Goal: Information Seeking & Learning: Learn about a topic

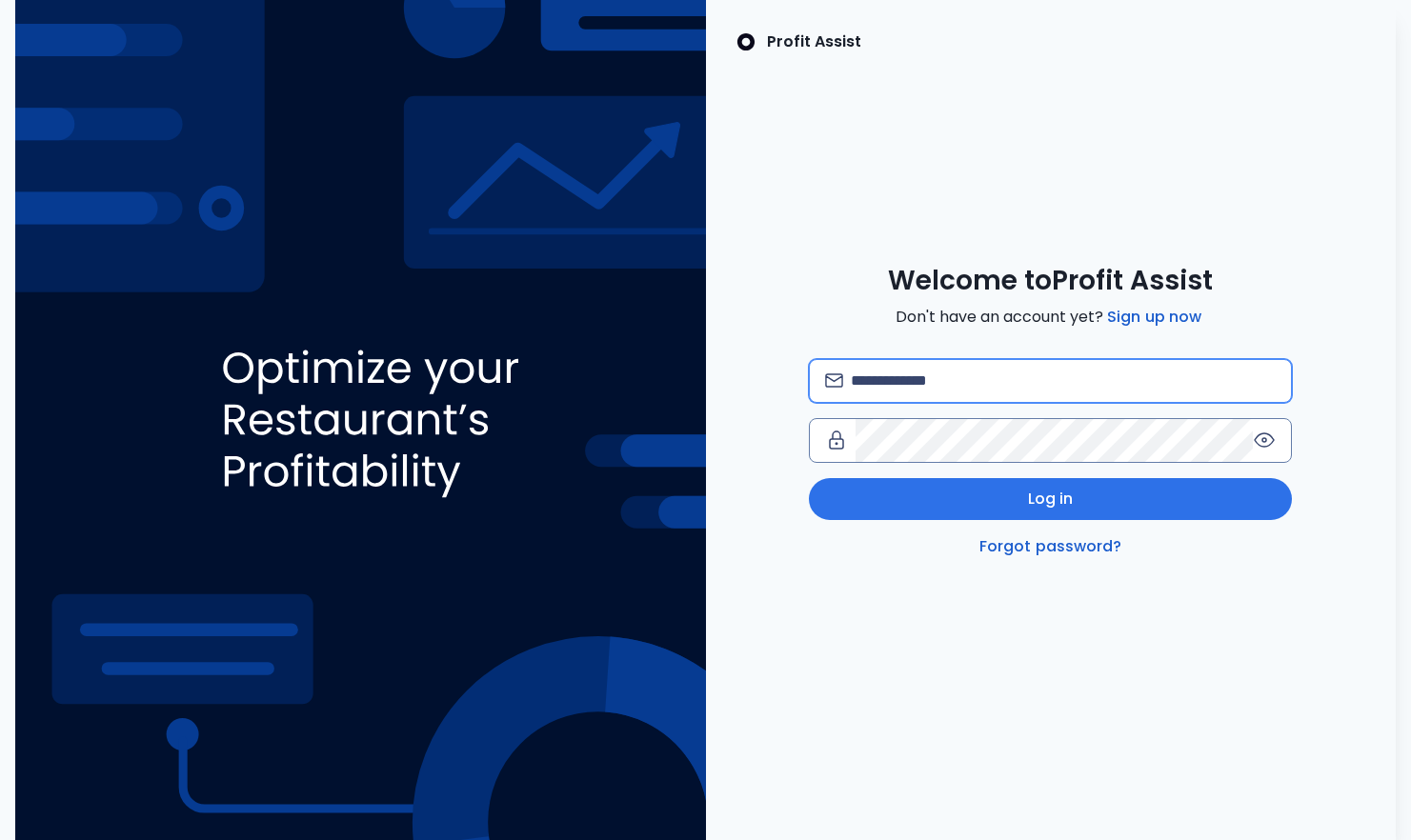
type input "**********"
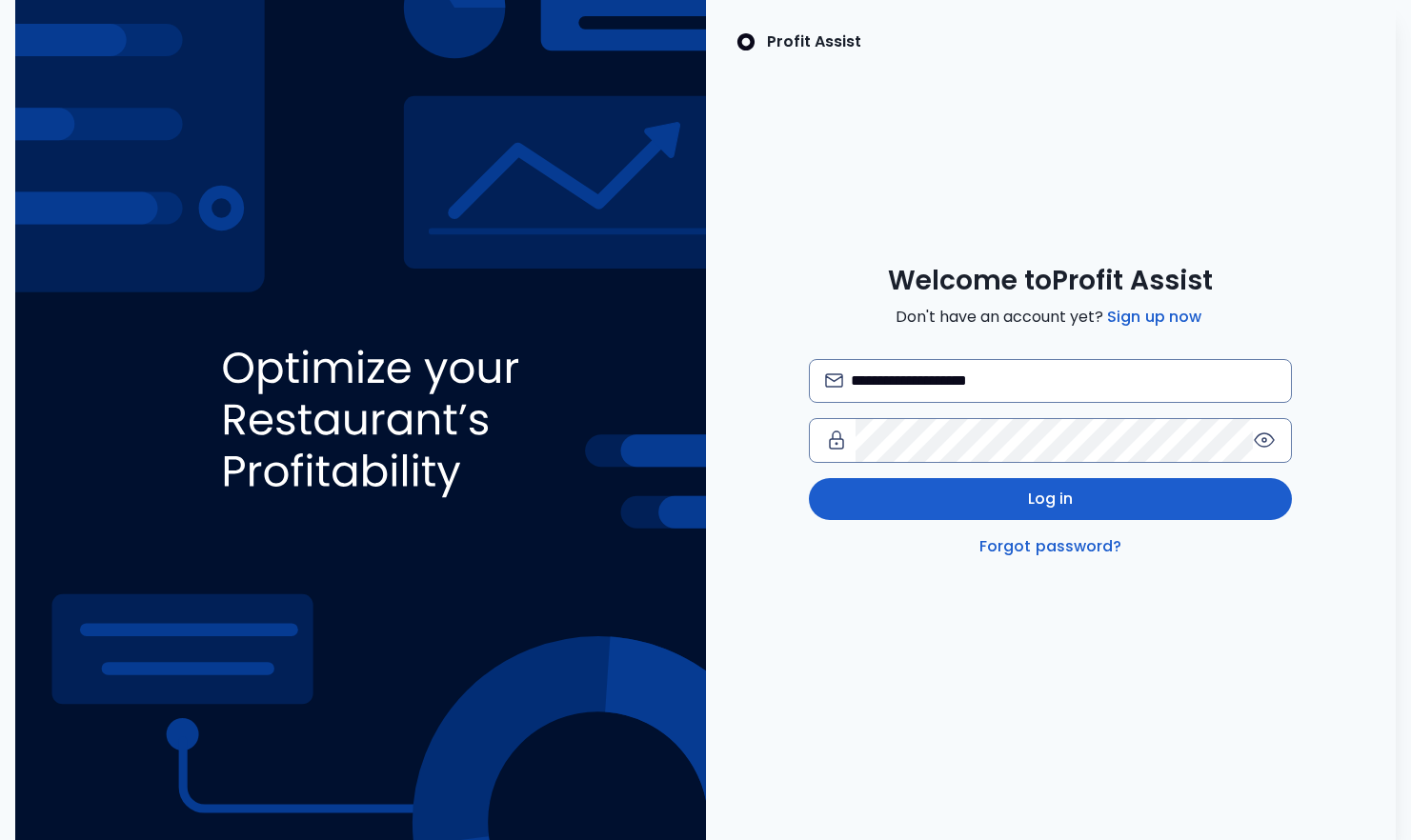
click at [1011, 502] on button "Log in" at bounding box center [1050, 498] width 483 height 42
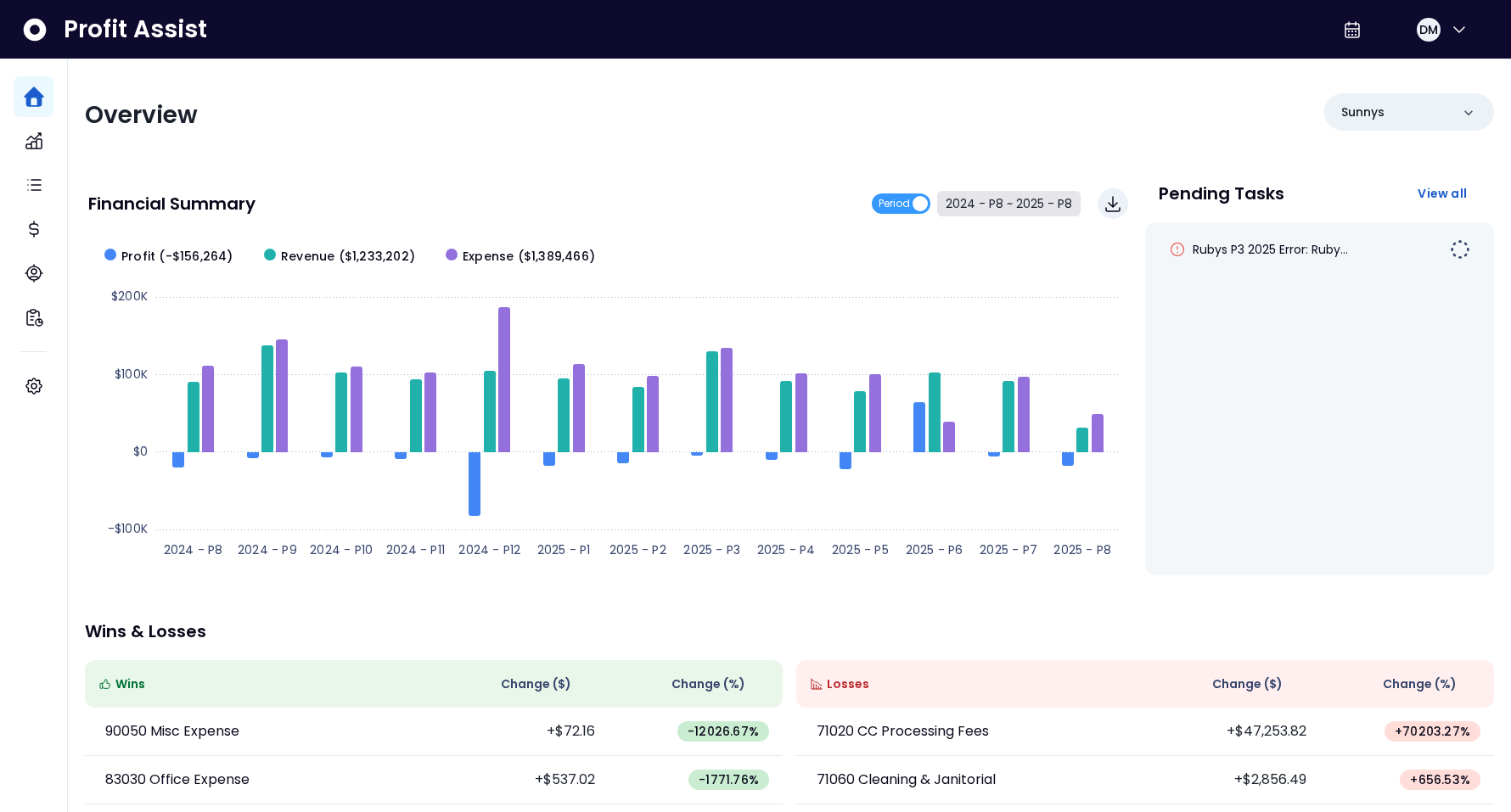
click at [1012, 202] on button "2024 - P8 ~ 2025 - P8" at bounding box center [1008, 203] width 143 height 25
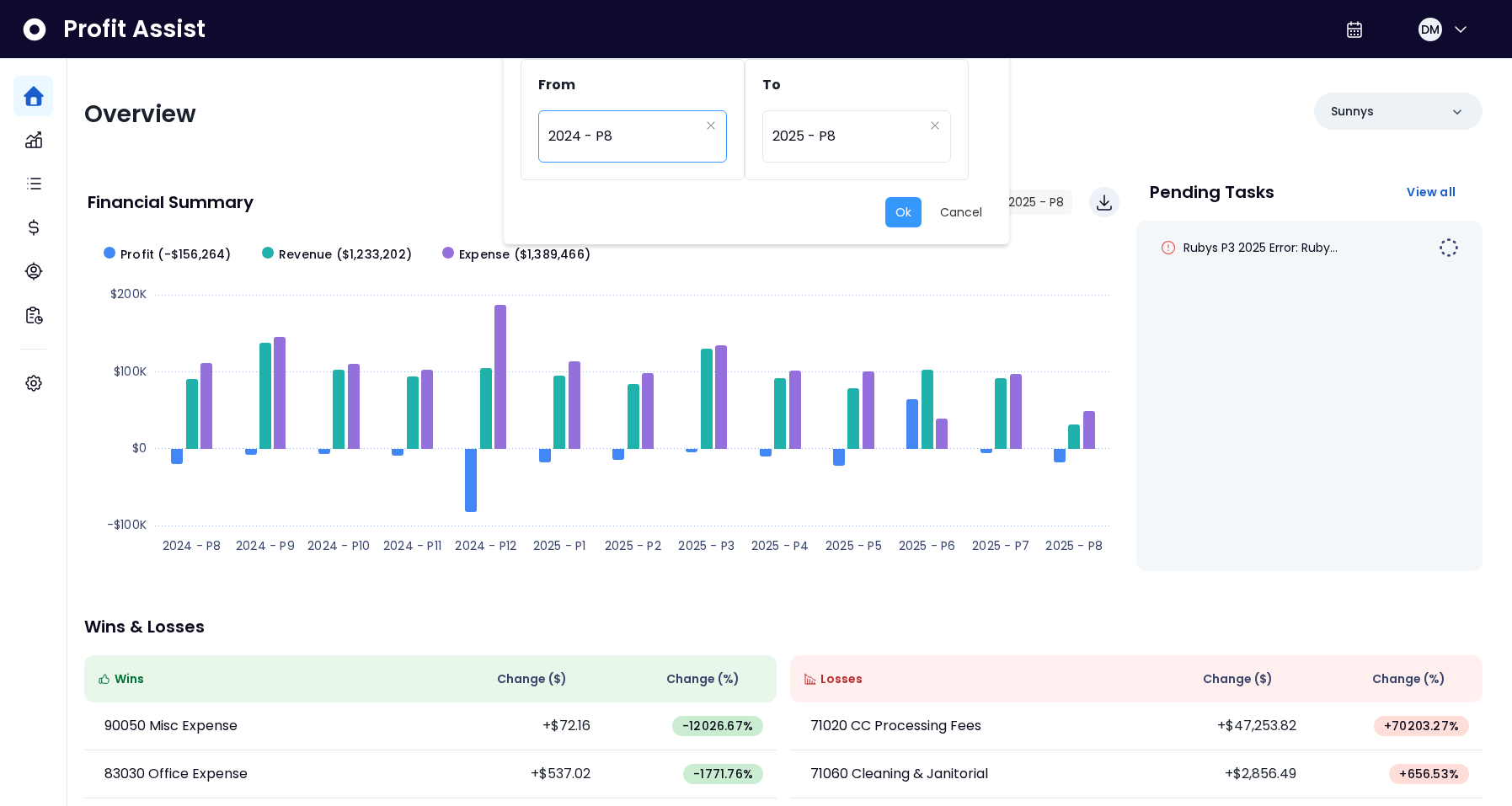
click at [671, 129] on span "2024 - P8" at bounding box center [624, 136] width 151 height 39
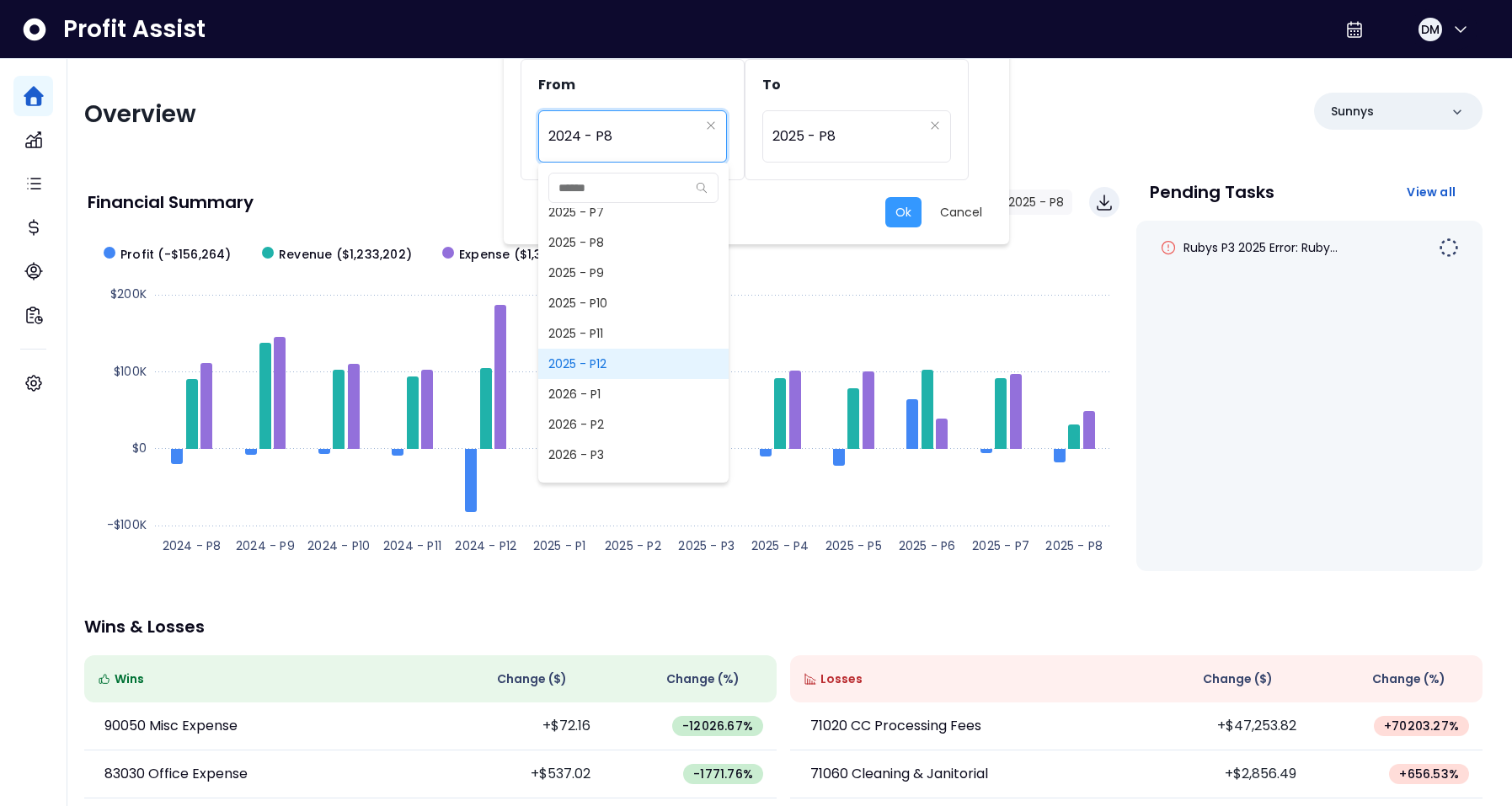
scroll to position [1164, 0]
click at [609, 326] on span "2025 - P7" at bounding box center [634, 332] width 191 height 30
type input "*********"
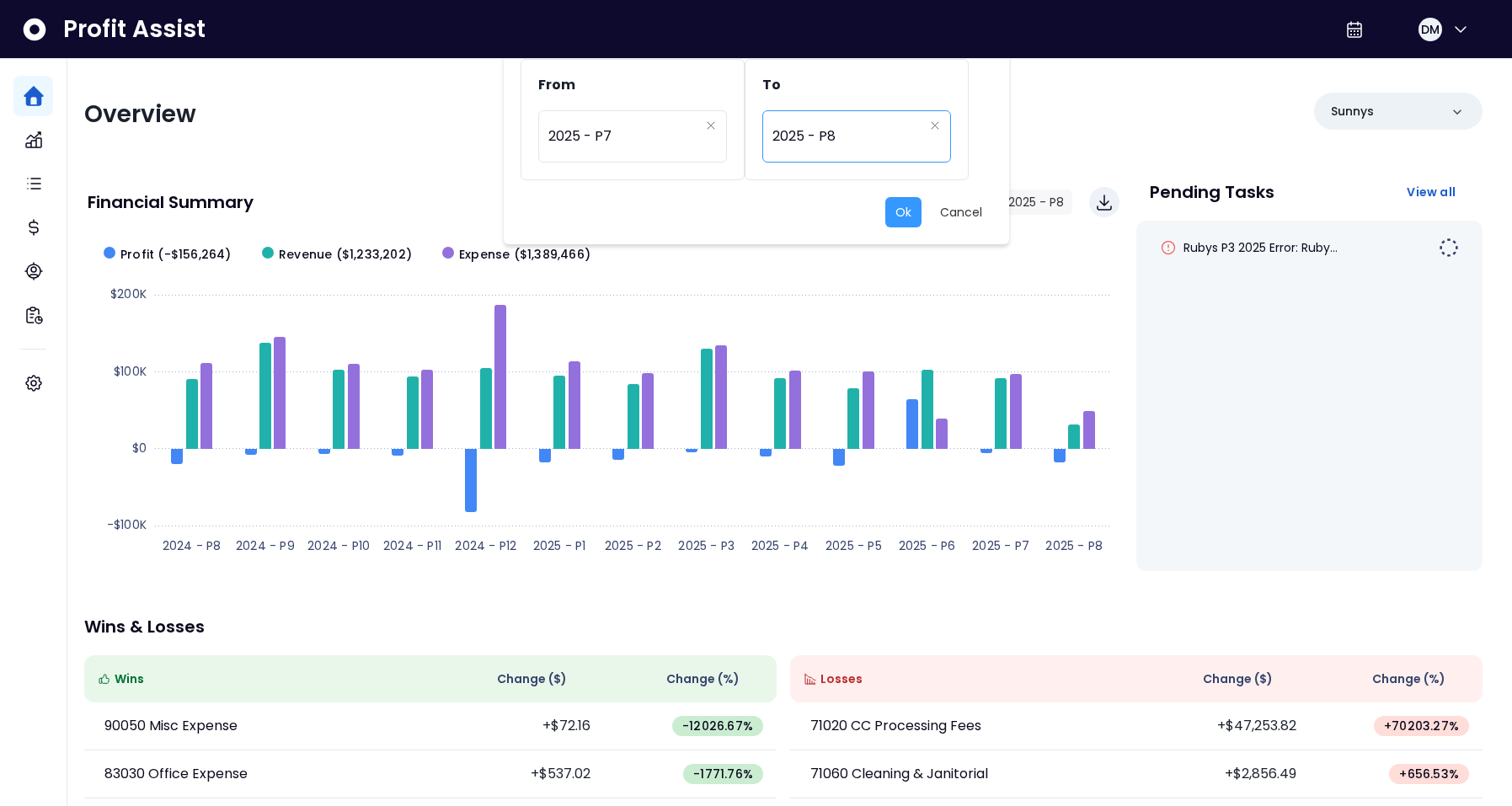
click at [849, 140] on span "2025 - P8" at bounding box center [848, 136] width 151 height 39
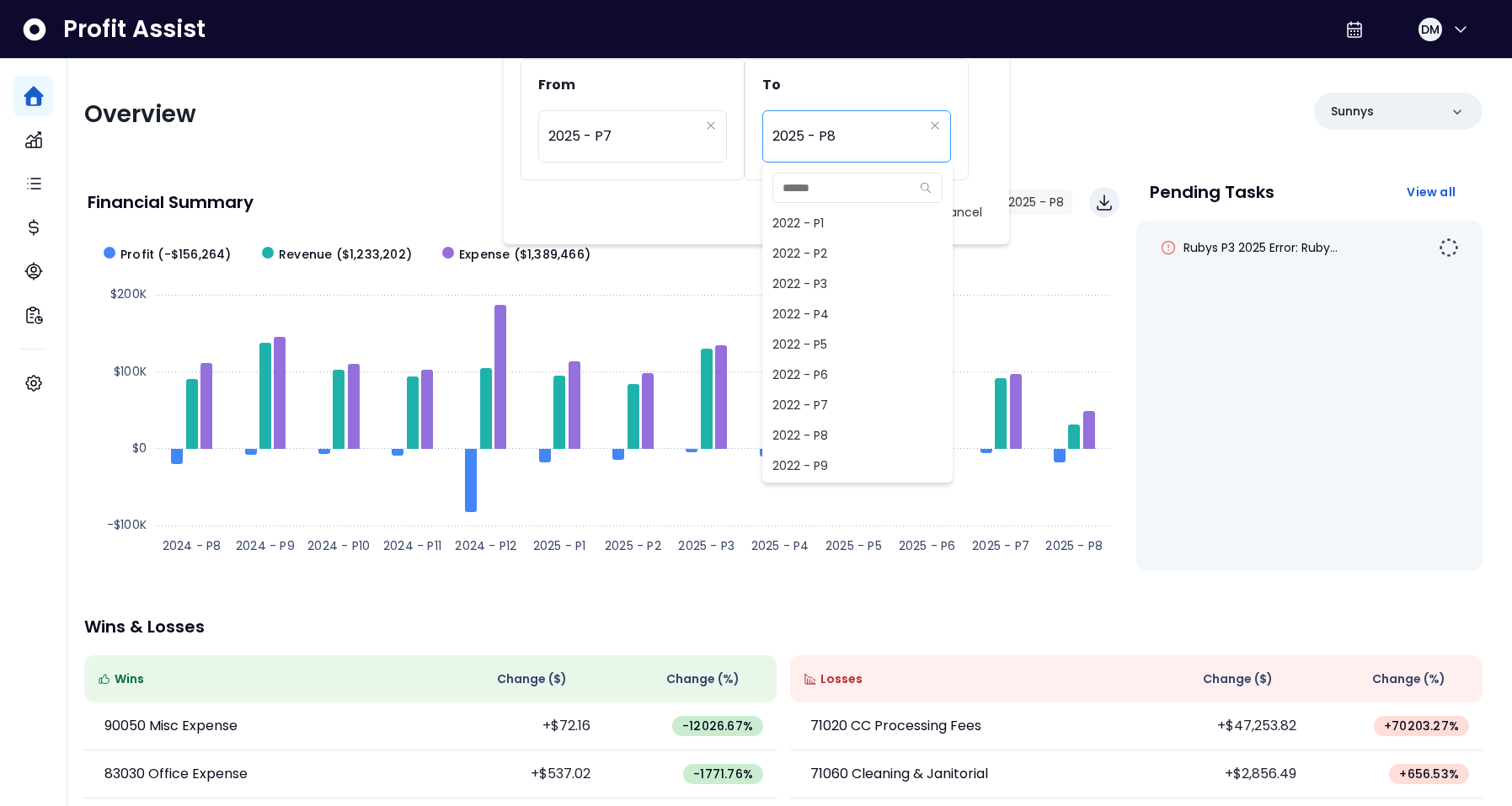
scroll to position [1061, 0]
click at [800, 417] on span "2025 - P6" at bounding box center [857, 404] width 191 height 30
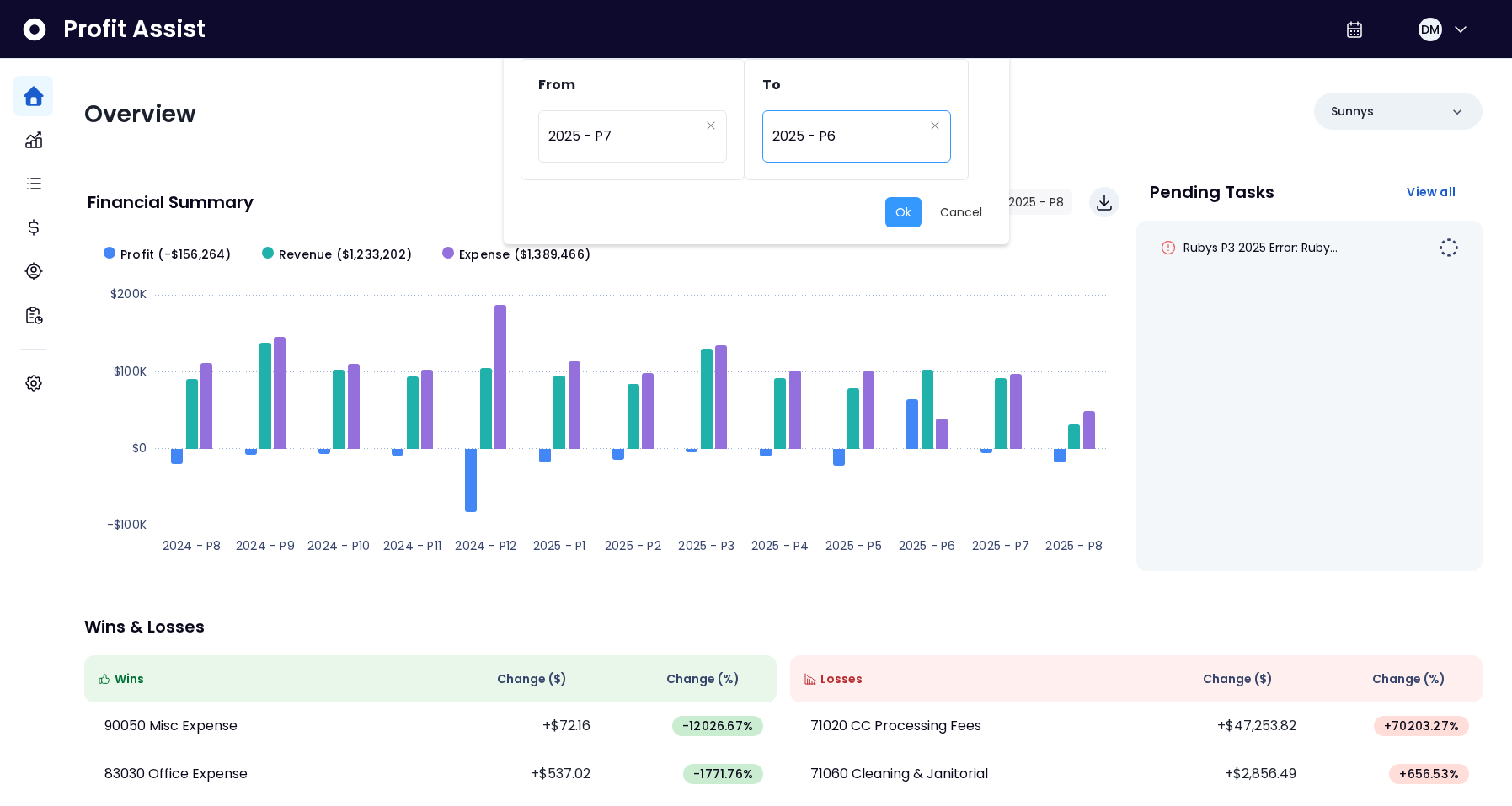
click at [862, 139] on span "2025 - P6" at bounding box center [848, 136] width 151 height 39
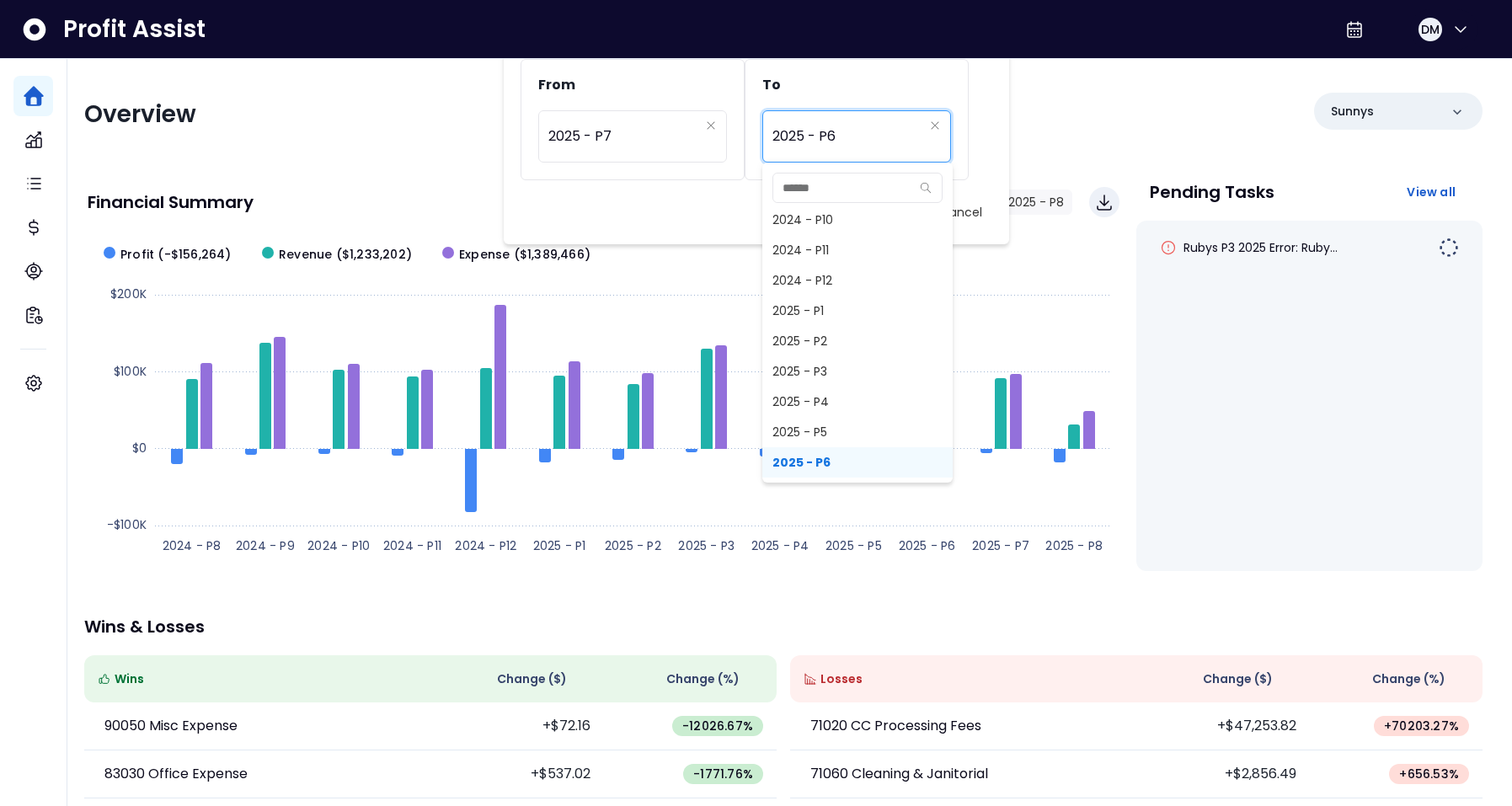
scroll to position [1035, 0]
click at [805, 454] on span "2025 - P7" at bounding box center [857, 462] width 191 height 30
type input "*********"
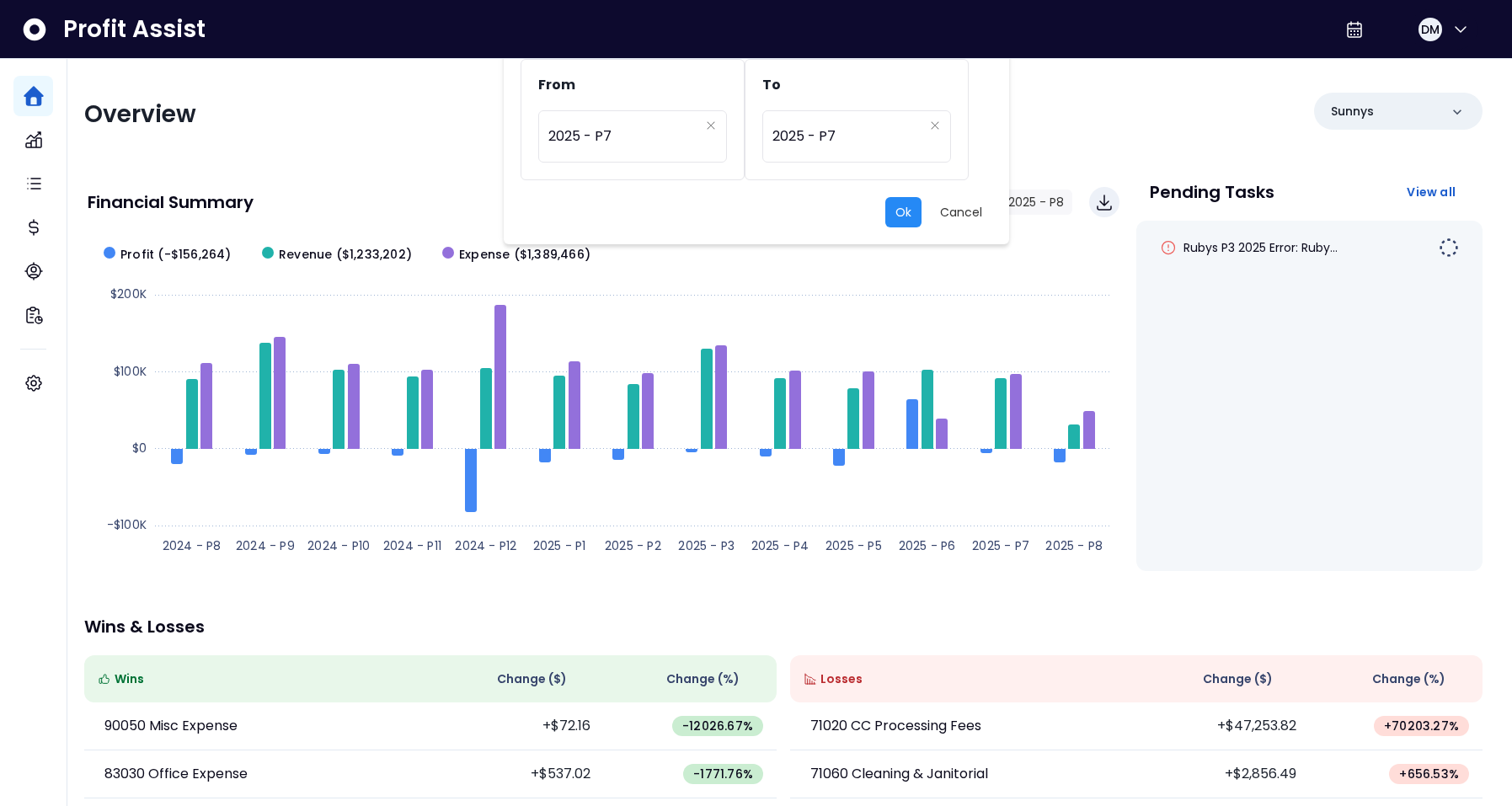
click at [907, 211] on button "Ok" at bounding box center [903, 212] width 36 height 30
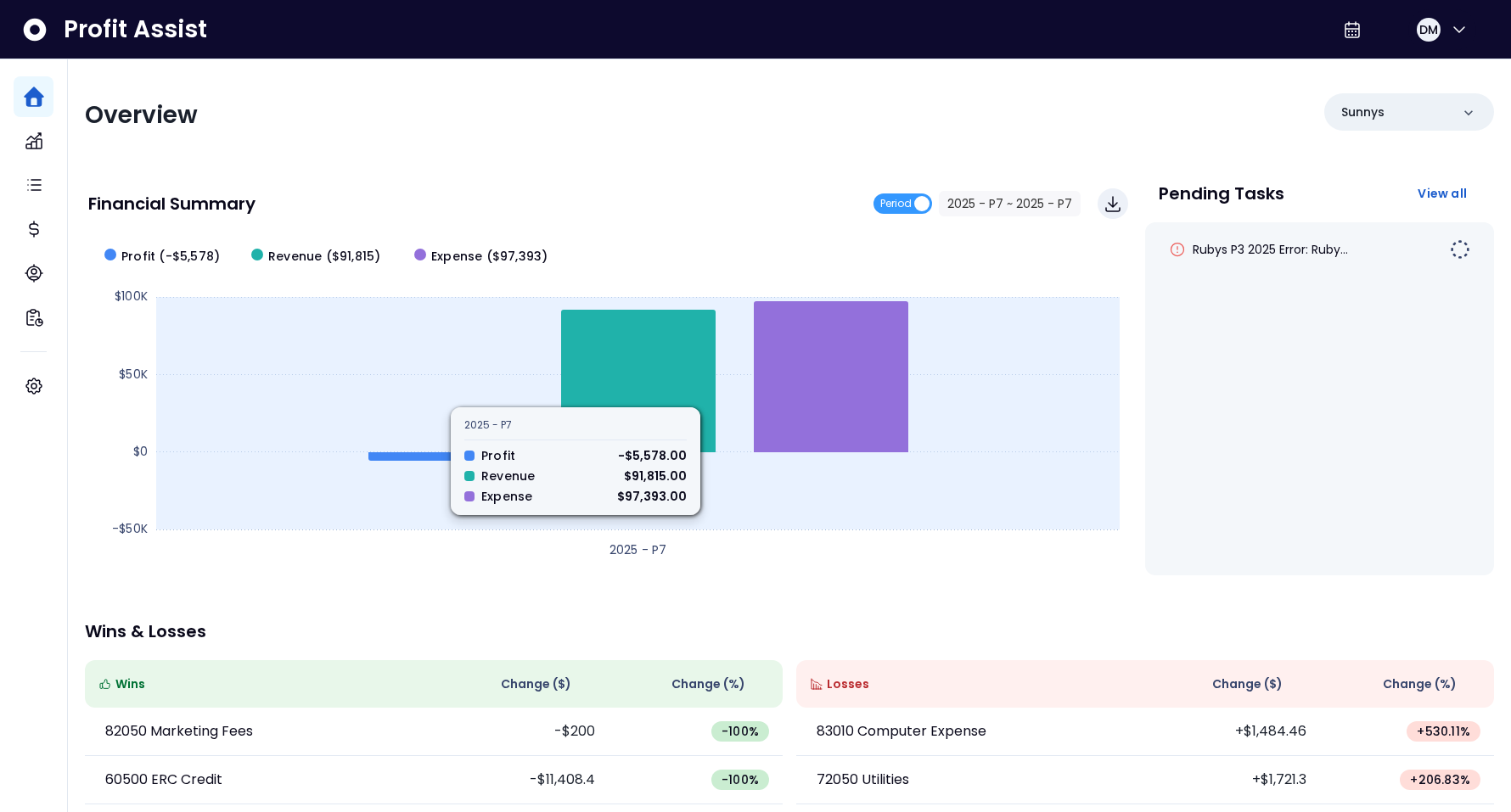
click at [477, 352] on rect at bounding box center [608, 402] width 1040 height 339
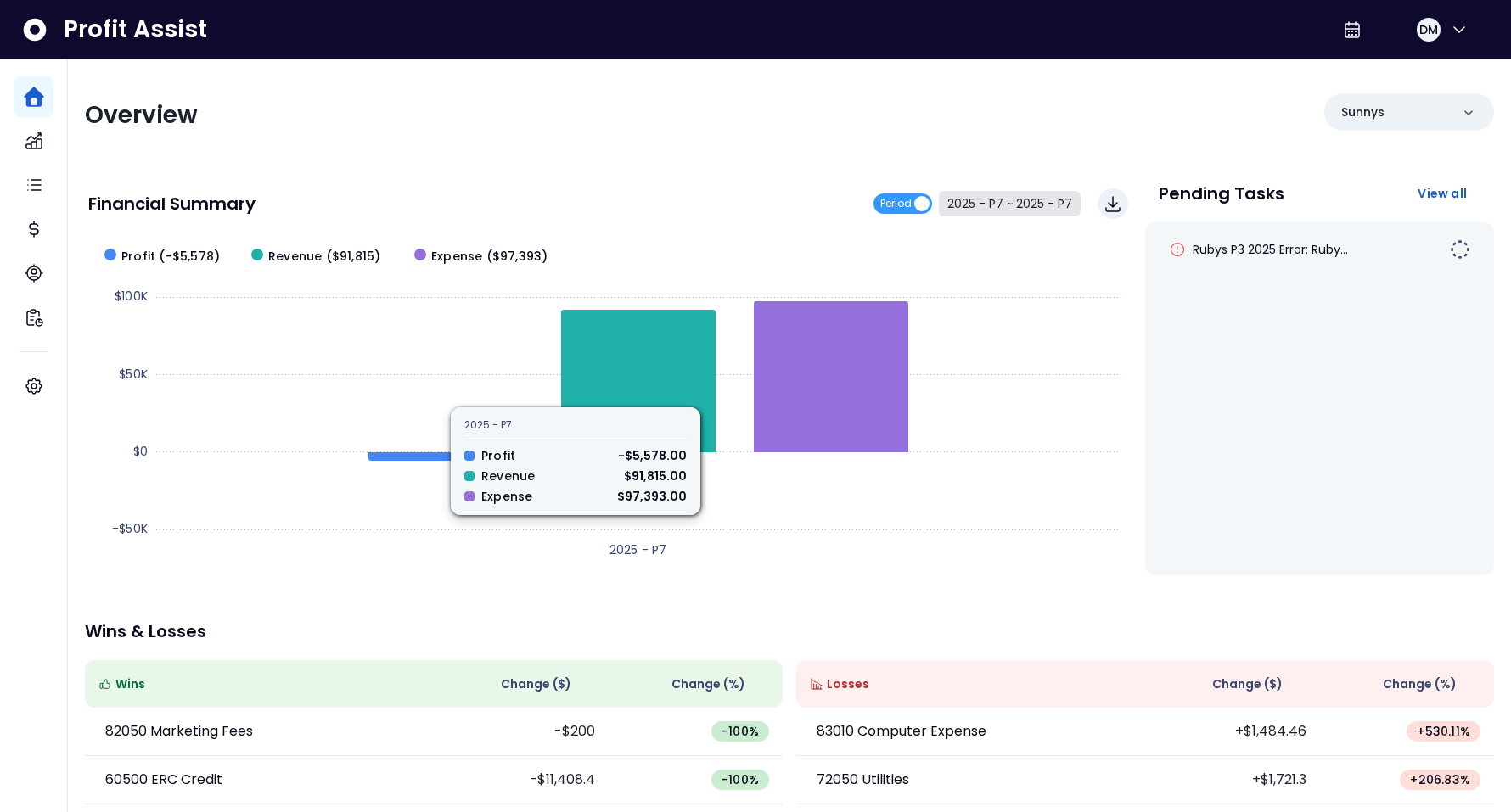
click at [994, 207] on button "2025 - P7 ~ 2025 - P7" at bounding box center [1009, 203] width 141 height 25
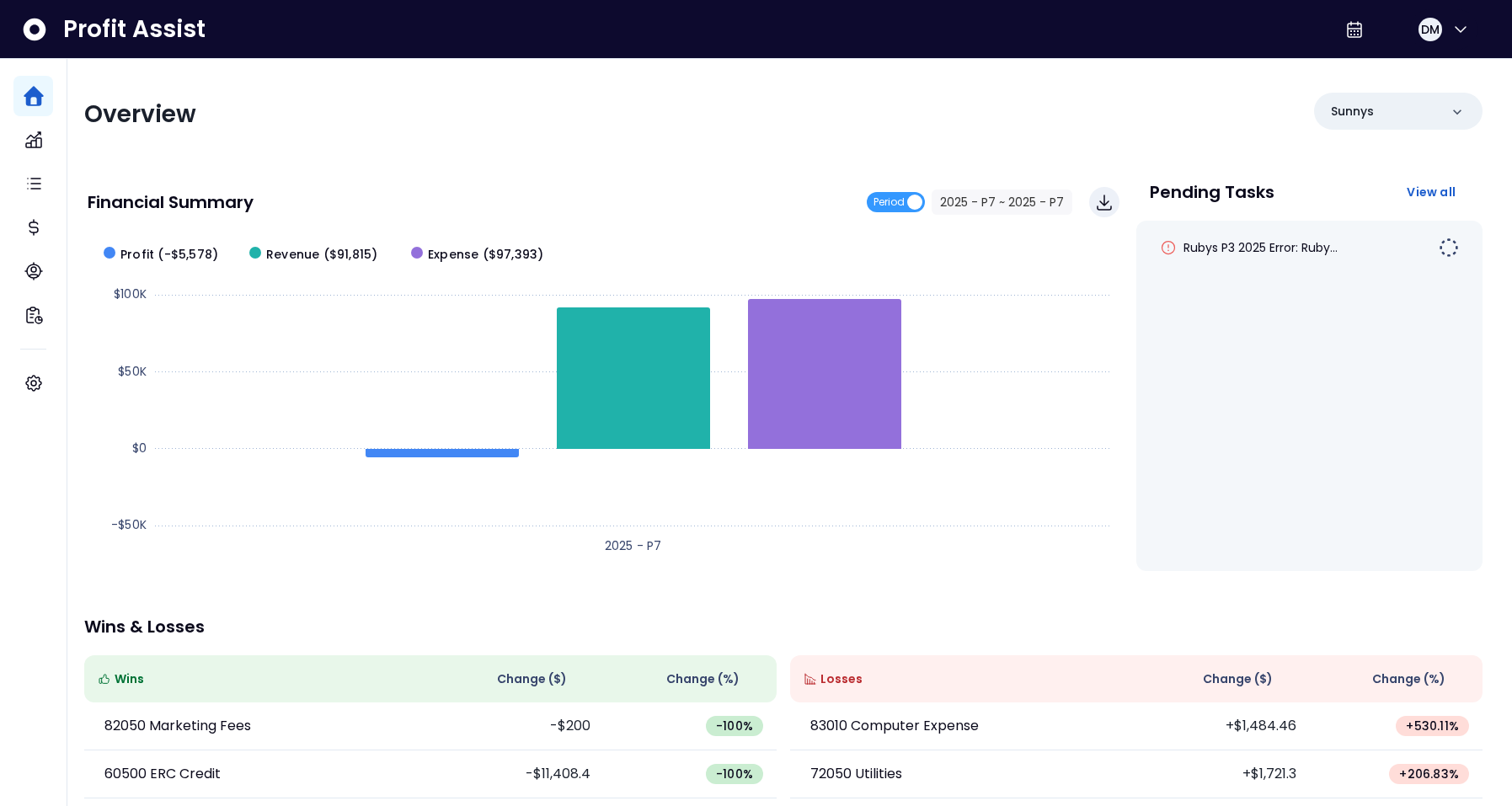
click at [661, 129] on span "2025 - P7" at bounding box center [624, 136] width 151 height 39
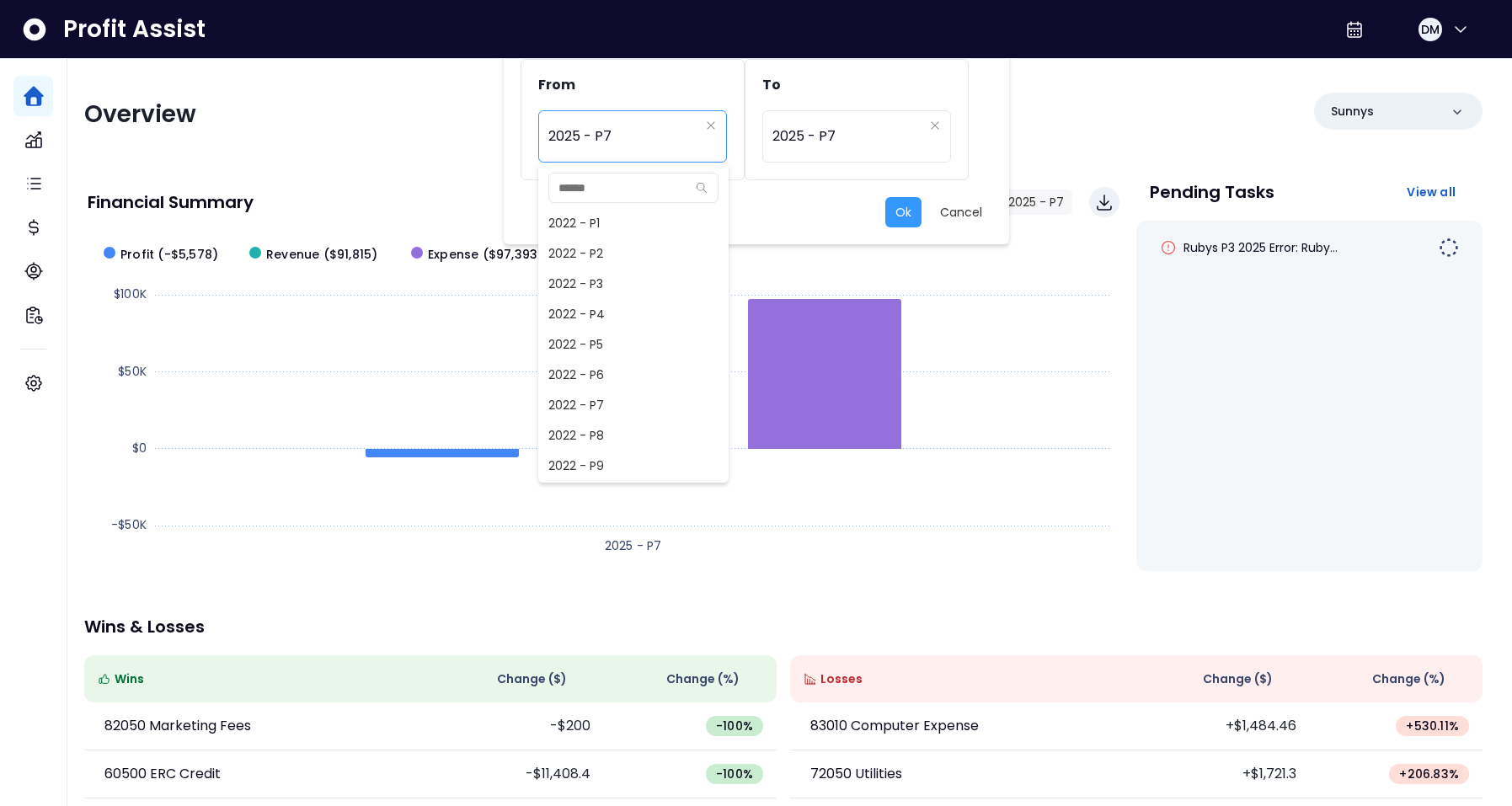
scroll to position [1031, 0]
click at [635, 342] on span "2025 - P3" at bounding box center [634, 344] width 191 height 30
type input "*********"
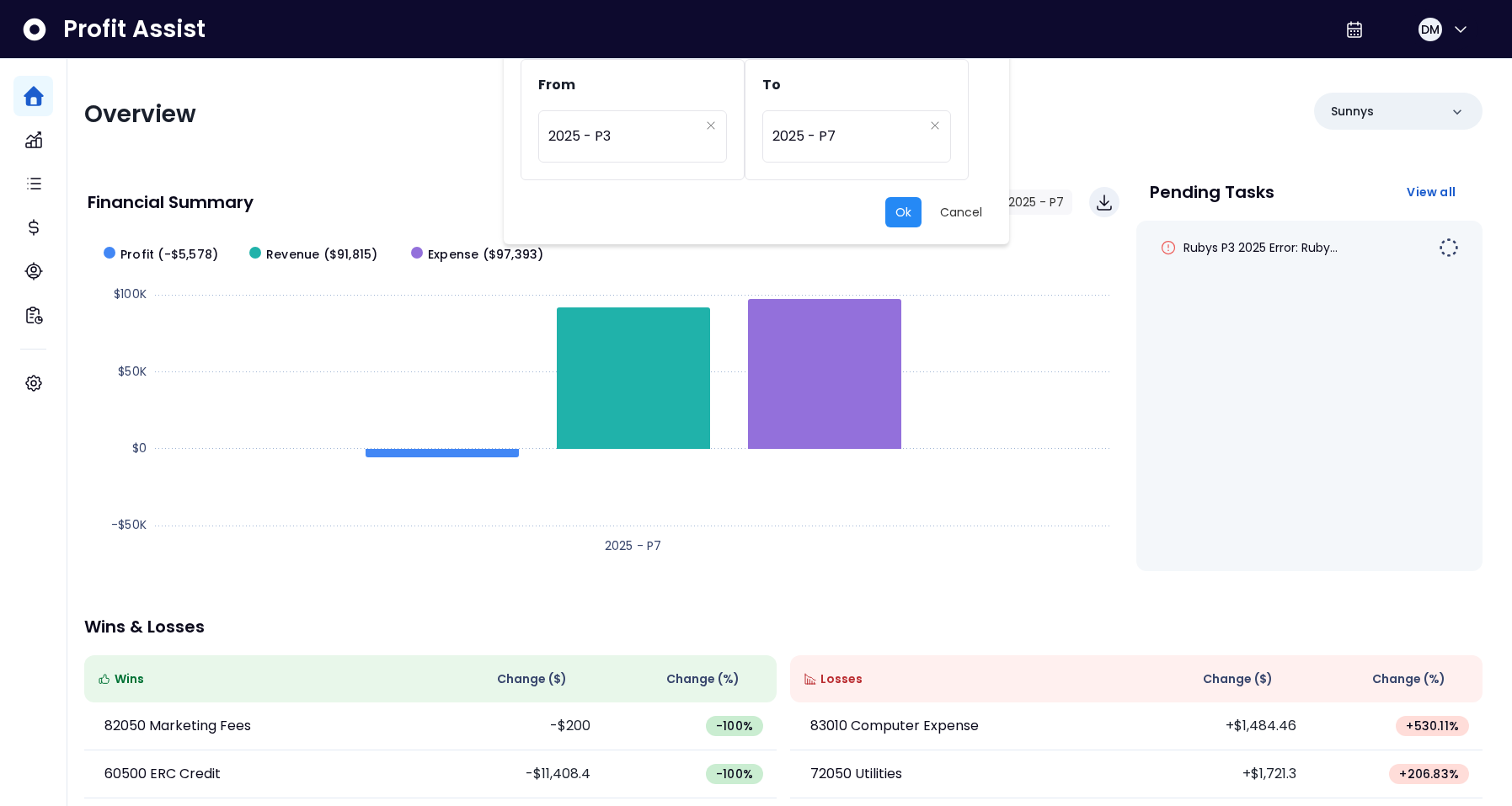
click at [898, 205] on button "Ok" at bounding box center [903, 212] width 36 height 30
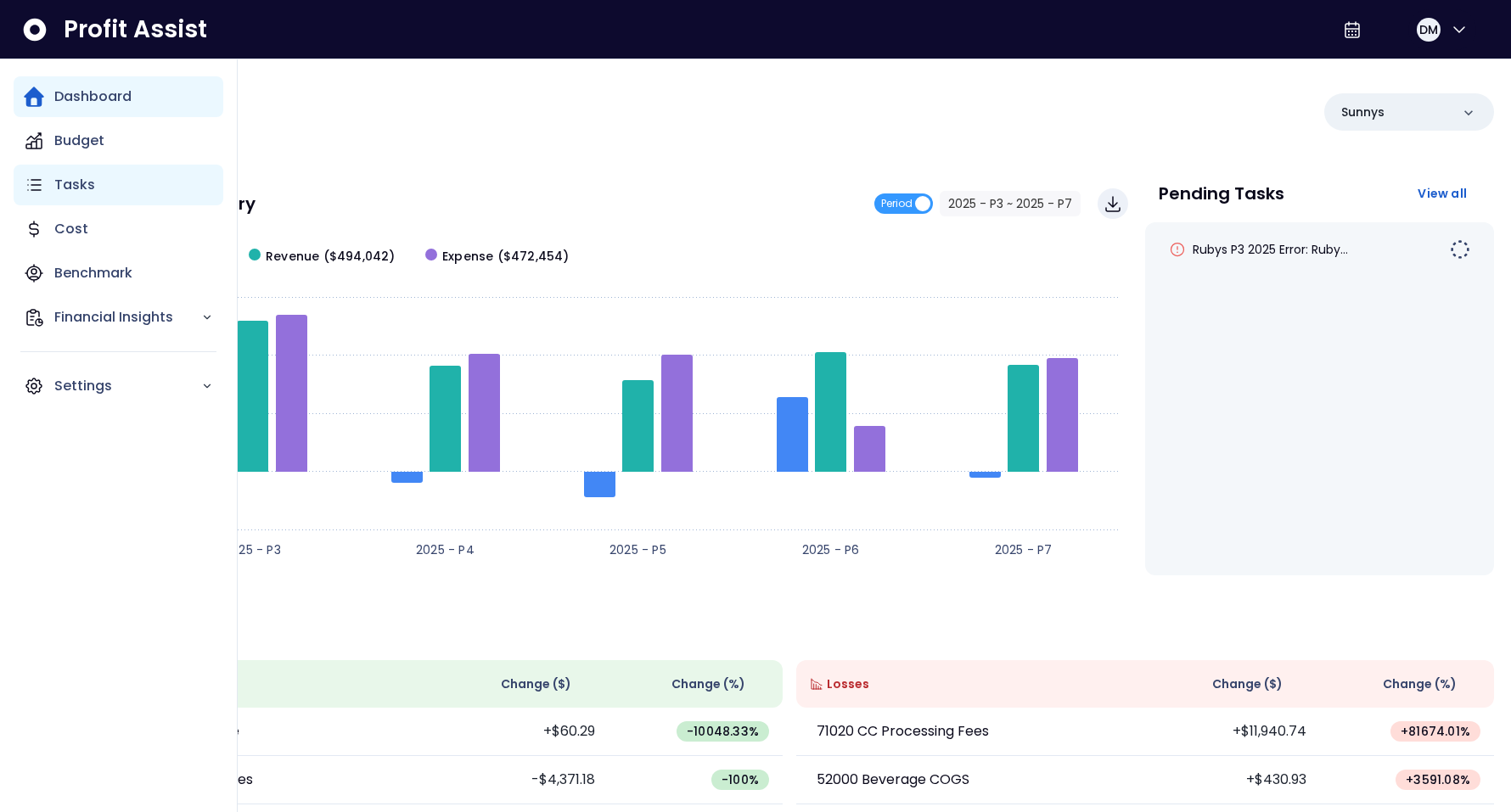
click at [83, 185] on p "Tasks" at bounding box center [74, 184] width 41 height 20
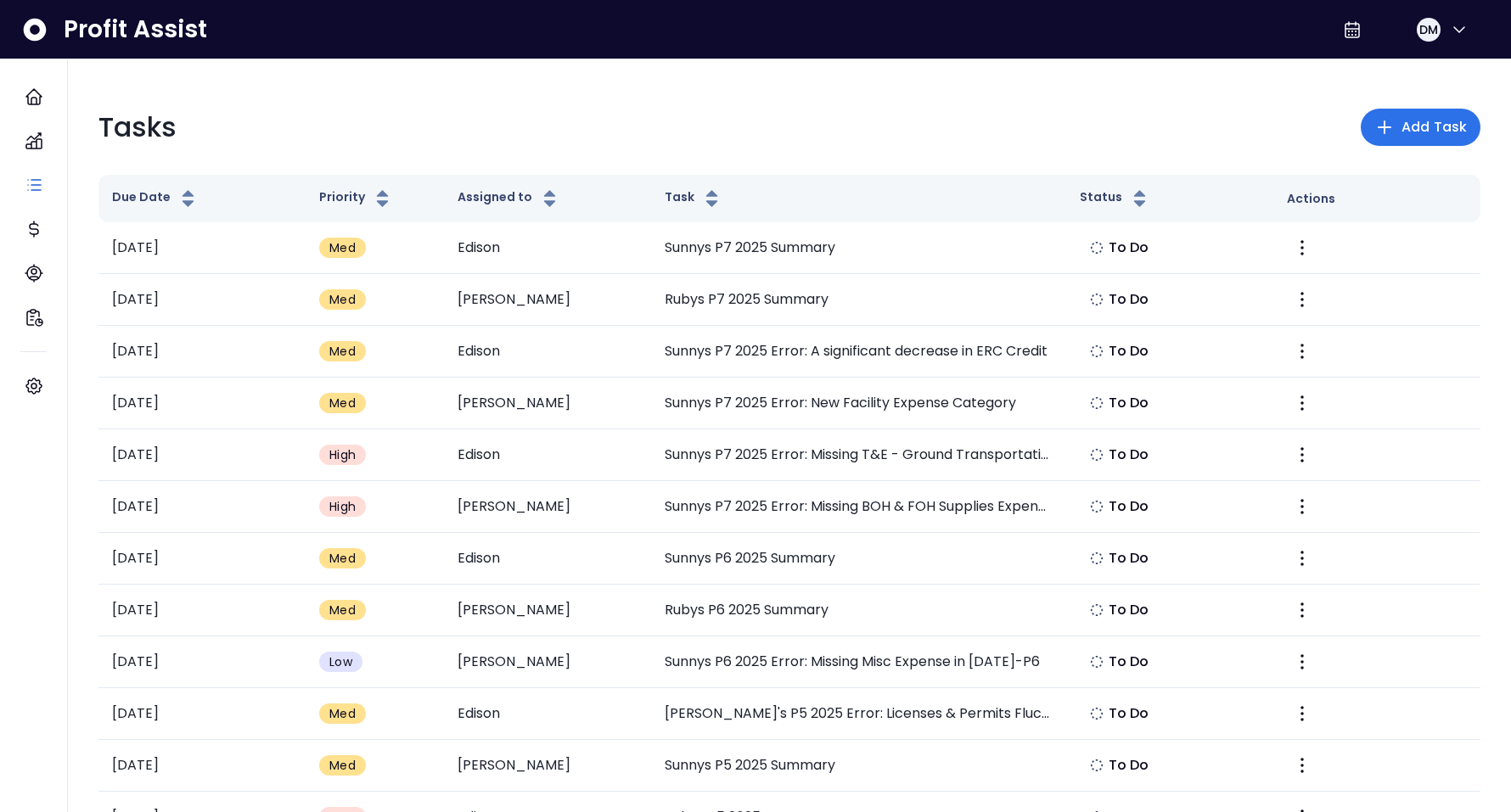
click at [663, 121] on div "Tasks Add Task" at bounding box center [790, 127] width 1382 height 41
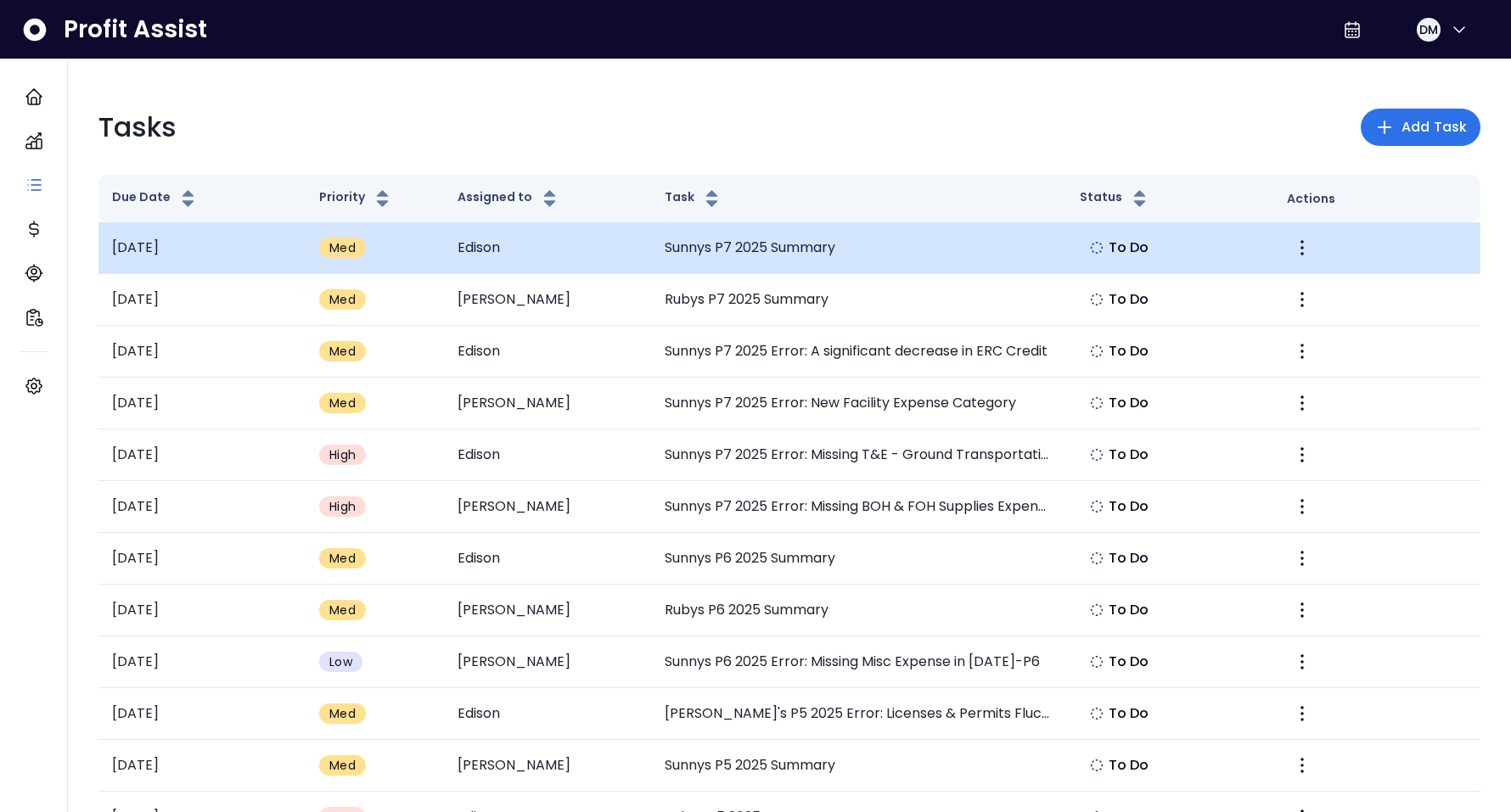
click at [892, 237] on td "Sunnys P7 2025 Summary" at bounding box center [858, 248] width 414 height 51
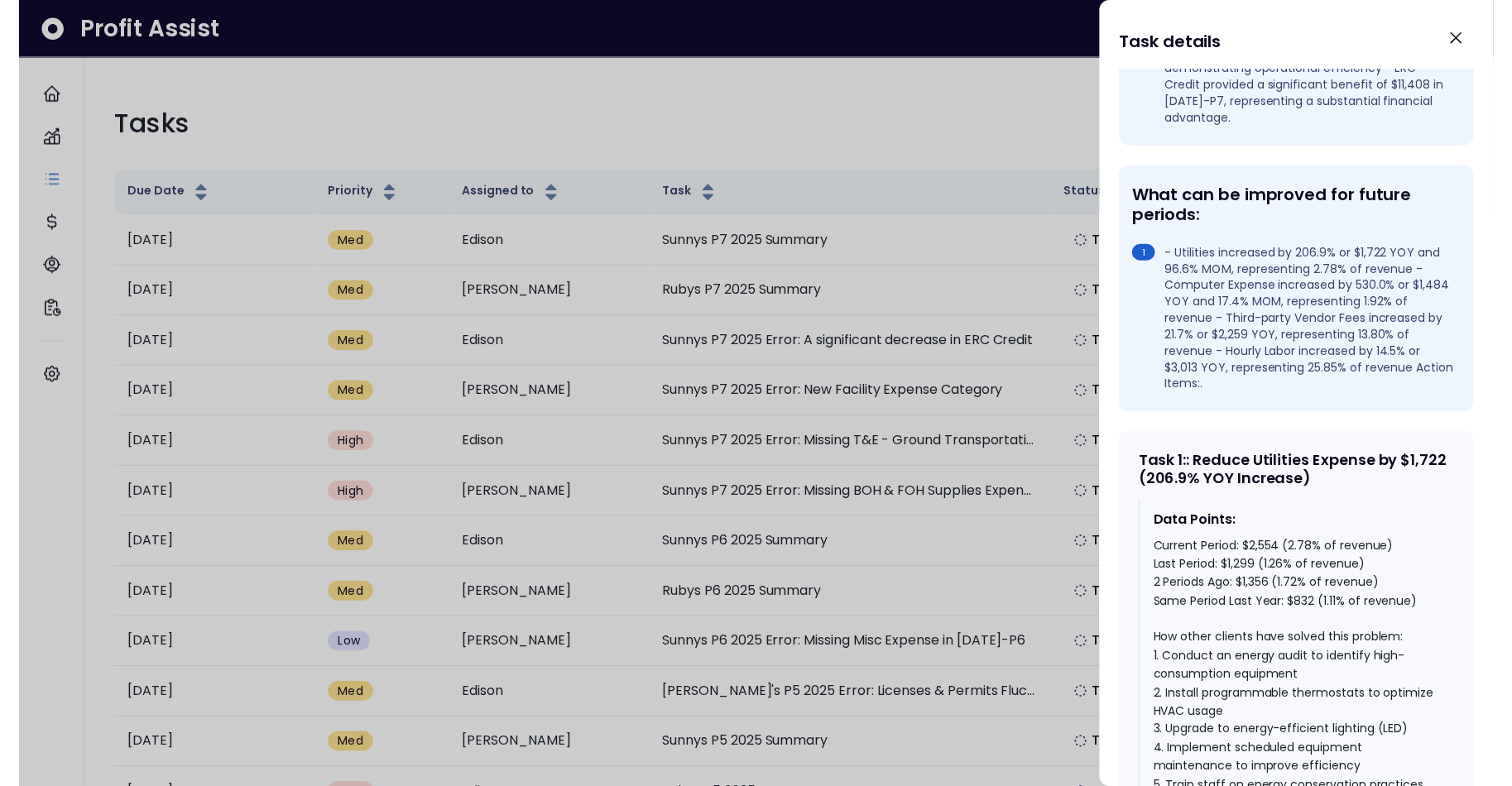
scroll to position [128, 0]
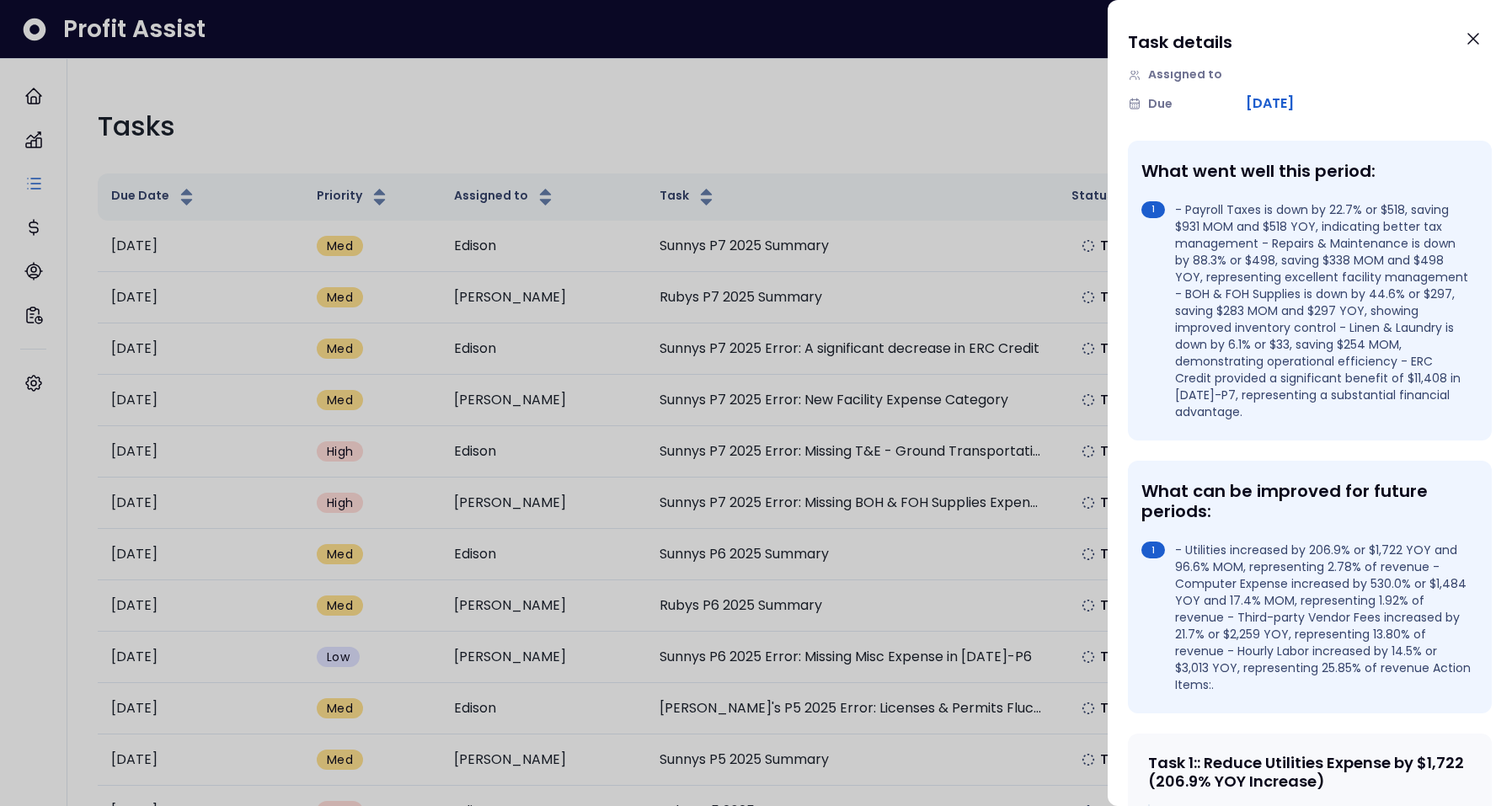
click at [564, 113] on div at bounding box center [756, 403] width 1512 height 806
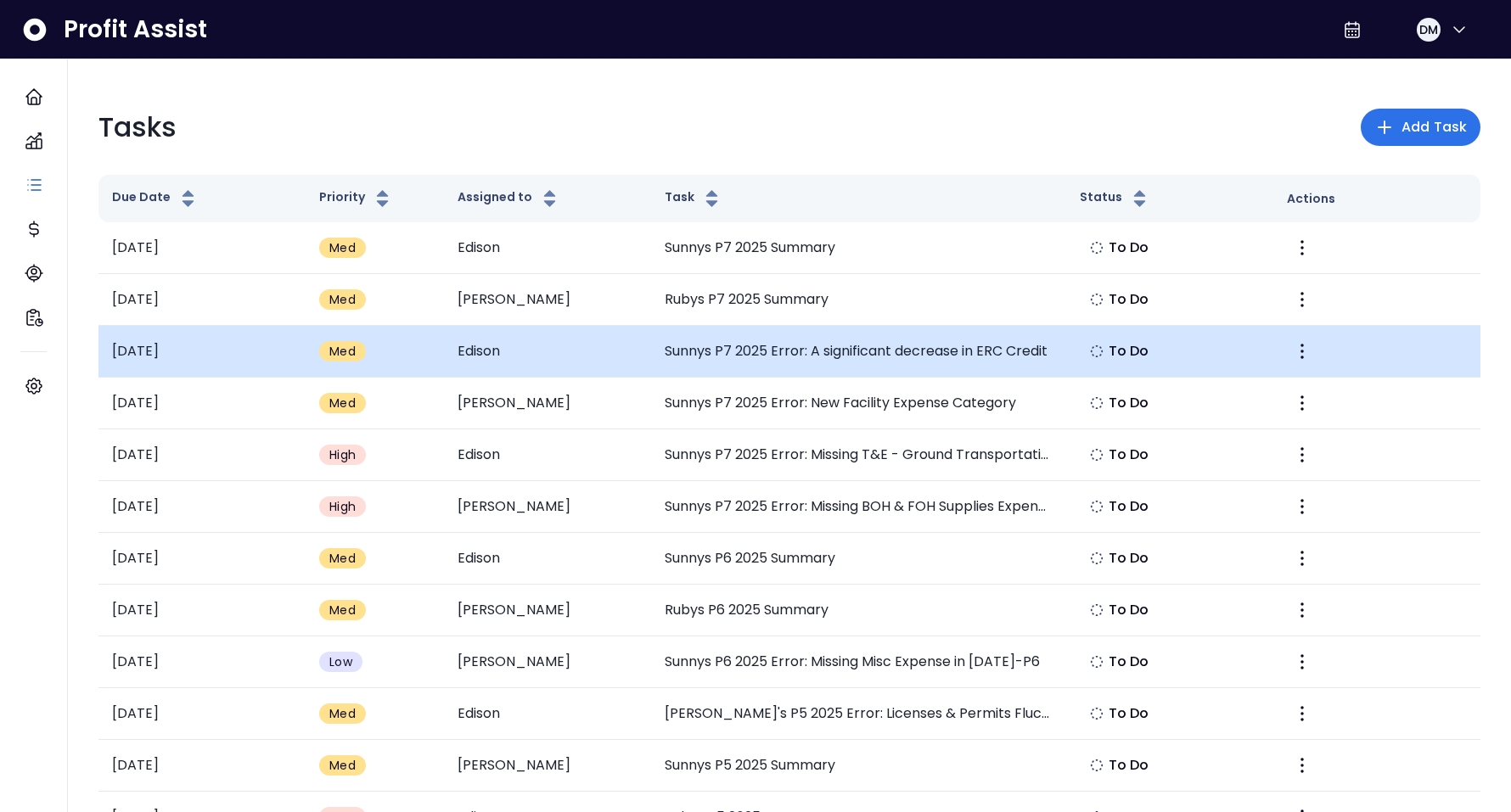
click at [944, 349] on td "Sunnys P7 2025 Error: A significant decrease in ERC Credit" at bounding box center [858, 351] width 414 height 51
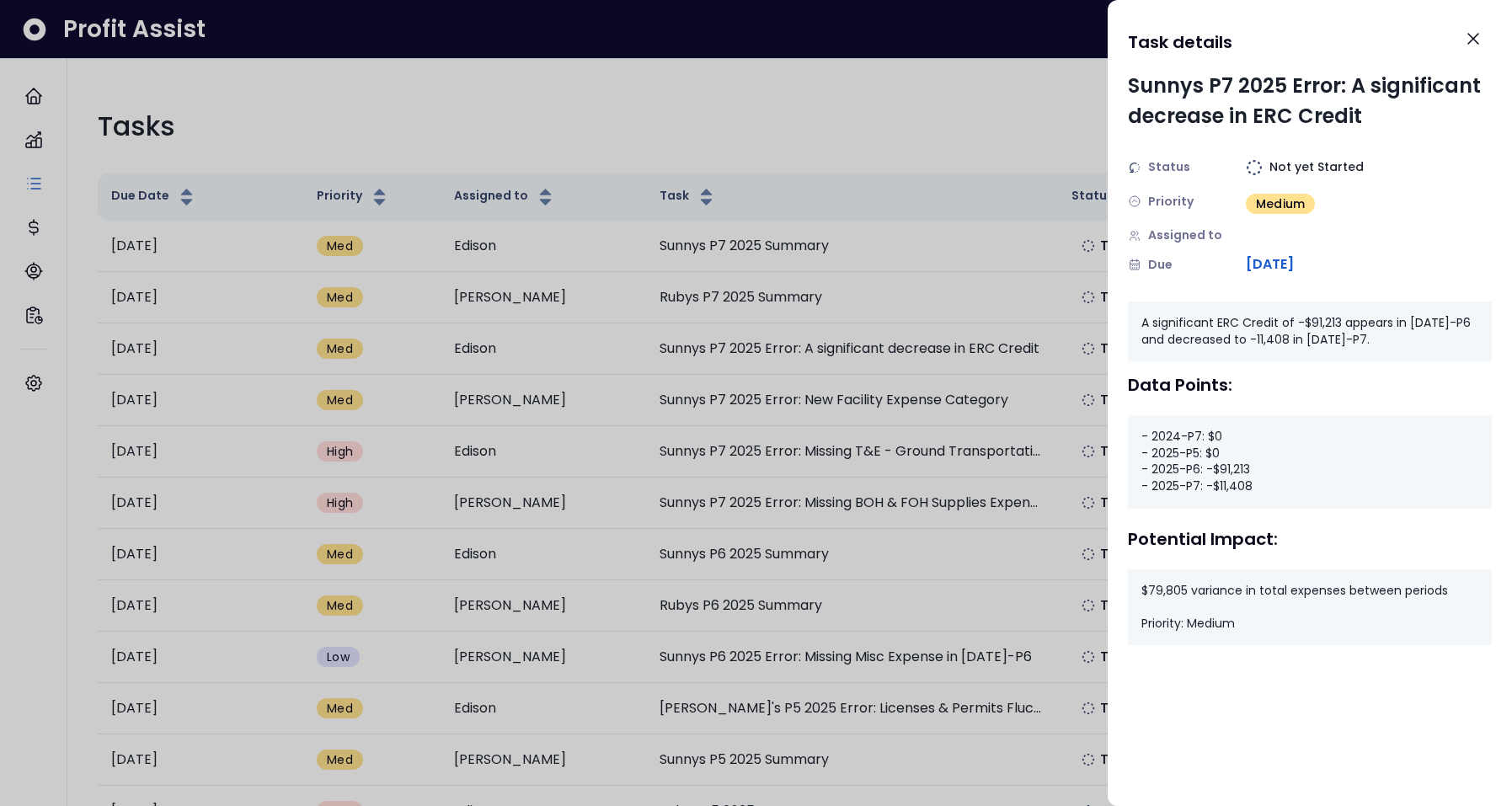
click at [1028, 113] on div at bounding box center [756, 403] width 1512 height 806
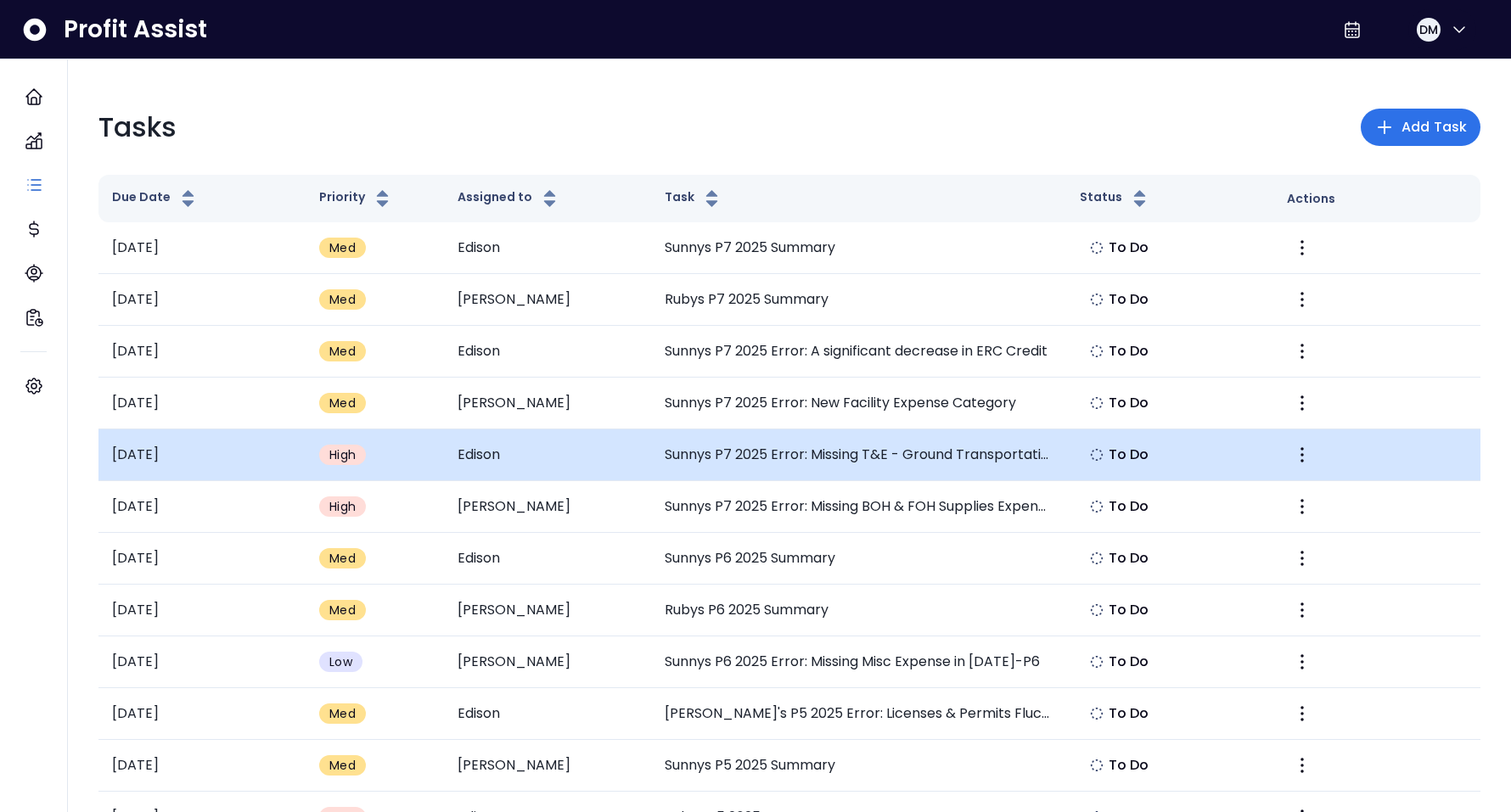
click at [1002, 461] on td "Sunnys P7 2025 Error: Missing T&E - Ground Transportation" at bounding box center [858, 454] width 414 height 51
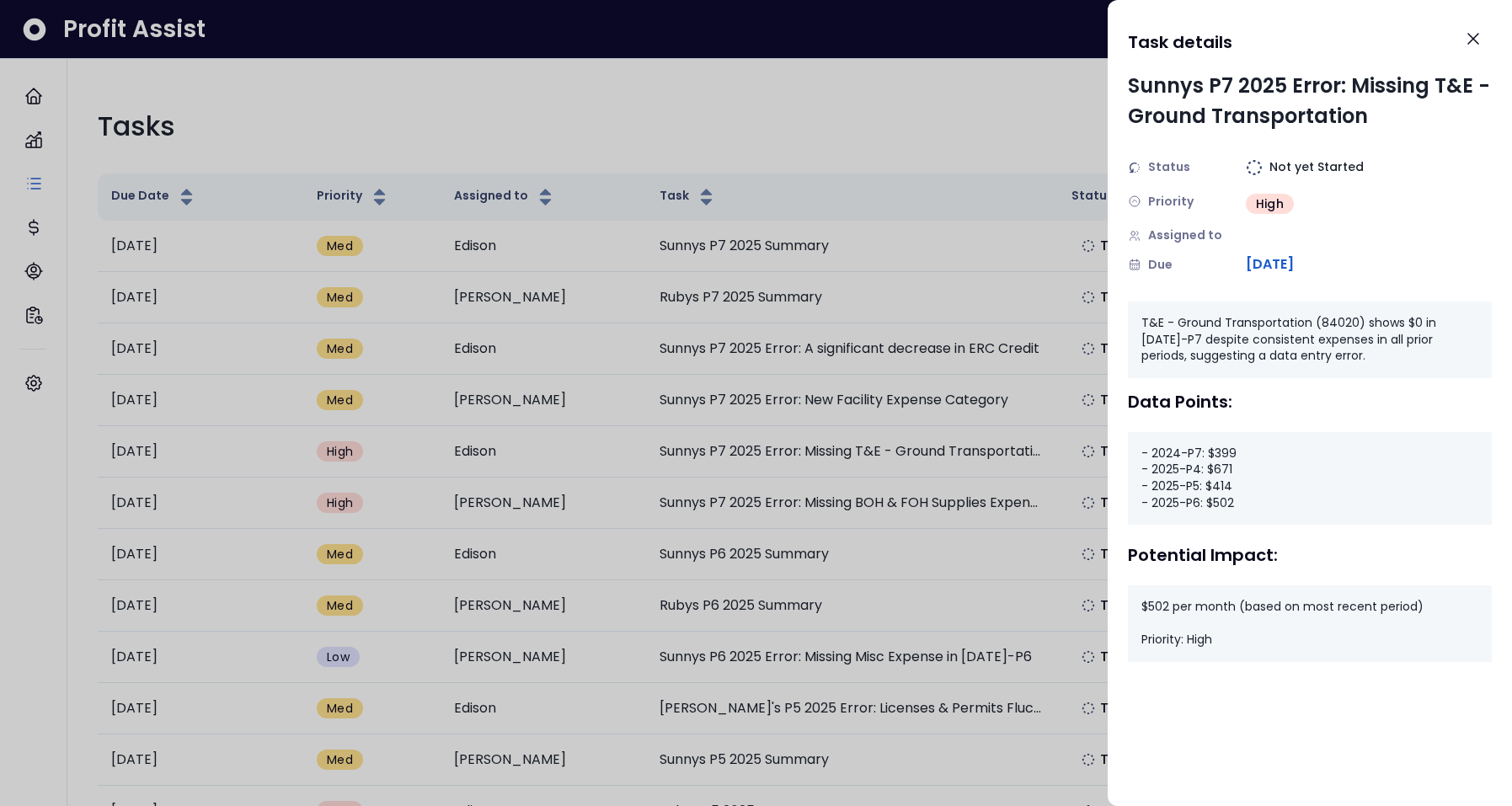
click at [937, 114] on div at bounding box center [756, 403] width 1512 height 806
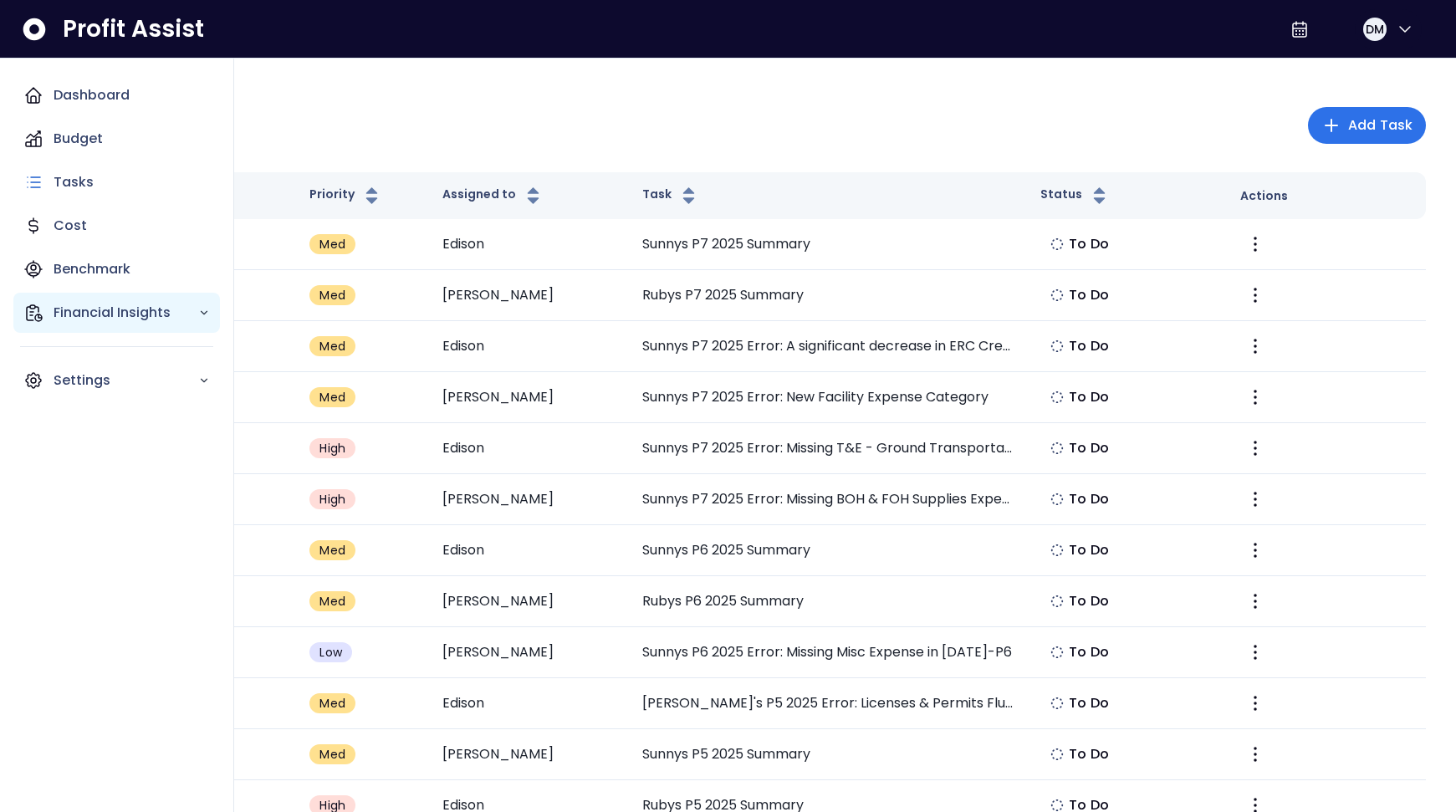
click at [113, 310] on p "Financial Insights" at bounding box center [125, 312] width 144 height 20
click at [112, 310] on p "Financial Insights" at bounding box center [125, 312] width 144 height 20
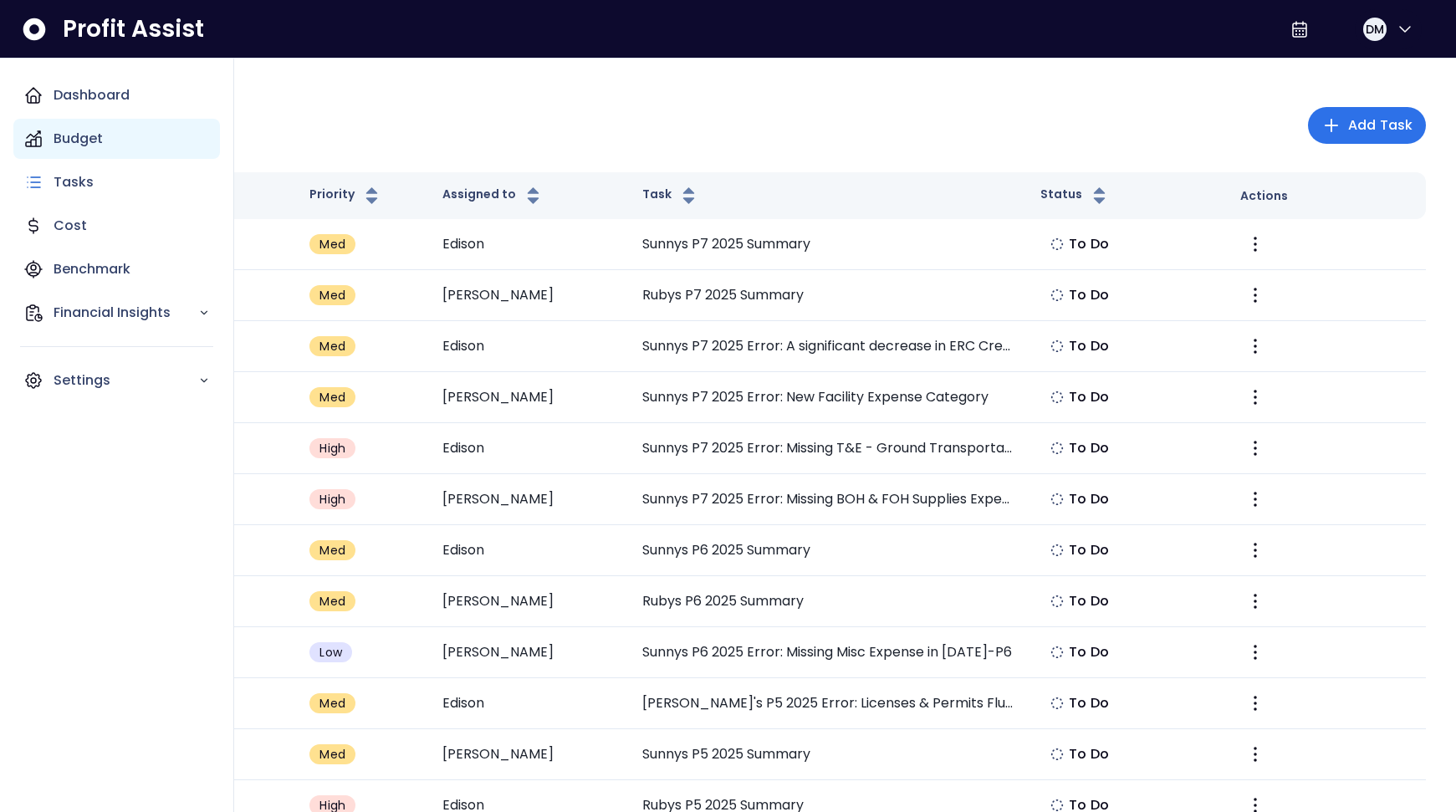
click at [76, 143] on p "Budget" at bounding box center [77, 138] width 49 height 20
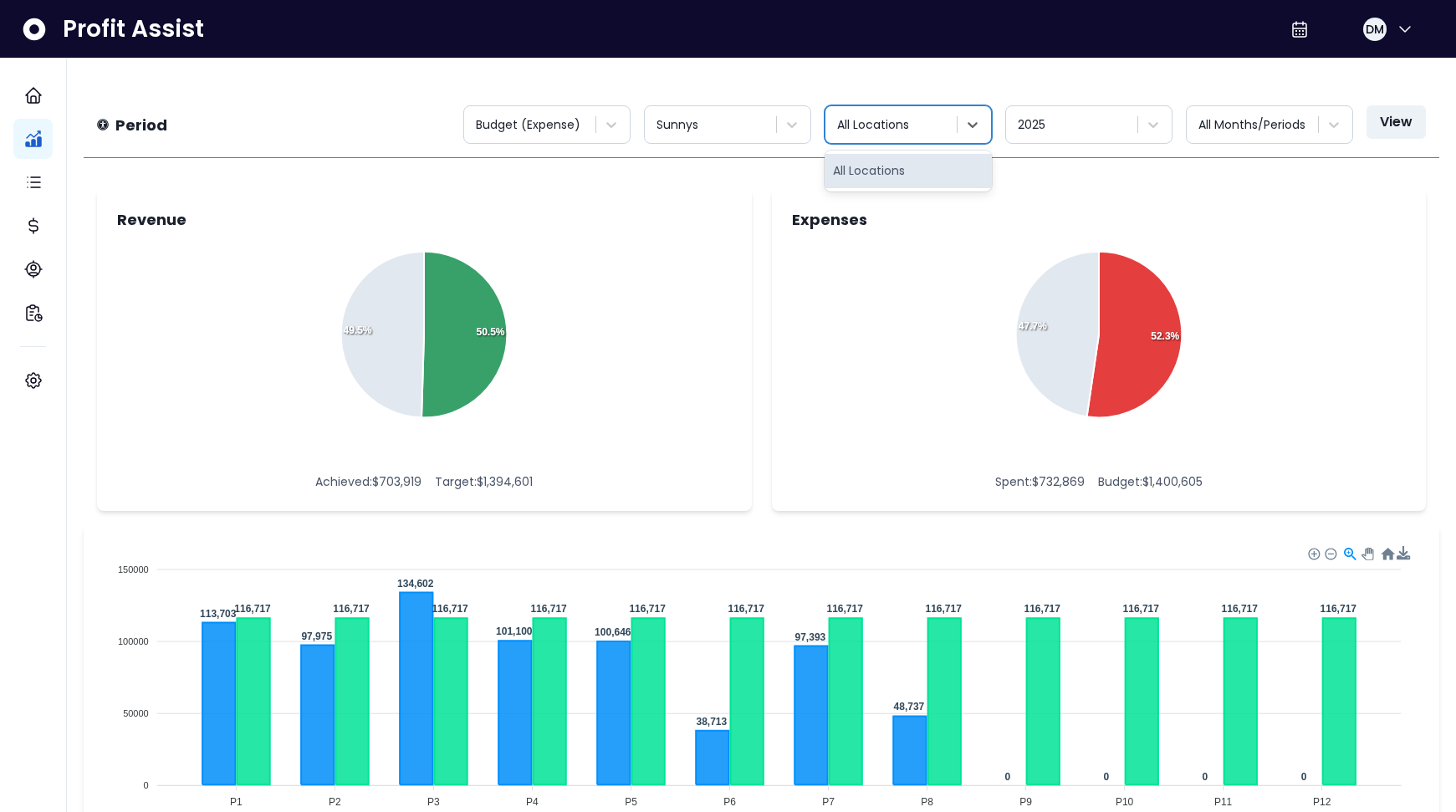
click at [919, 129] on div at bounding box center [892, 125] width 111 height 21
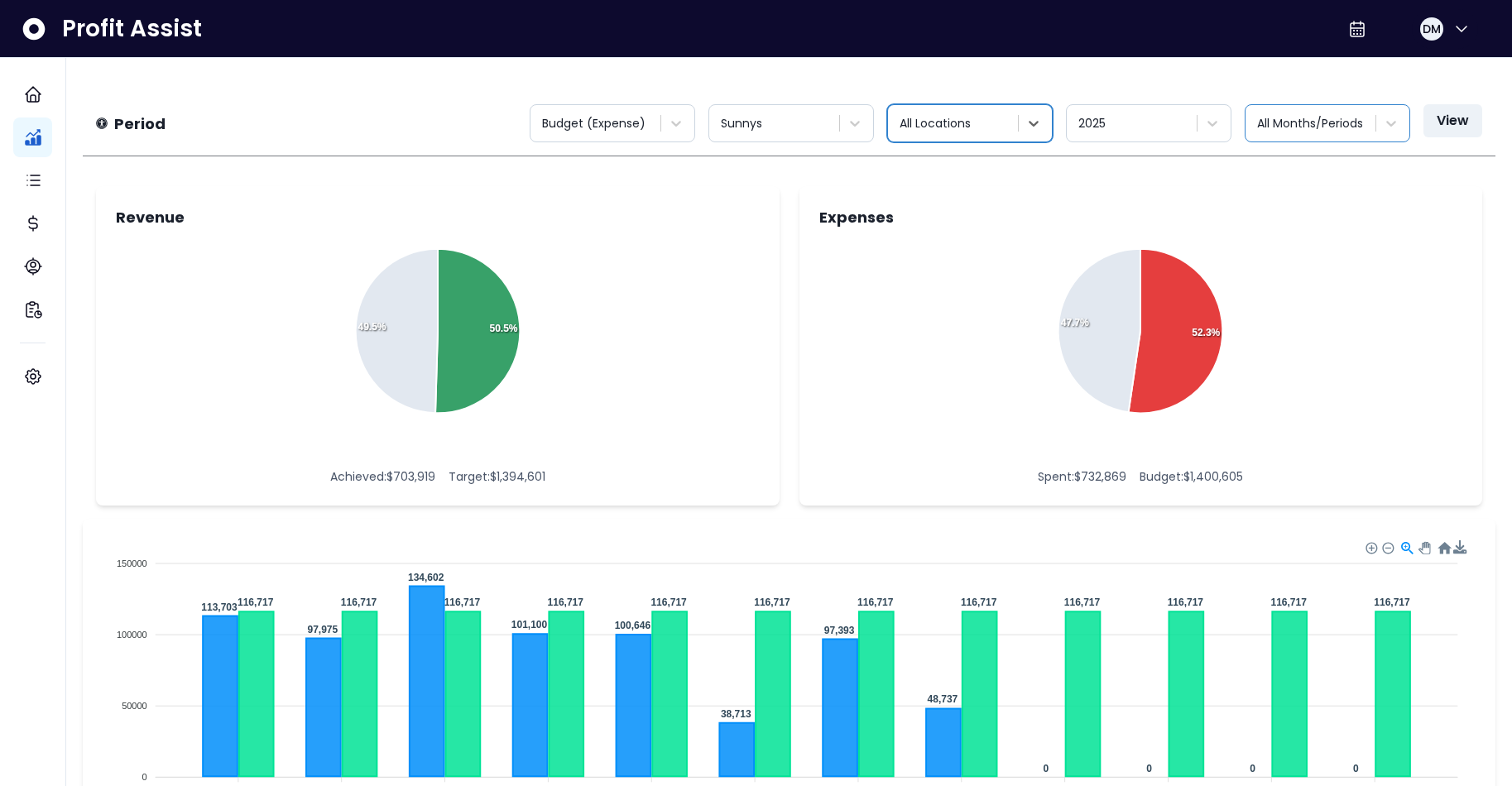
click at [1225, 120] on div "All Months/Periods" at bounding box center [1312, 123] width 127 height 27
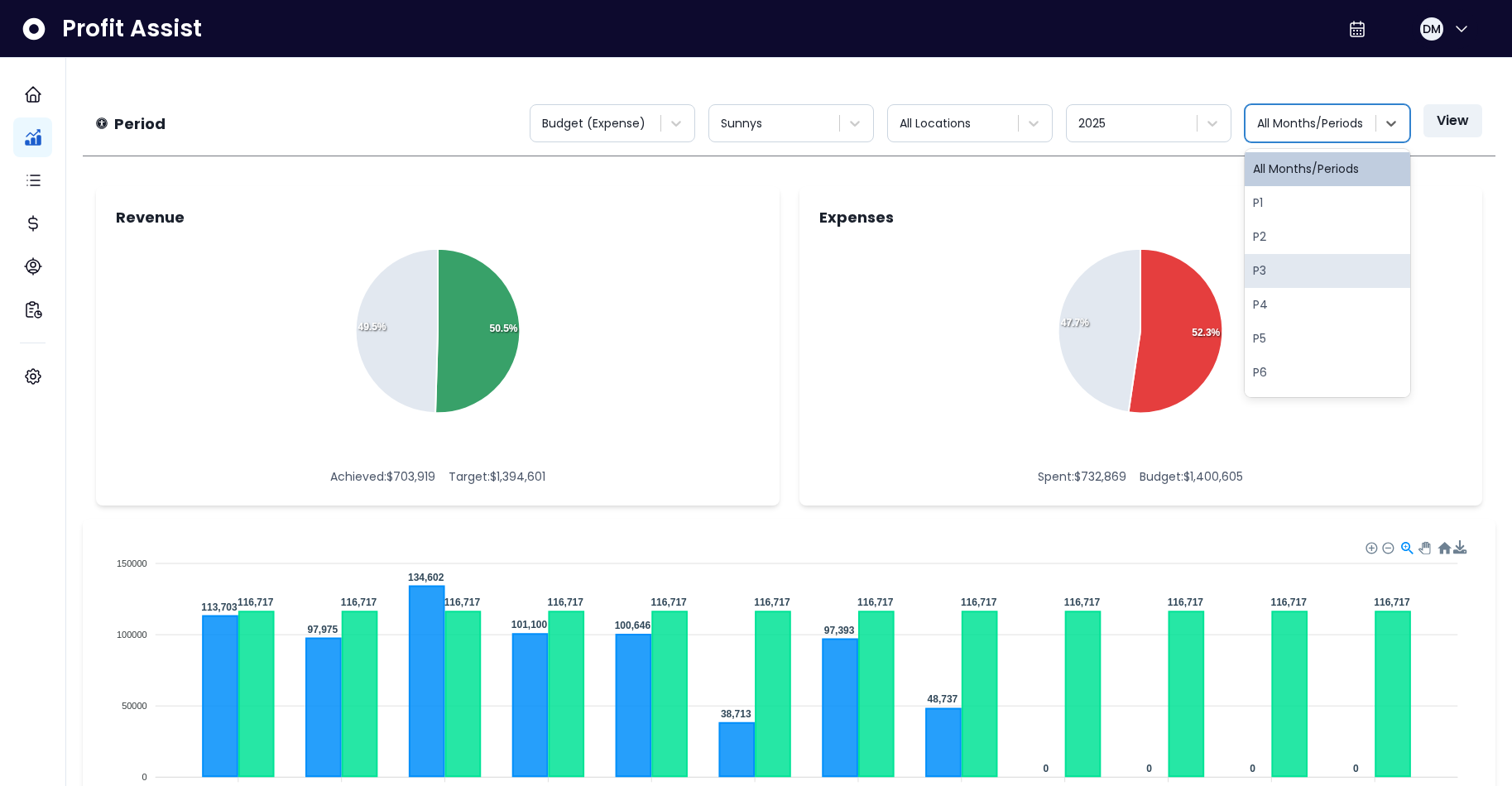
scroll to position [212, 0]
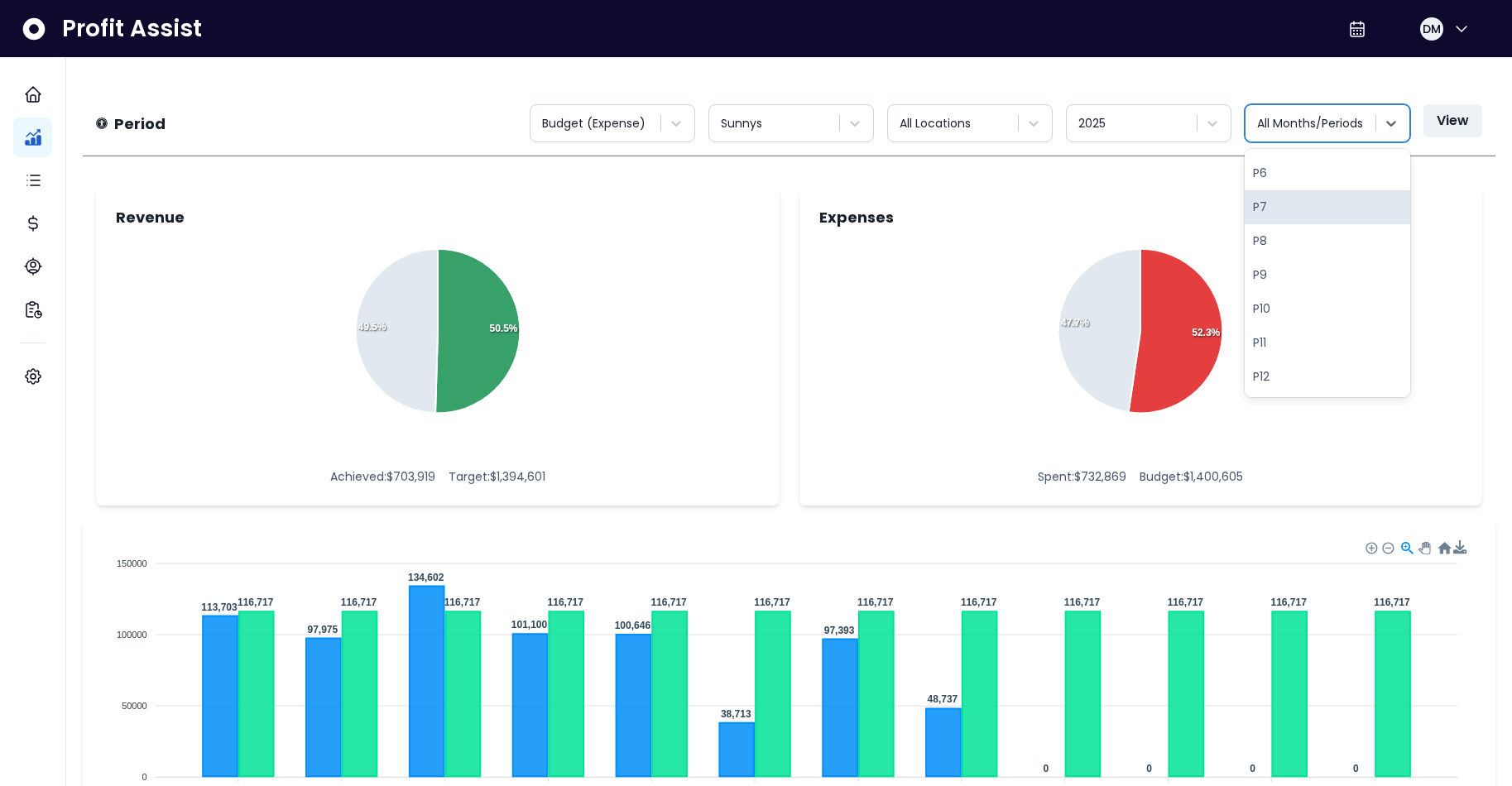
click at [1225, 201] on div "P7" at bounding box center [1327, 208] width 166 height 34
click at [1225, 113] on button "View" at bounding box center [1452, 121] width 59 height 33
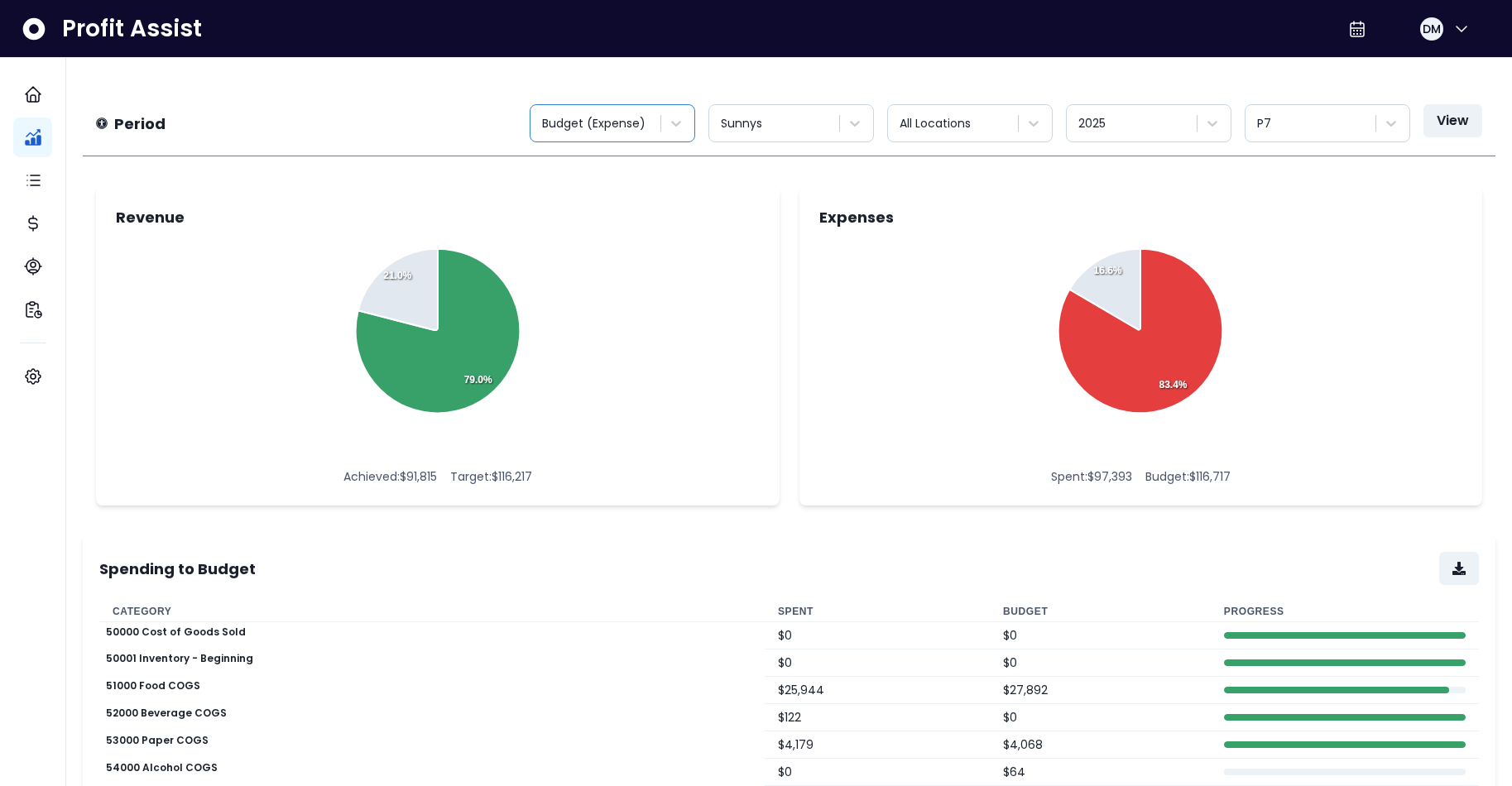
click at [626, 118] on div "Budget (Expense)" at bounding box center [596, 123] width 110 height 17
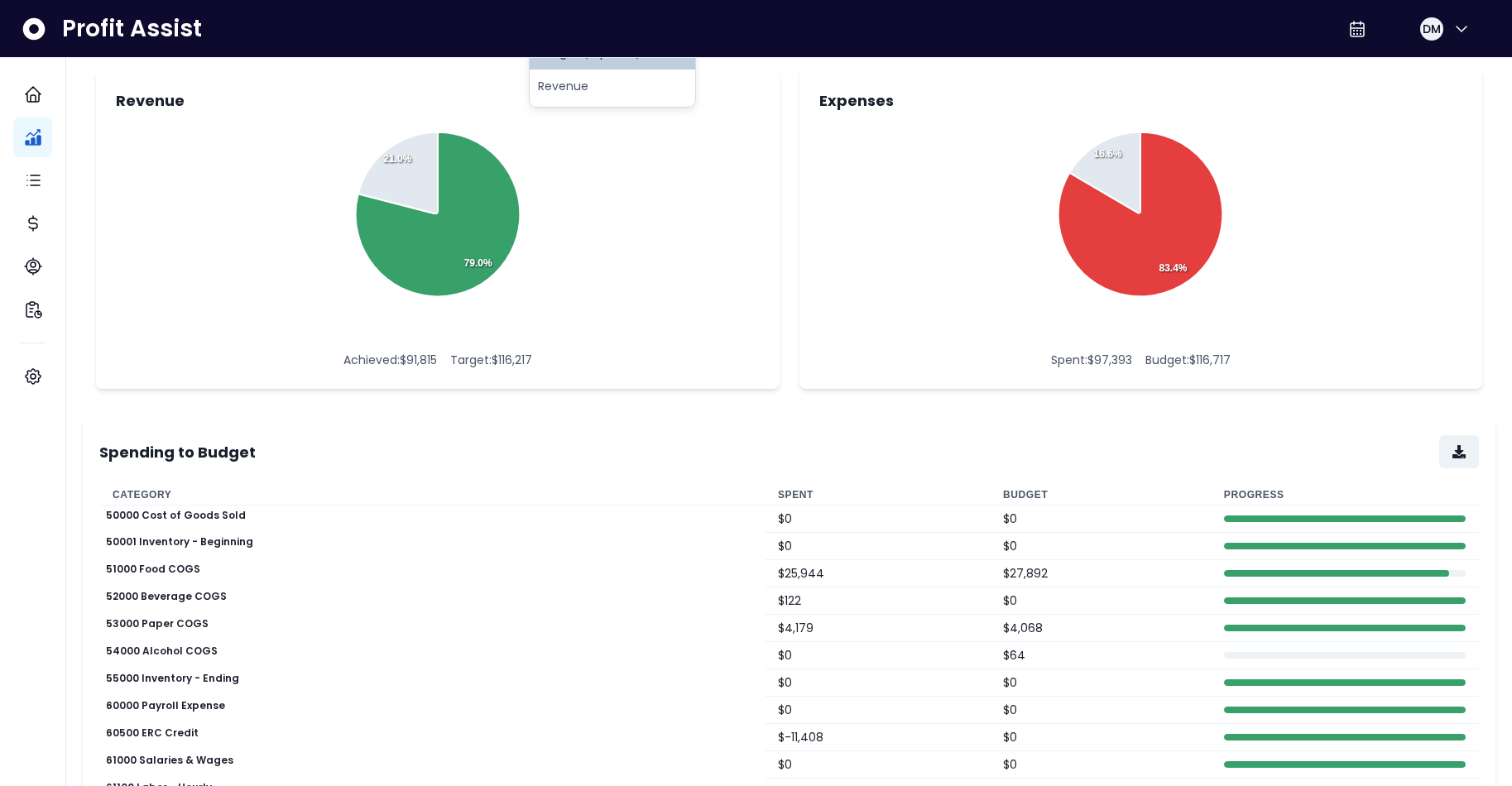
scroll to position [113, 0]
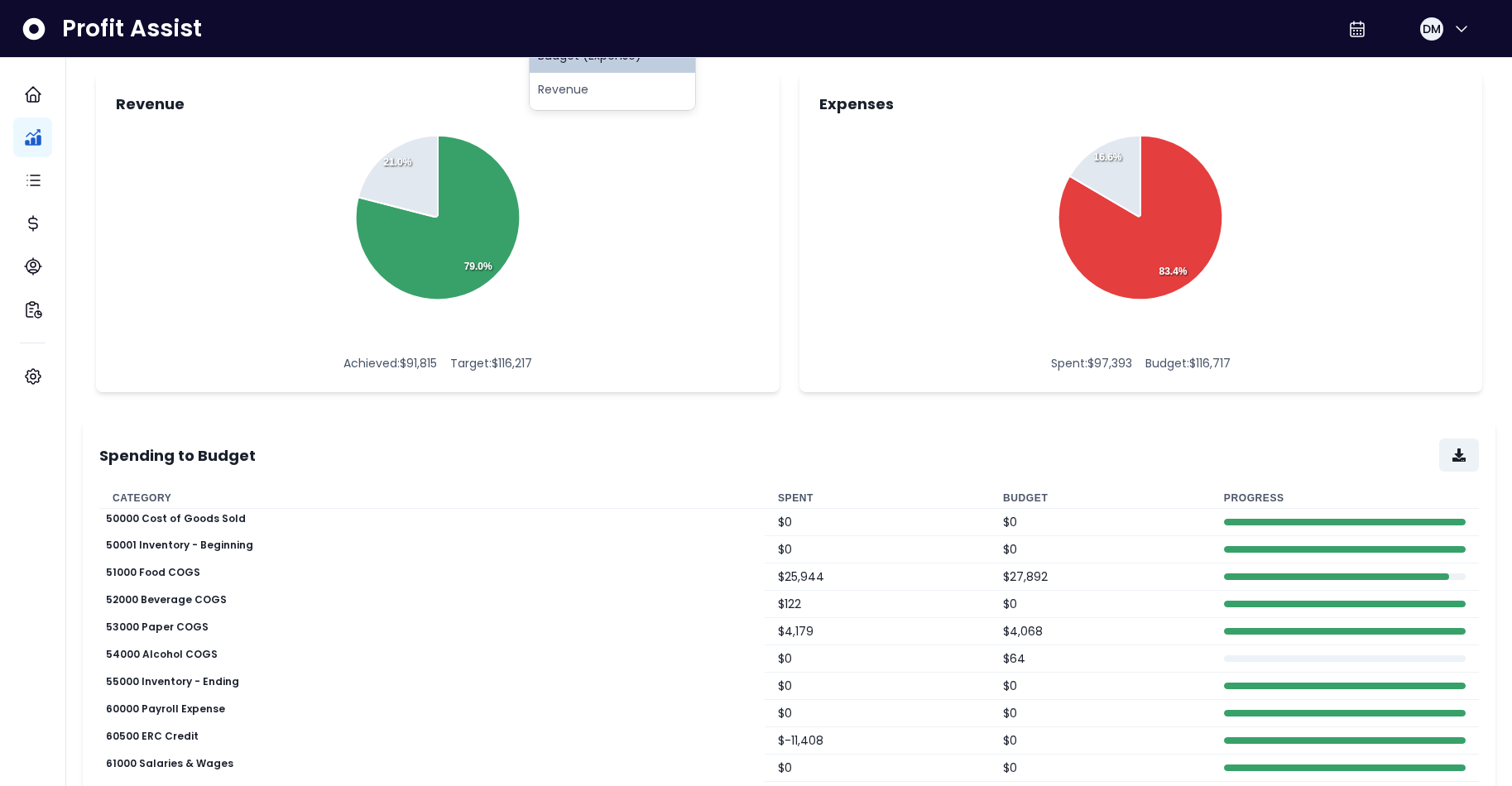
click at [1021, 493] on th "Budget" at bounding box center [1100, 498] width 221 height 20
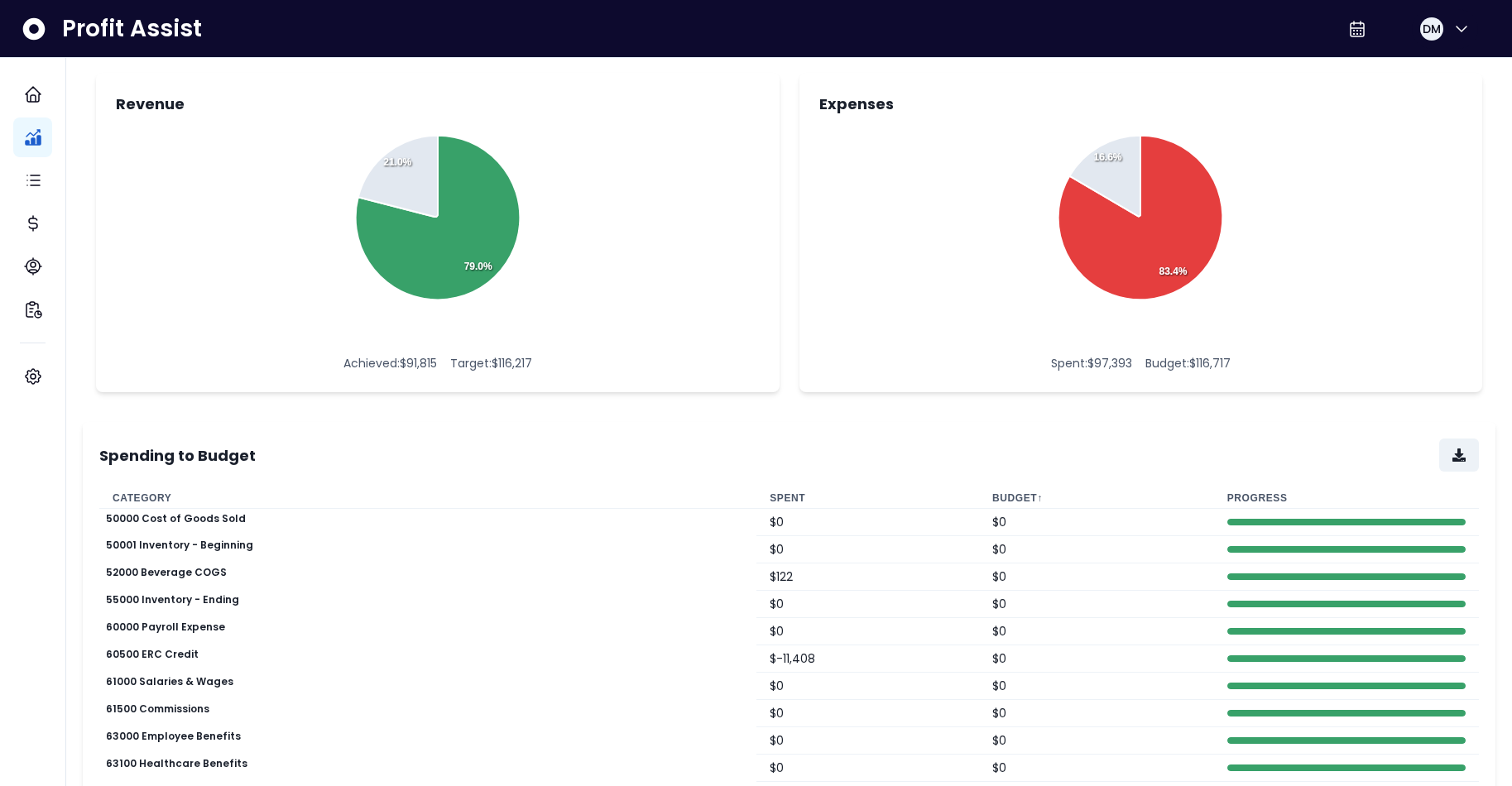
click at [996, 497] on th "Budget ↑" at bounding box center [1097, 498] width 235 height 20
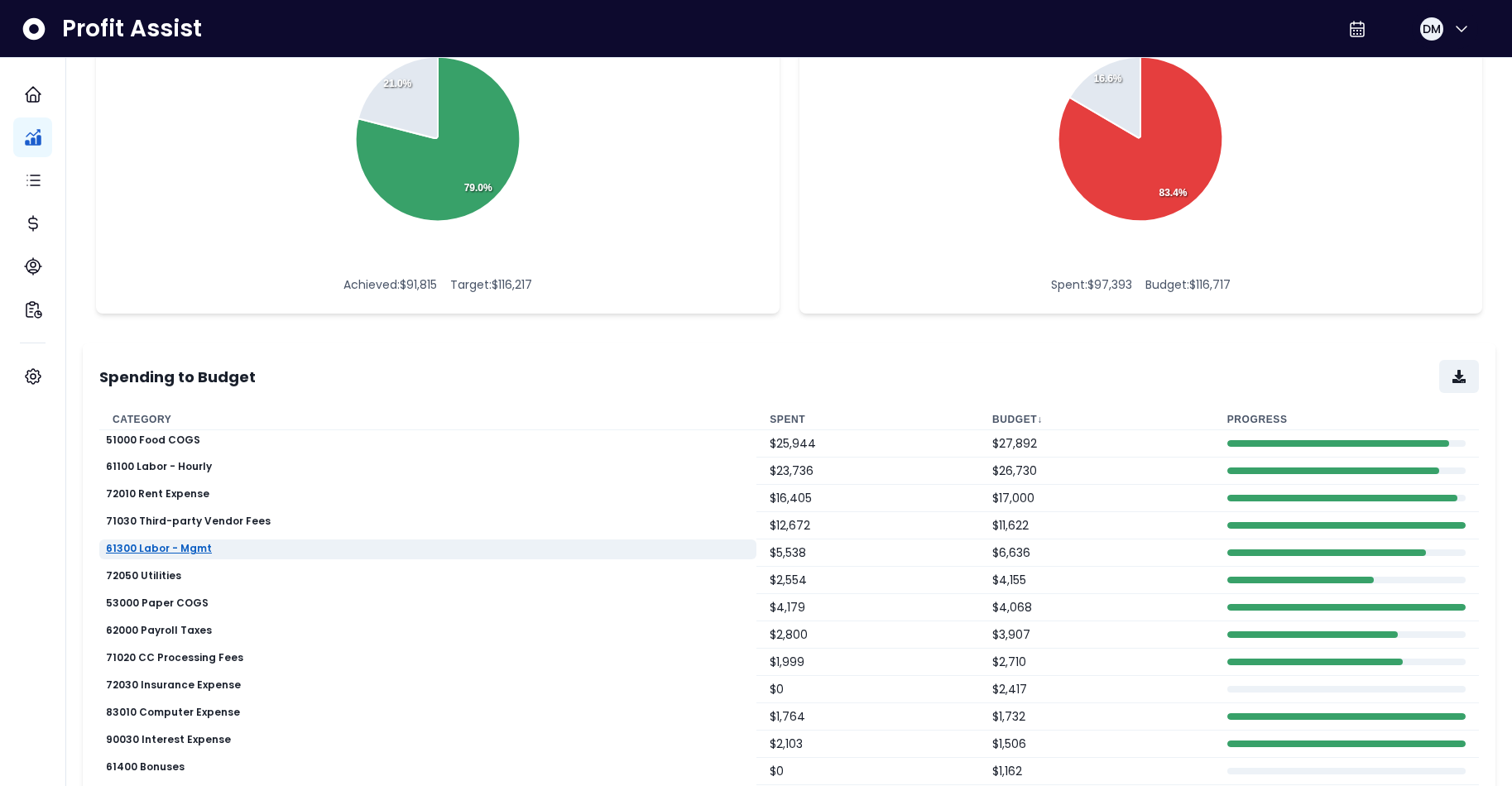
scroll to position [196, 0]
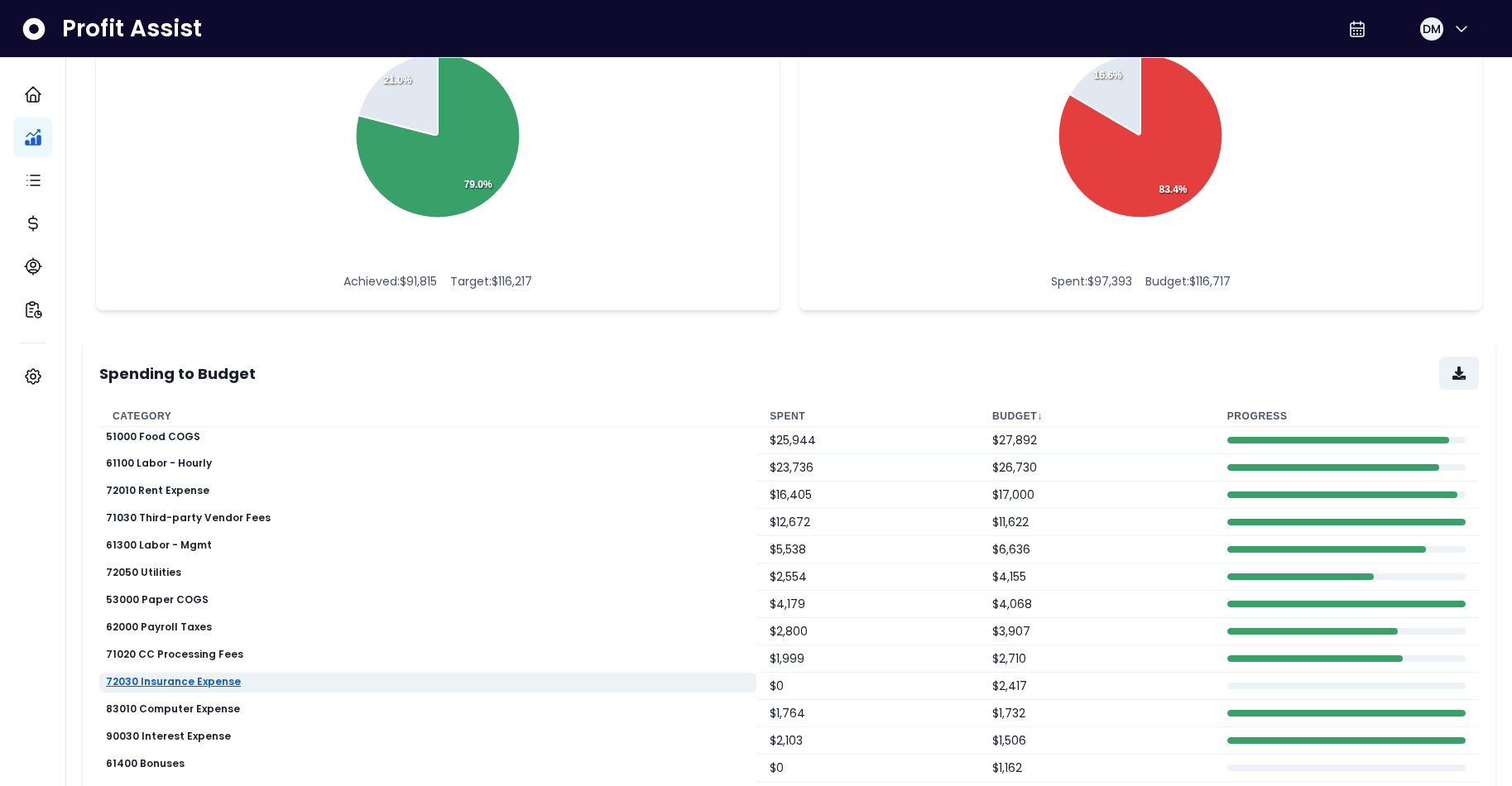
click at [197, 681] on p "72030 Insurance Expense" at bounding box center [174, 682] width 135 height 12
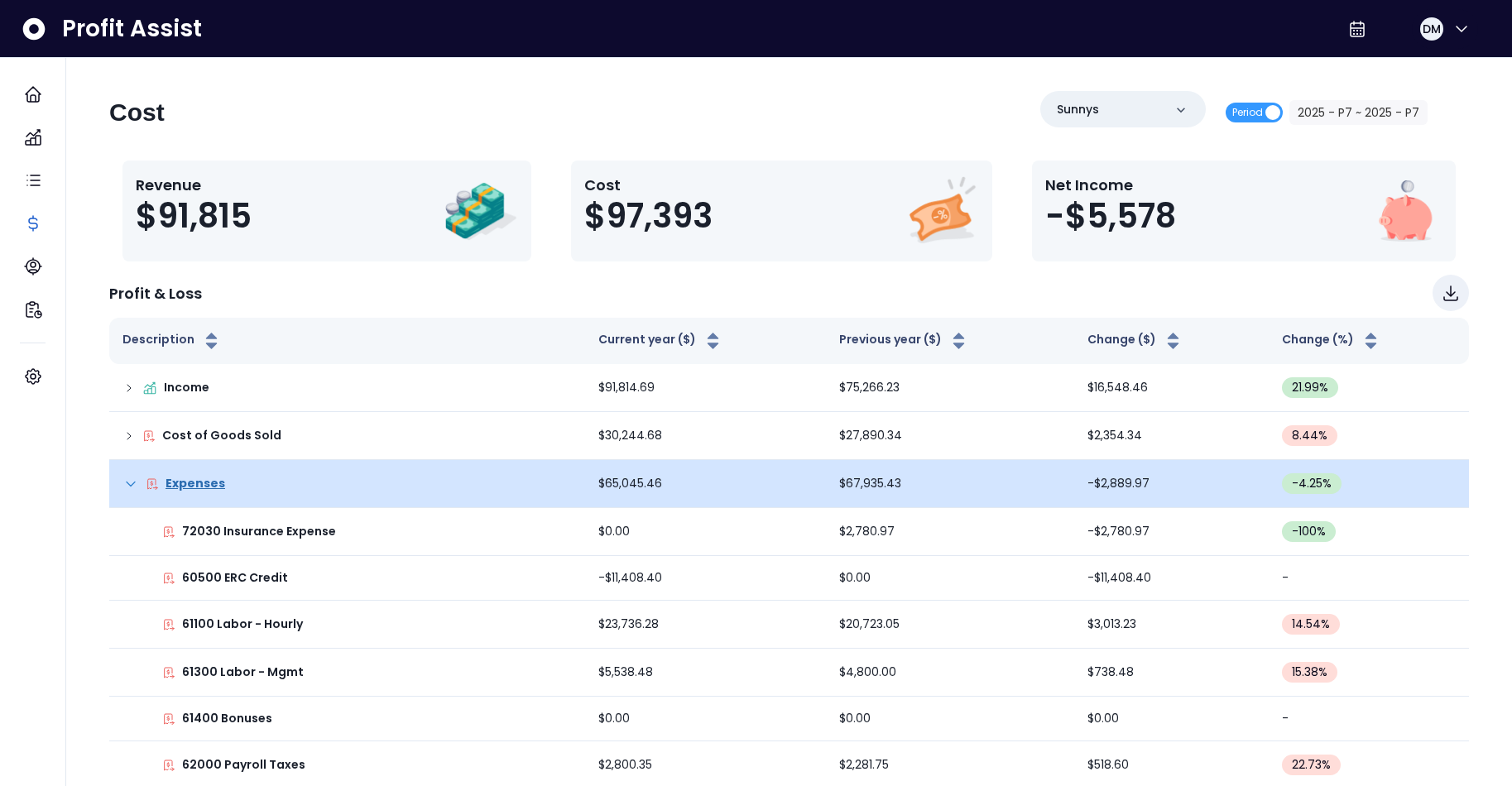
click at [136, 481] on icon at bounding box center [130, 483] width 16 height 16
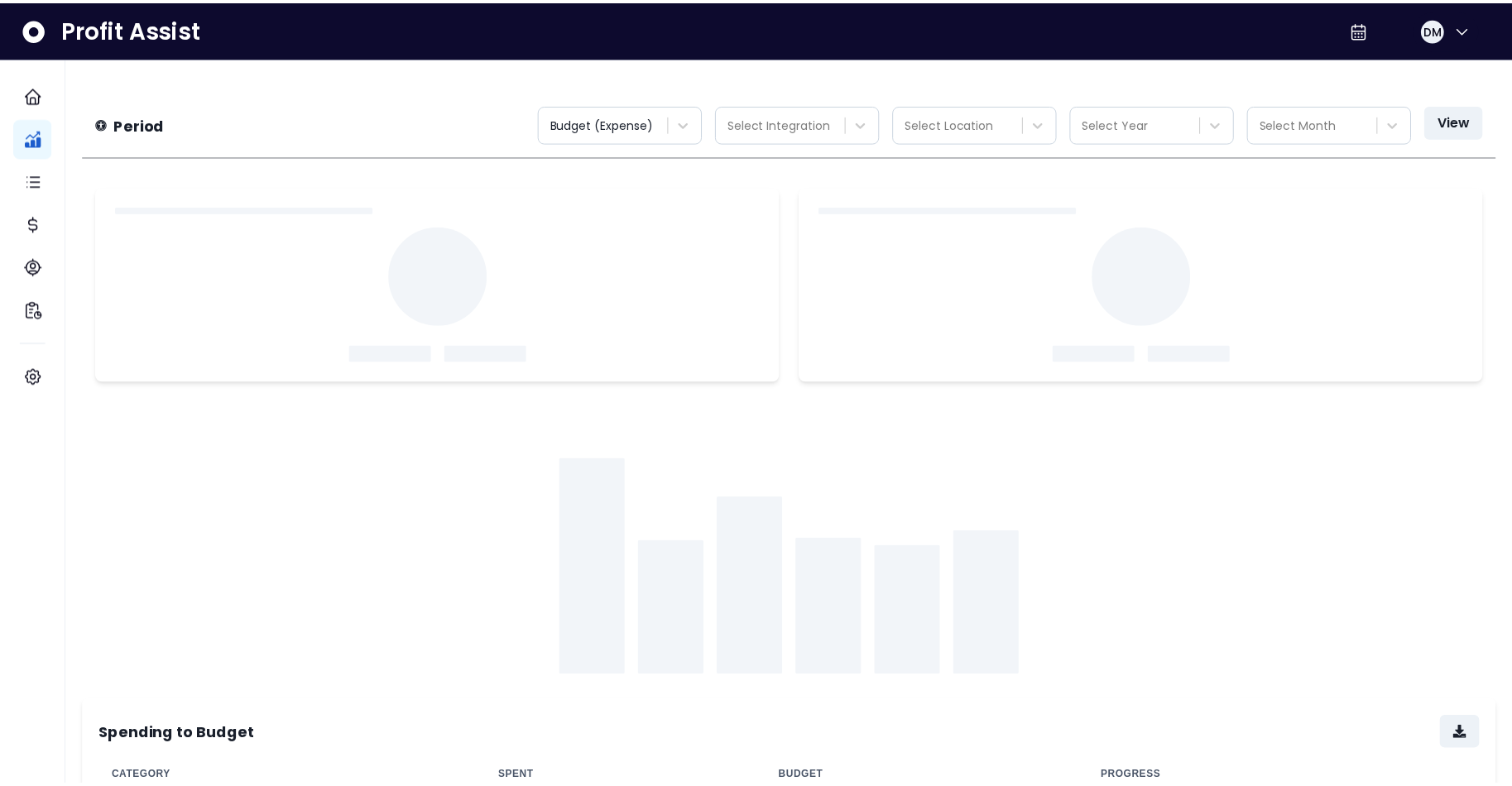
scroll to position [34, 0]
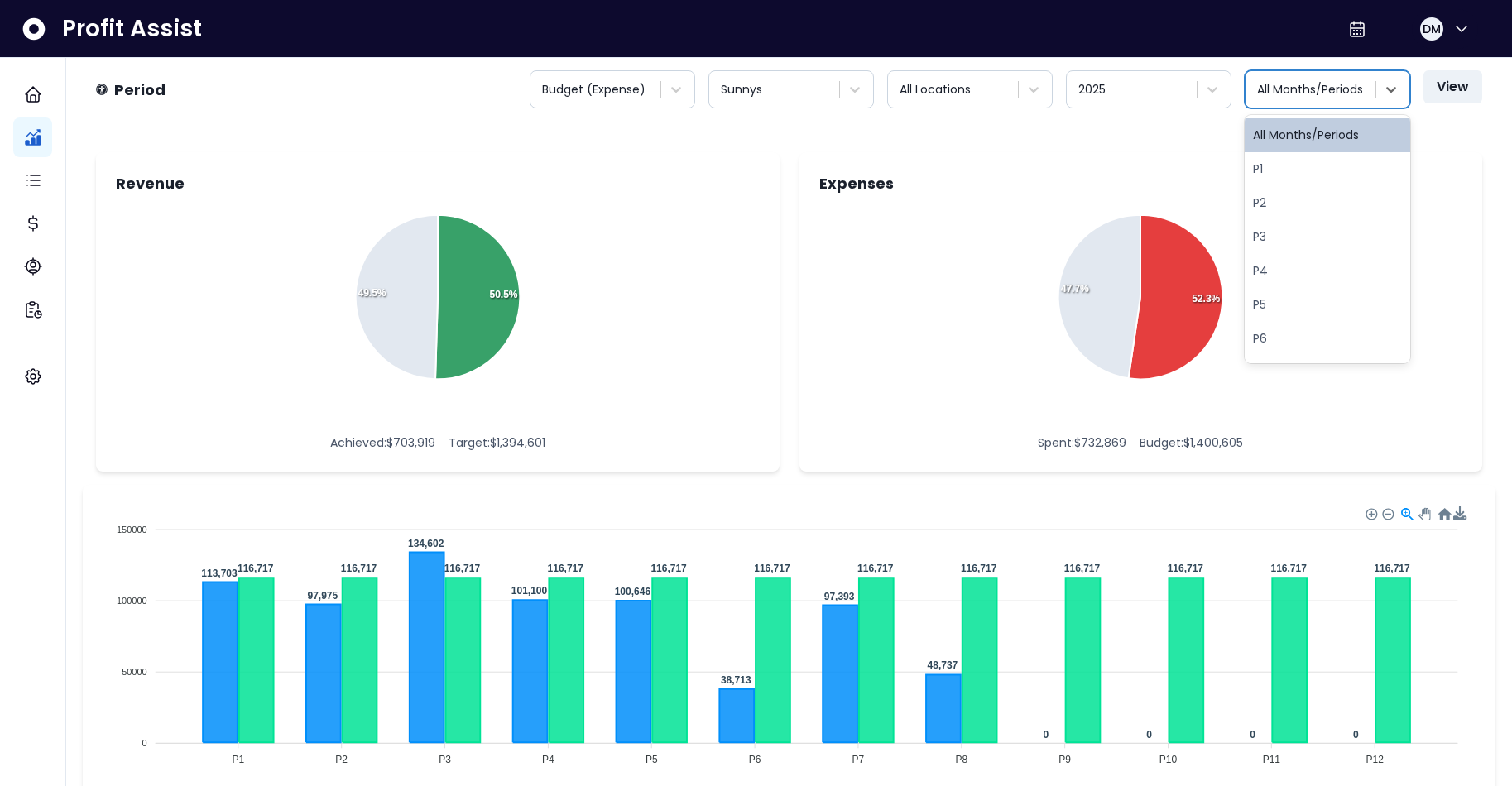
click at [1225, 86] on div "All Months/Periods" at bounding box center [1312, 89] width 110 height 17
click at [1225, 159] on div "P7" at bounding box center [1327, 174] width 166 height 34
click at [1225, 83] on button "View" at bounding box center [1452, 87] width 59 height 33
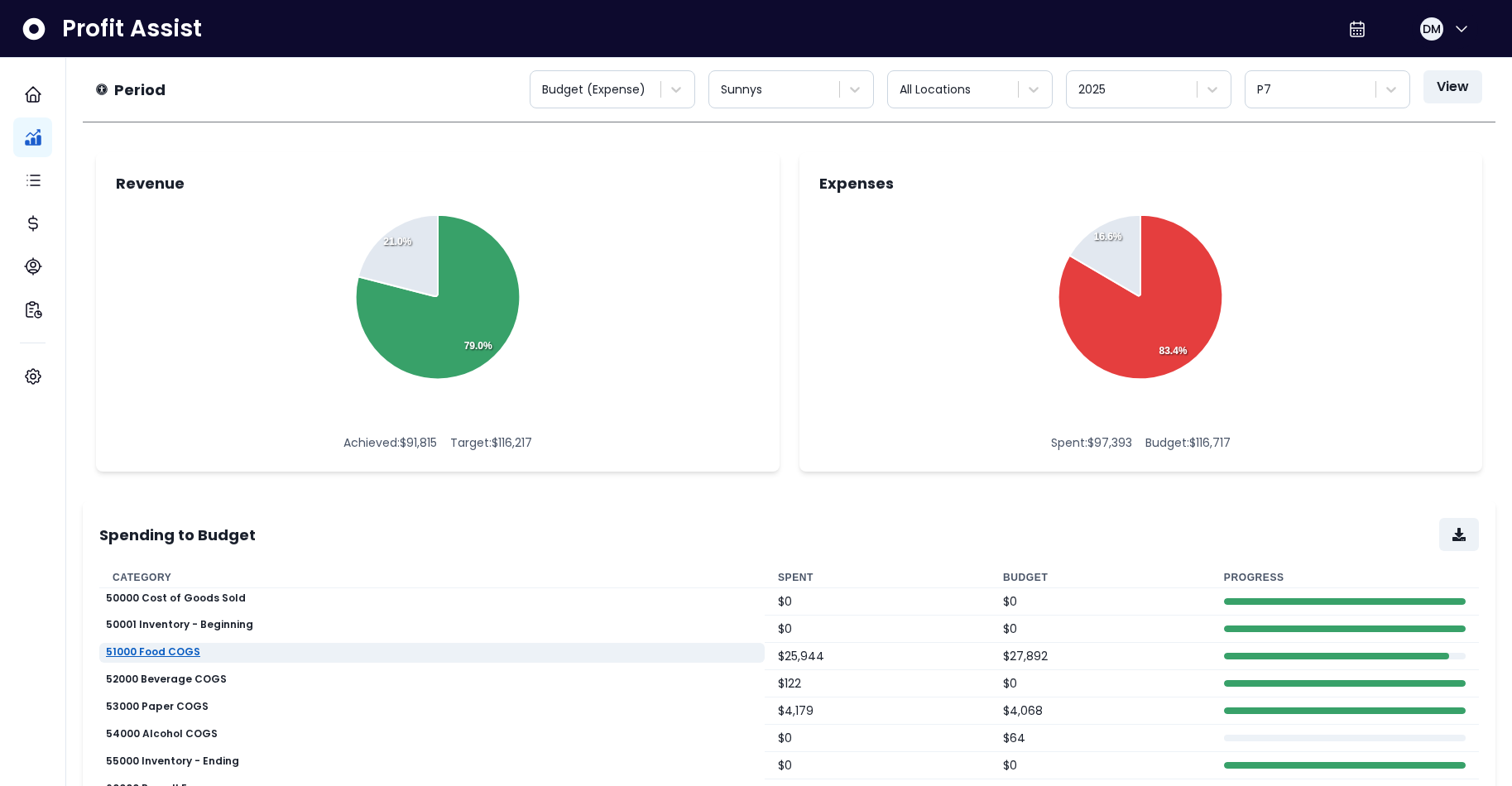
scroll to position [282, 0]
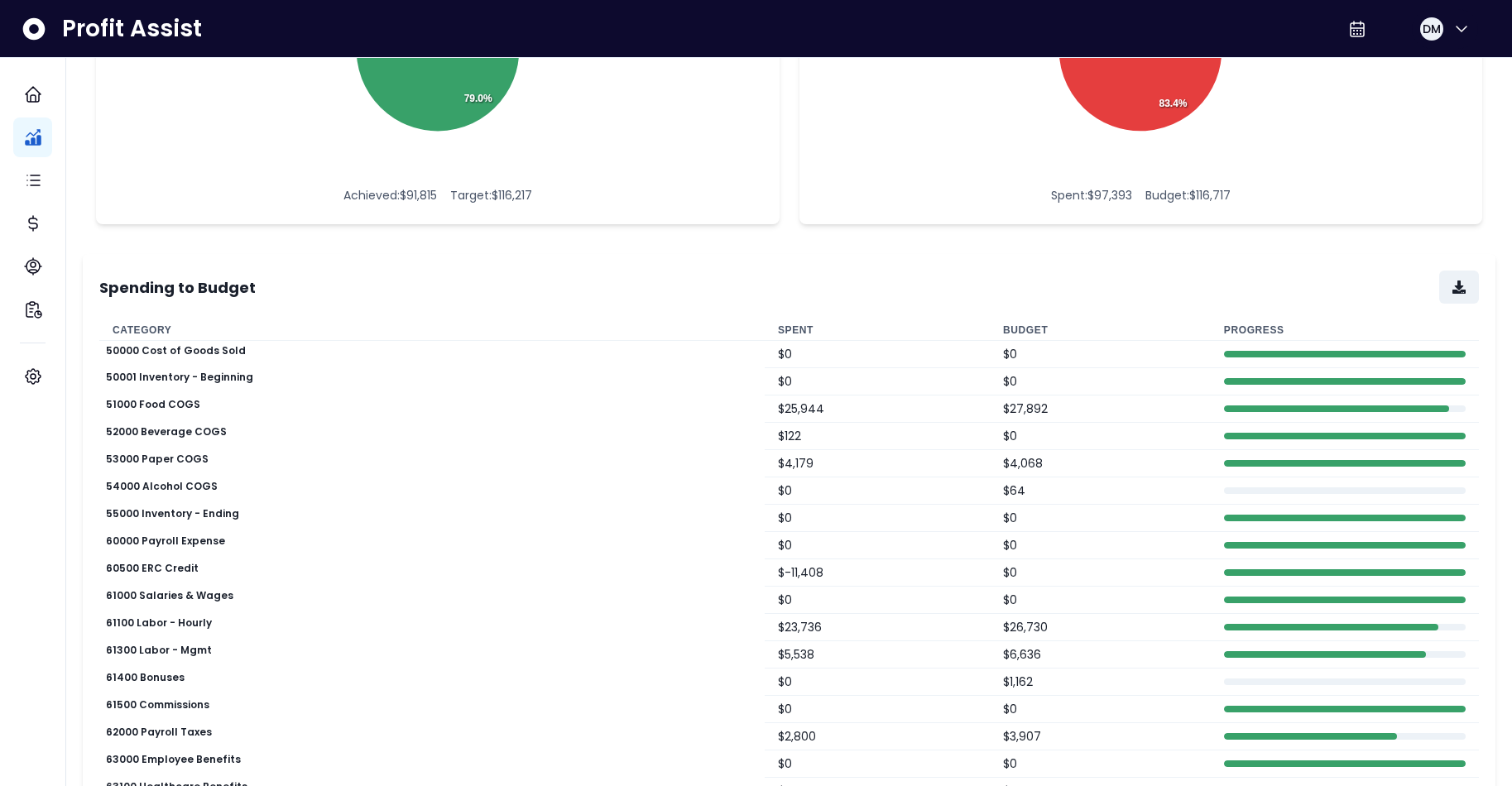
click at [773, 567] on td "$ -11,408" at bounding box center [877, 573] width 225 height 27
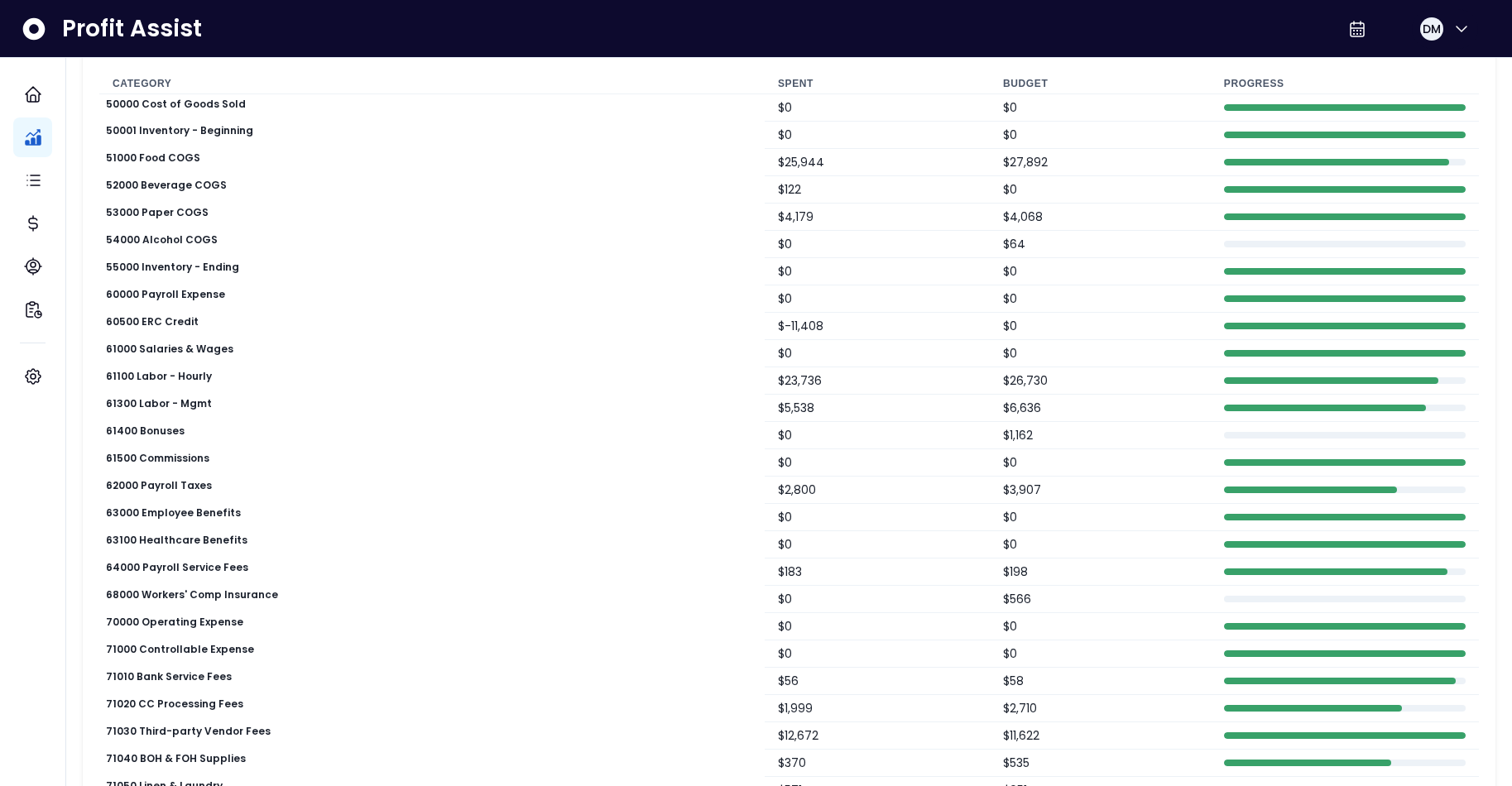
scroll to position [0, 0]
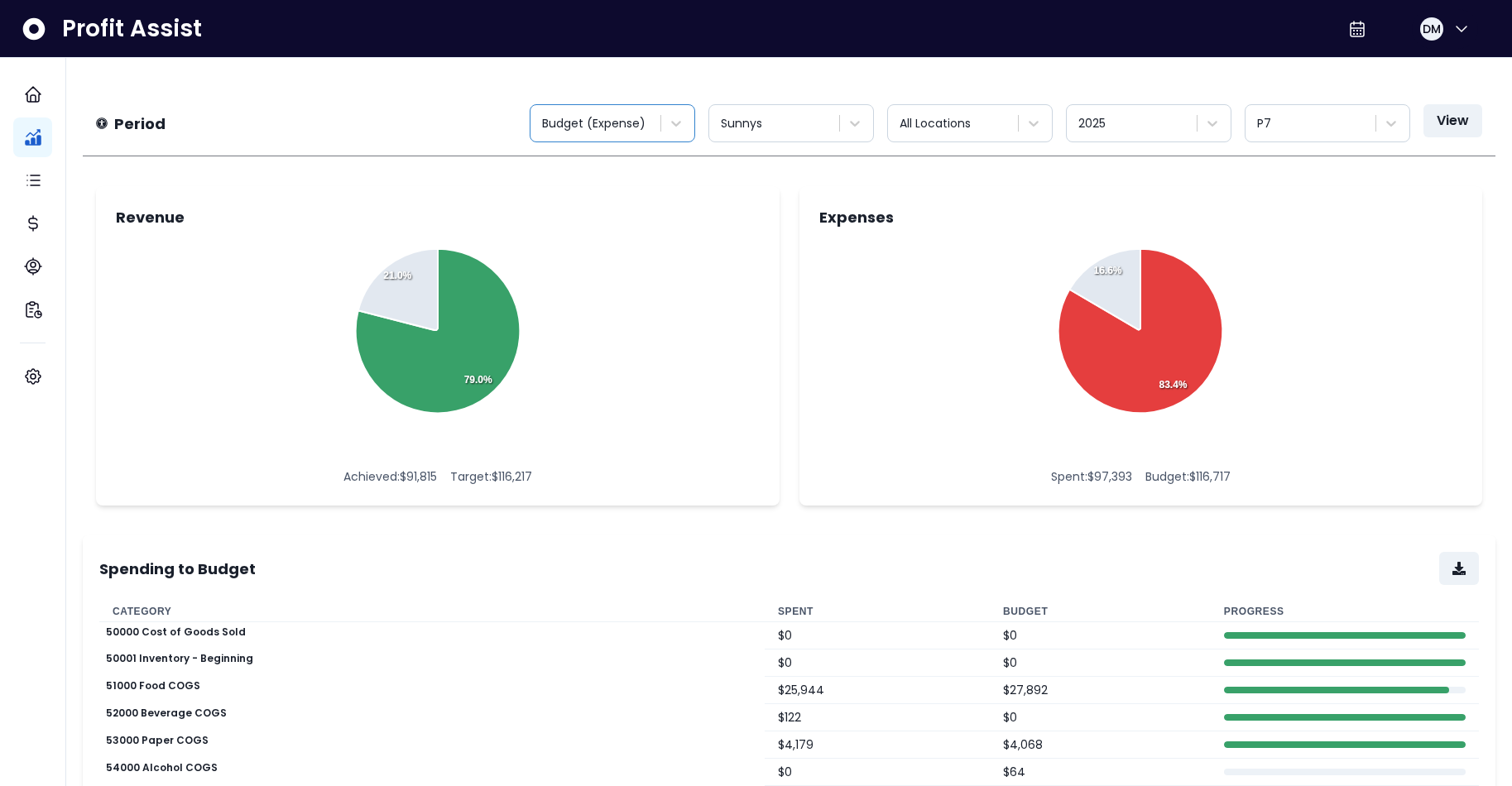
click at [635, 121] on div "Budget (Expense)" at bounding box center [596, 123] width 110 height 17
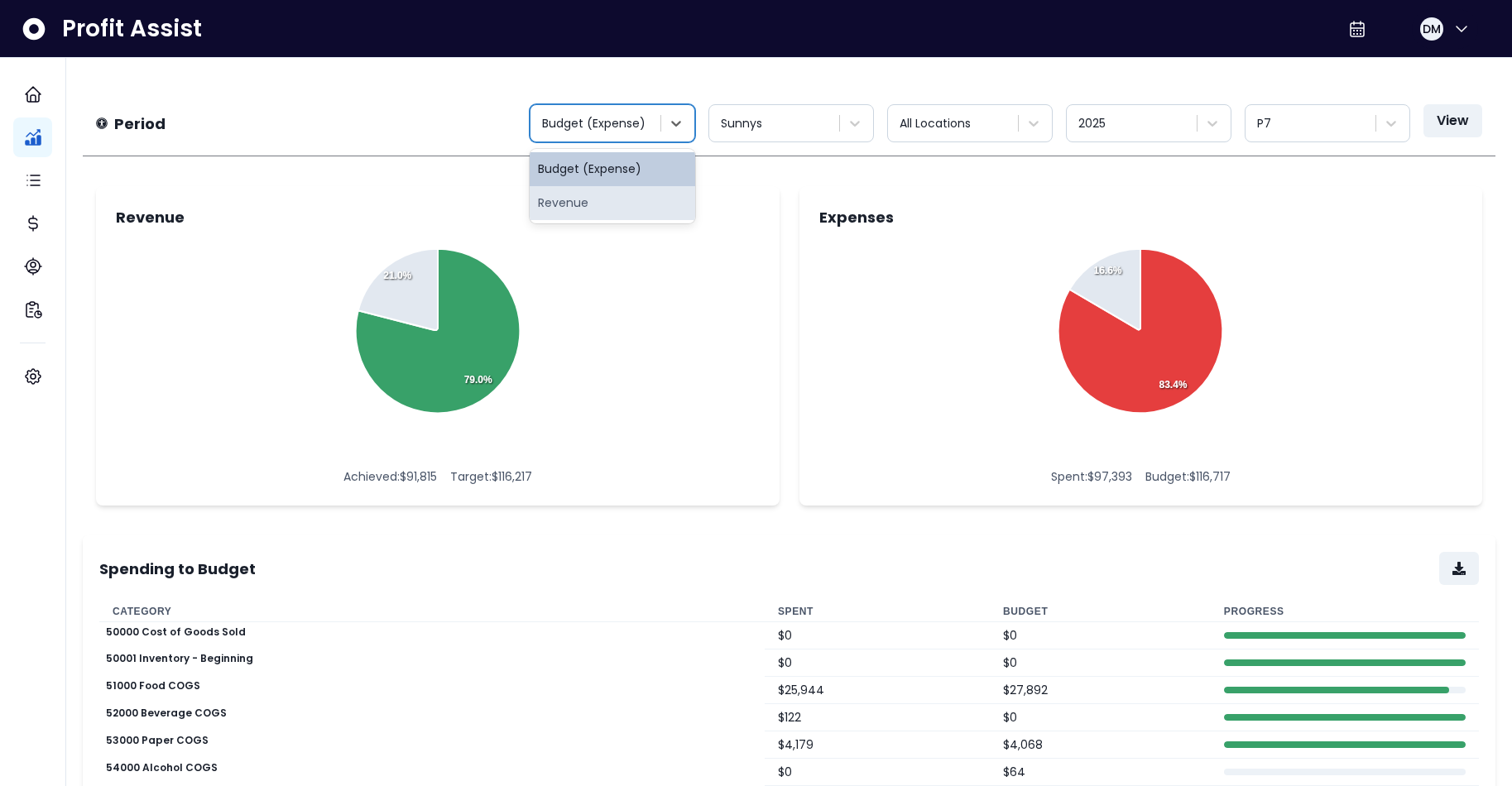
click at [588, 197] on div "Revenue" at bounding box center [613, 203] width 166 height 34
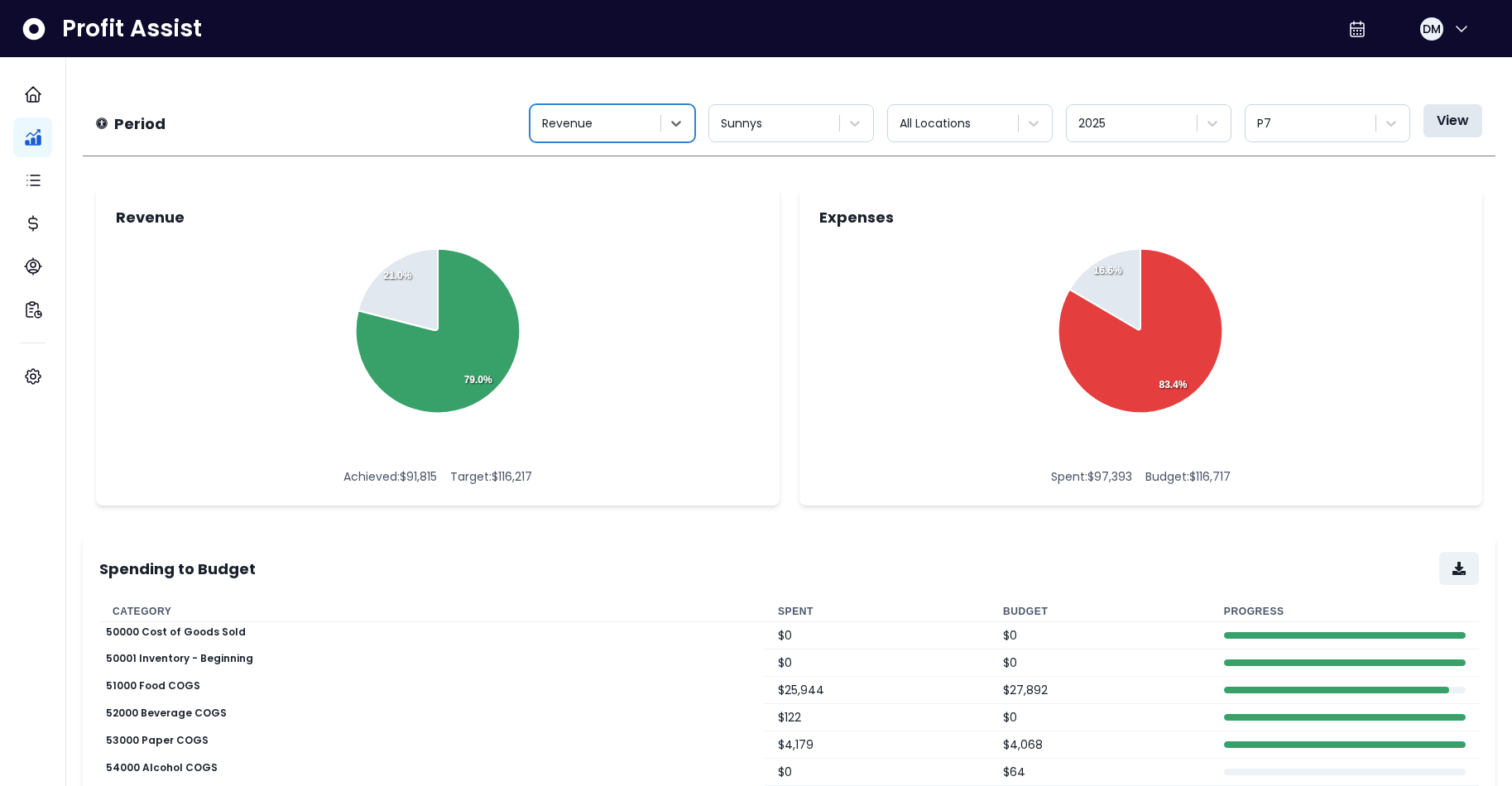
click at [1225, 121] on button "View" at bounding box center [1452, 121] width 59 height 33
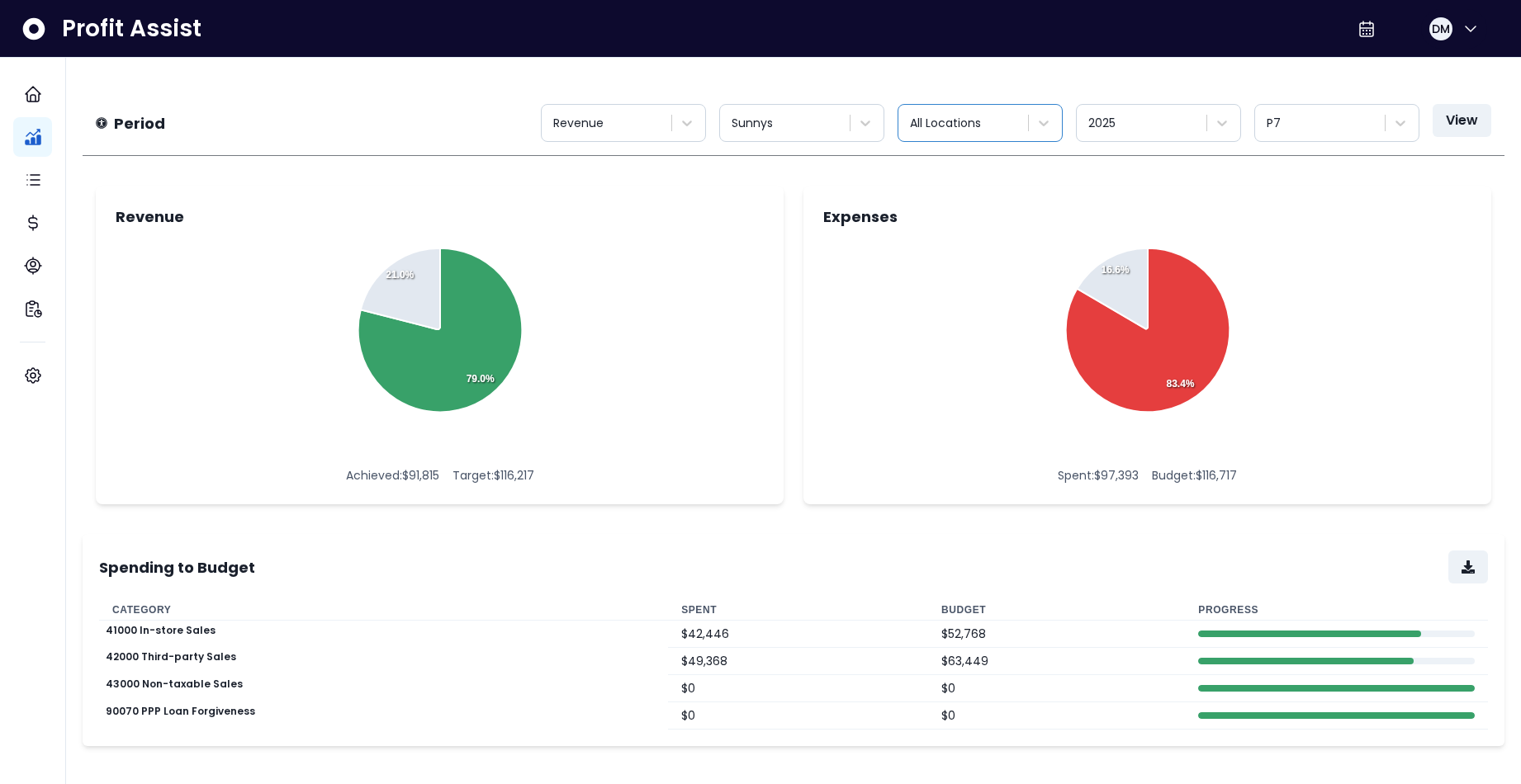
click at [1000, 126] on div at bounding box center [964, 123] width 109 height 20
click at [842, 115] on div "Sunnys" at bounding box center [786, 123] width 126 height 27
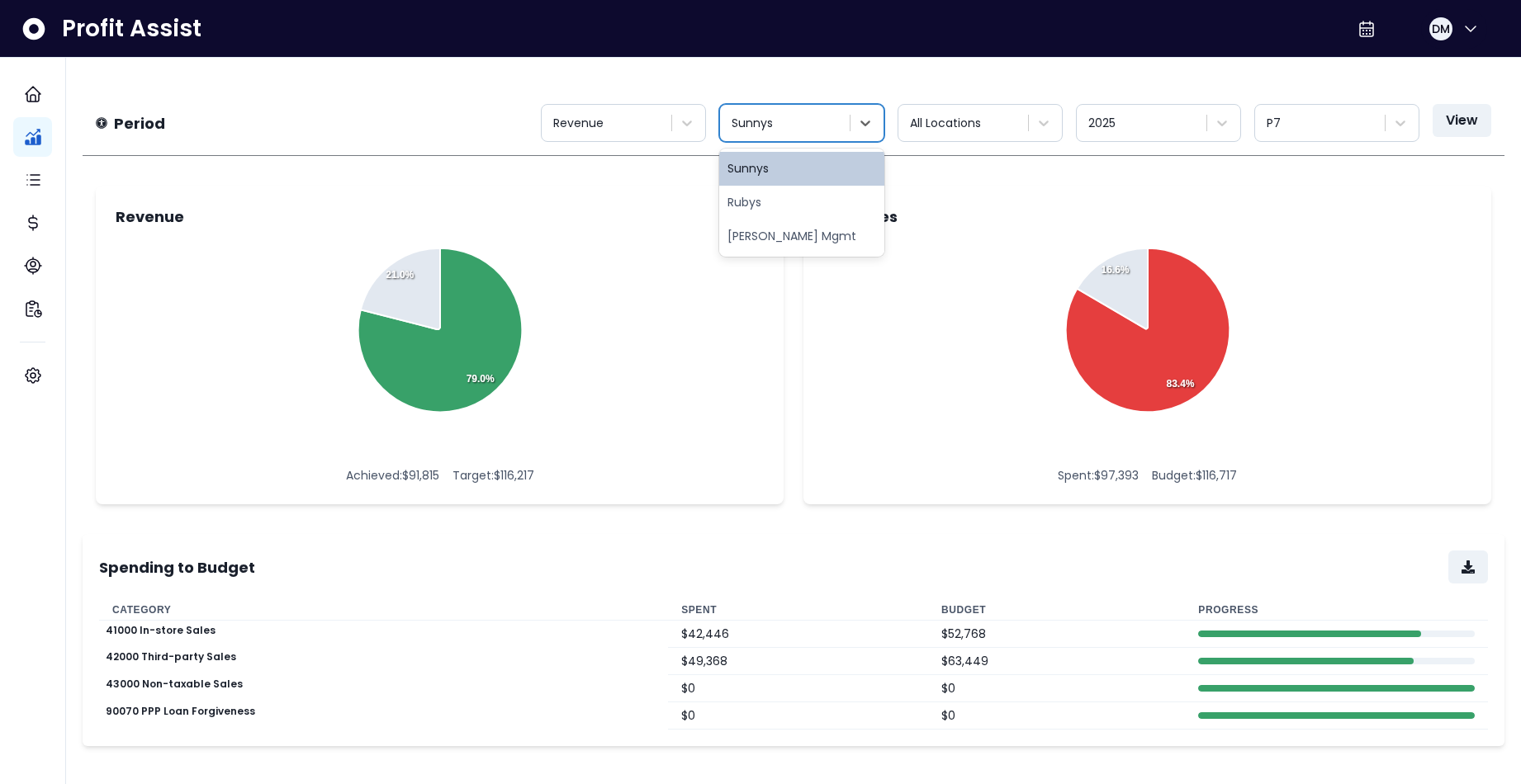
click at [980, 75] on div "Period Revenue option Sunnys focused, 1 of 3. 3 results available. Use Up and D…" at bounding box center [794, 410] width 1455 height 705
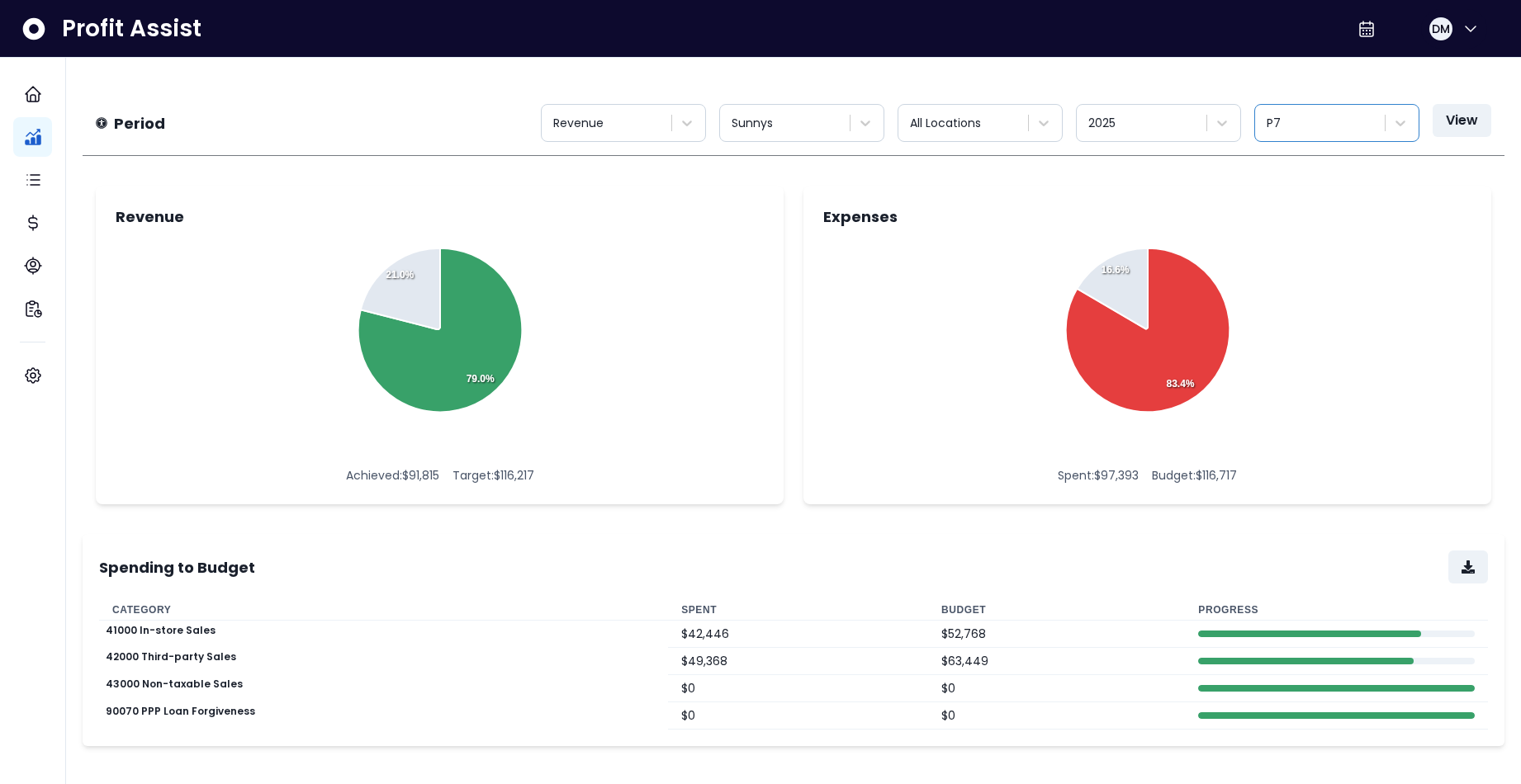
click at [1222, 137] on div "P7" at bounding box center [1322, 123] width 126 height 27
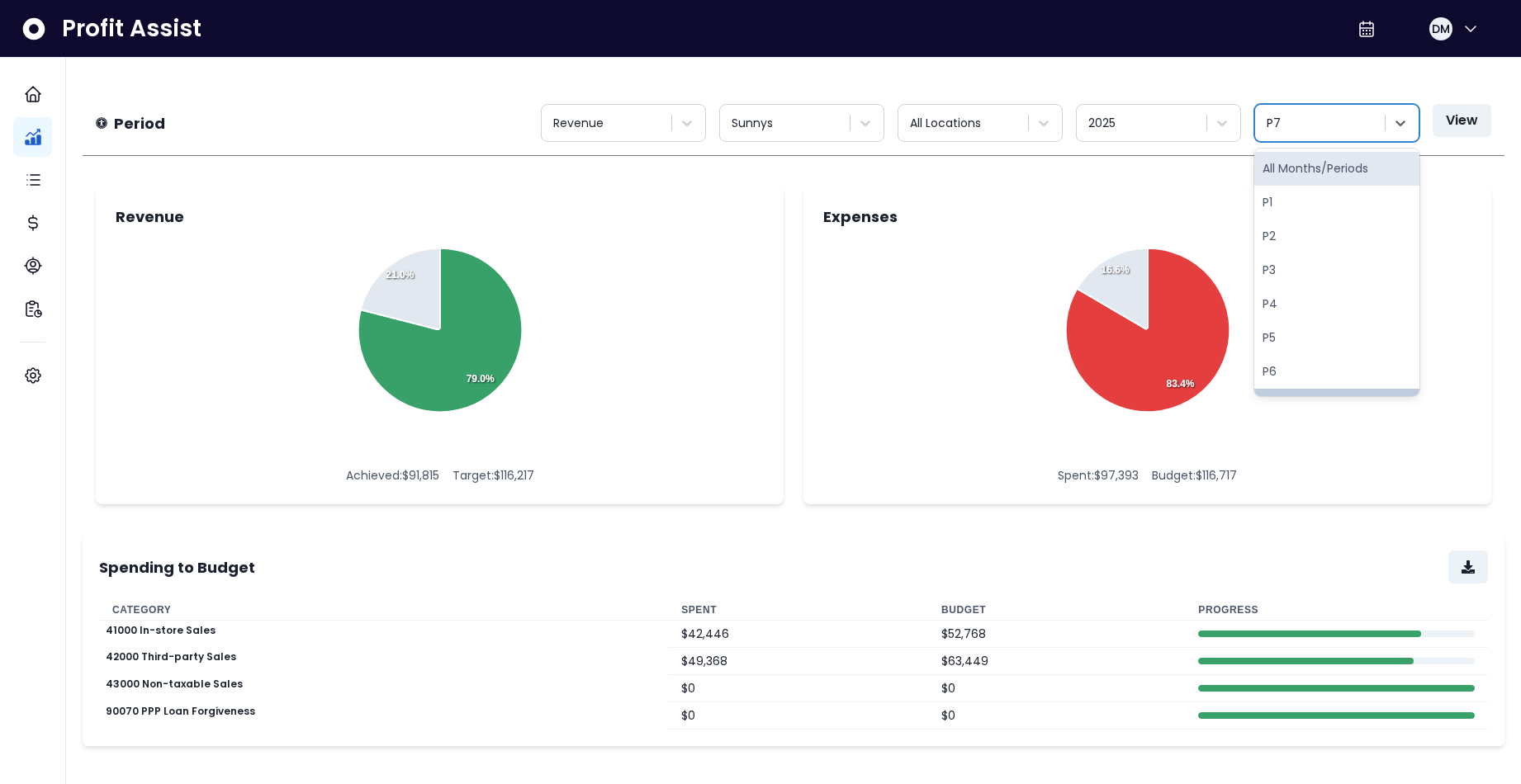
click at [1222, 165] on div "All Months/Periods" at bounding box center [1337, 169] width 166 height 34
click at [1222, 117] on button "View" at bounding box center [1462, 120] width 59 height 33
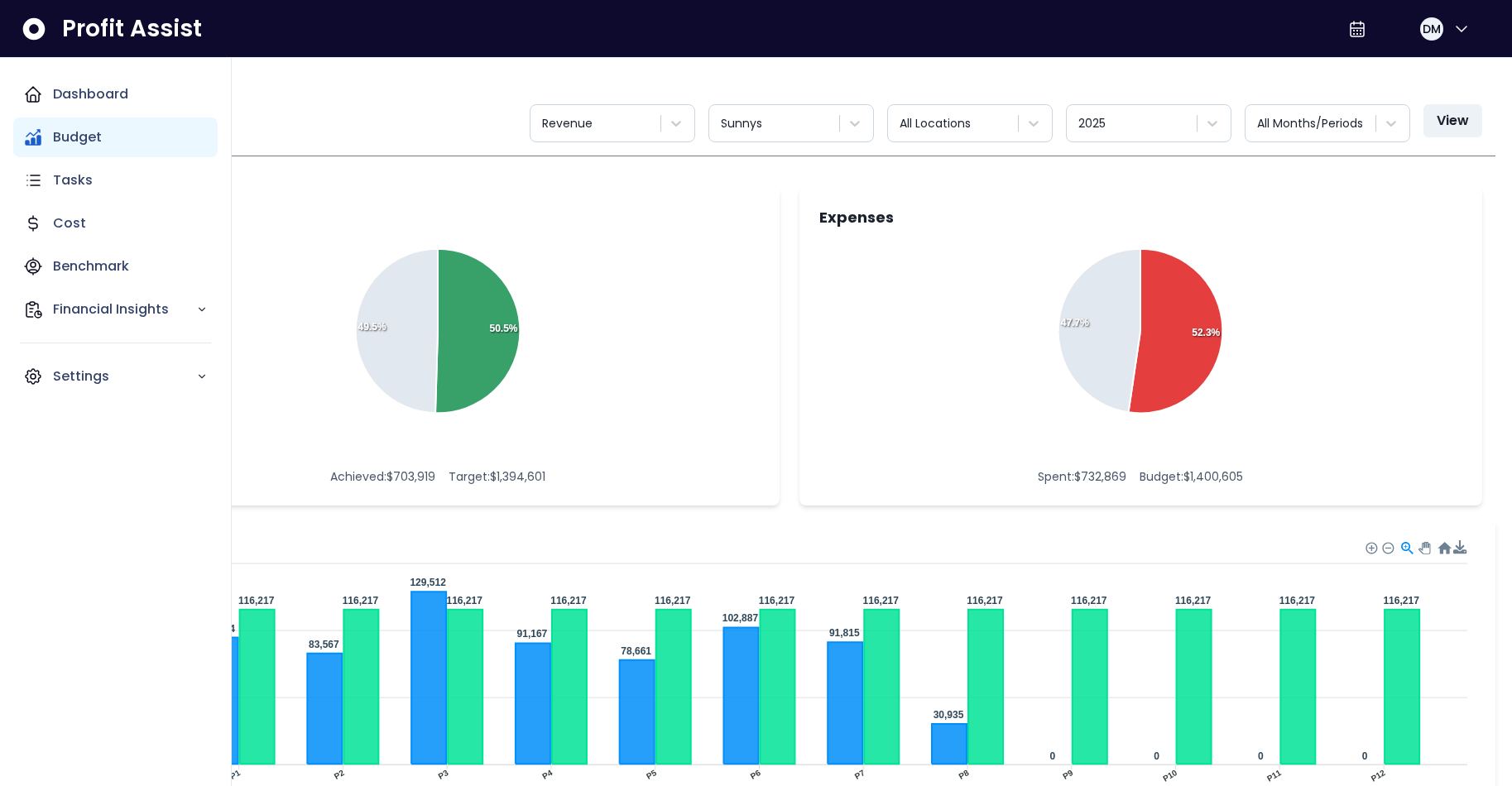
click at [66, 134] on p "Budget" at bounding box center [77, 137] width 48 height 20
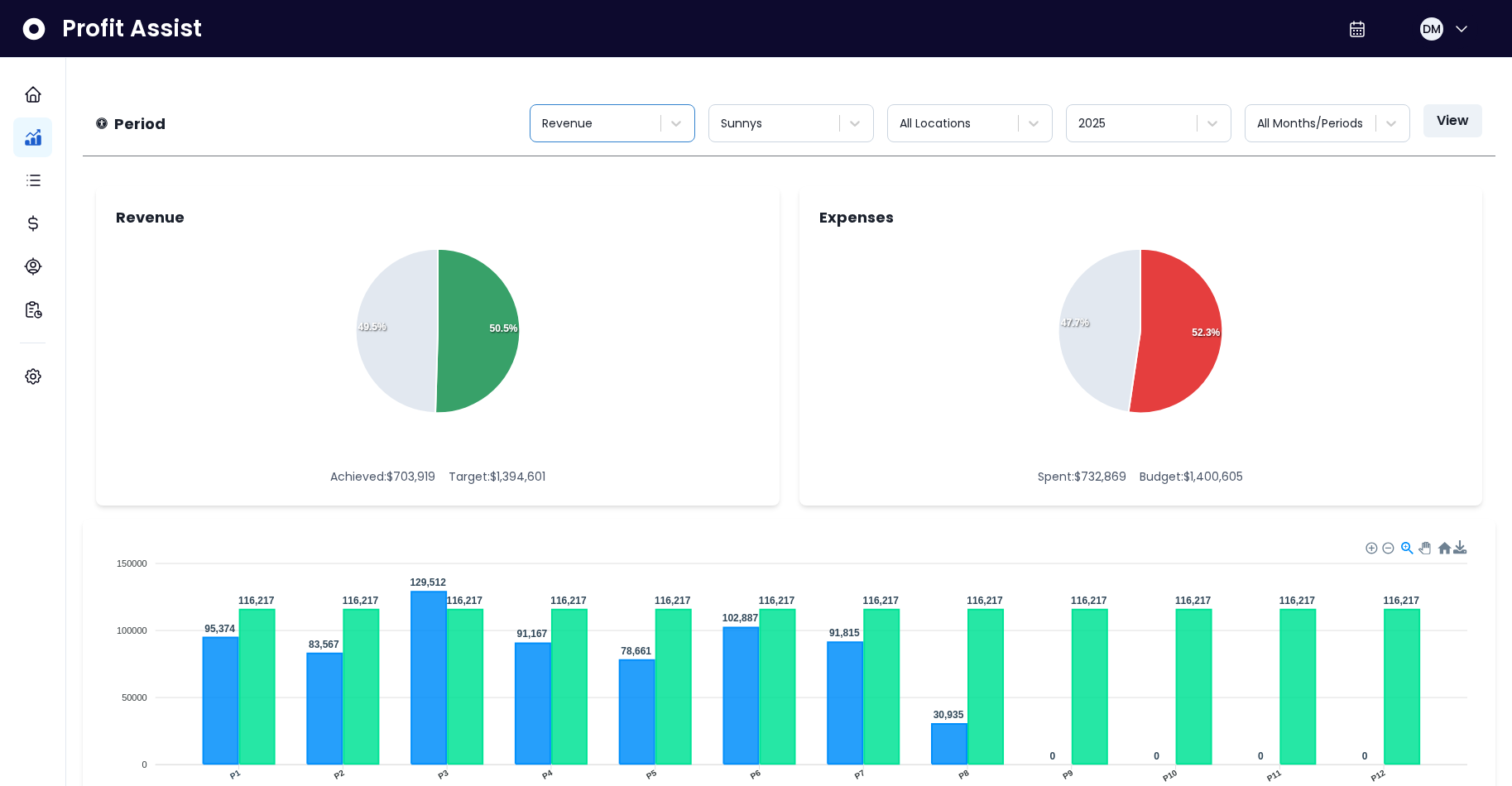
click at [602, 124] on div at bounding box center [596, 123] width 110 height 20
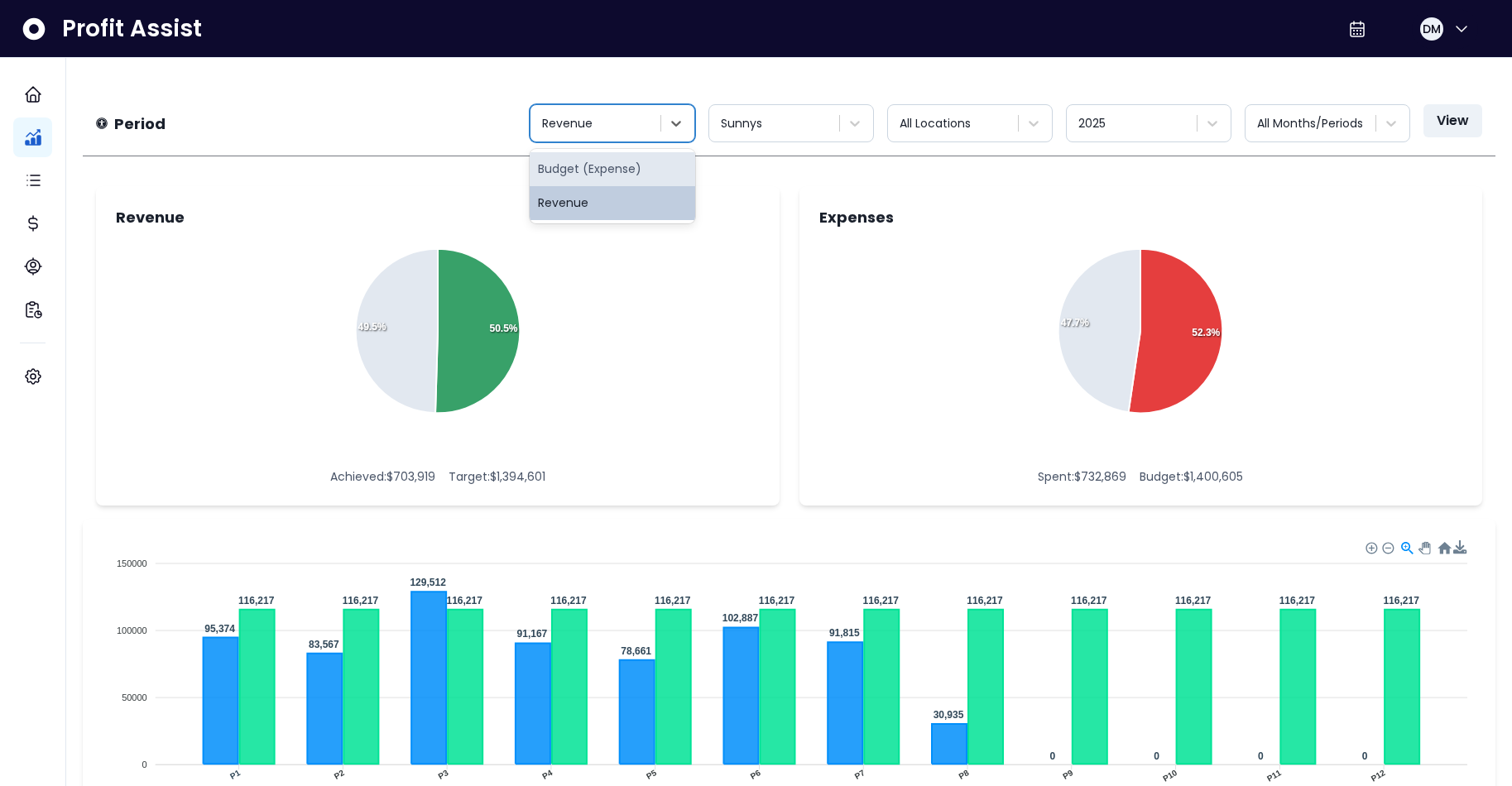
click at [605, 172] on div "Budget (Expense)" at bounding box center [613, 169] width 166 height 34
click at [949, 118] on div "All Locations" at bounding box center [954, 123] width 110 height 17
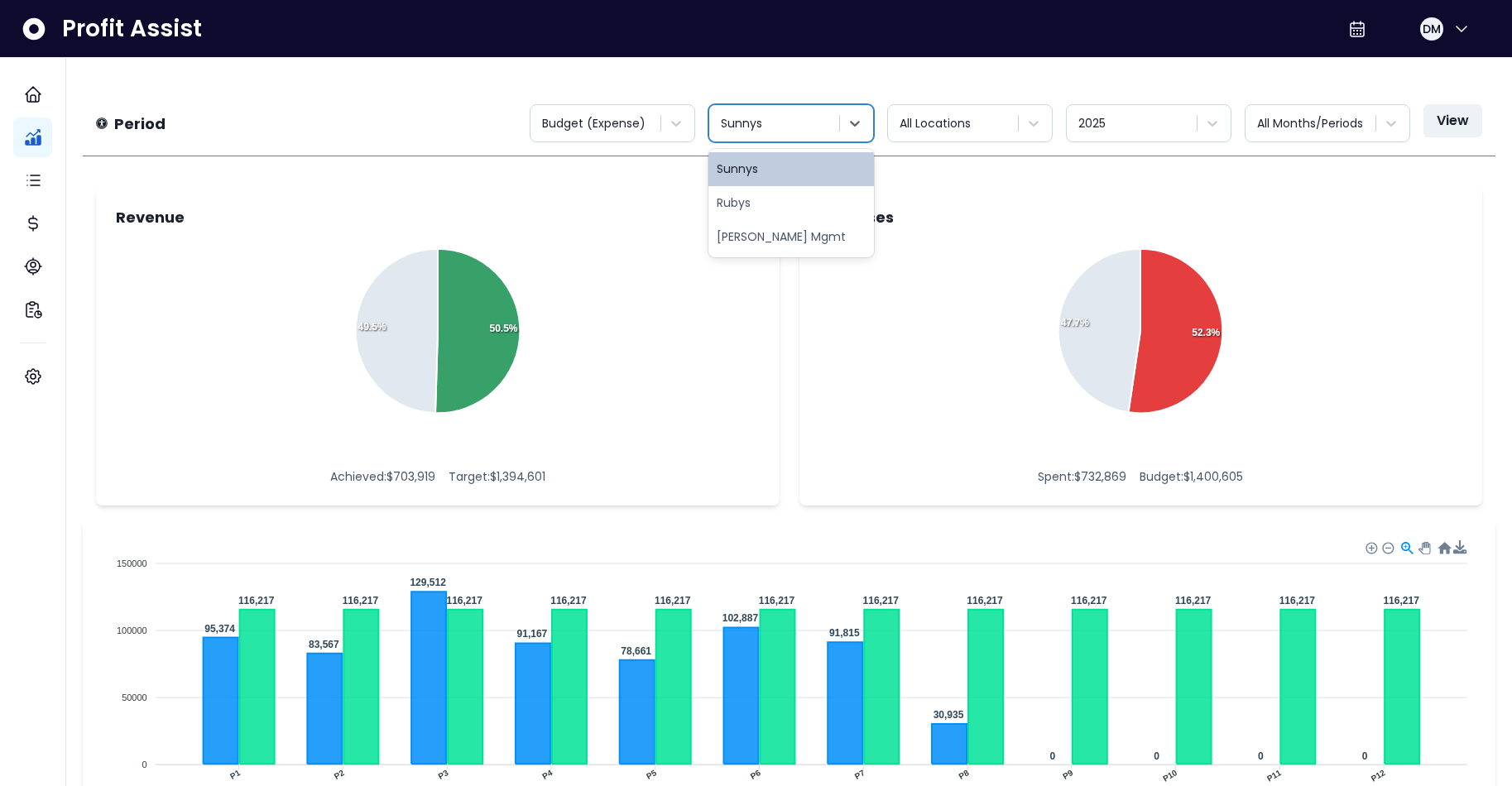
click at [806, 131] on div at bounding box center [775, 123] width 110 height 20
click at [807, 130] on div at bounding box center [775, 123] width 110 height 20
click at [806, 114] on div at bounding box center [775, 123] width 110 height 20
click at [746, 200] on div "Rubys" at bounding box center [791, 203] width 166 height 34
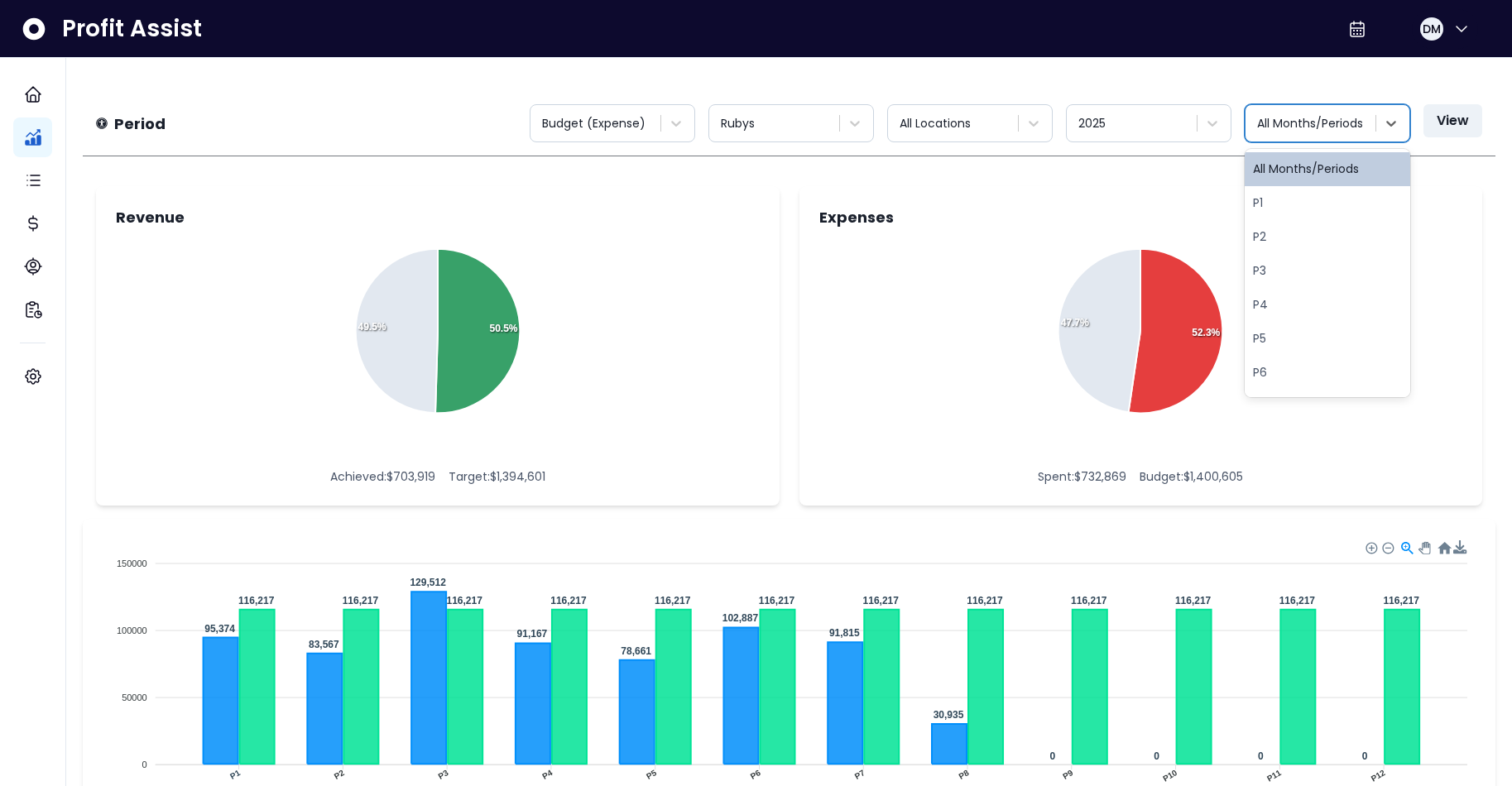
click at [1225, 128] on div "All Months/Periods" at bounding box center [1312, 123] width 110 height 17
click at [1225, 195] on div "P7" at bounding box center [1327, 208] width 166 height 34
click at [1225, 124] on button "View" at bounding box center [1452, 121] width 59 height 33
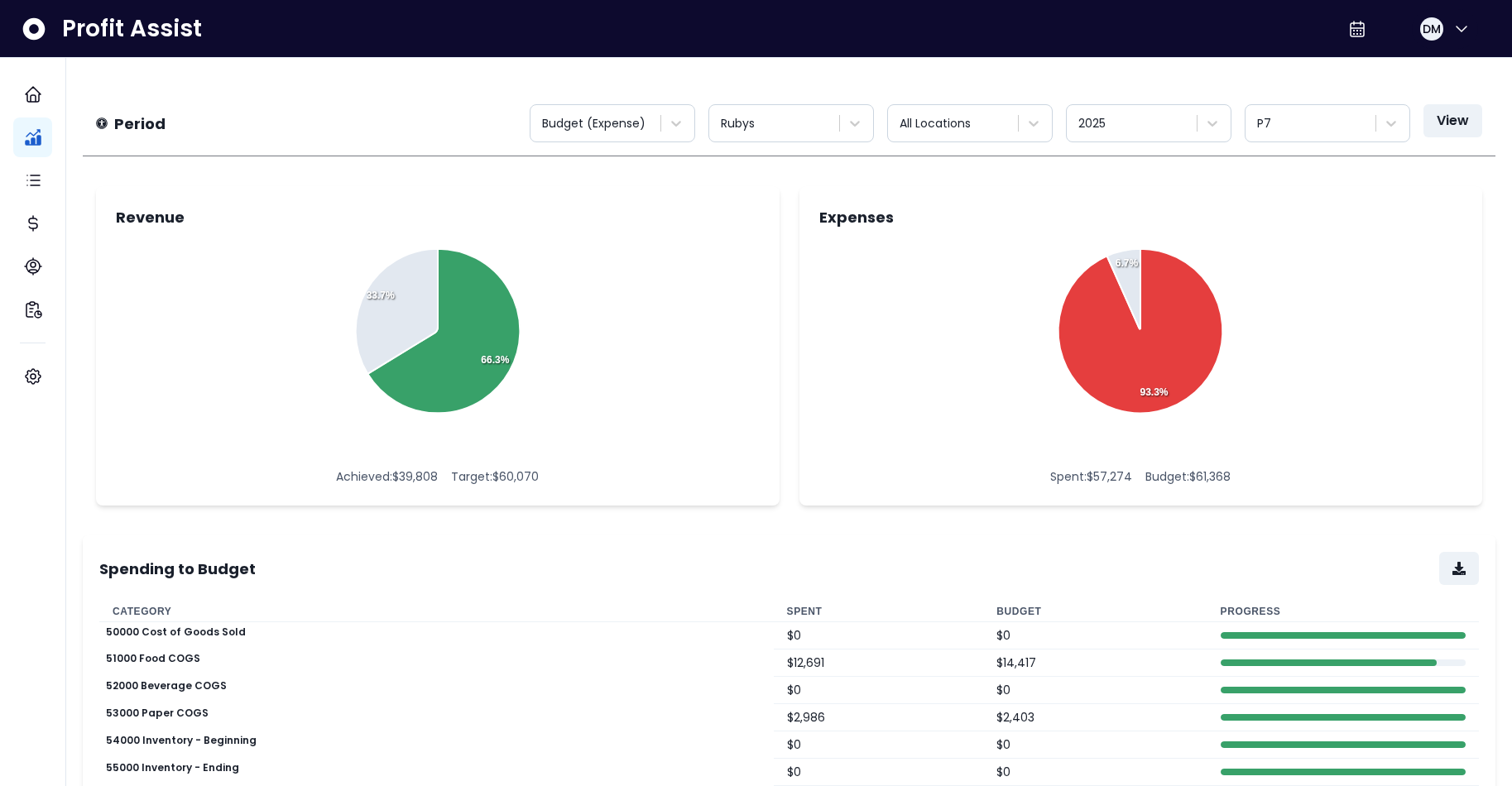
scroll to position [439, 0]
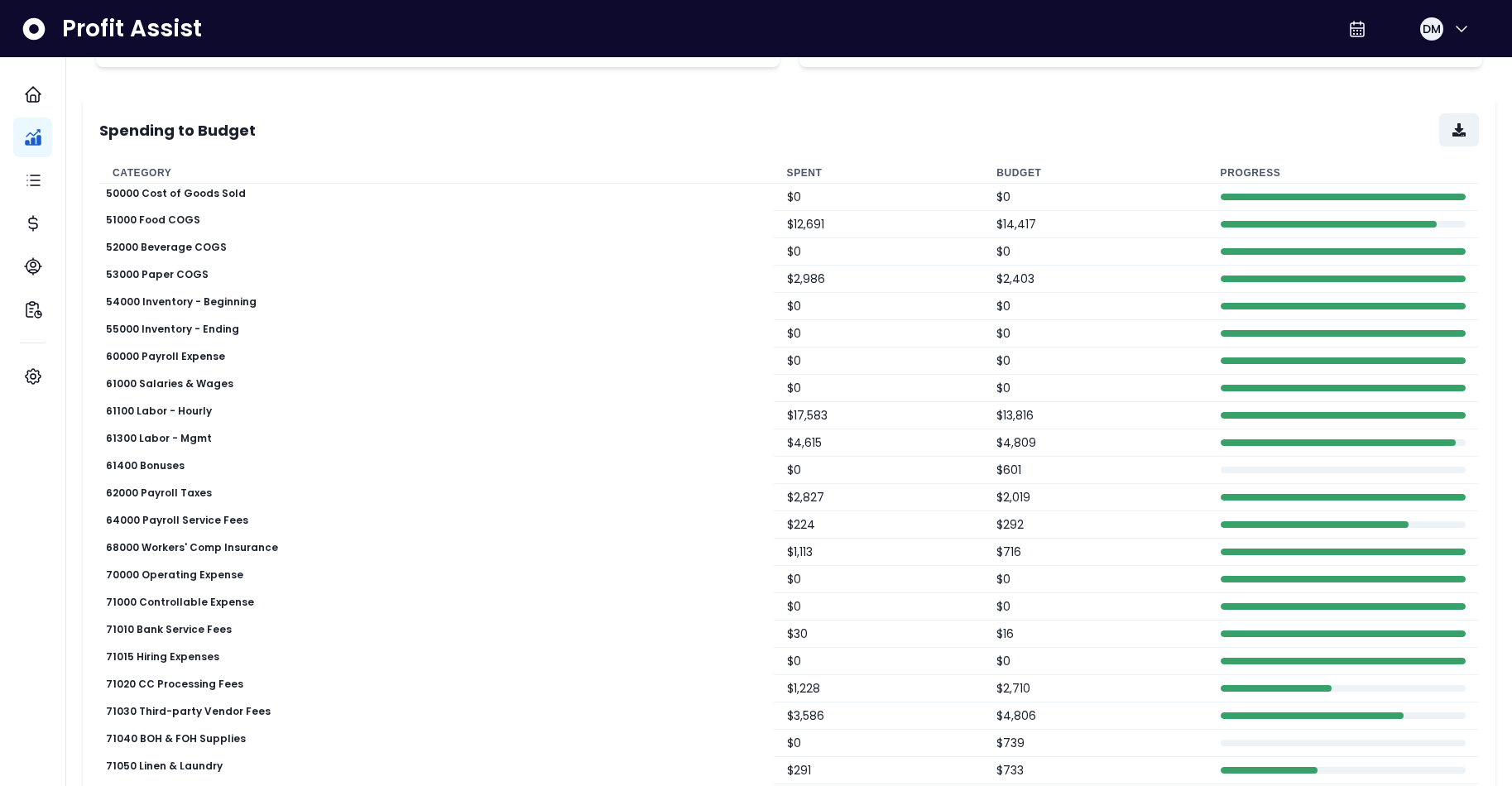
click at [1003, 172] on th "Budget" at bounding box center [1095, 174] width 224 height 20
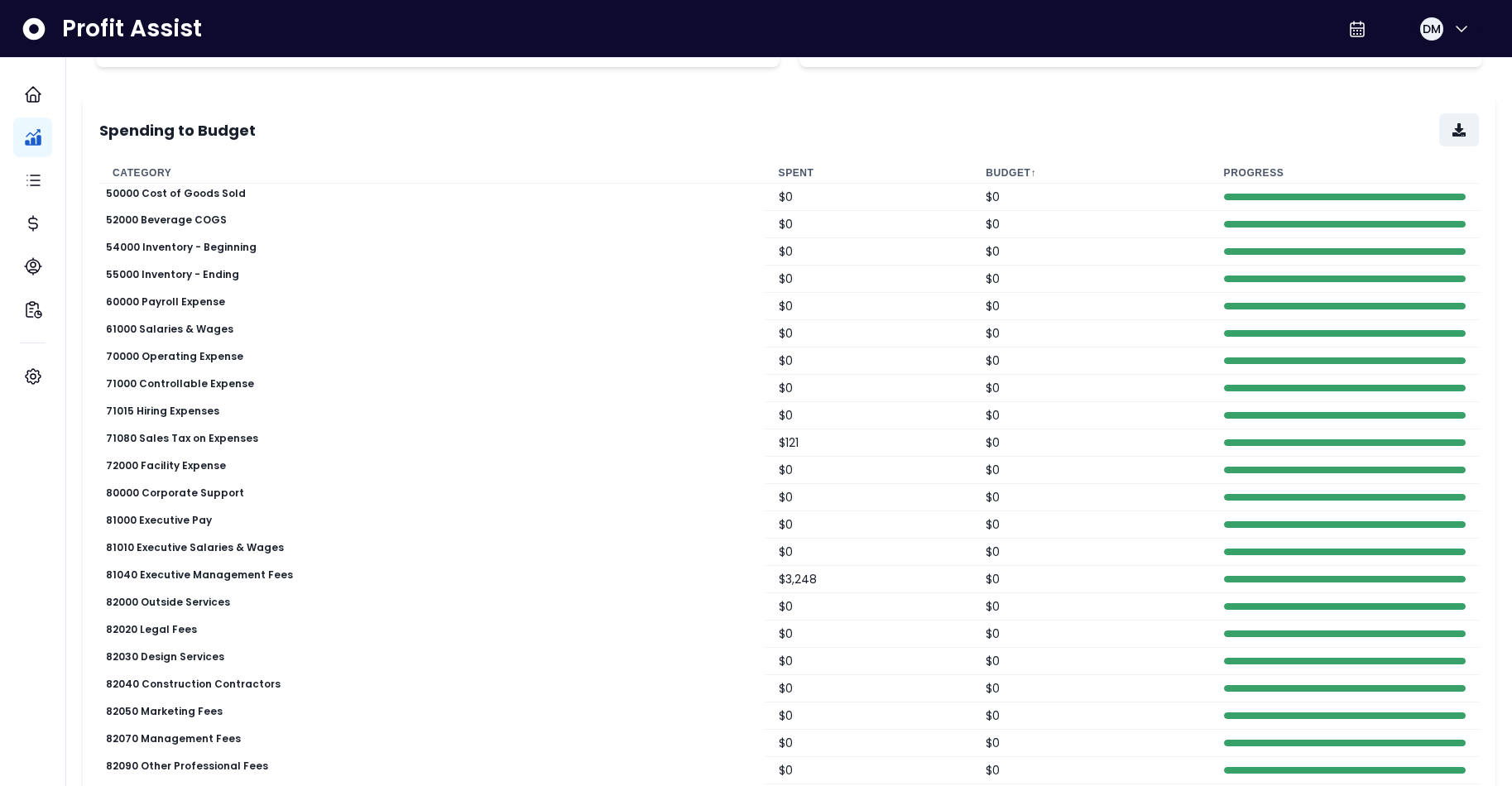
click at [1006, 168] on th "Budget ↑" at bounding box center [1091, 174] width 237 height 20
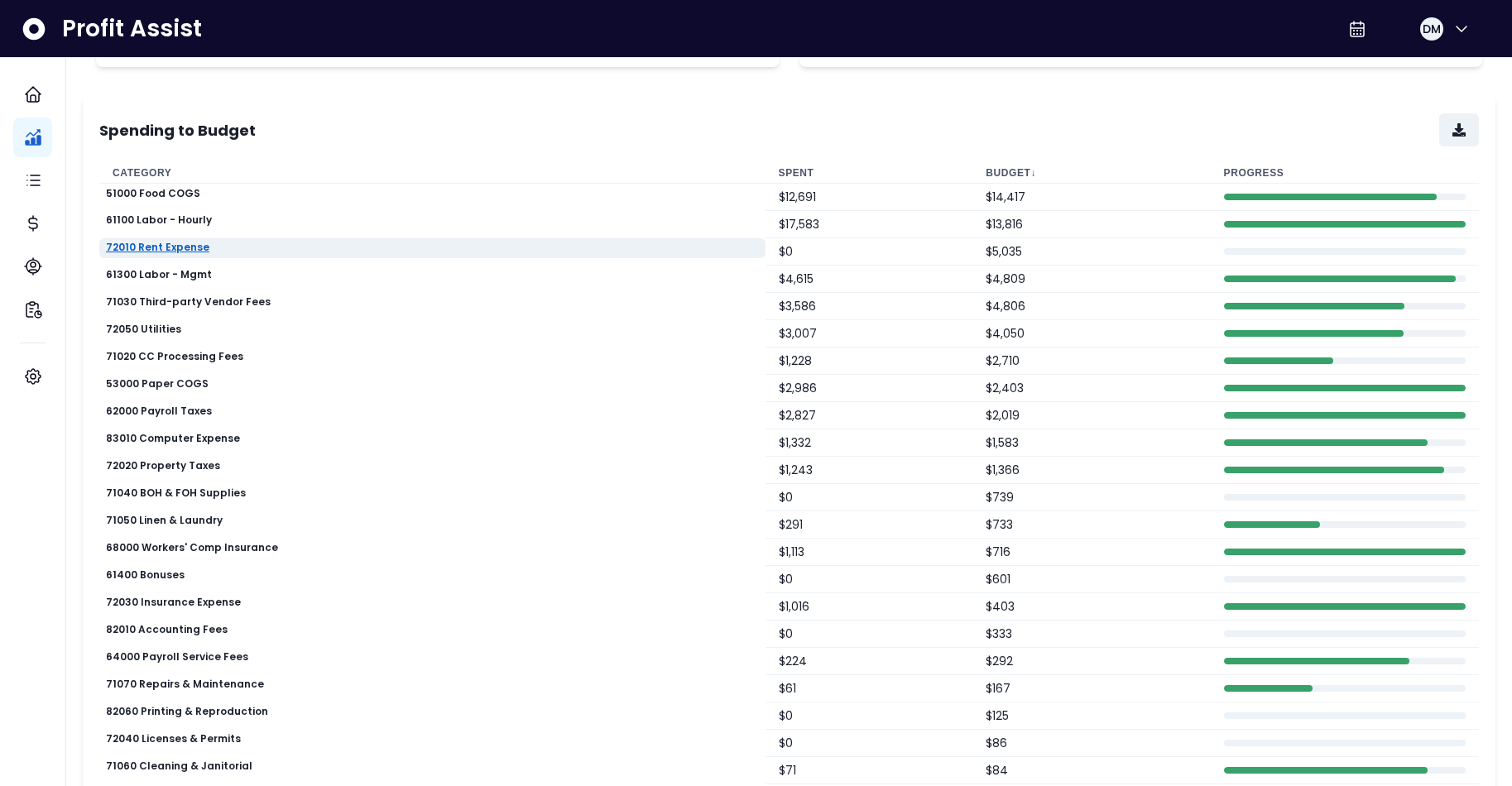
click at [161, 248] on p "72010 Rent Expense" at bounding box center [158, 248] width 104 height 12
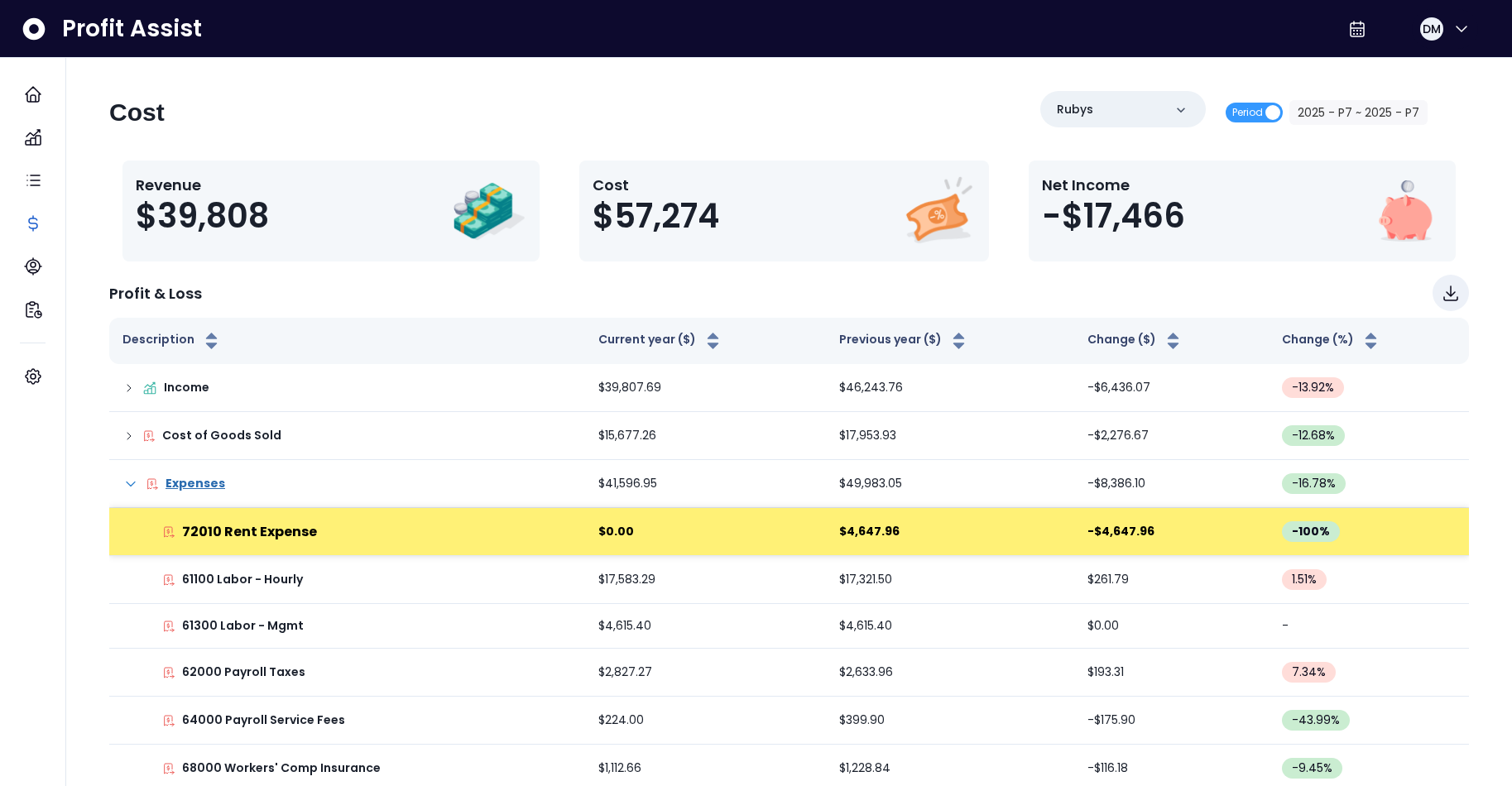
click at [555, 524] on div "72010 Rent Expense" at bounding box center [347, 532] width 449 height 20
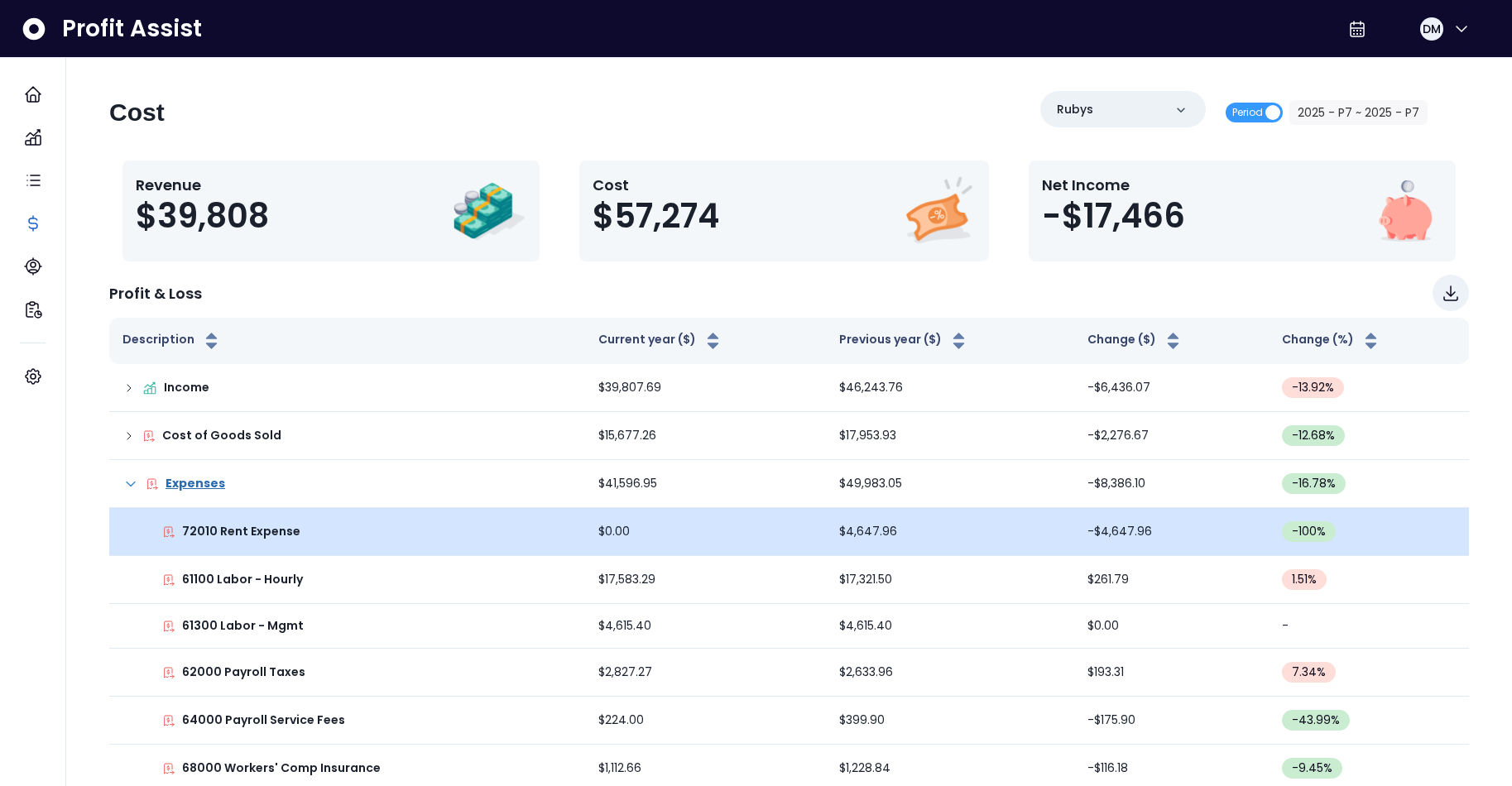
click at [553, 525] on div "72010 Rent Expense" at bounding box center [347, 532] width 449 height 17
click at [246, 521] on td "72010 Rent Expense" at bounding box center [346, 532] width 476 height 48
click at [243, 533] on p "72010 Rent Expense" at bounding box center [241, 532] width 118 height 17
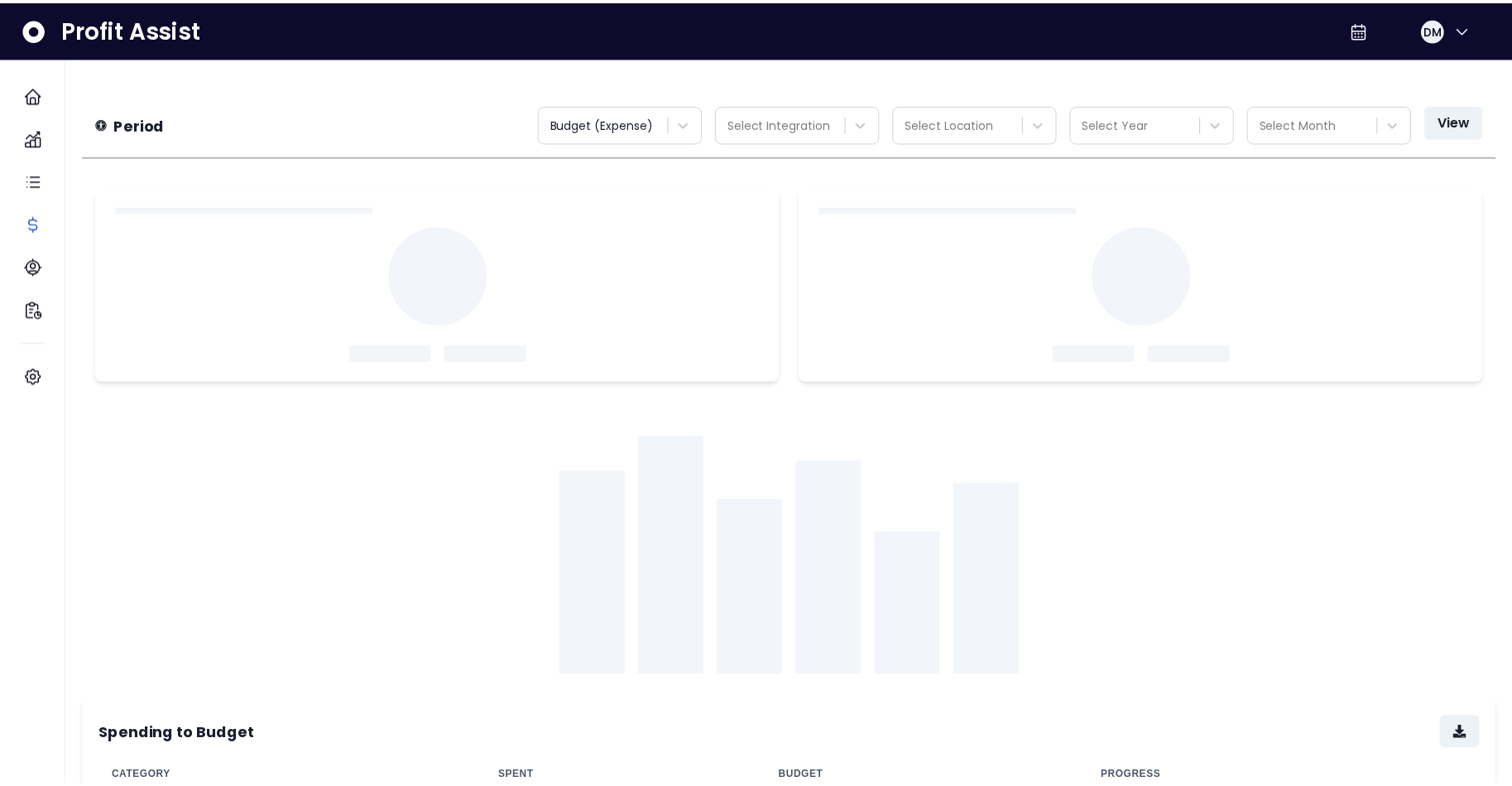
scroll to position [34, 0]
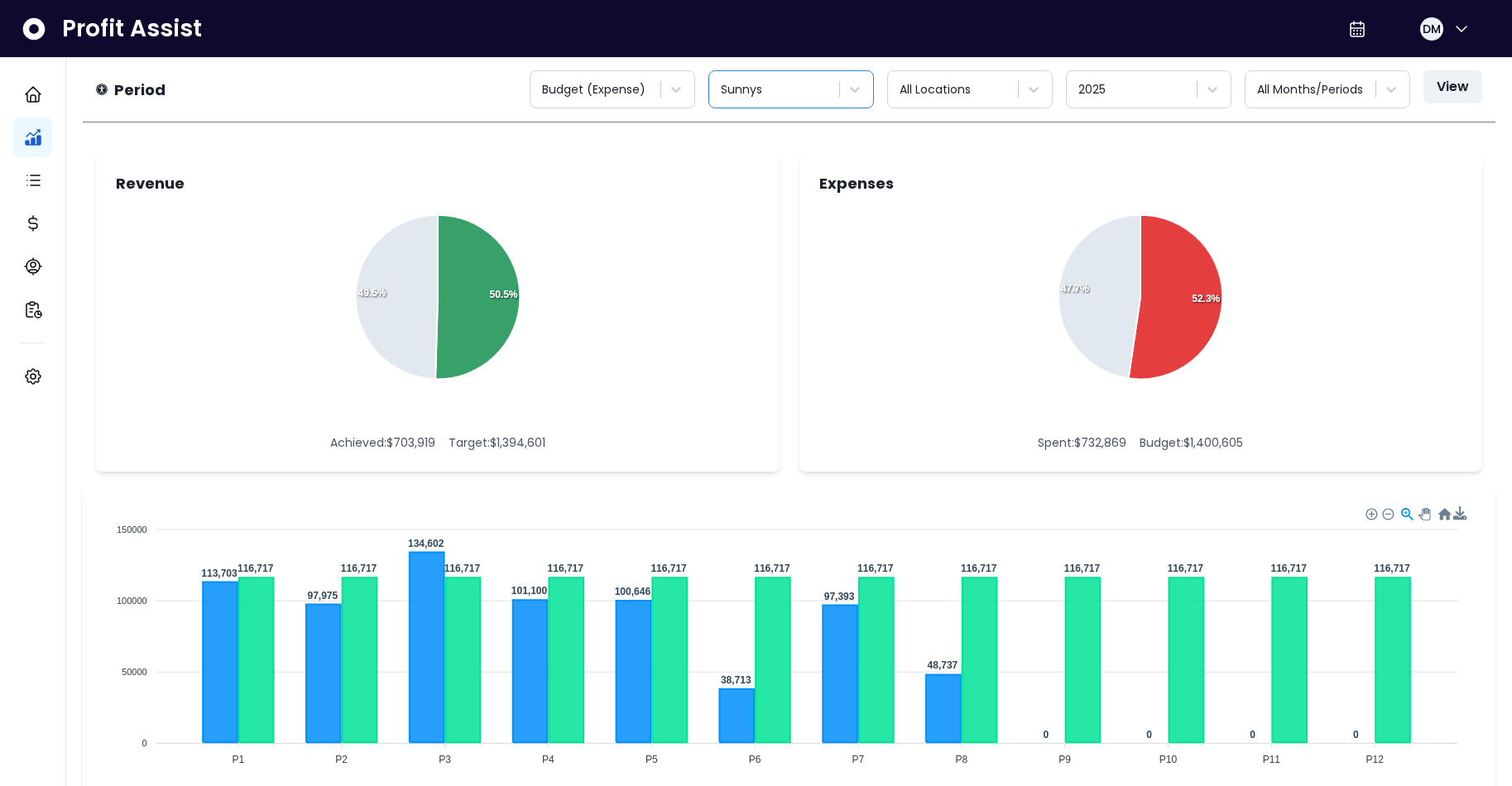
click at [837, 85] on div "Sunnys" at bounding box center [776, 89] width 127 height 27
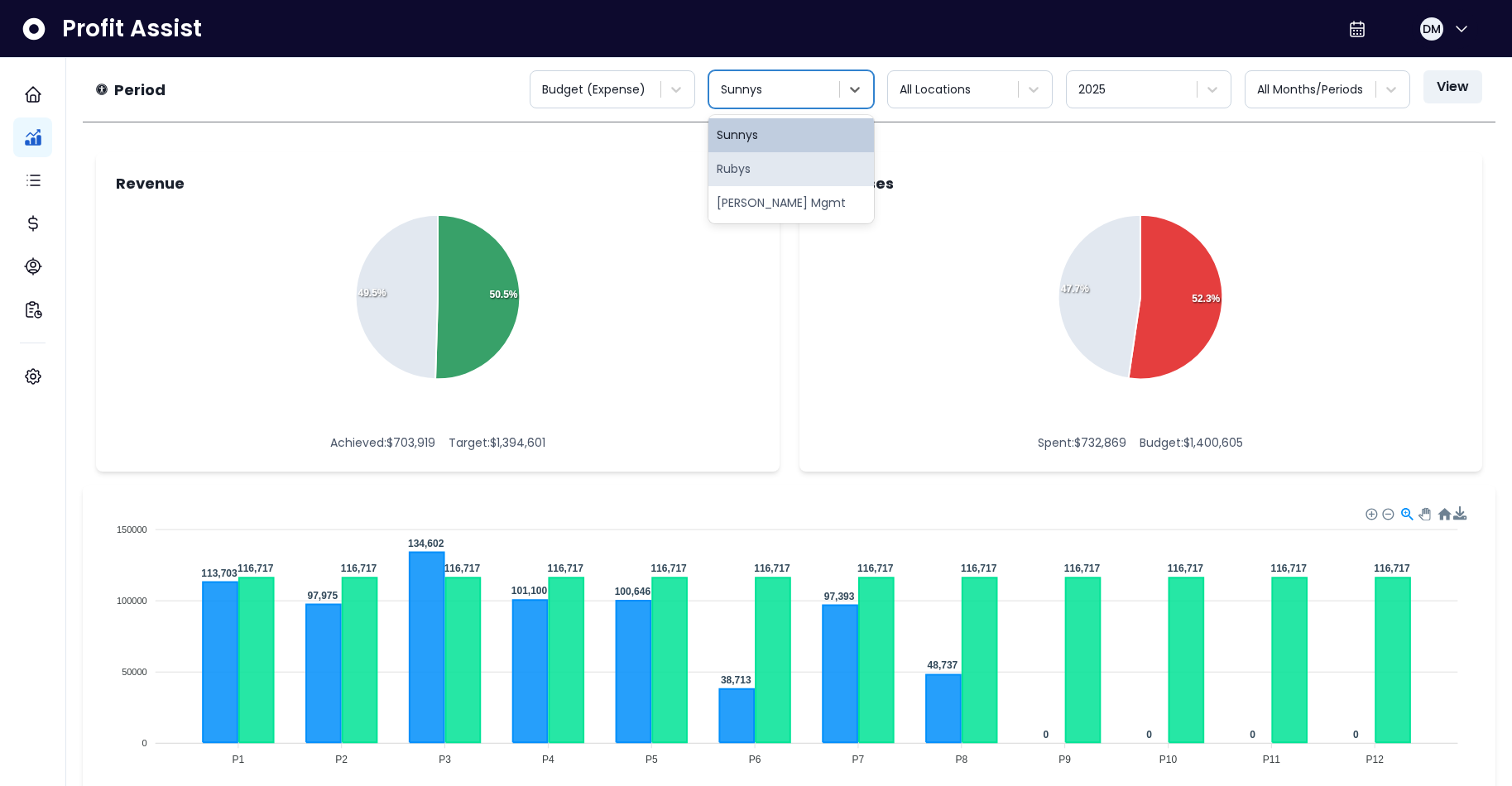
click at [740, 181] on div "Rubys" at bounding box center [791, 169] width 166 height 34
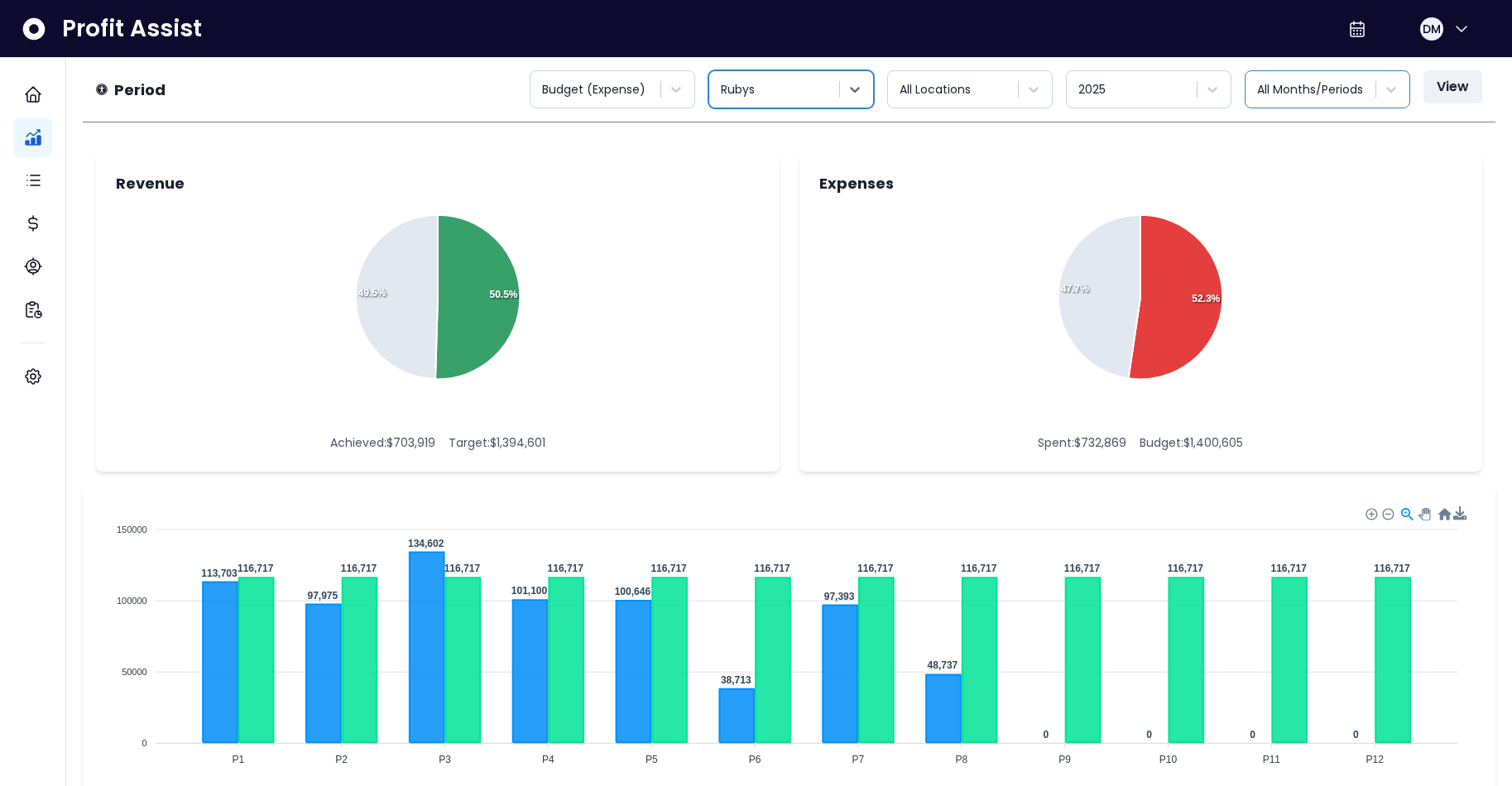
click at [1225, 92] on div "All Months/Periods" at bounding box center [1312, 89] width 110 height 17
click at [1225, 90] on div "All Months/Periods" at bounding box center [1312, 89] width 110 height 17
click at [1225, 84] on button "View" at bounding box center [1452, 87] width 59 height 33
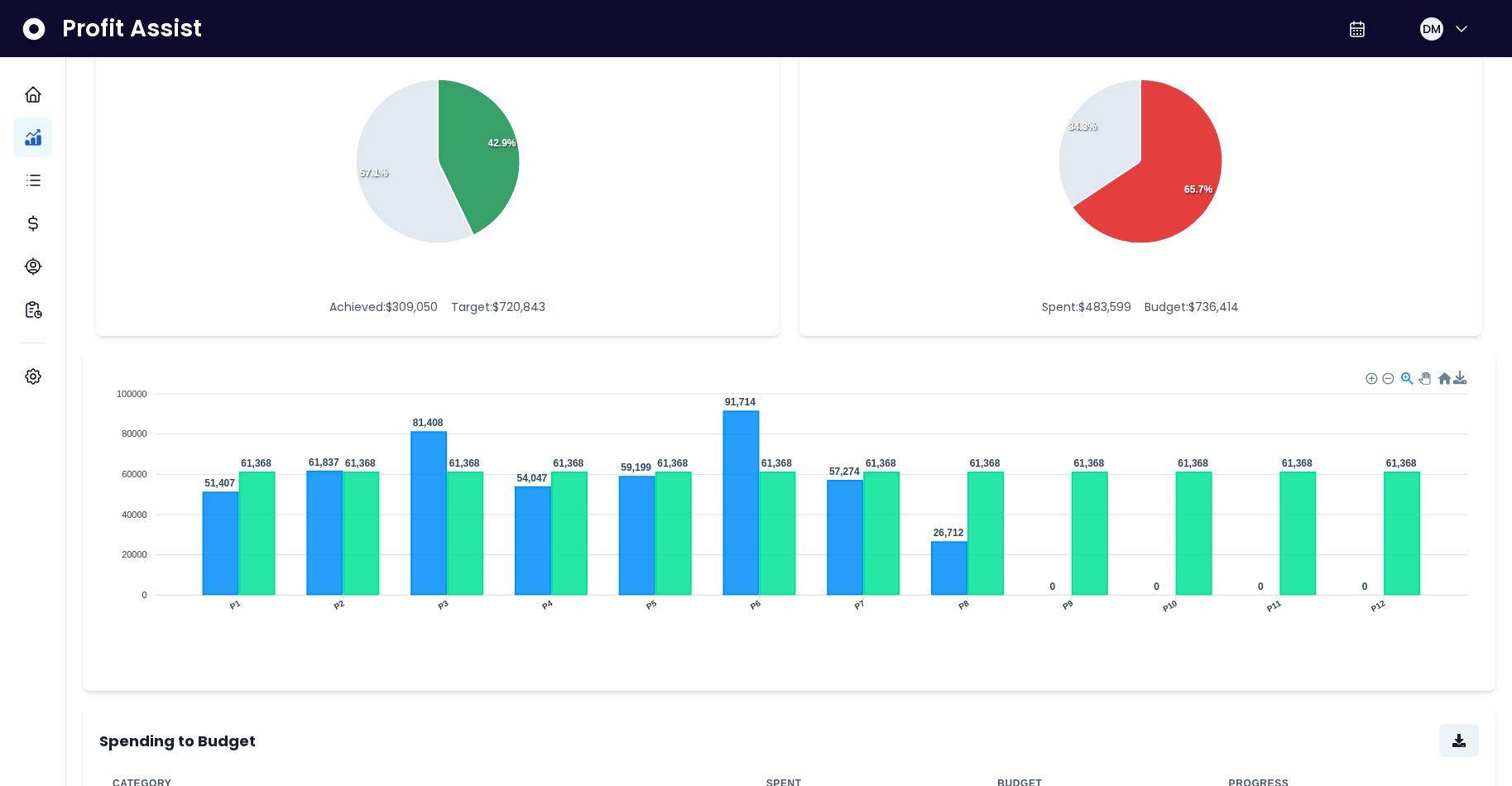
scroll to position [449, 0]
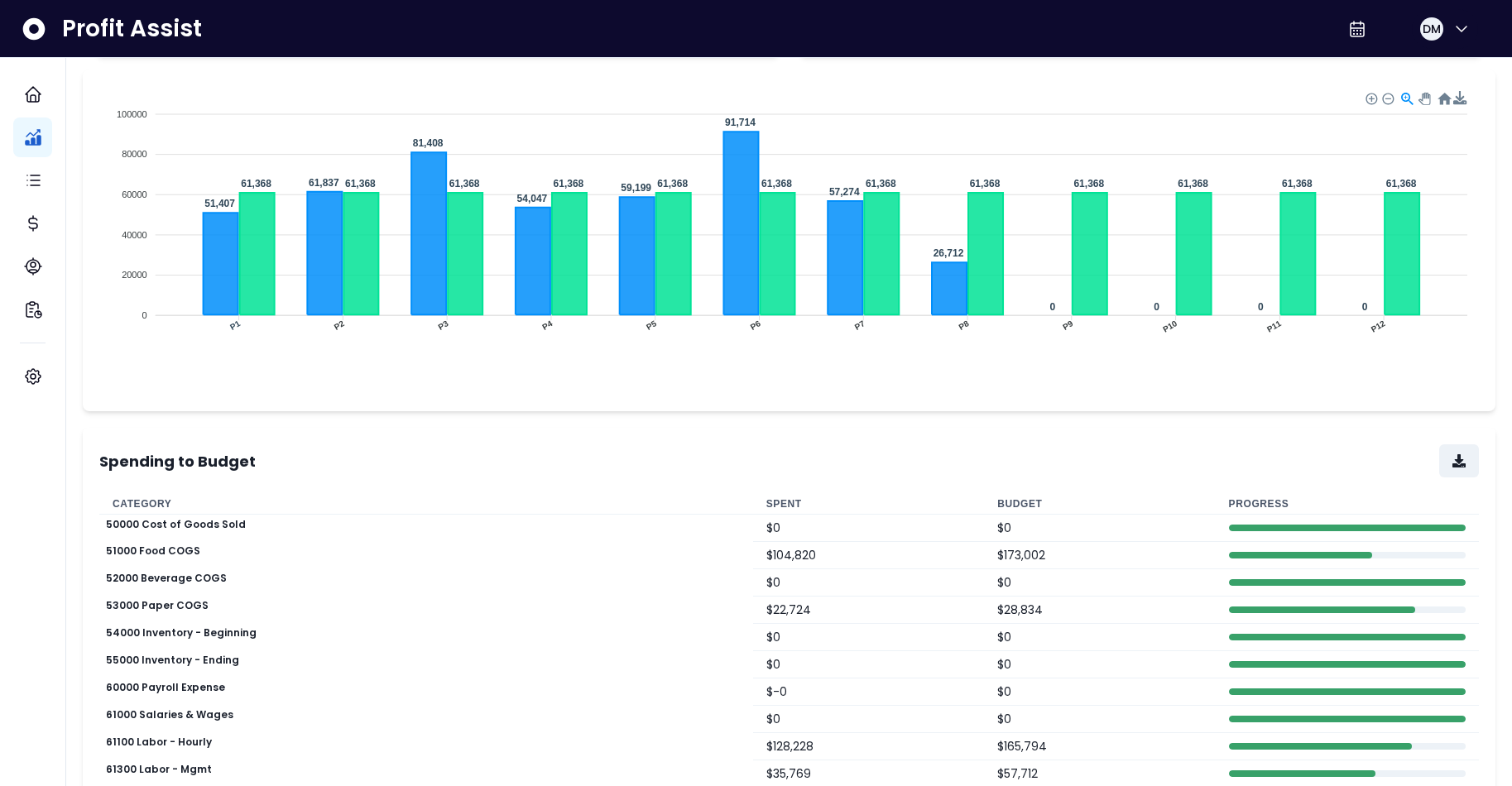
click at [1010, 496] on th "Budget" at bounding box center [1099, 504] width 231 height 20
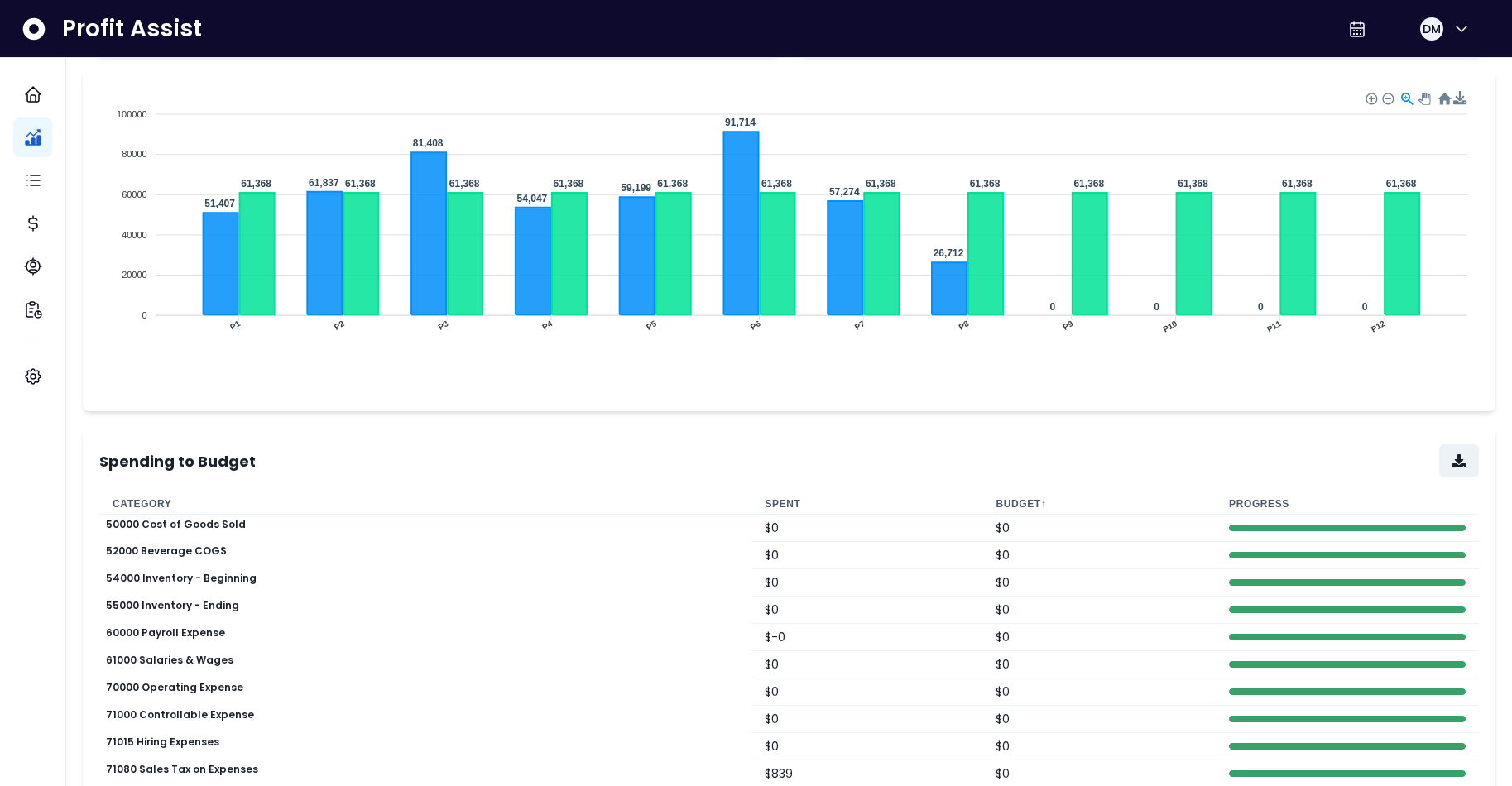
click at [1007, 498] on th "Budget ↑" at bounding box center [1099, 504] width 233 height 20
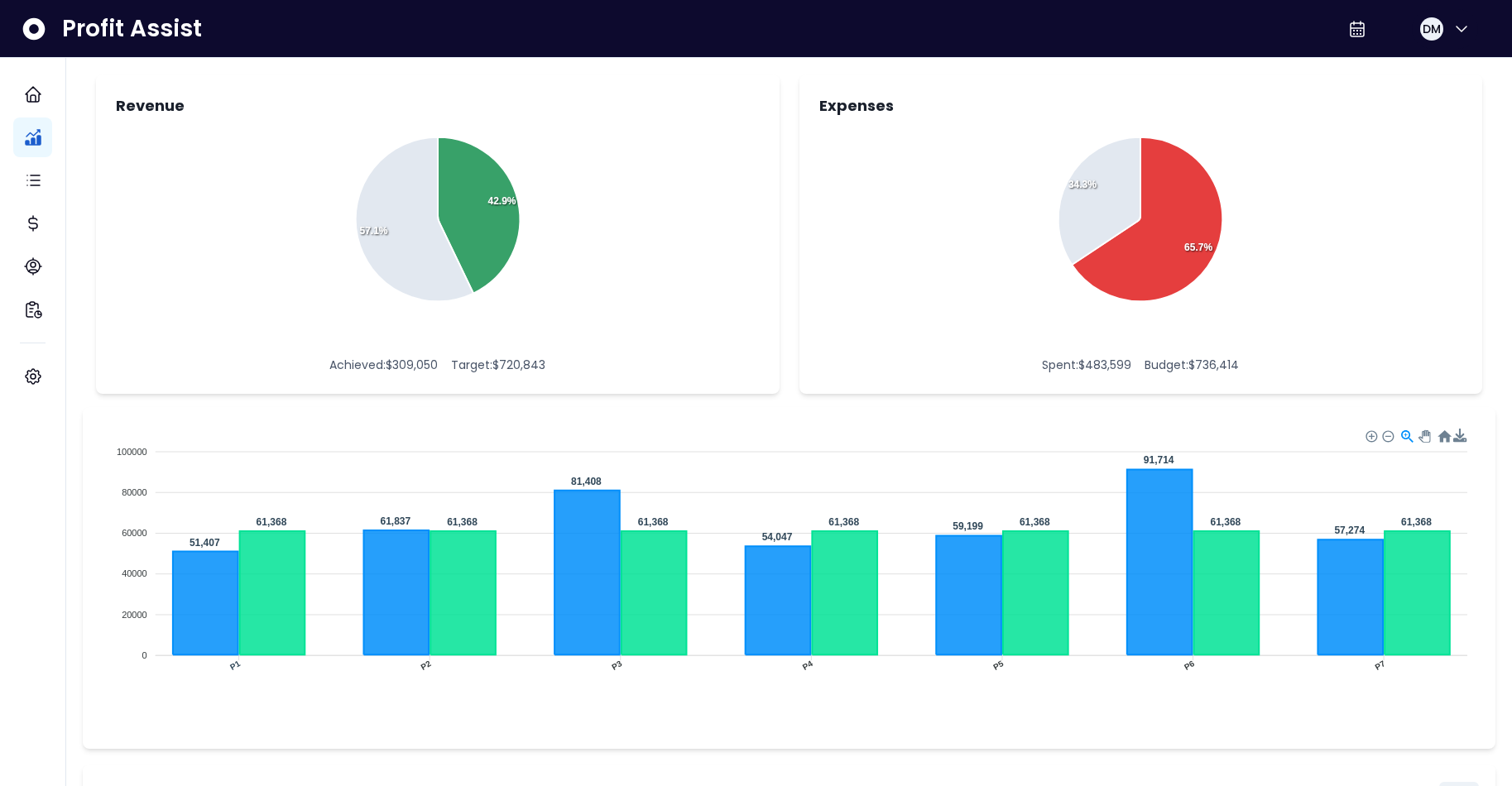
scroll to position [0, 0]
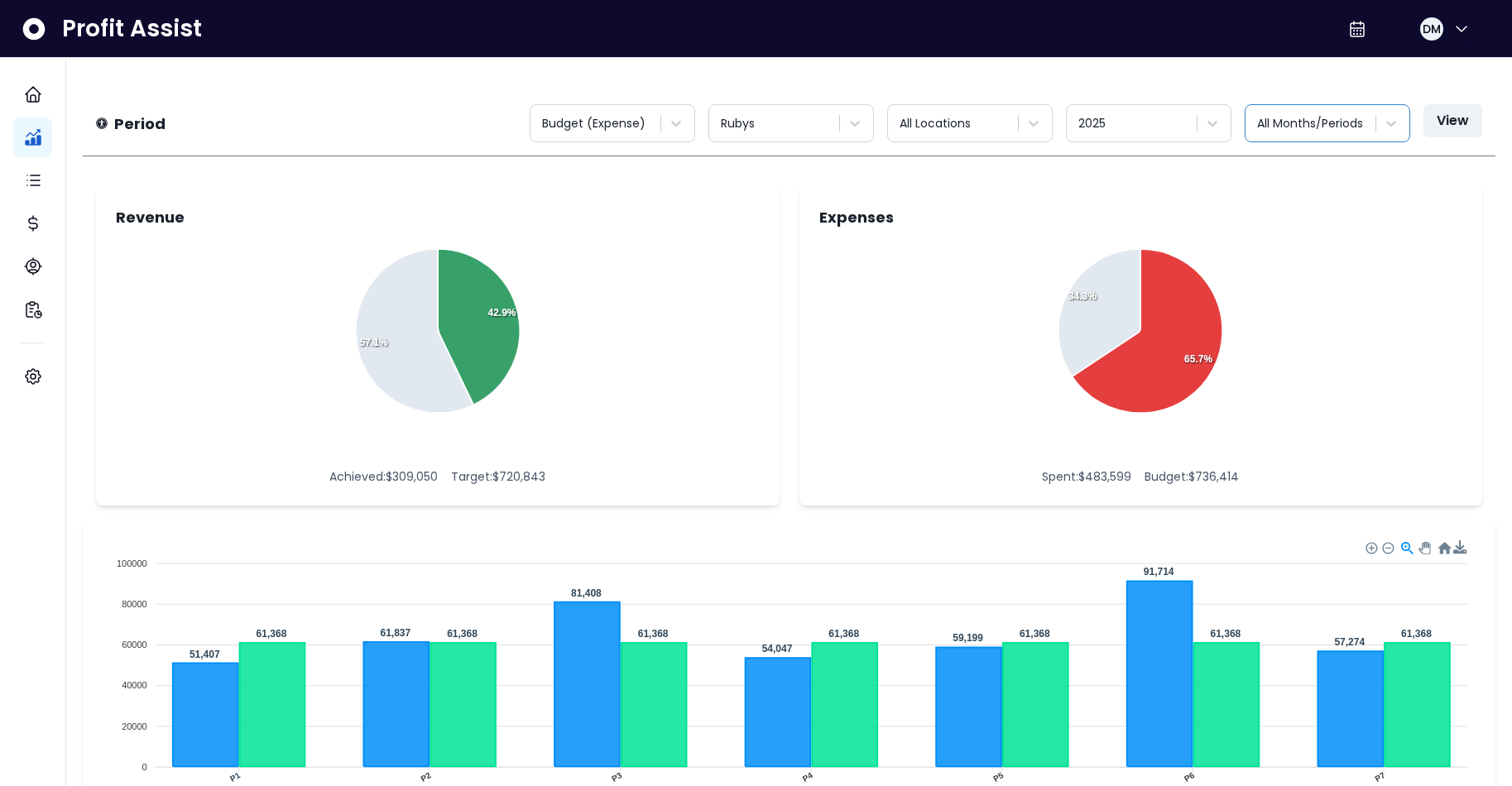
click at [1225, 121] on div "All Months/Periods" at bounding box center [1312, 123] width 110 height 17
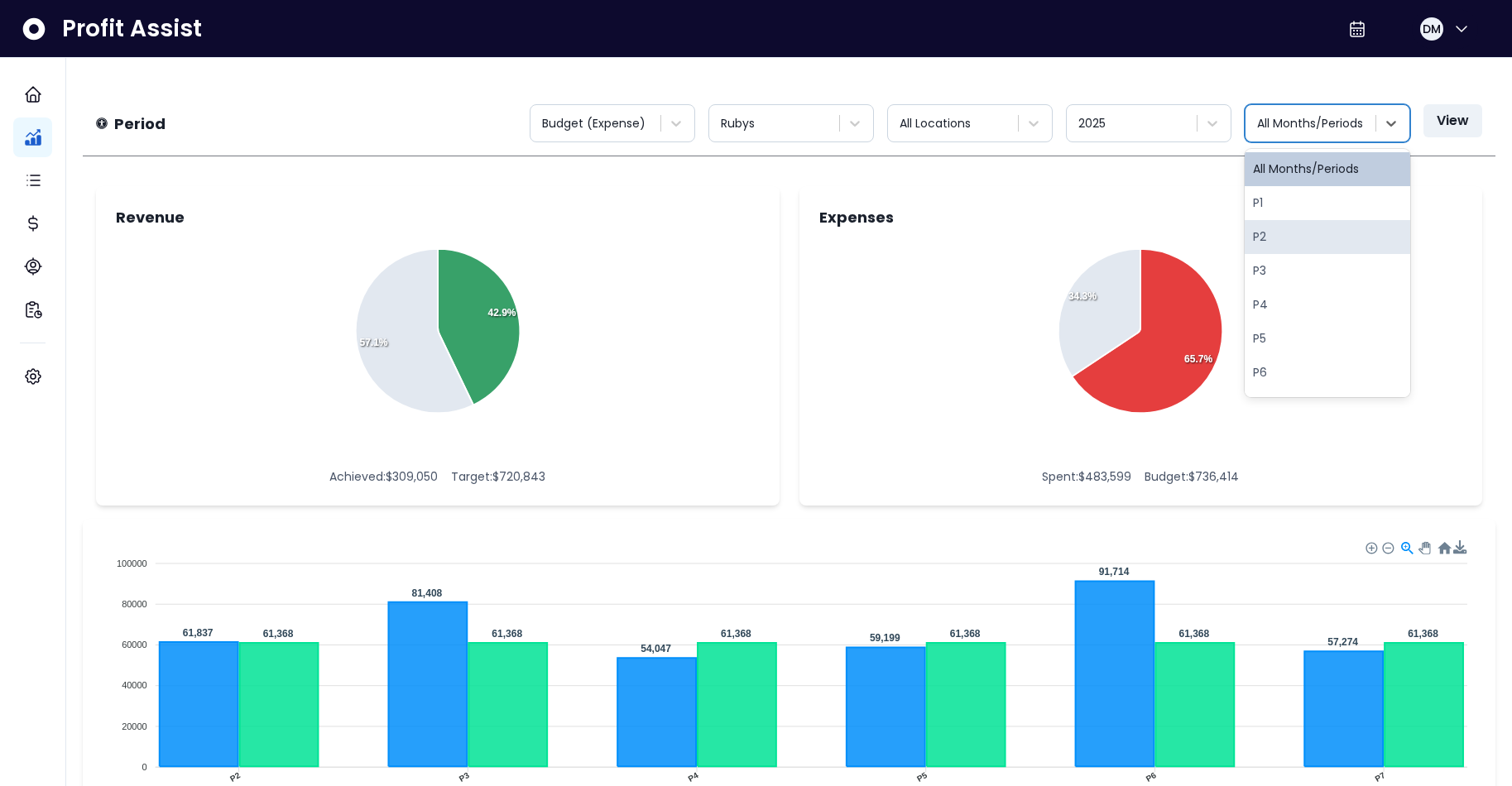
scroll to position [119, 0]
click at [785, 396] on div "Revenue Achieved Remaining 42.9% 57.1% Achieved: $ 309,050 Target: $ 720,843 Ex…" at bounding box center [789, 345] width 1413 height 346
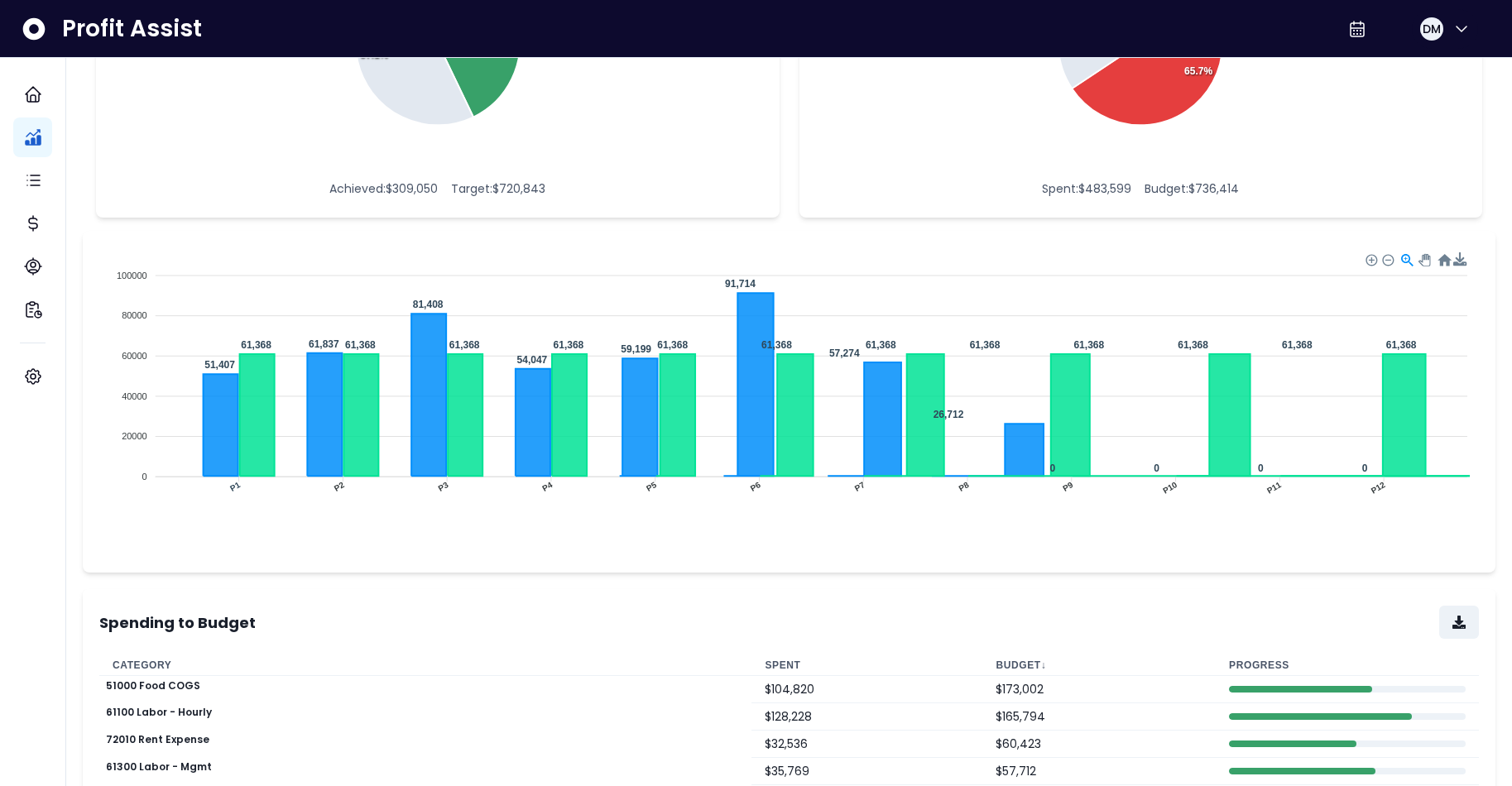
scroll to position [562, 0]
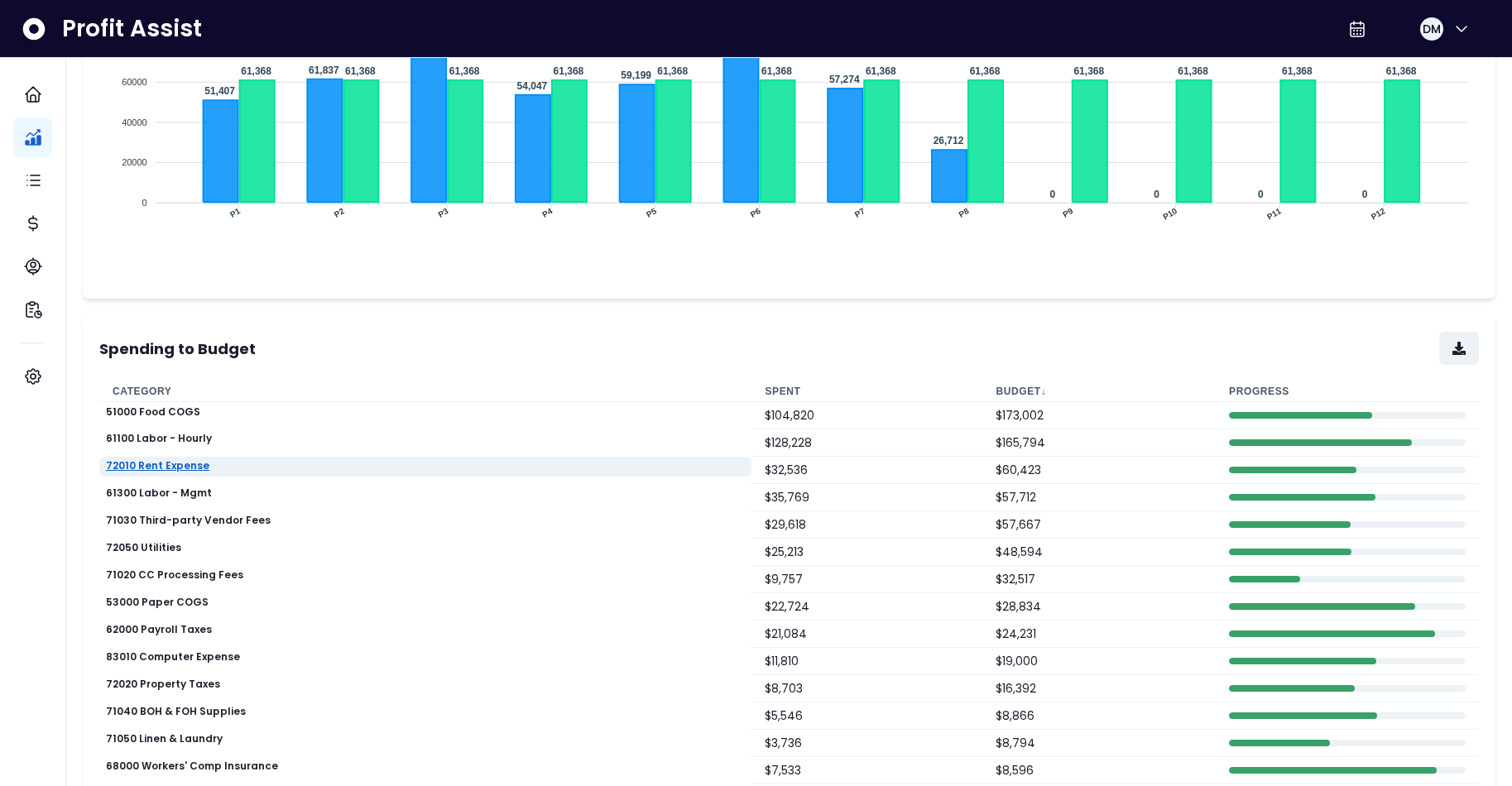
click at [174, 465] on p "72010 Rent Expense" at bounding box center [158, 466] width 104 height 12
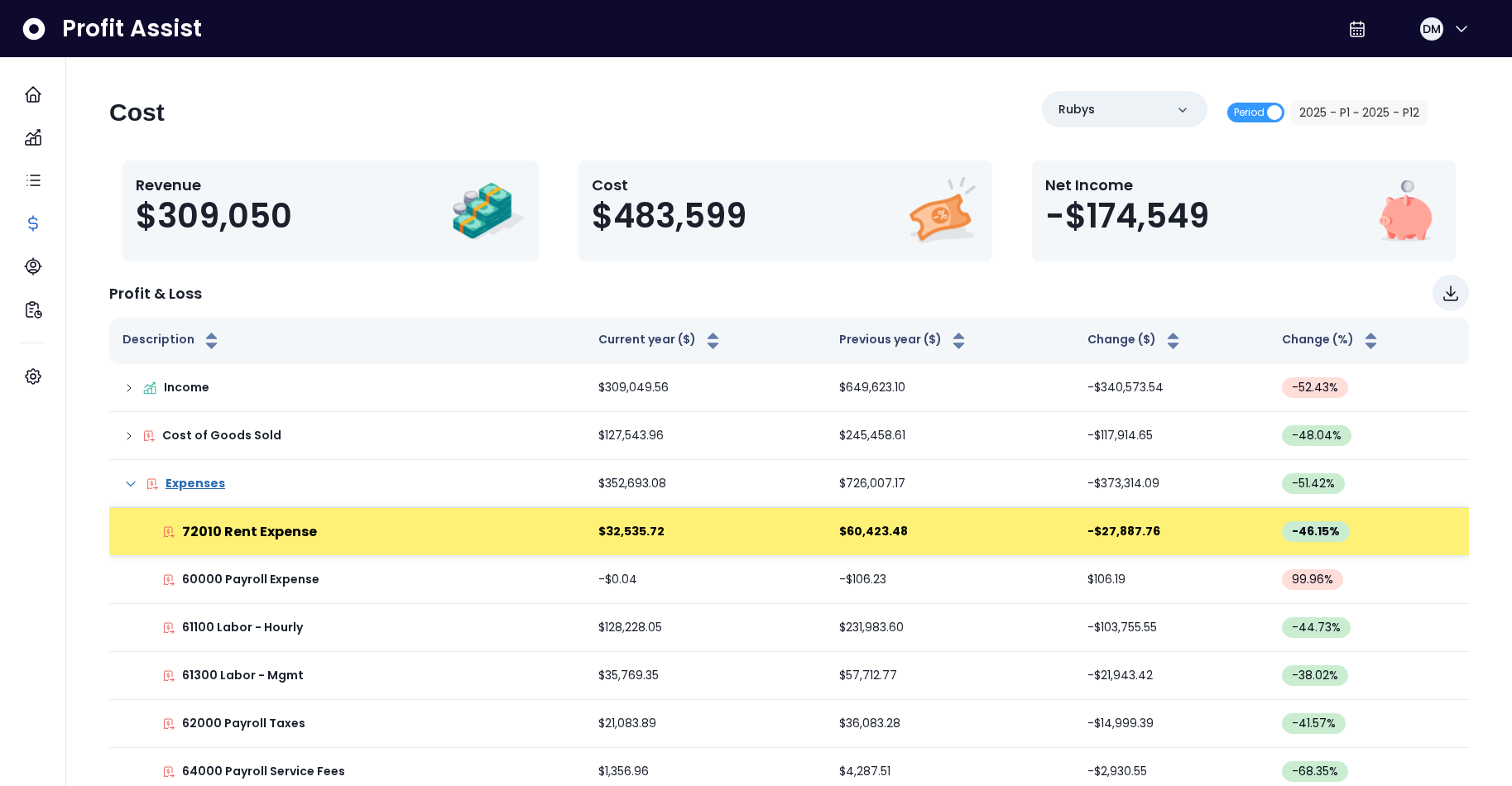
click at [608, 528] on td "$32,535.72" at bounding box center [705, 532] width 241 height 48
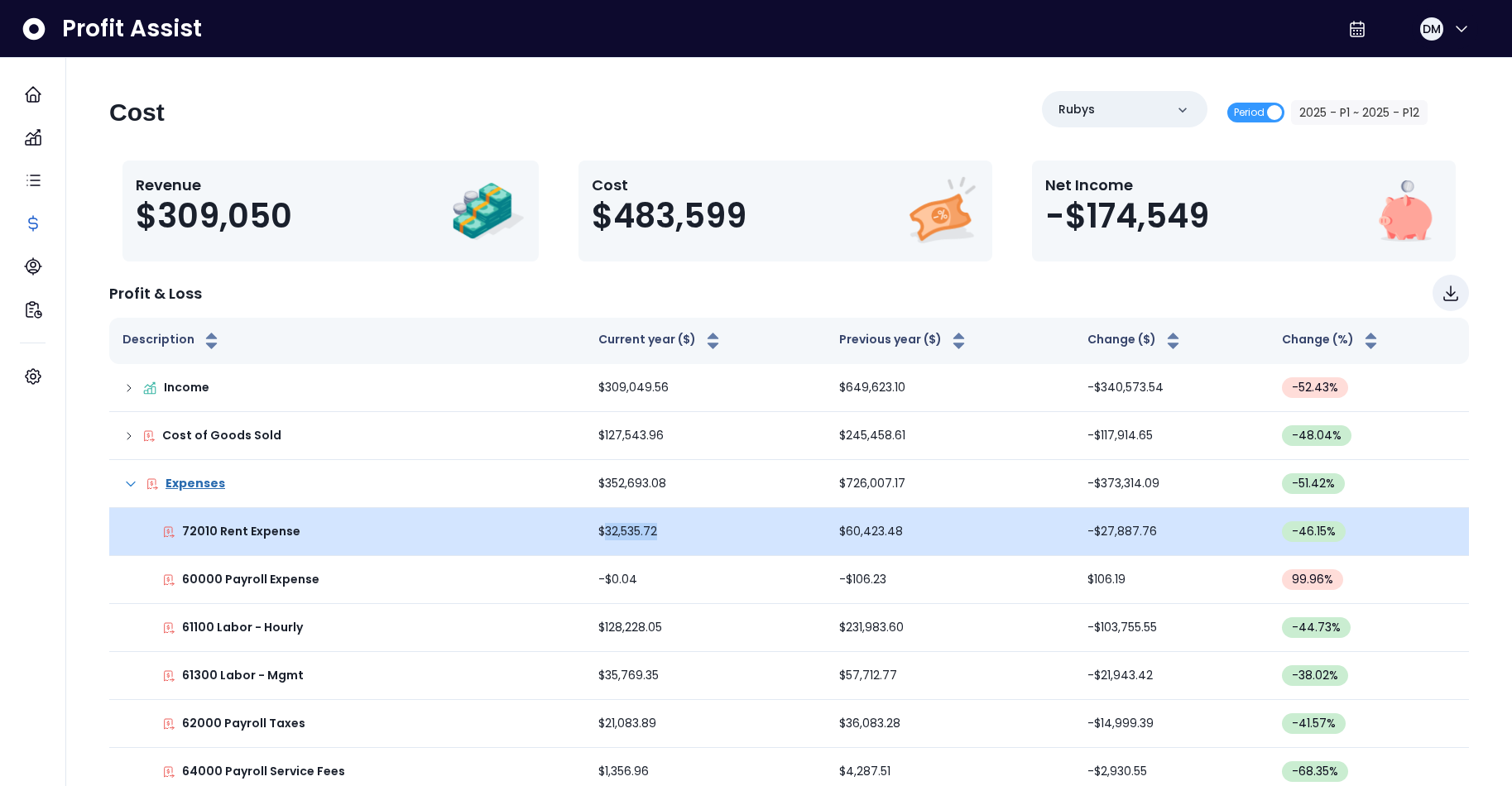
click at [608, 528] on td "$32,535.72" at bounding box center [705, 532] width 241 height 48
click at [173, 531] on icon at bounding box center [169, 533] width 14 height 14
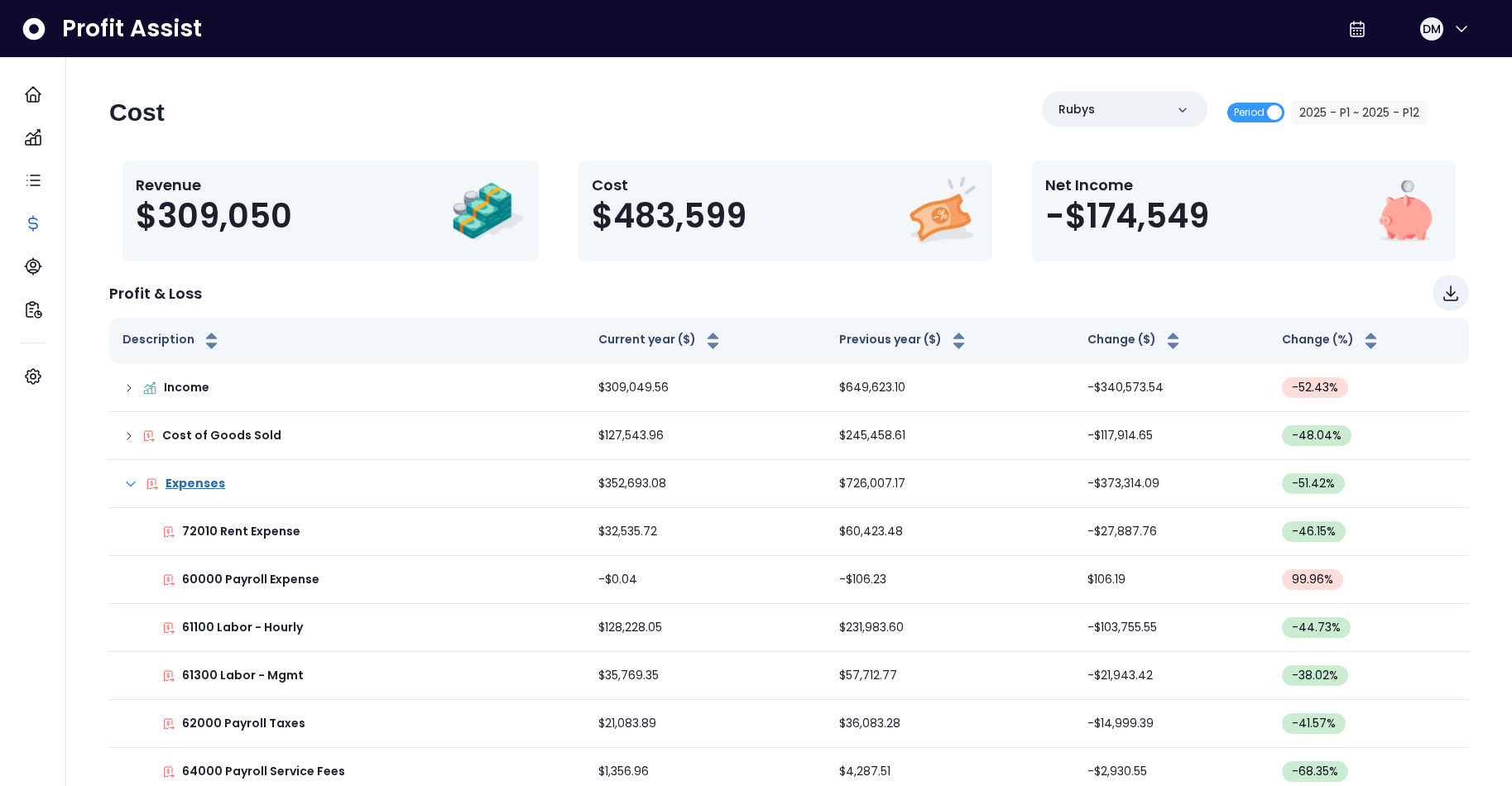
click at [710, 203] on span "$483,599" at bounding box center [670, 216] width 155 height 40
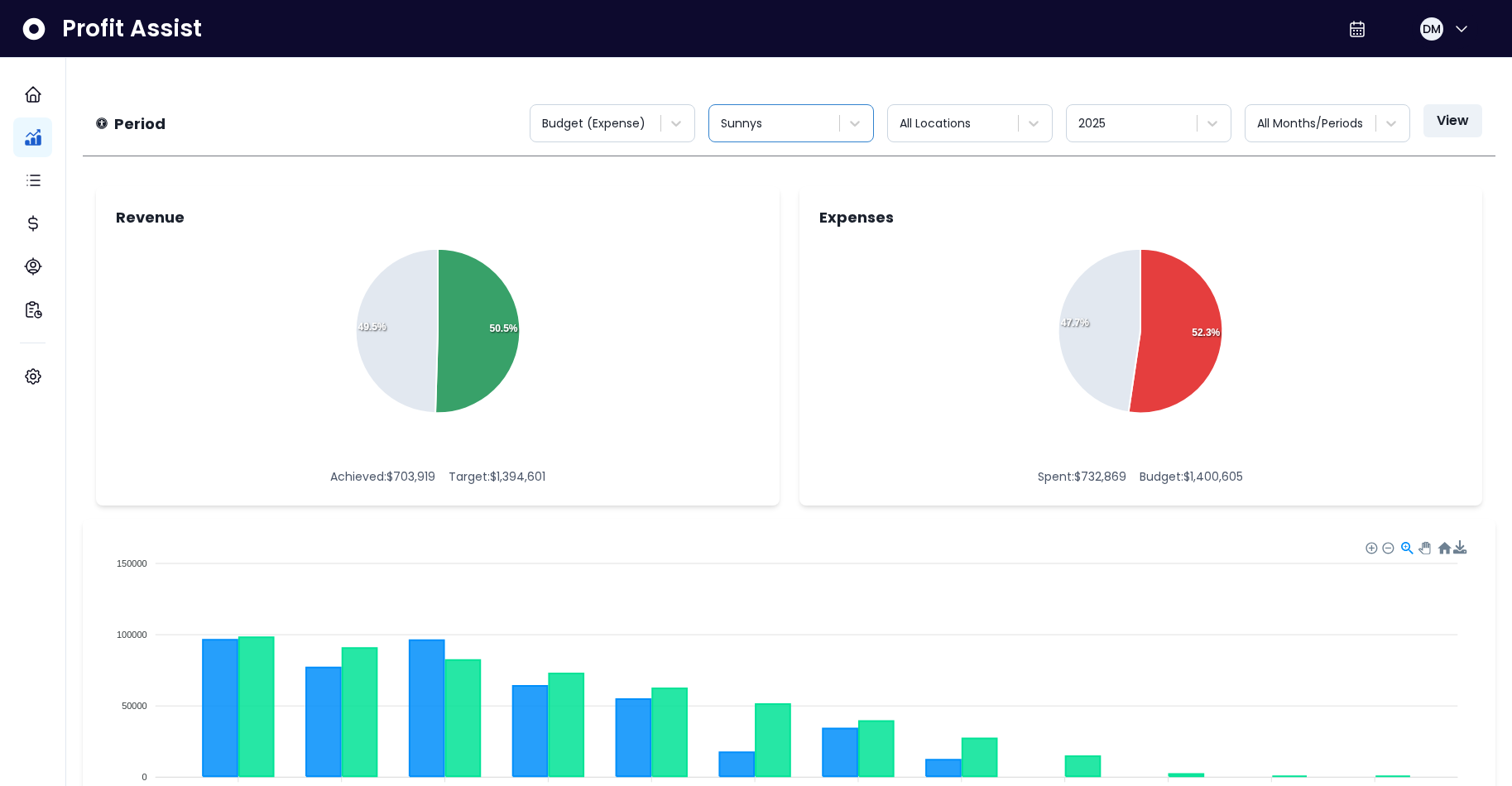
click at [797, 122] on div at bounding box center [775, 123] width 110 height 20
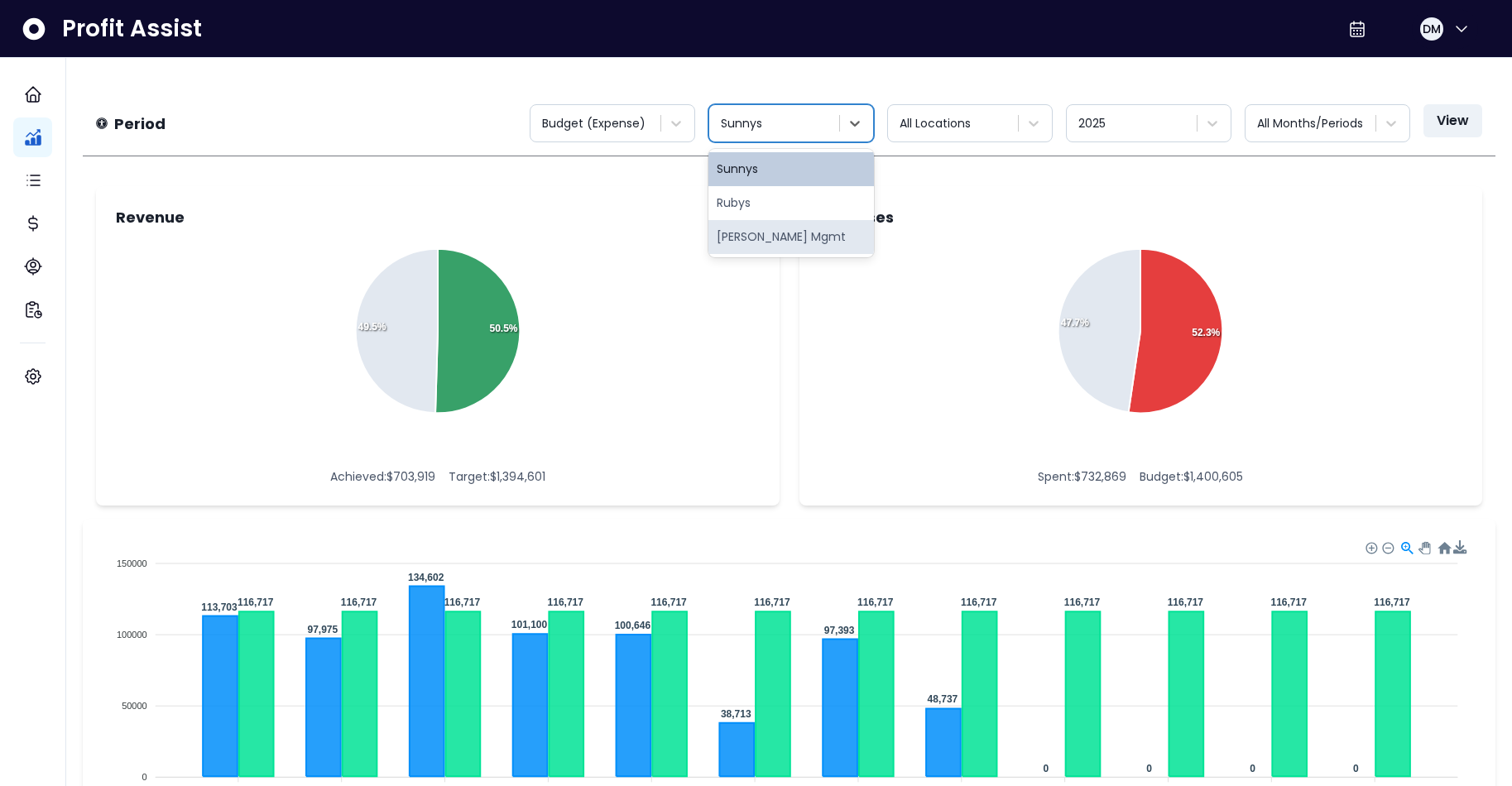
click at [790, 318] on div "Revenue Achieved Remaining 50.5% 49.5% Achieved: $ 703,919 Target: $ 1,394,601 …" at bounding box center [789, 345] width 1413 height 346
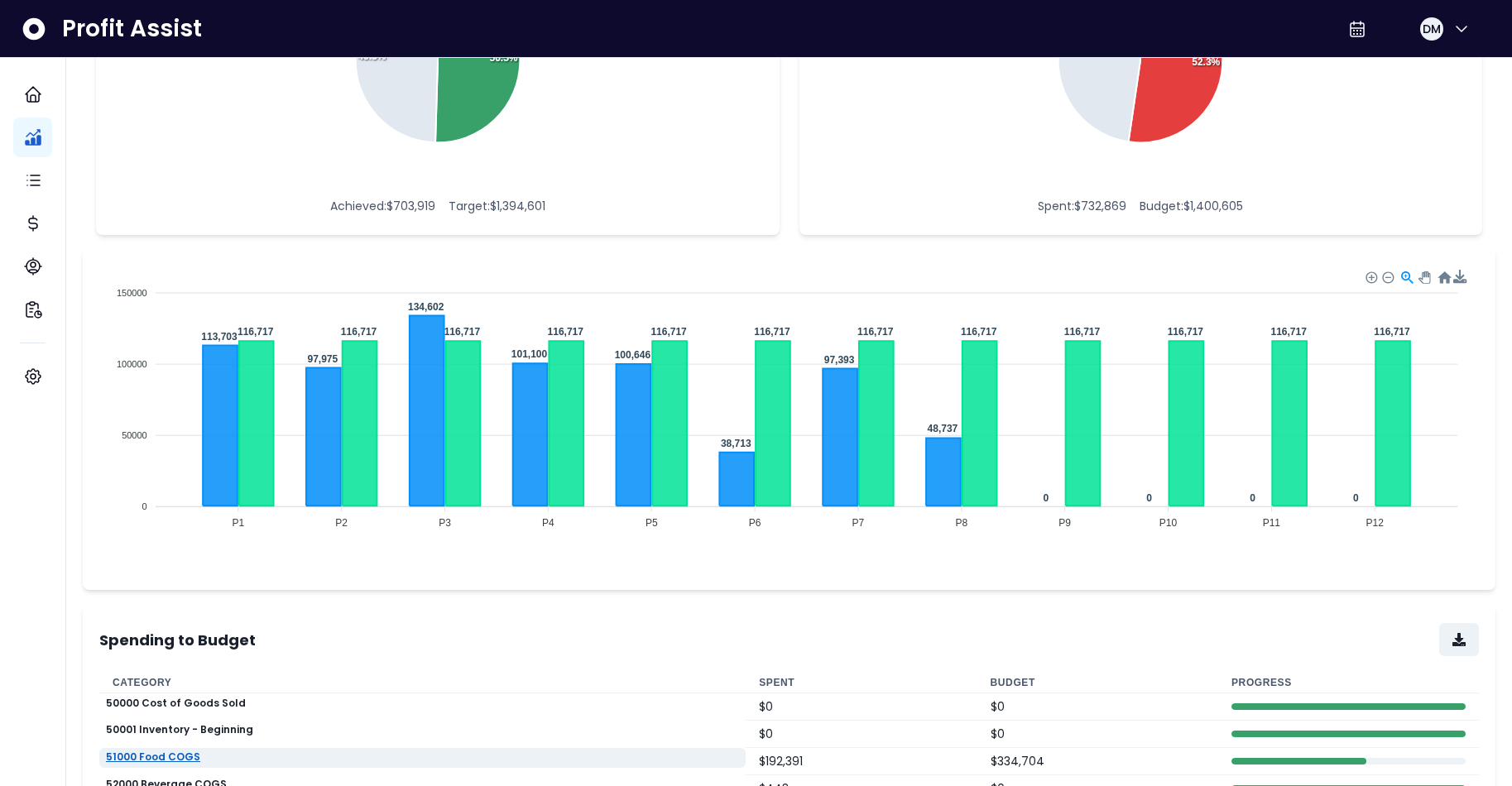
scroll to position [386, 0]
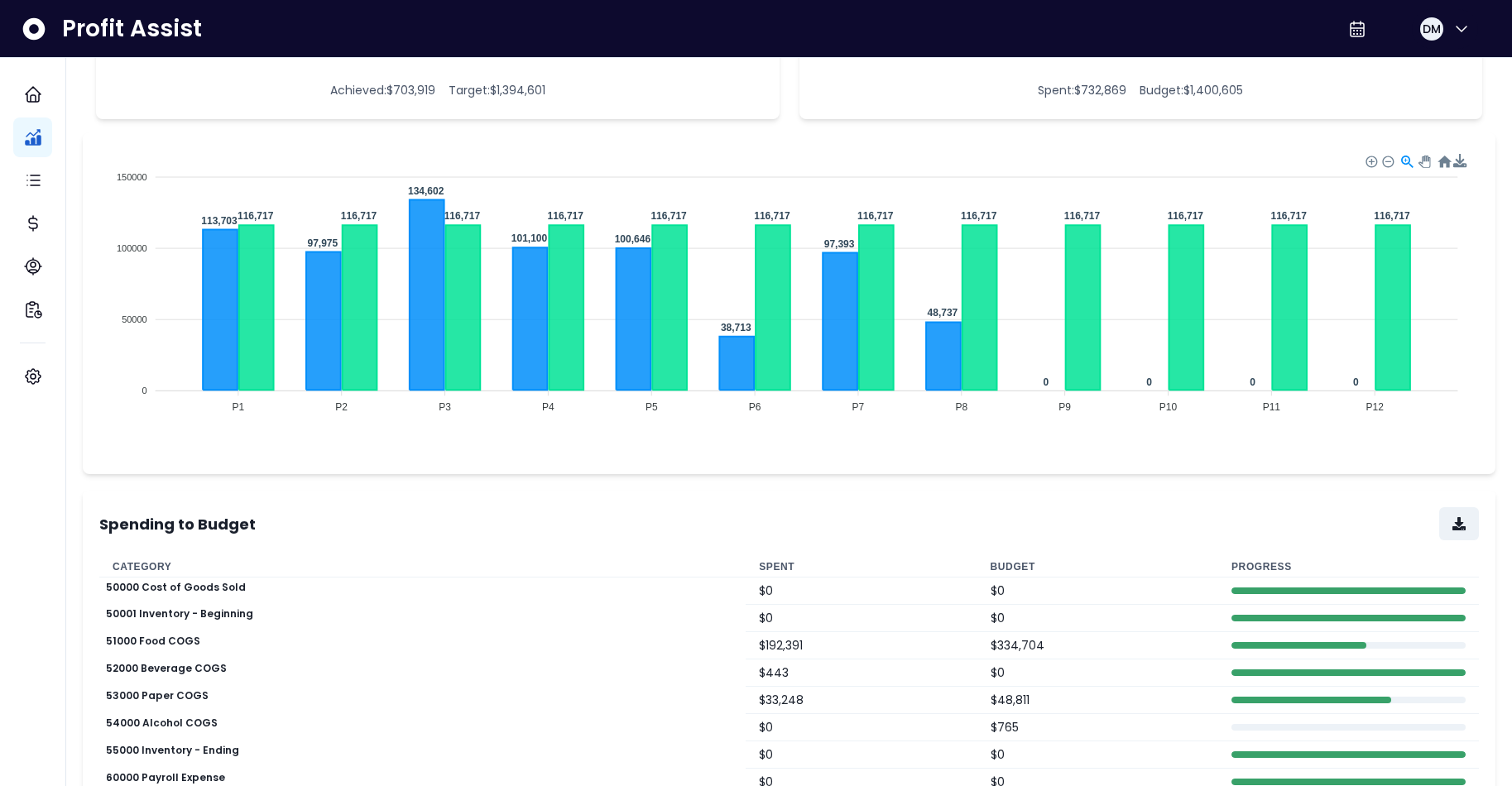
click at [996, 564] on th "Budget" at bounding box center [1098, 567] width 241 height 20
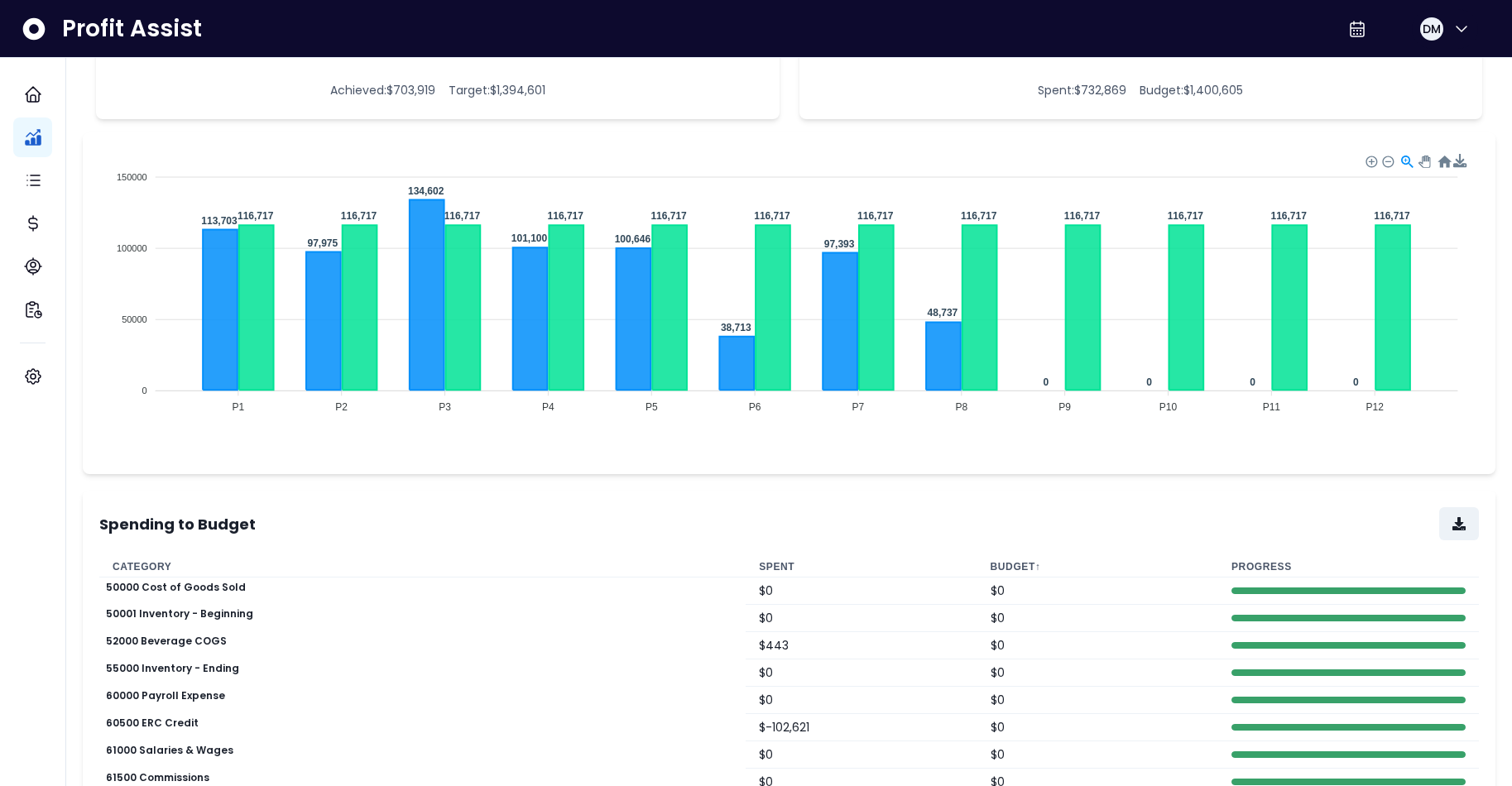
click at [997, 564] on th "Budget ↑" at bounding box center [1098, 567] width 241 height 20
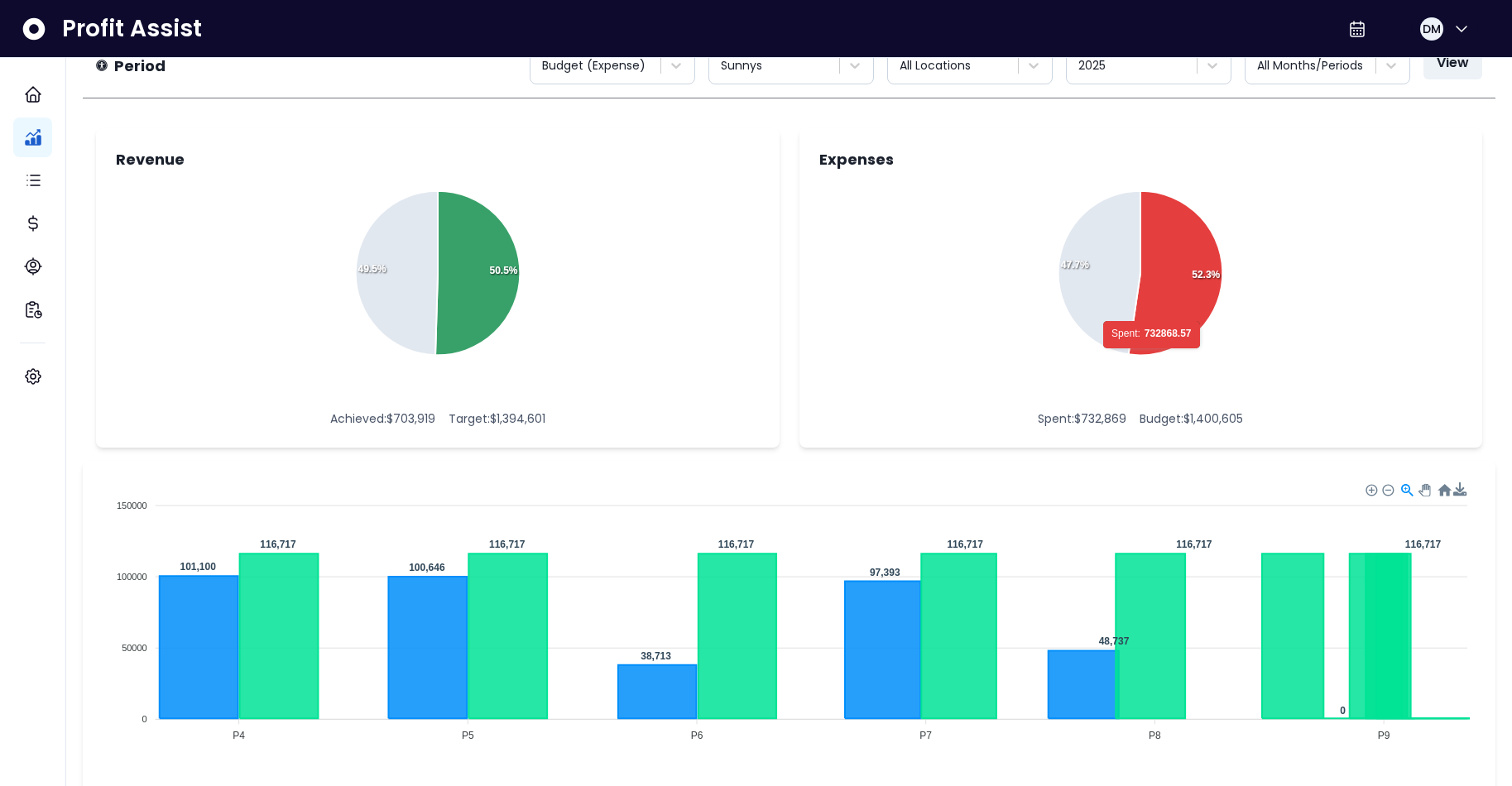
scroll to position [0, 0]
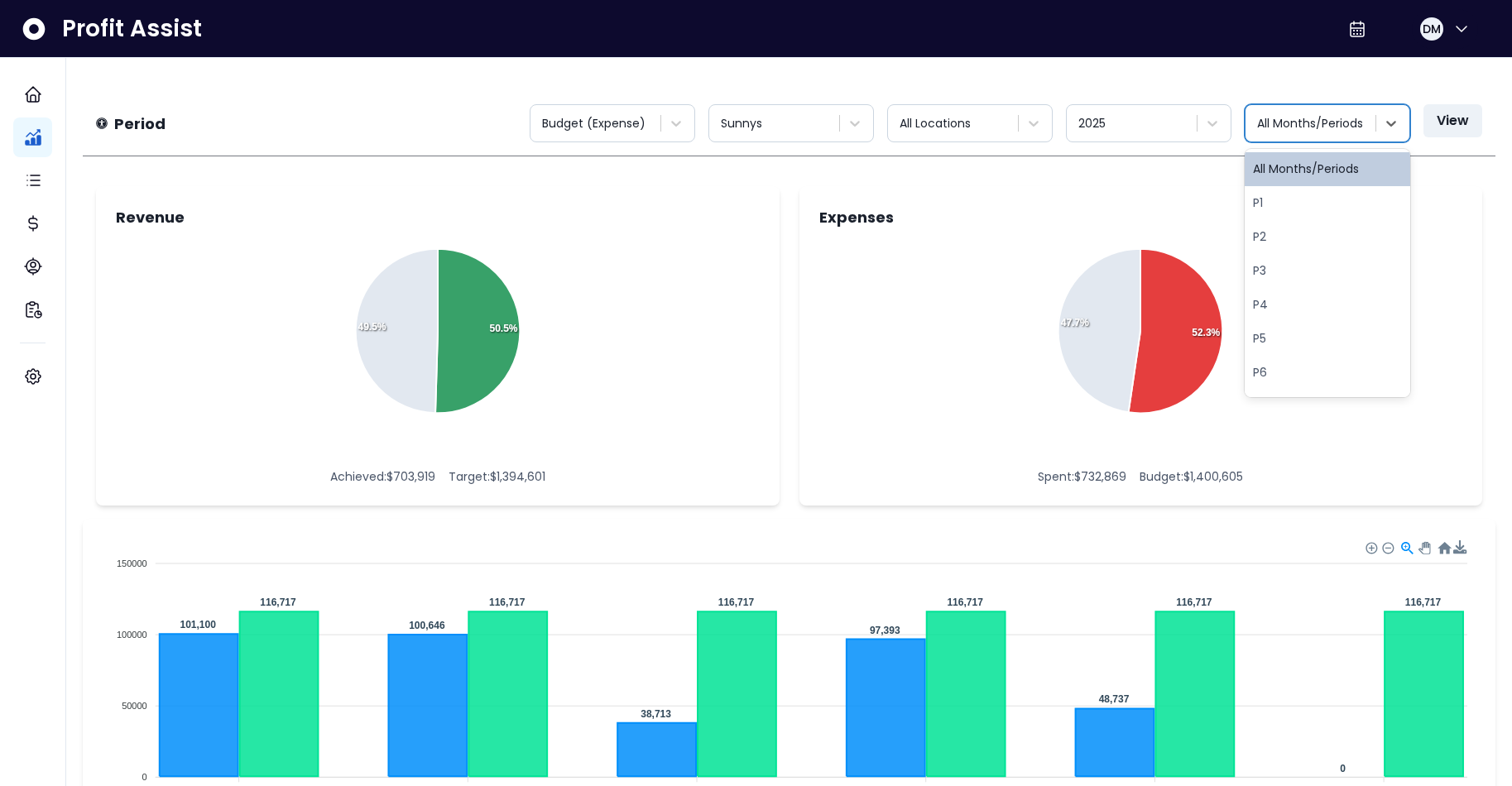
drag, startPoint x: 1298, startPoint y: 112, endPoint x: 1338, endPoint y: 137, distance: 47.2
click at [1225, 113] on div at bounding box center [1312, 123] width 110 height 20
click at [1225, 271] on div "P7" at bounding box center [1327, 276] width 166 height 34
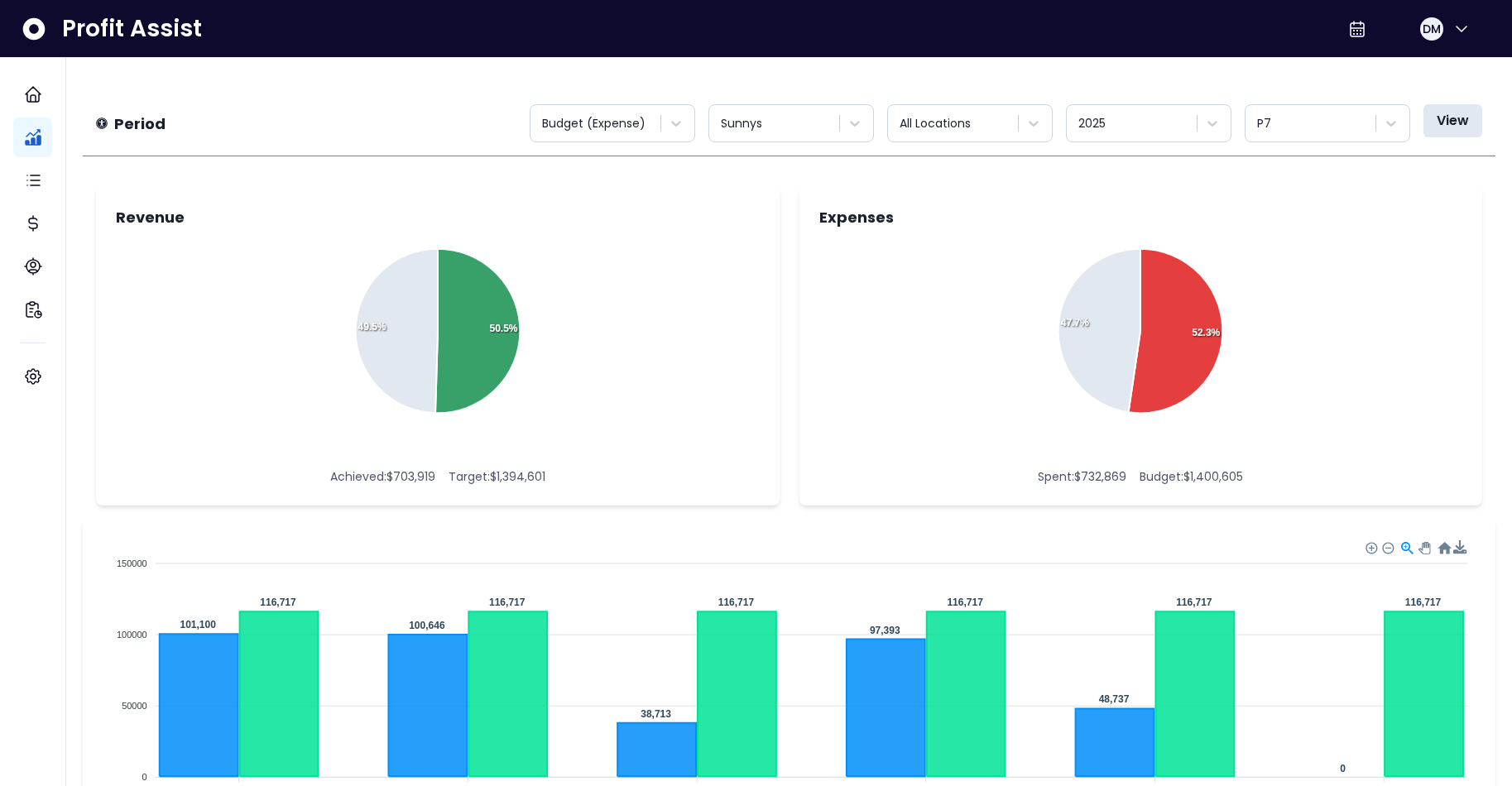
click at [1225, 118] on button "View" at bounding box center [1452, 121] width 59 height 33
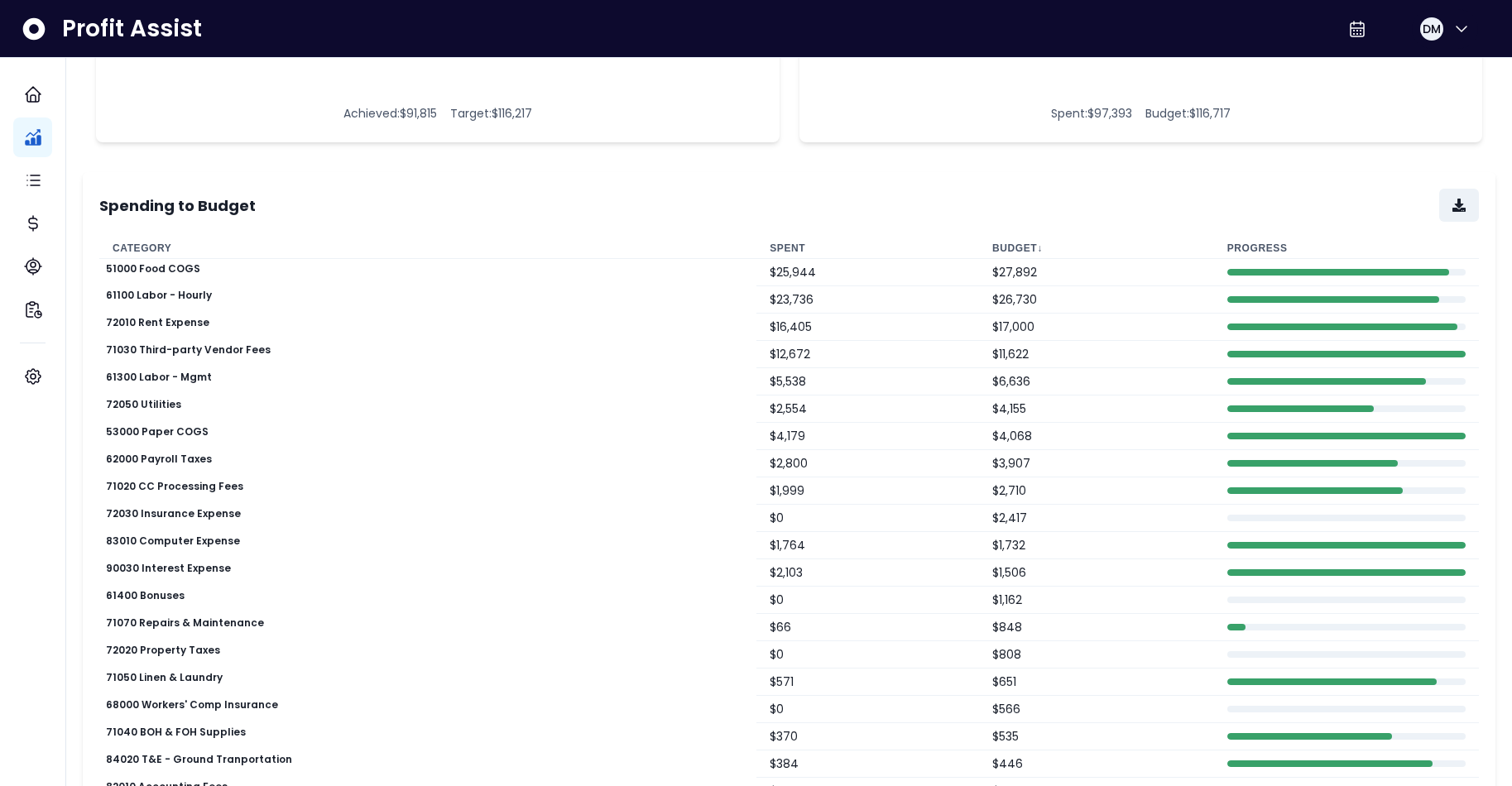
scroll to position [0, 0]
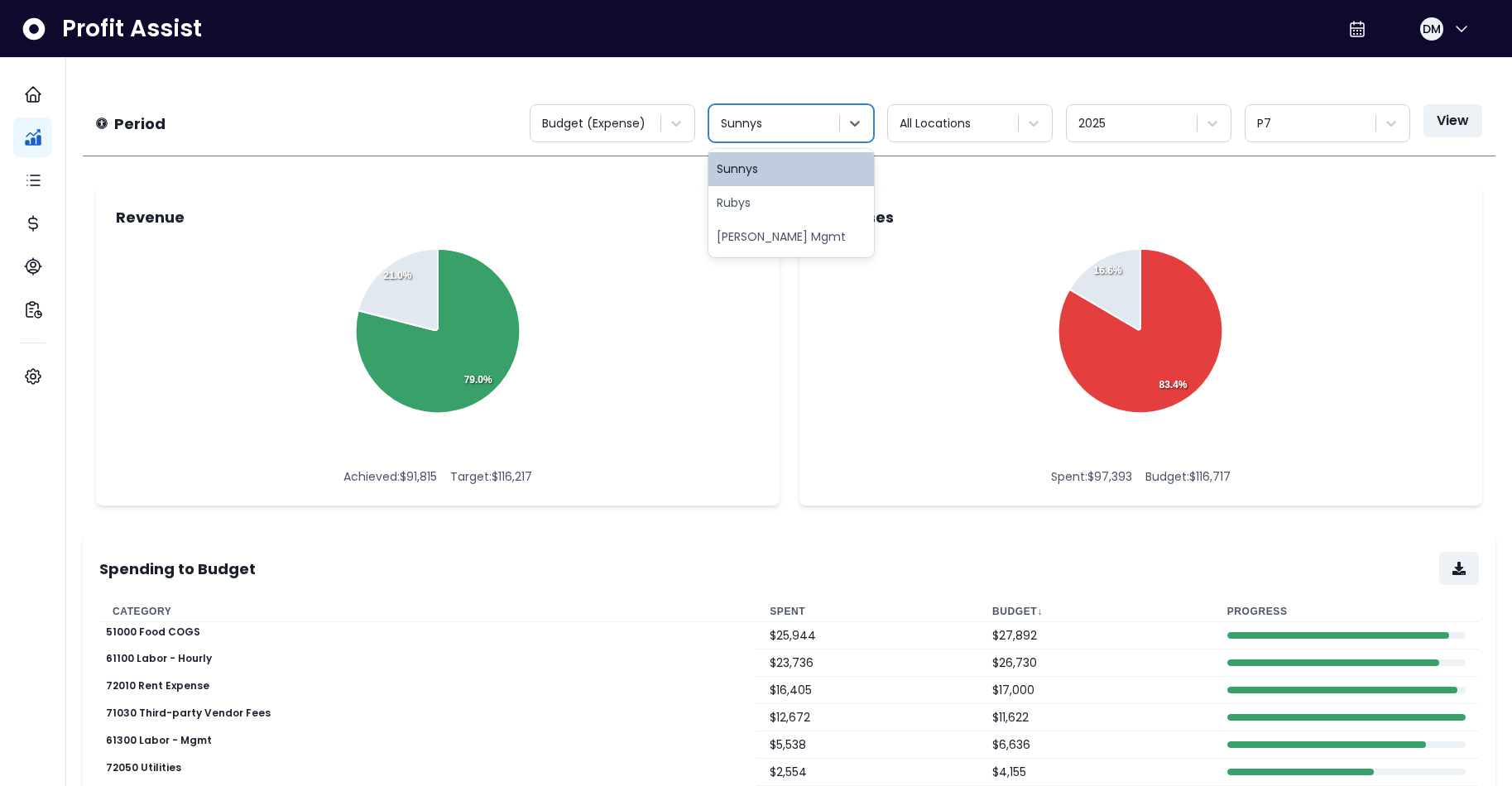
click at [759, 117] on div "Sunnys" at bounding box center [775, 123] width 110 height 17
click at [773, 201] on div "Rubys" at bounding box center [791, 203] width 166 height 34
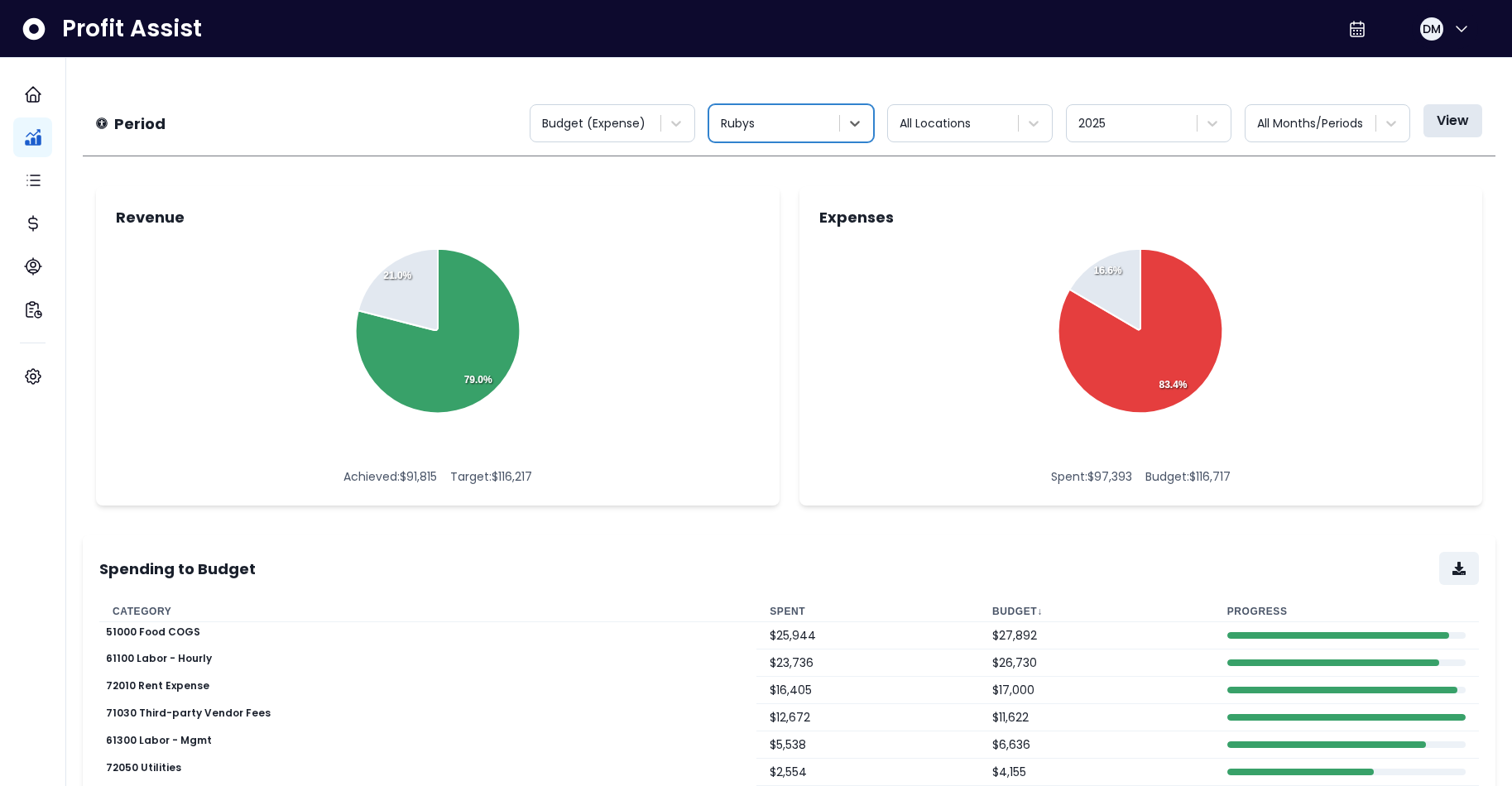
click at [1225, 122] on button "View" at bounding box center [1452, 121] width 59 height 33
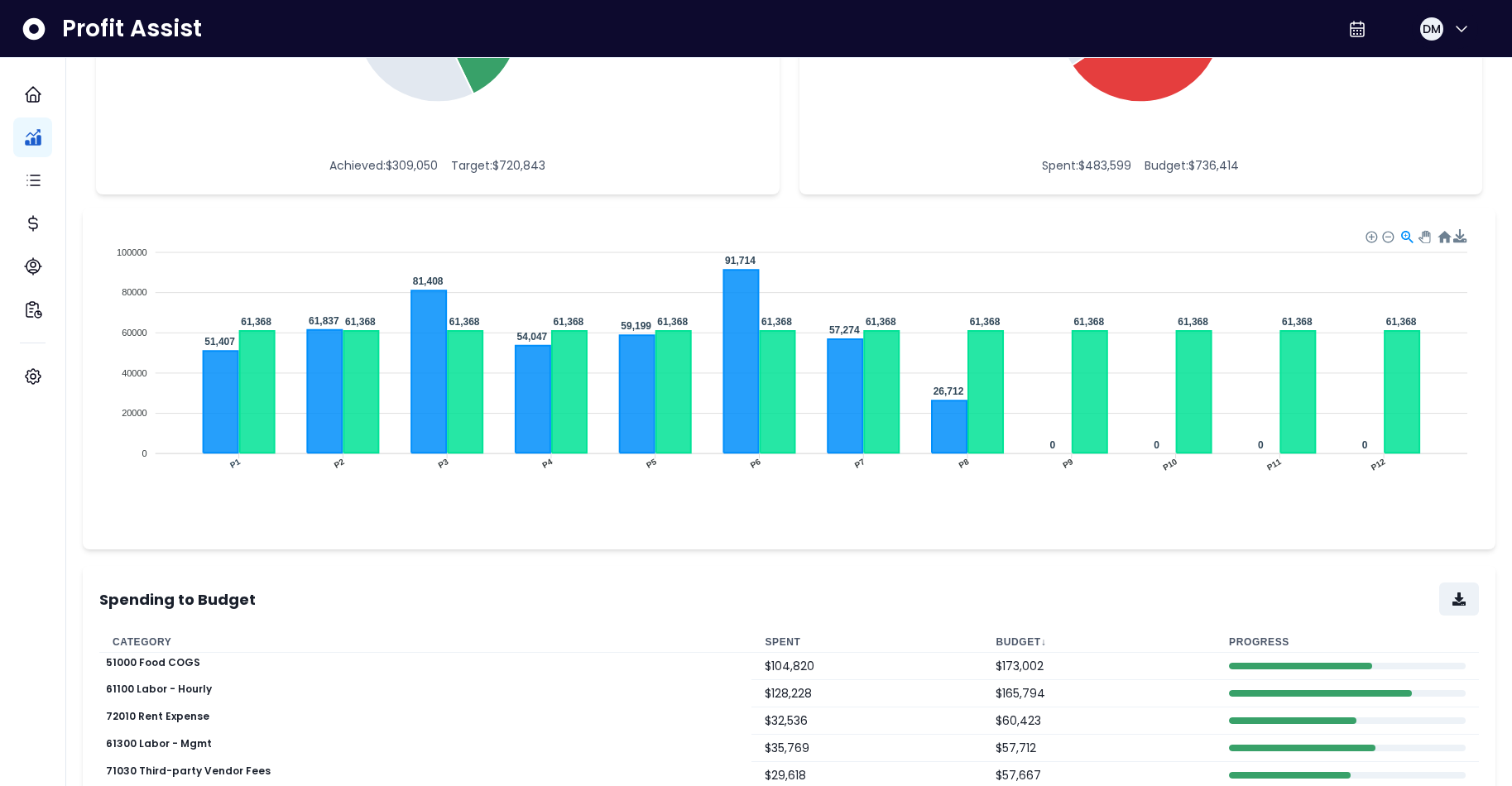
scroll to position [396, 0]
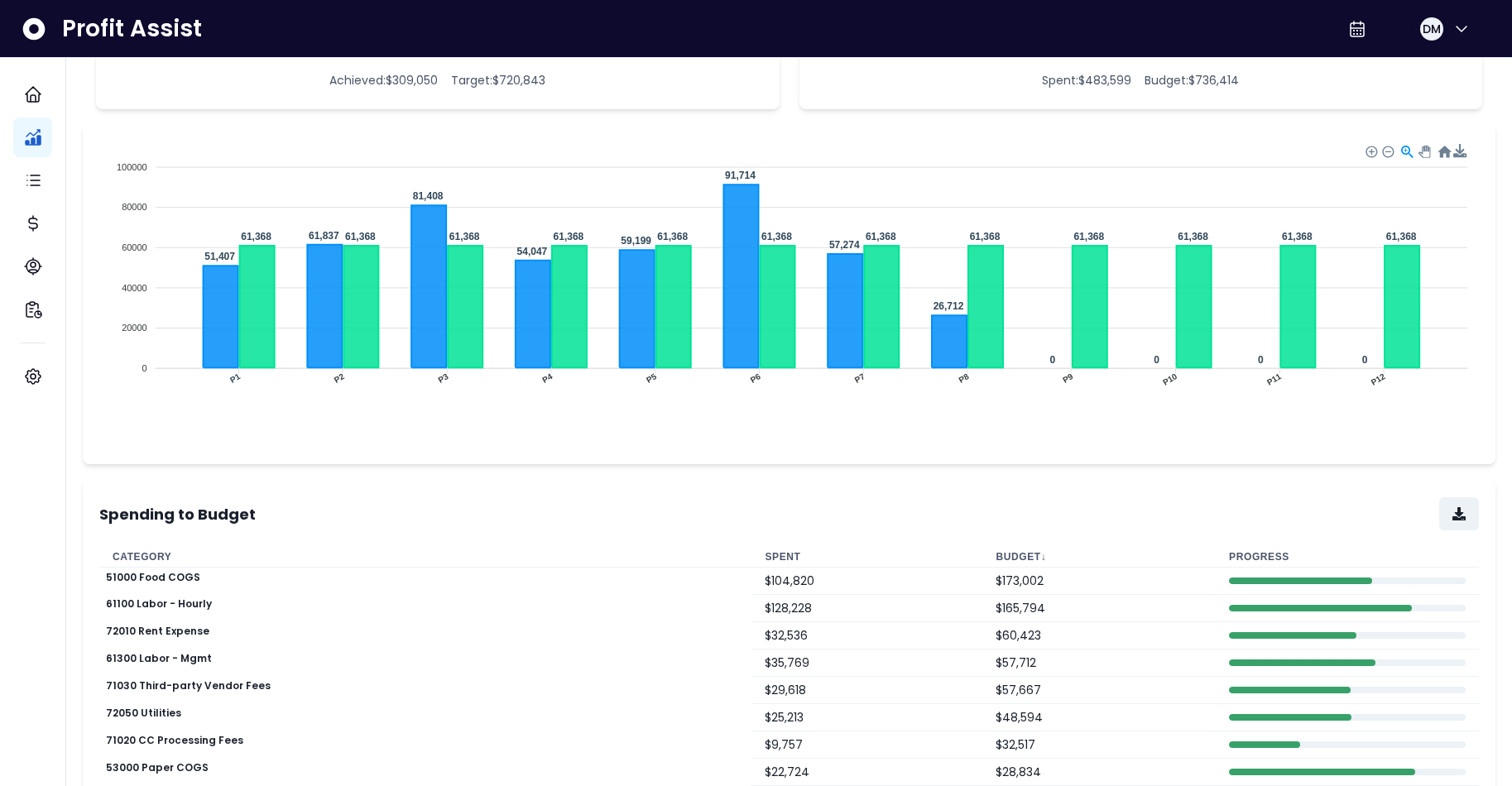
click at [996, 551] on th "Budget ↓" at bounding box center [1099, 557] width 233 height 20
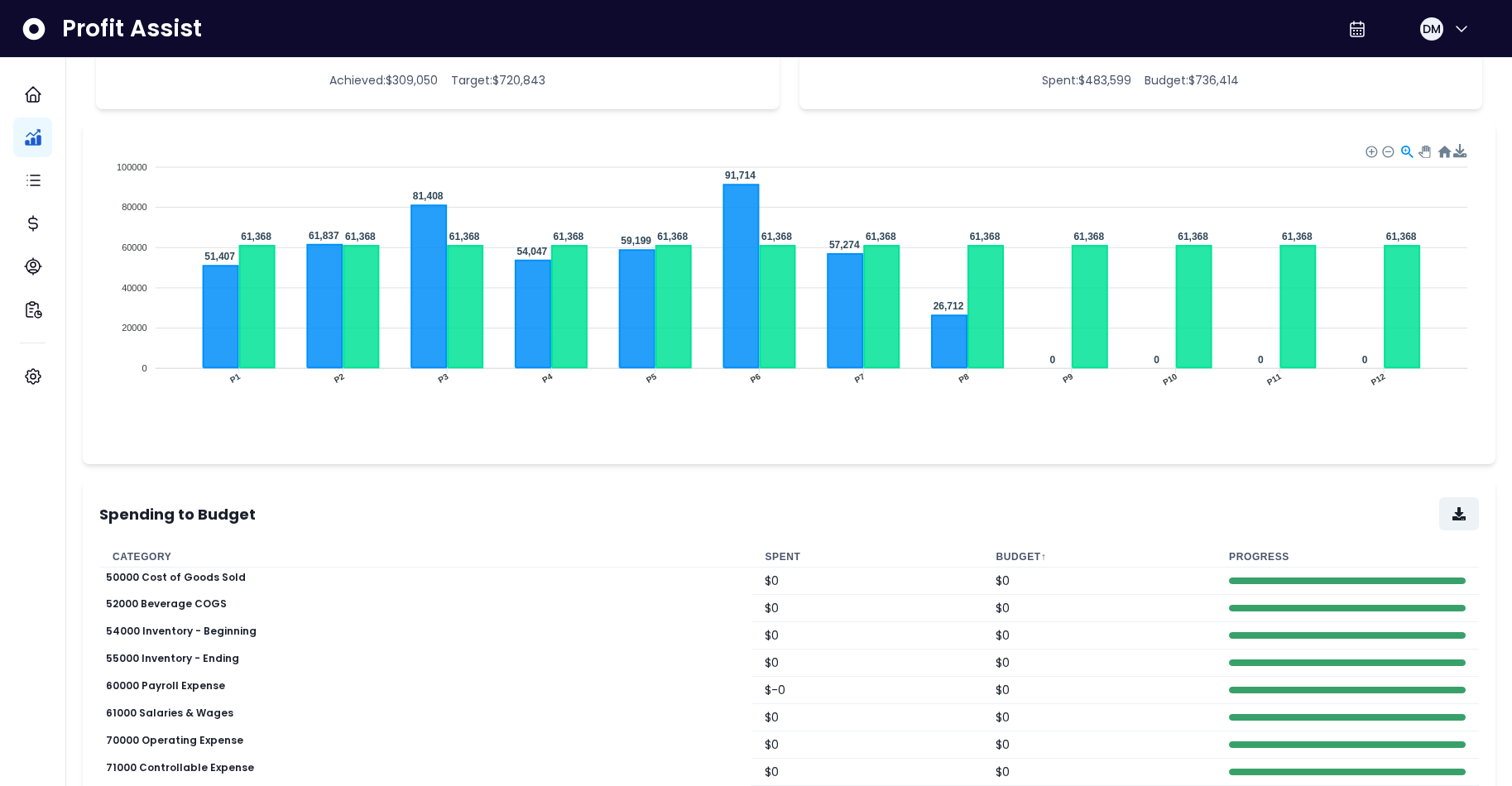
click at [996, 552] on th "Budget ↑" at bounding box center [1099, 557] width 233 height 20
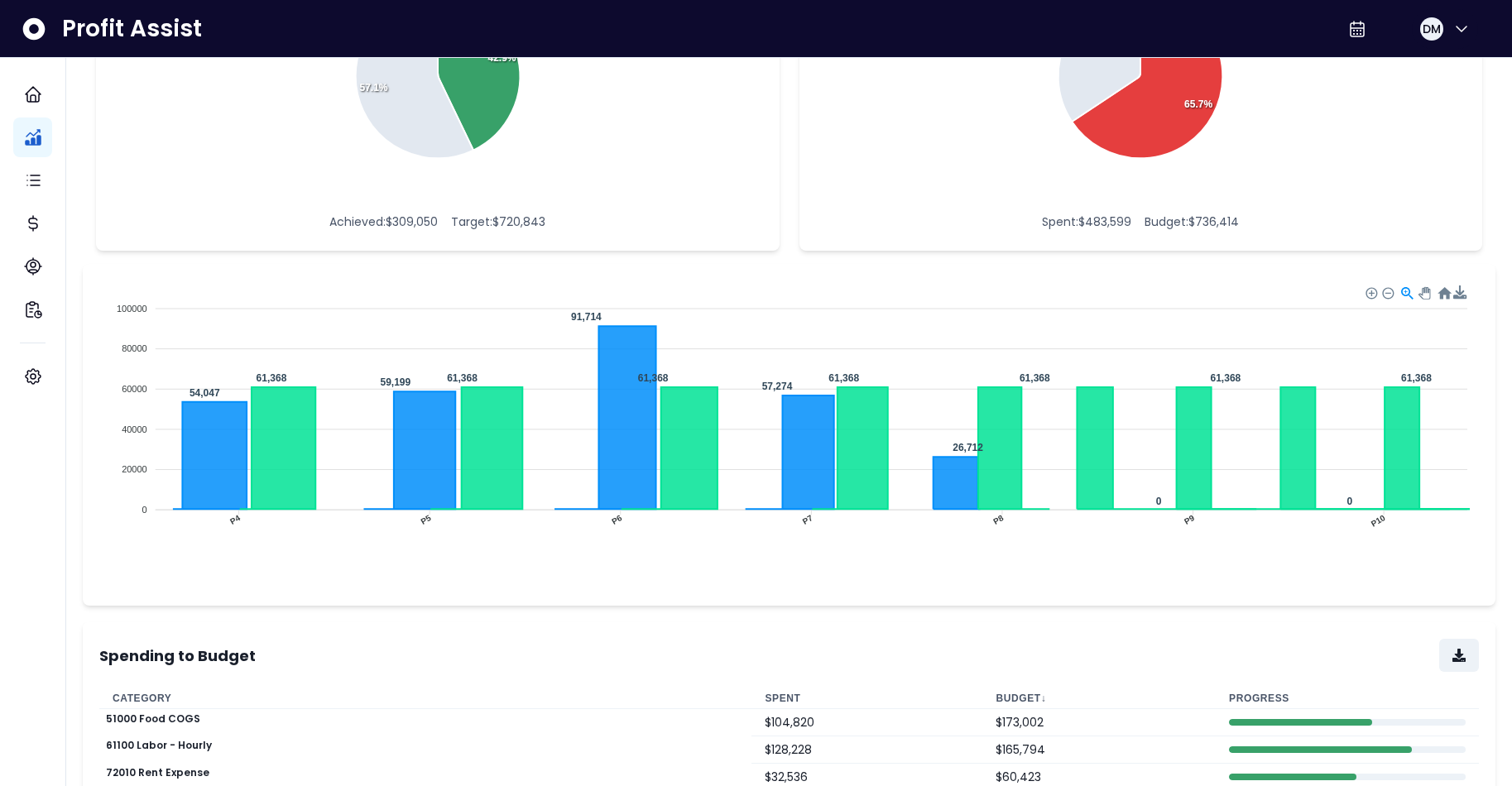
scroll to position [0, 0]
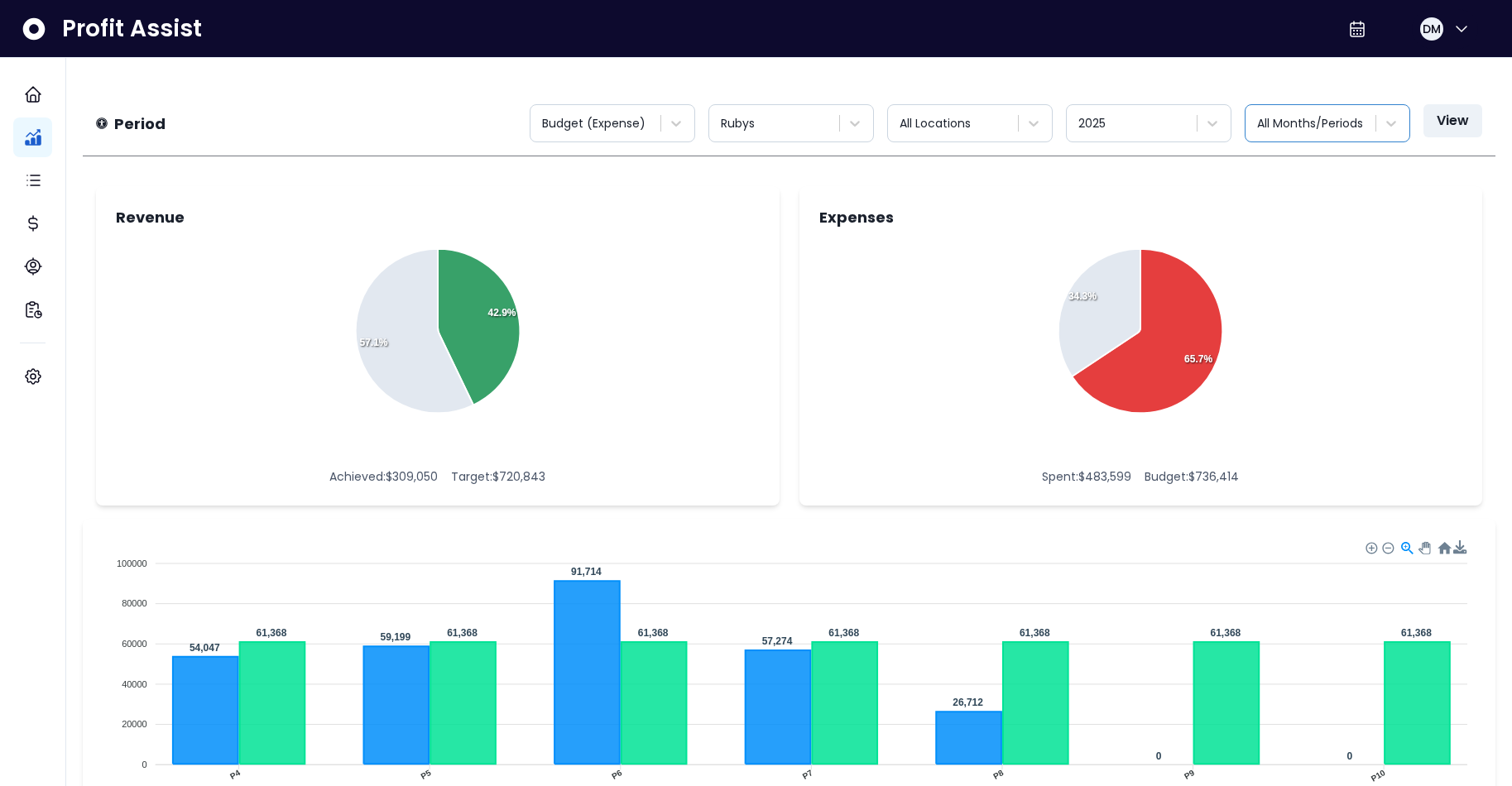
click at [1225, 125] on div "All Months/Periods" at bounding box center [1312, 123] width 110 height 17
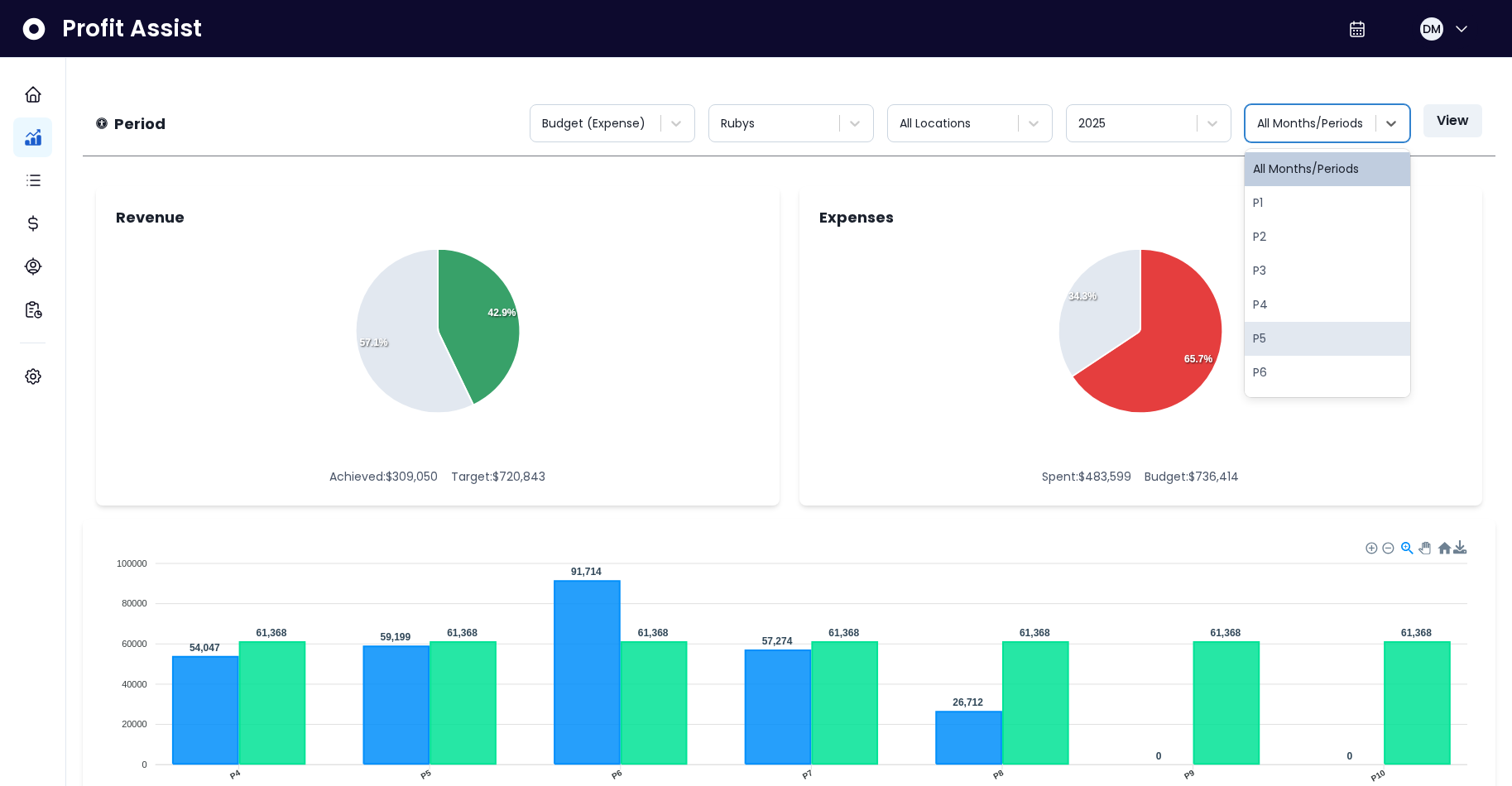
scroll to position [104, 0]
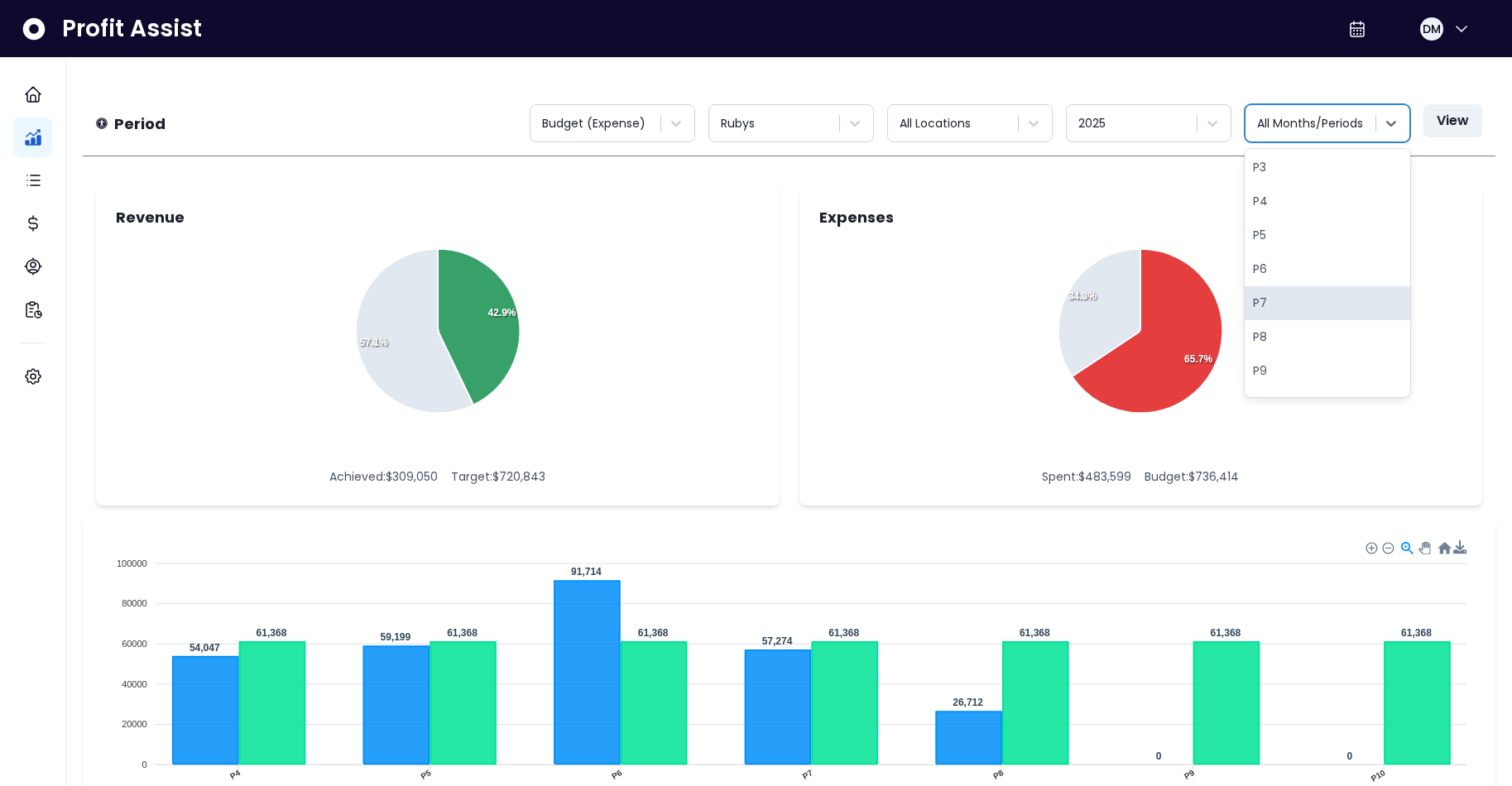
click at [1225, 298] on div "P7" at bounding box center [1327, 304] width 166 height 34
click at [1225, 125] on button "View" at bounding box center [1452, 121] width 59 height 33
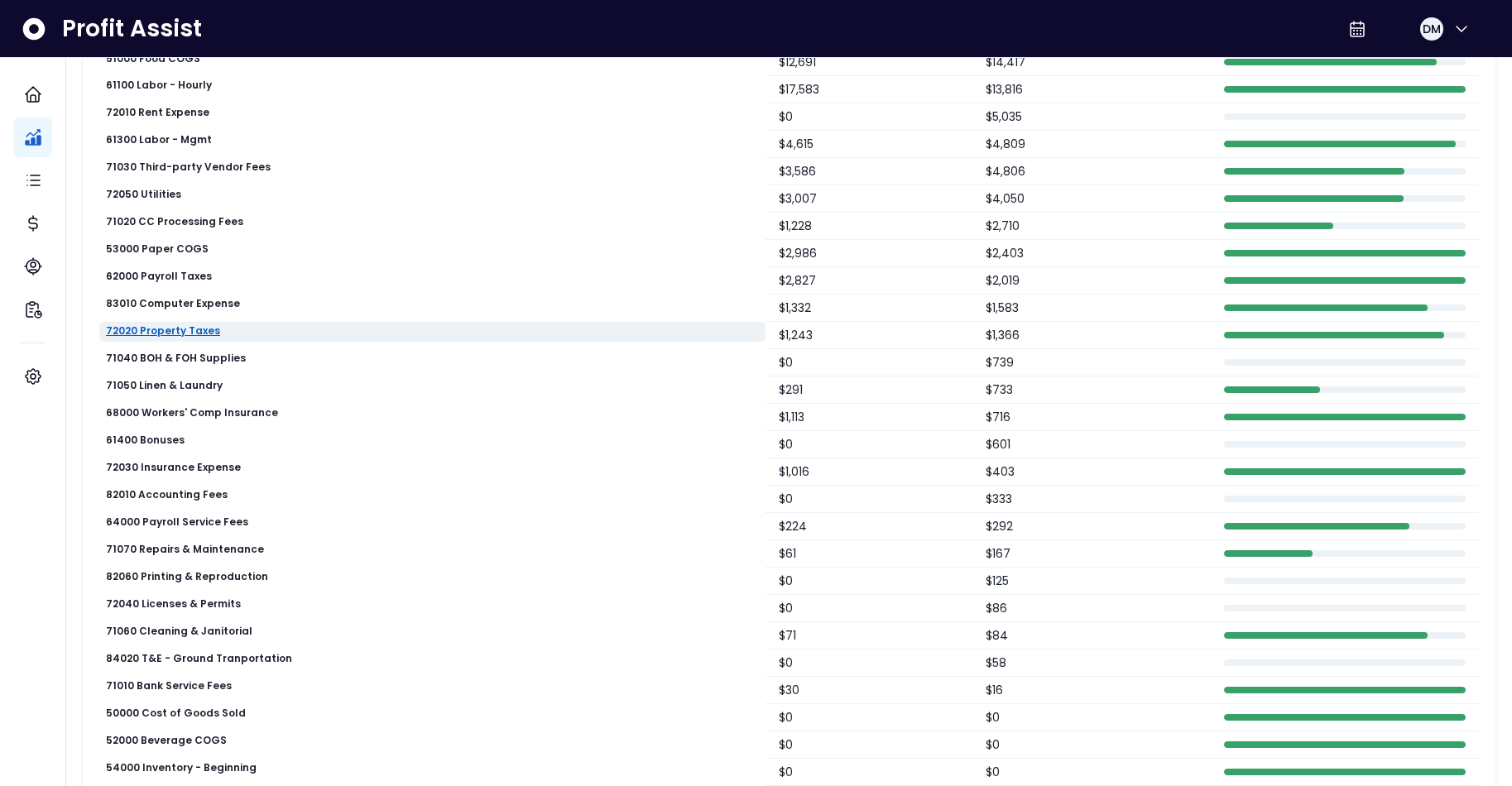
scroll to position [303, 0]
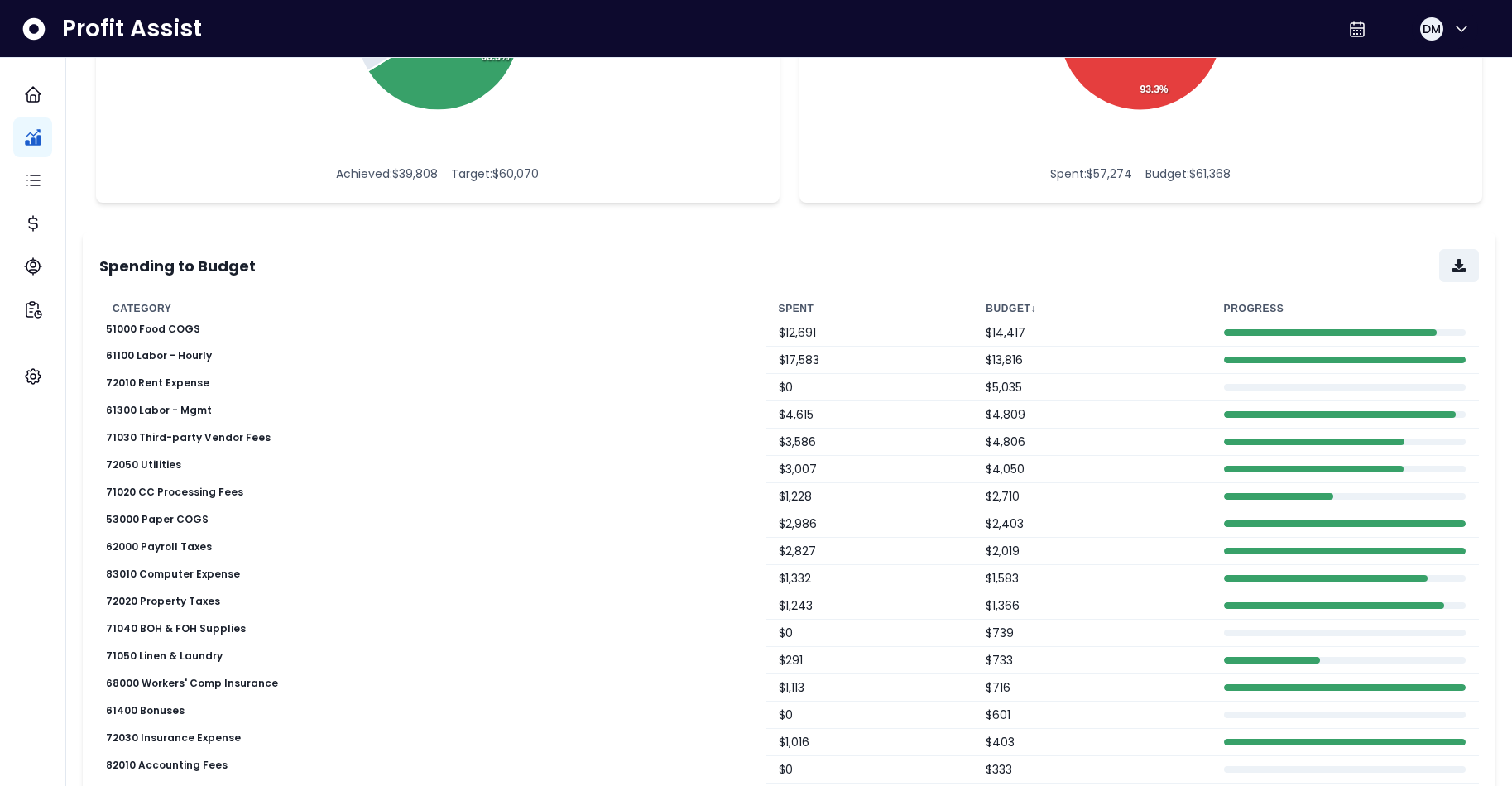
click at [974, 305] on th "Budget ↓" at bounding box center [1091, 309] width 237 height 20
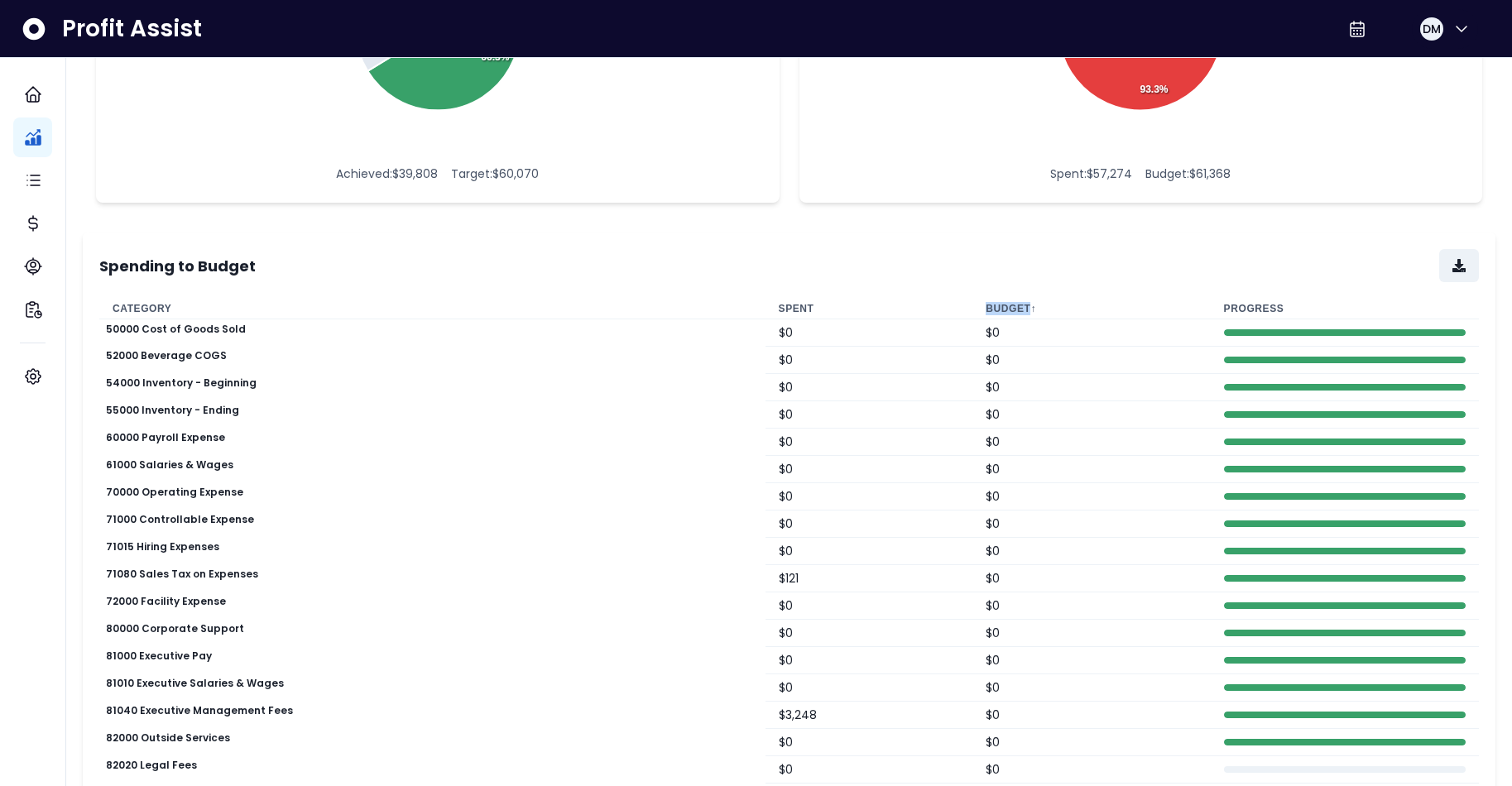
click at [974, 306] on th "Budget ↑" at bounding box center [1091, 309] width 237 height 20
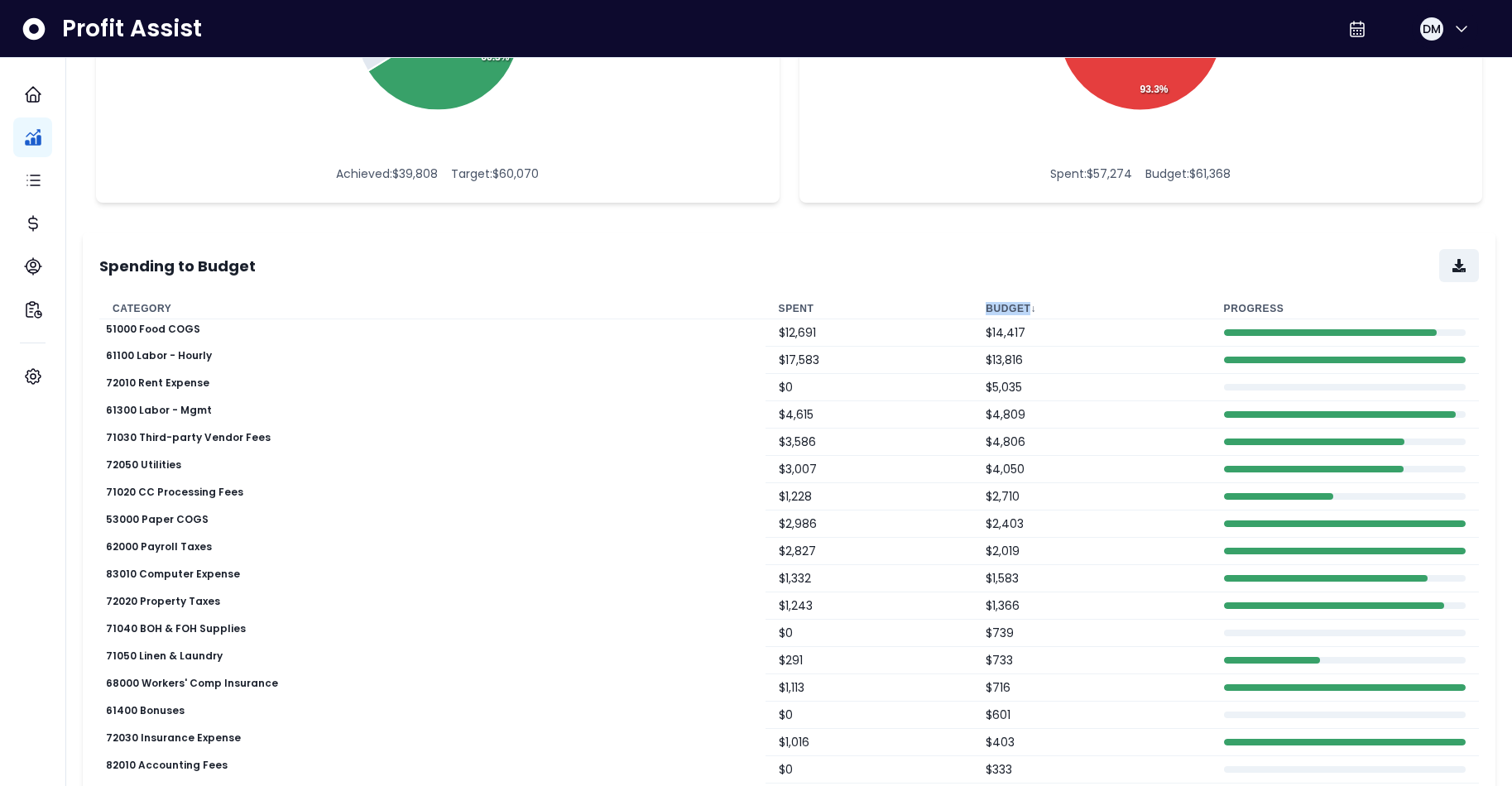
scroll to position [0, 0]
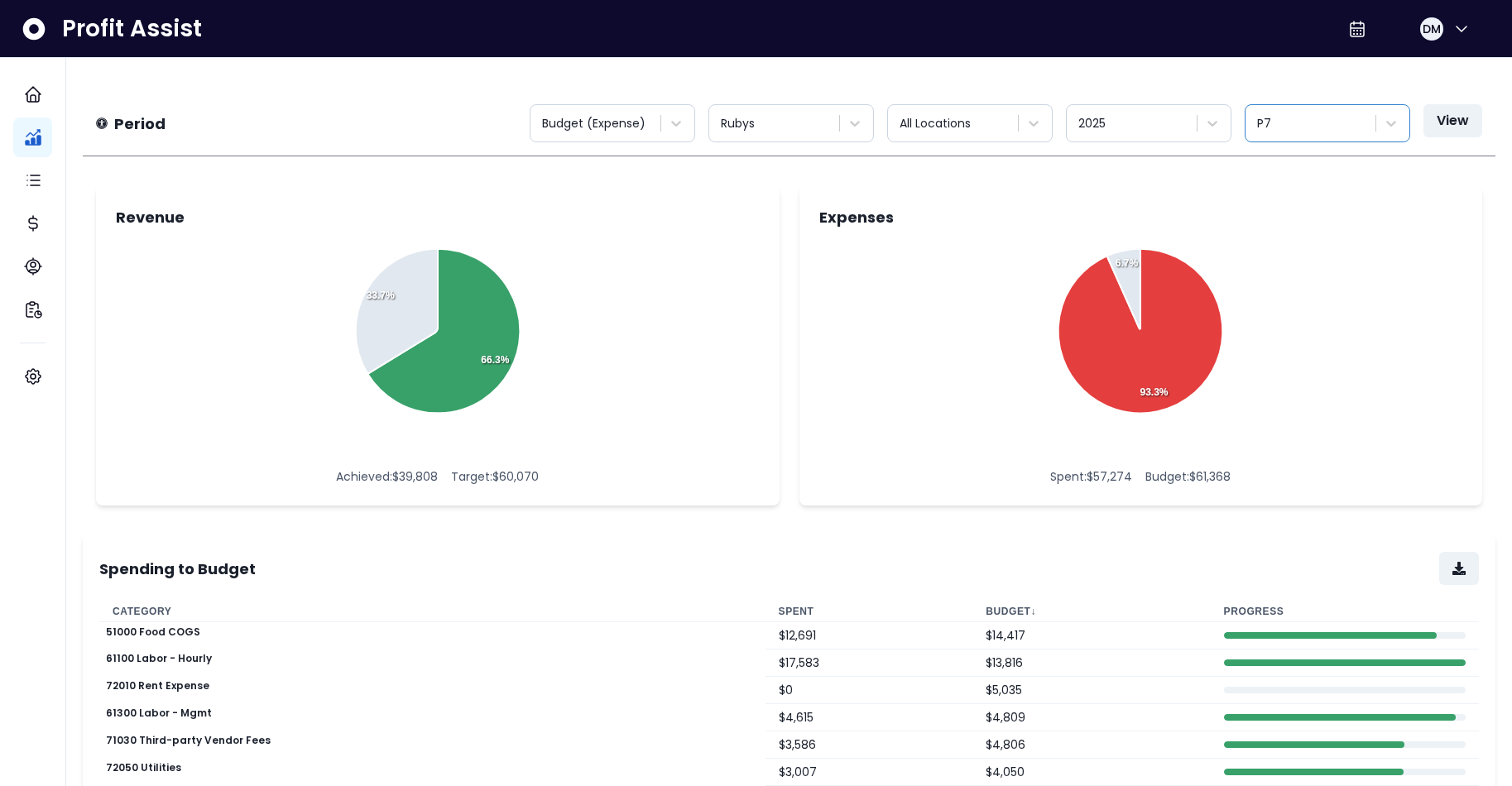
click at [1225, 127] on div at bounding box center [1312, 123] width 110 height 20
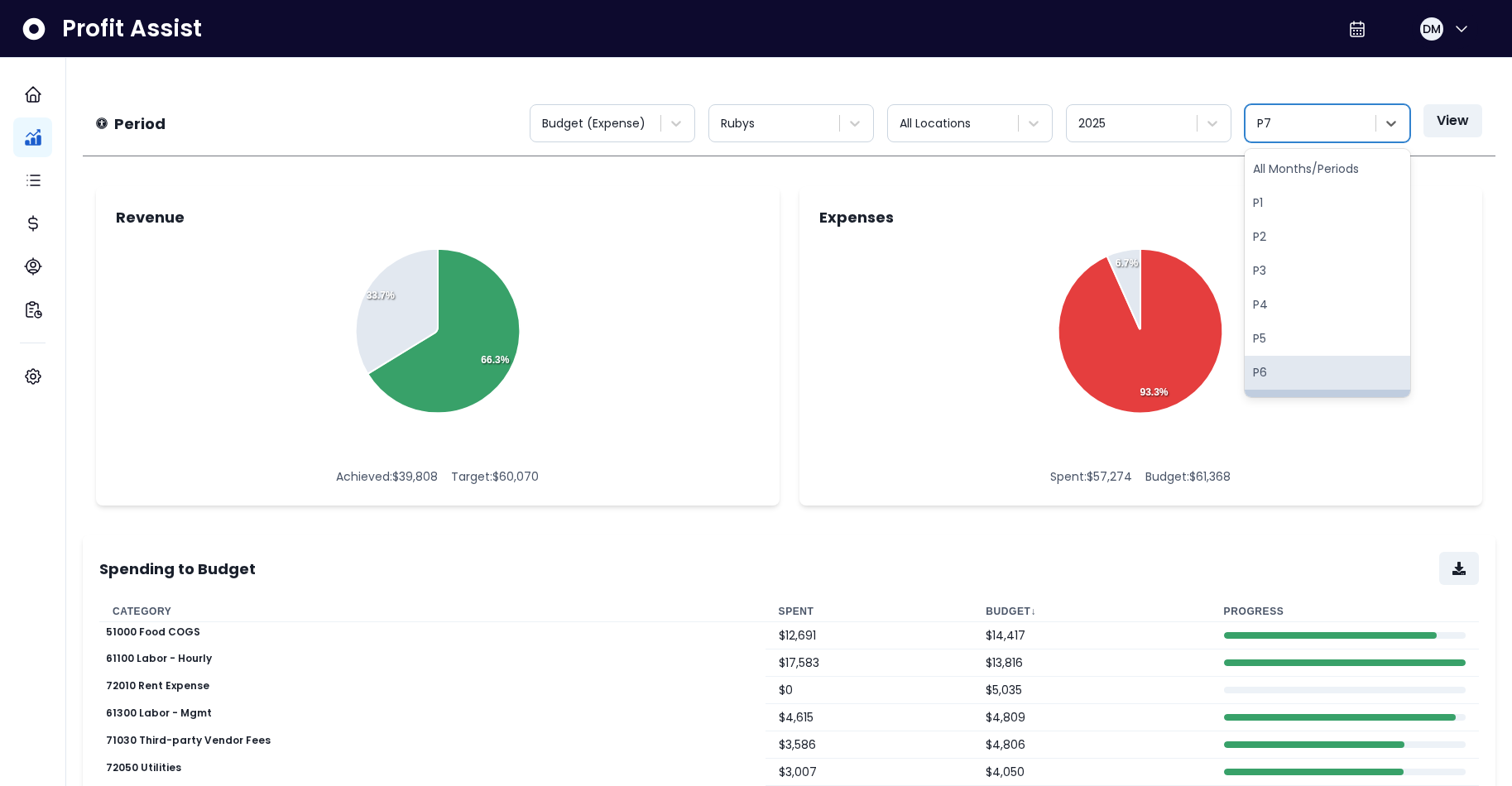
click at [1225, 365] on div "P6" at bounding box center [1327, 373] width 166 height 34
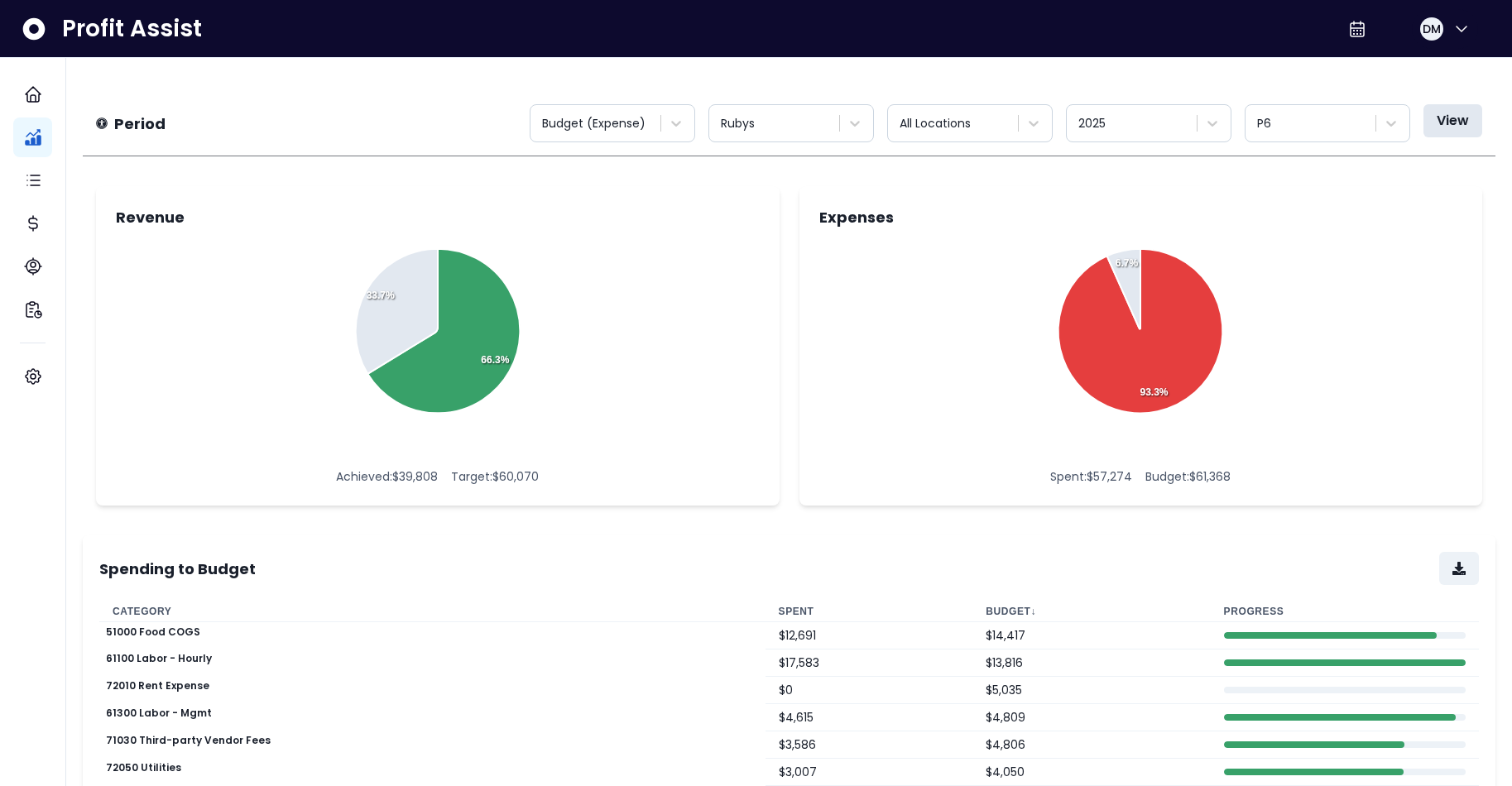
click at [1225, 117] on button "View" at bounding box center [1452, 121] width 59 height 33
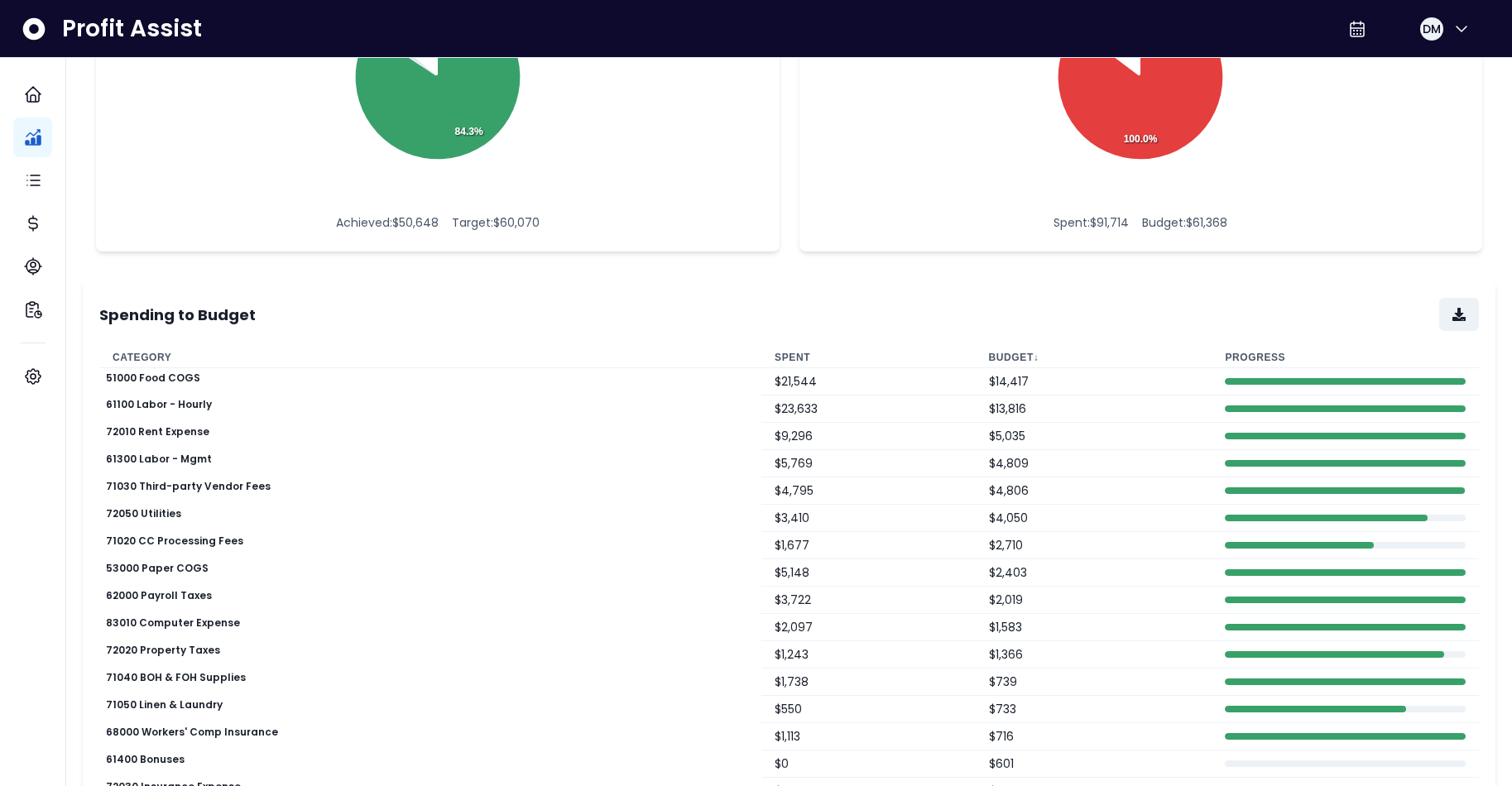
scroll to position [410, 0]
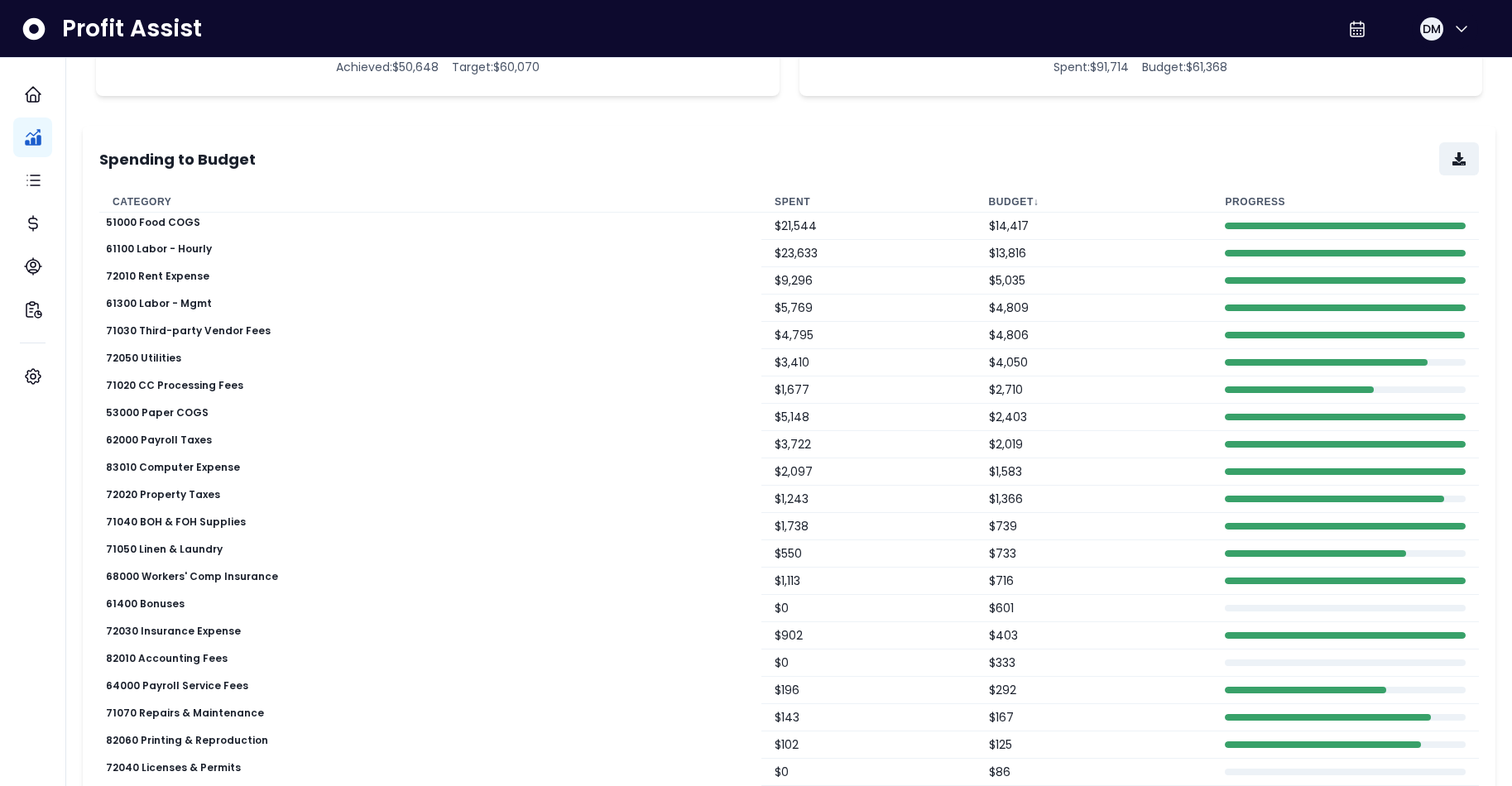
click at [998, 203] on th "Budget ↓" at bounding box center [1094, 202] width 237 height 20
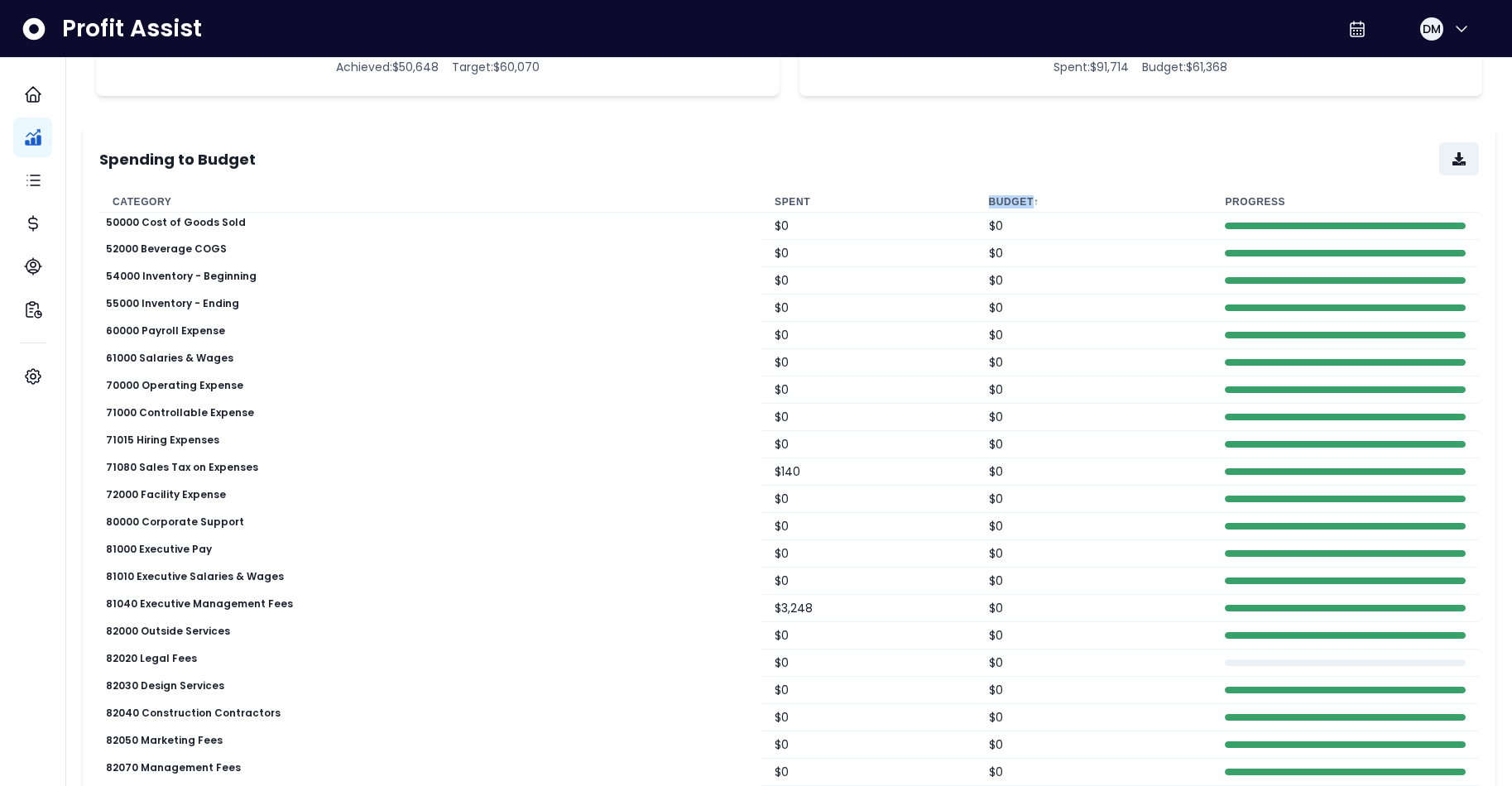
click at [997, 203] on th "Budget ↑" at bounding box center [1094, 202] width 237 height 20
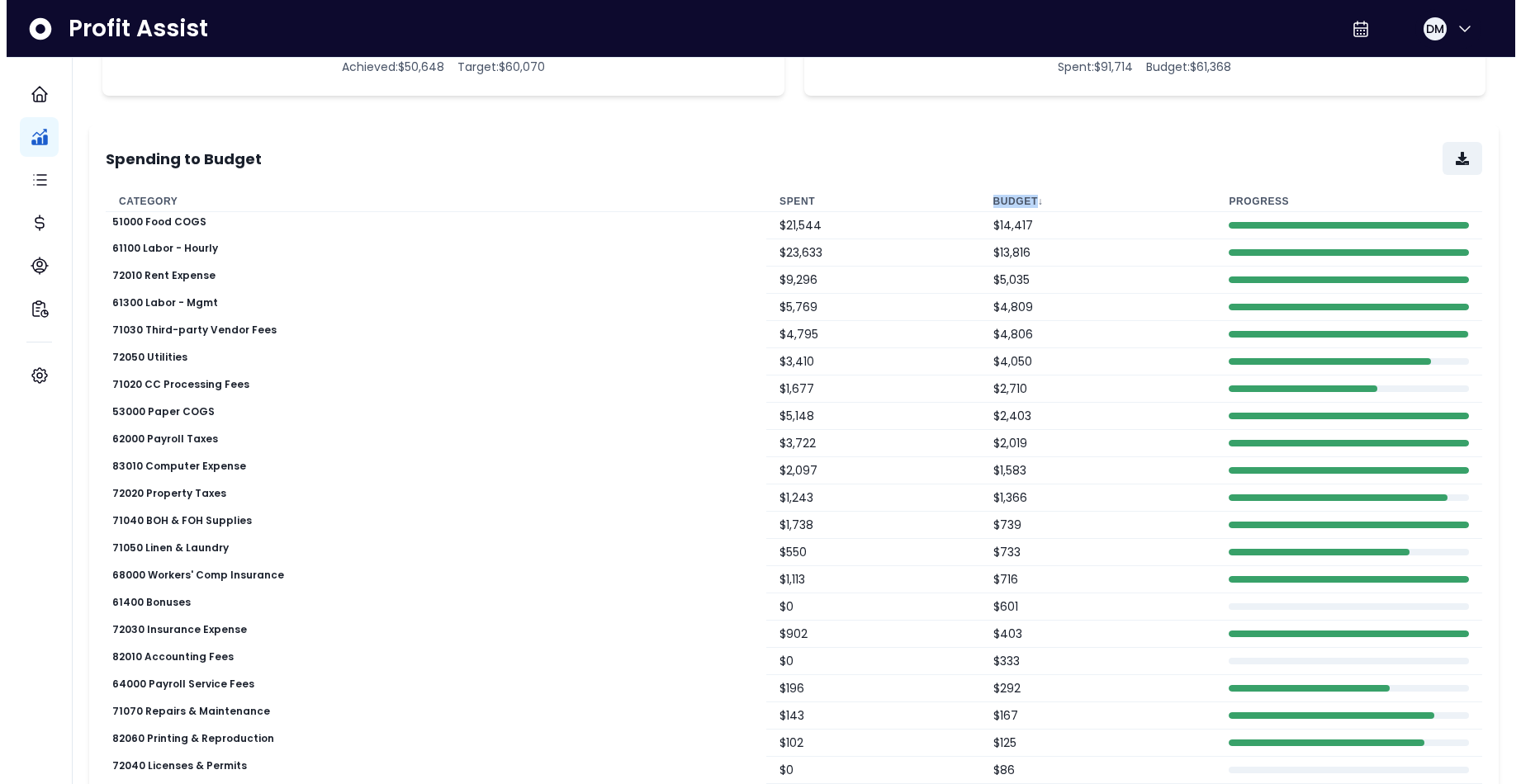
scroll to position [0, 0]
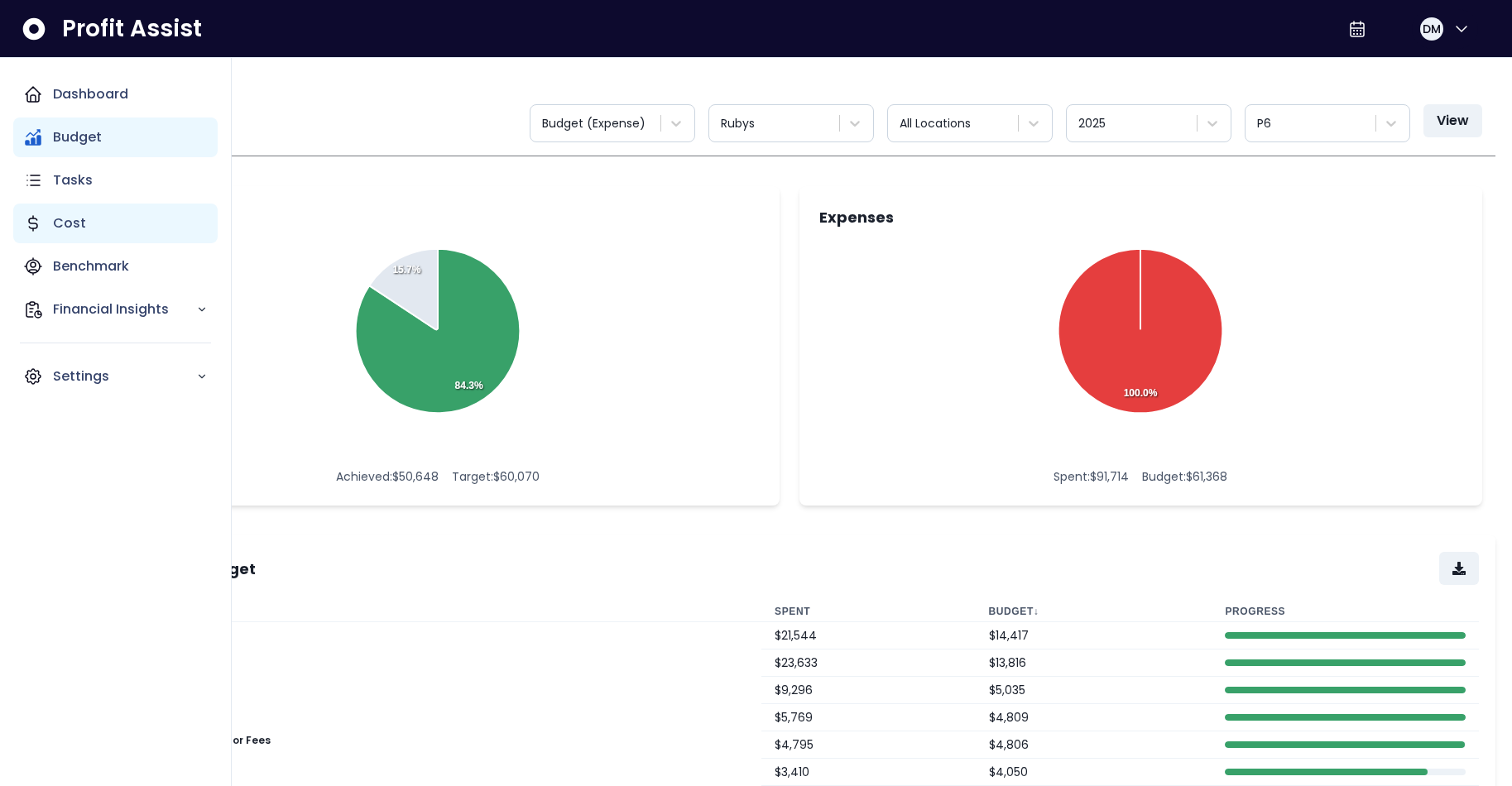
click at [66, 219] on p "Cost" at bounding box center [69, 223] width 33 height 20
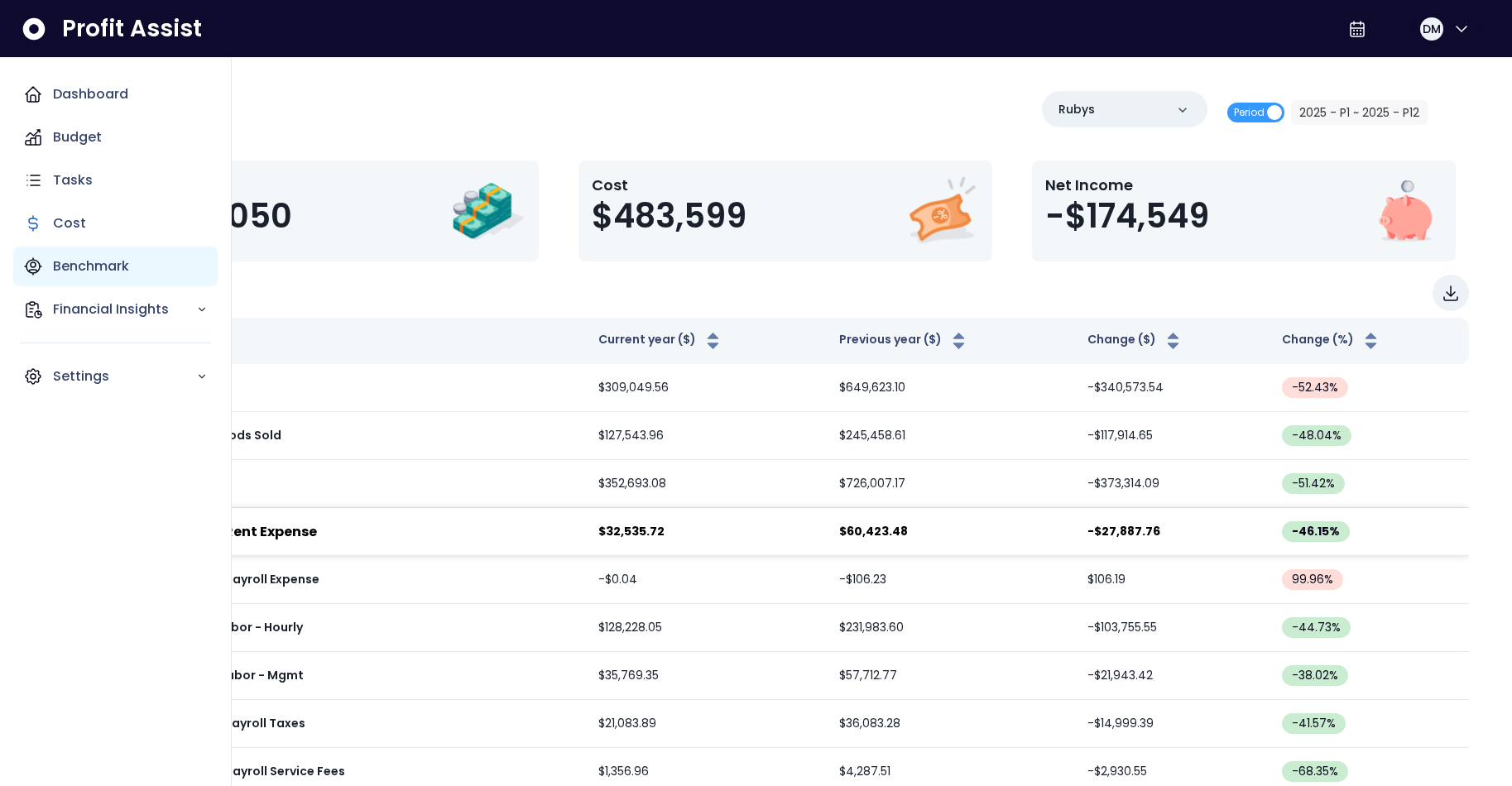
click at [79, 259] on p "Benchmark" at bounding box center [90, 266] width 76 height 20
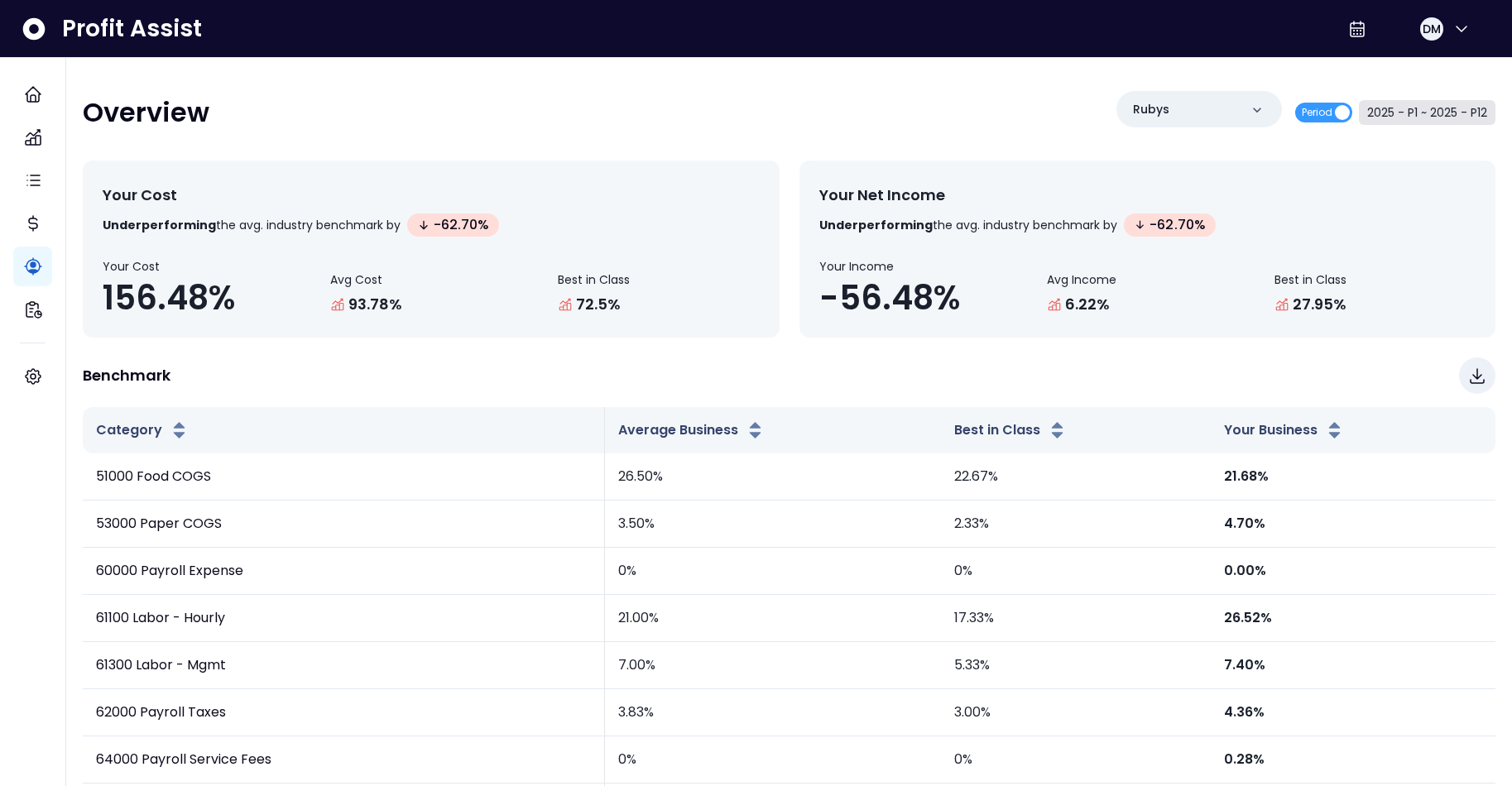
click at [1225, 111] on button "2025 - P1 ~ 2025 - P12" at bounding box center [1427, 112] width 137 height 25
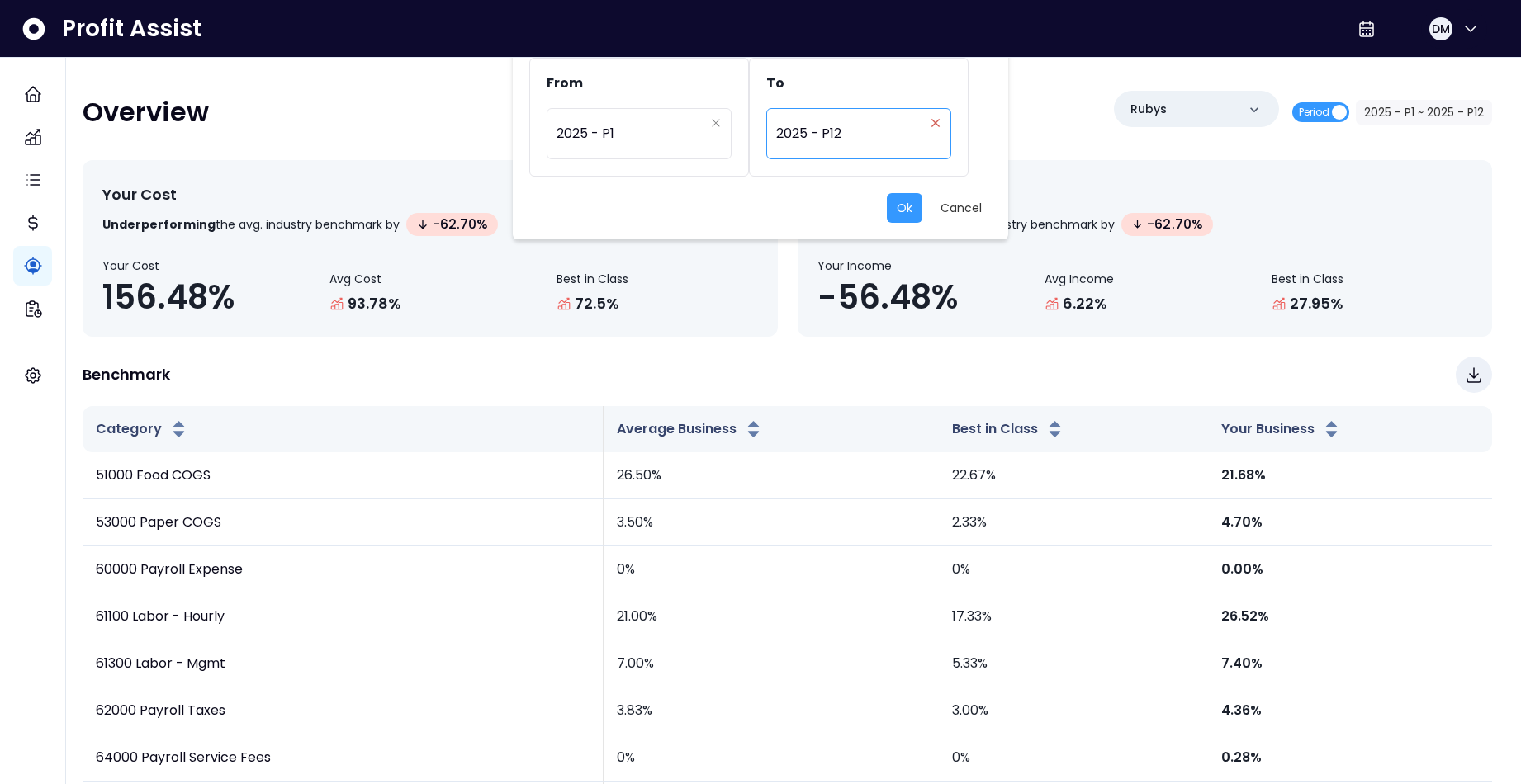
click at [940, 124] on icon "close" at bounding box center [935, 123] width 10 height 10
click at [863, 133] on div "Period" at bounding box center [850, 133] width 148 height 38
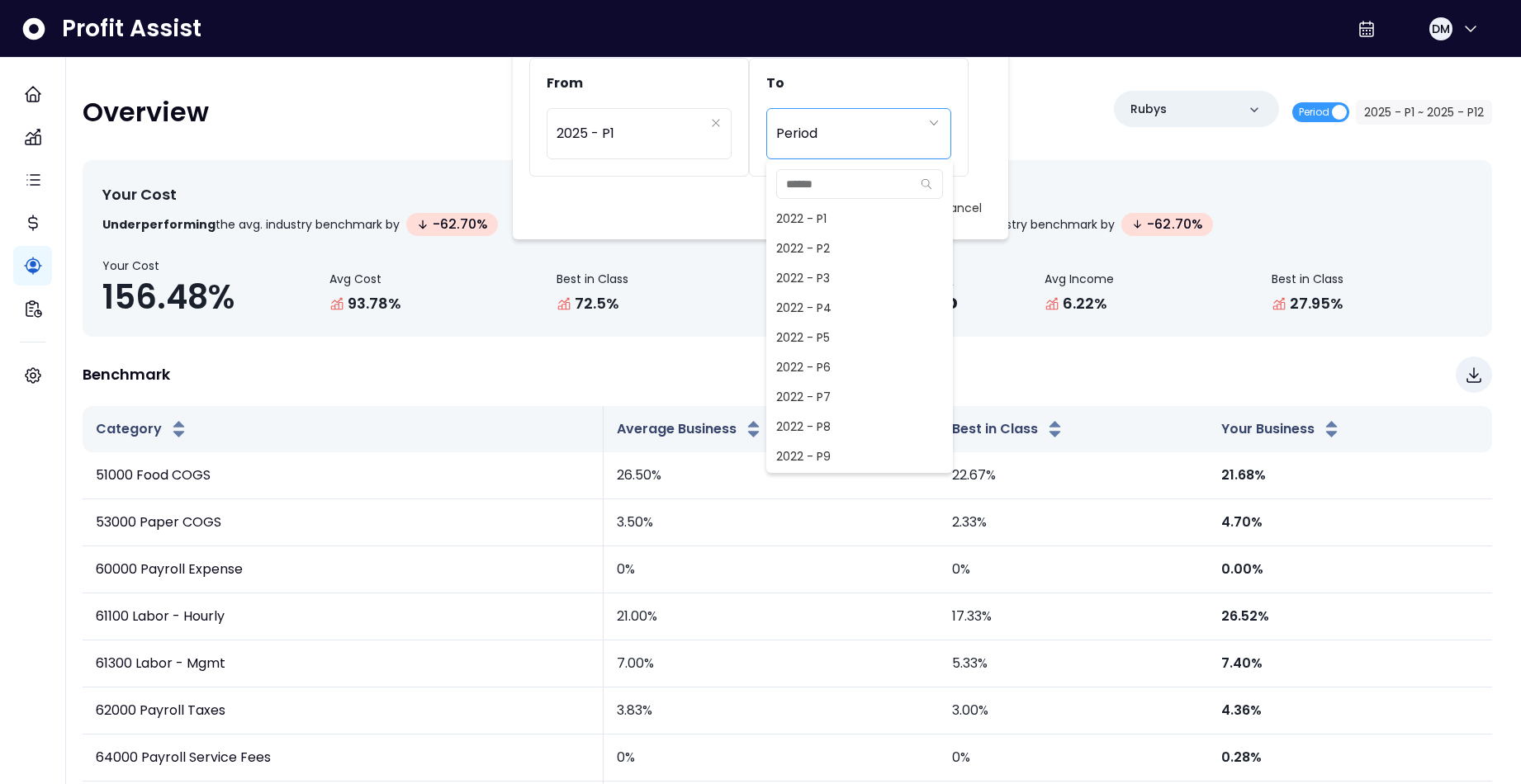
scroll to position [1159, 0]
click at [853, 300] on span "2025 - P7" at bounding box center [860, 307] width 187 height 30
type input "*********"
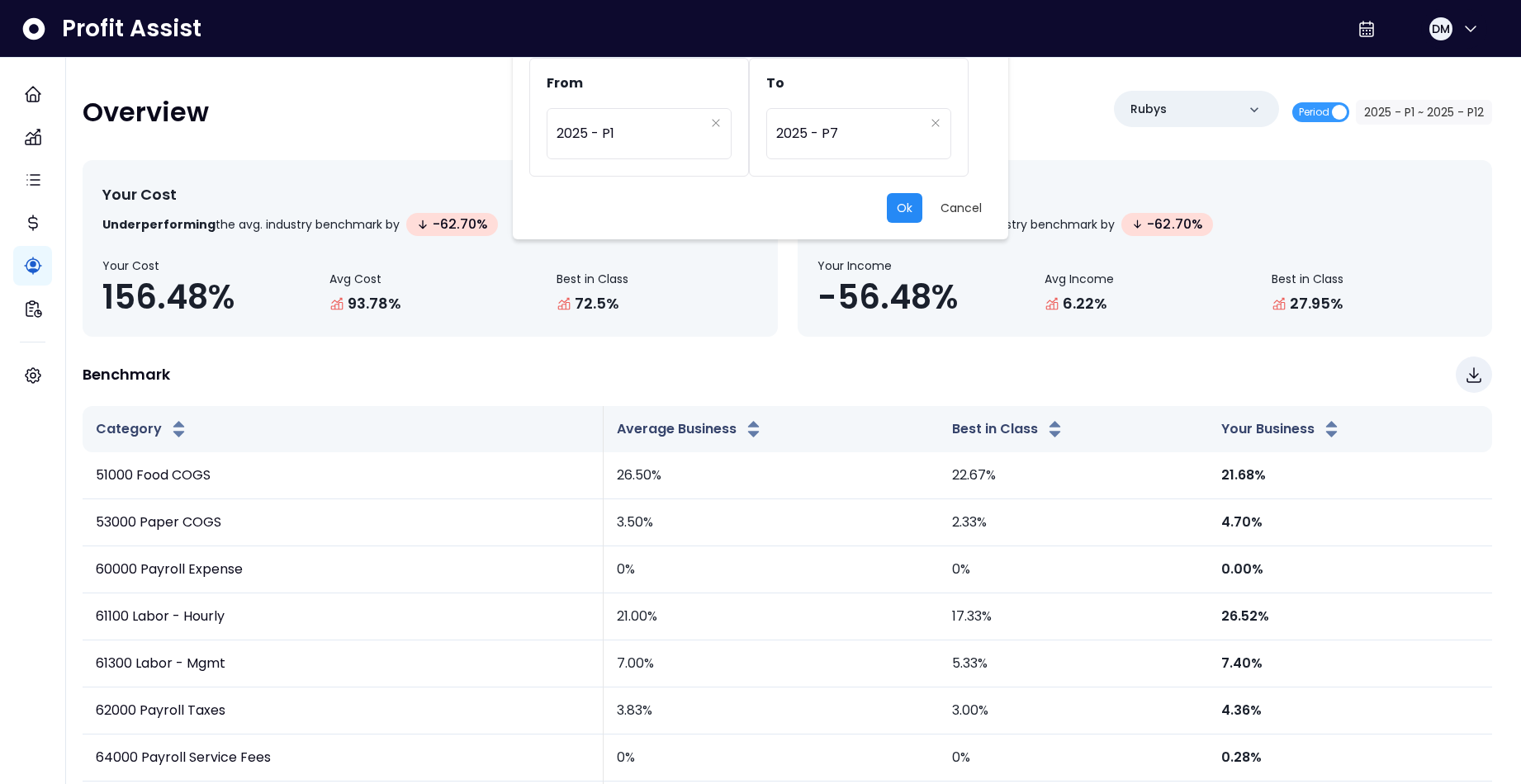
click at [905, 204] on button "Ok" at bounding box center [905, 208] width 36 height 30
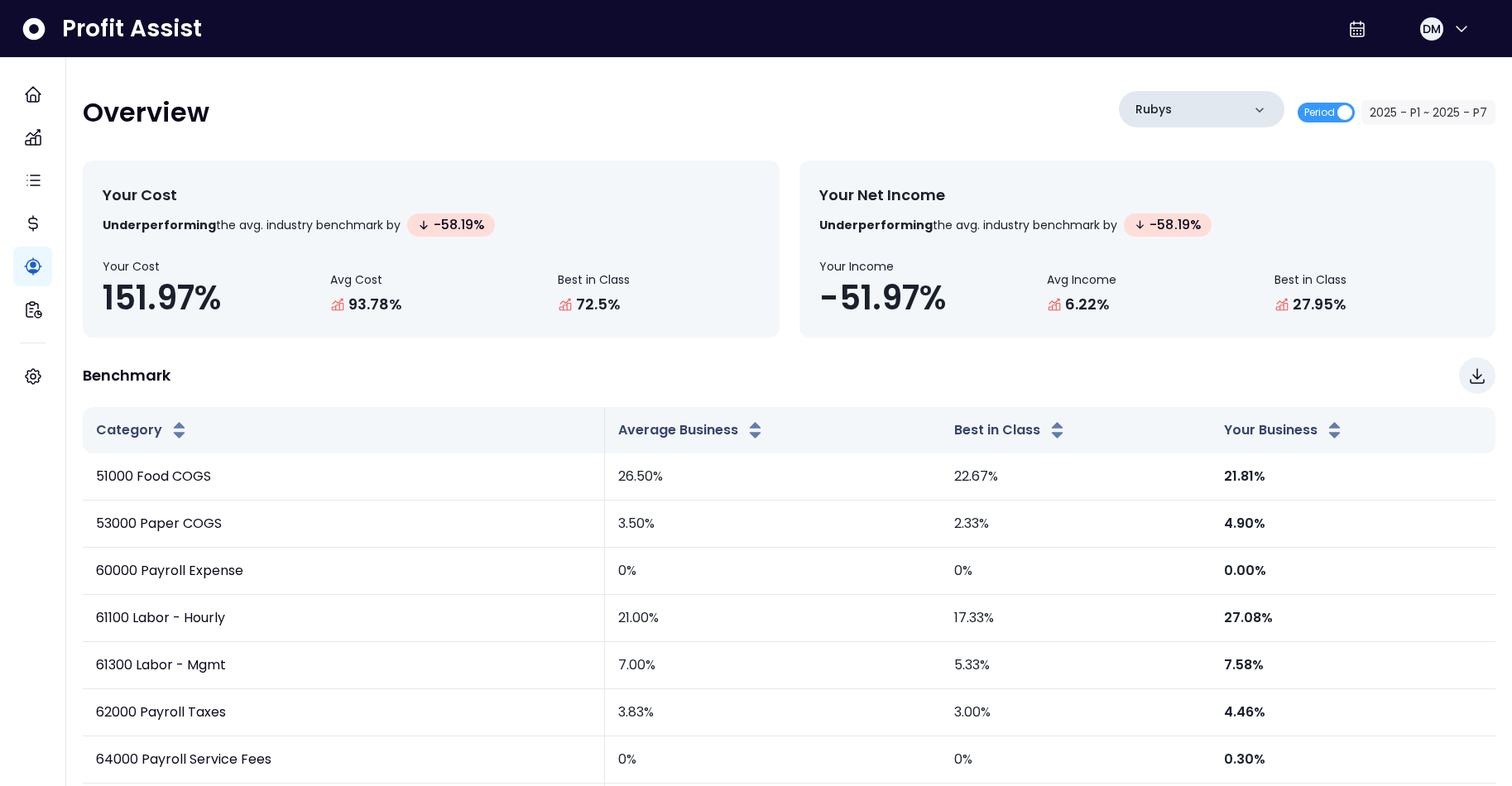
click at [1184, 105] on div "Rubys" at bounding box center [1201, 109] width 166 height 37
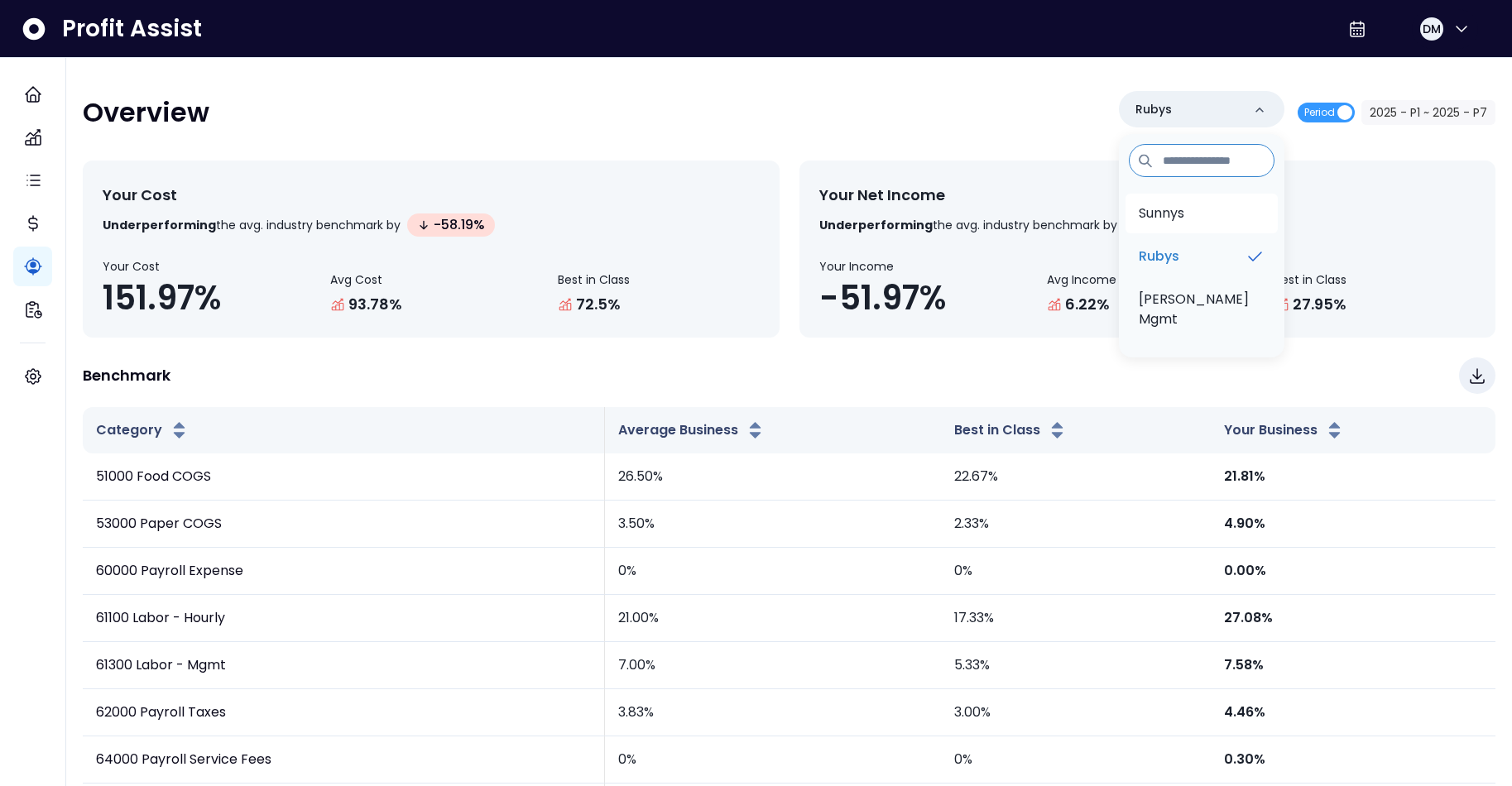
click at [1214, 219] on li "Sunnys" at bounding box center [1201, 214] width 152 height 40
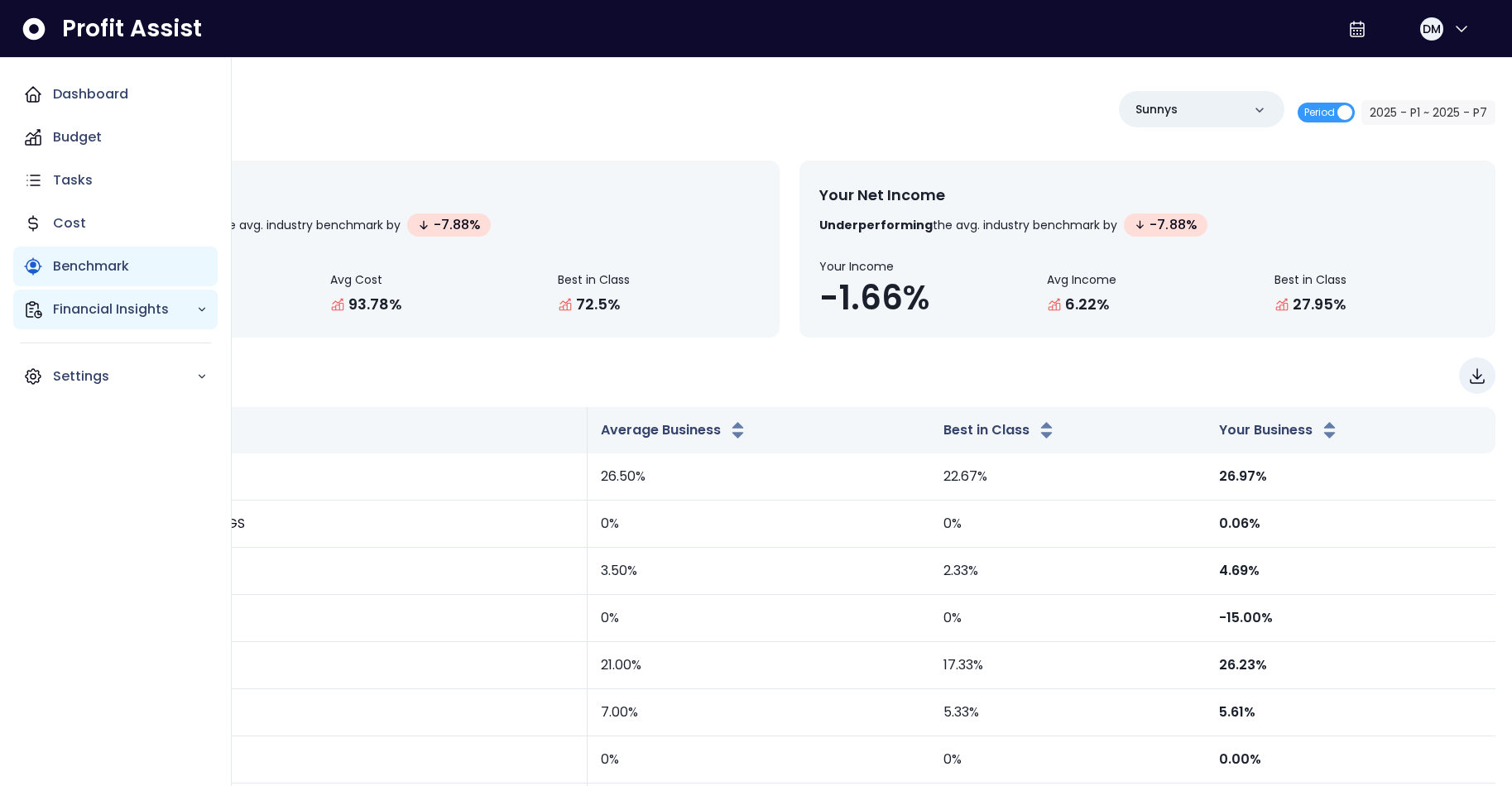
click at [88, 312] on p "Financial Insights" at bounding box center [124, 309] width 143 height 20
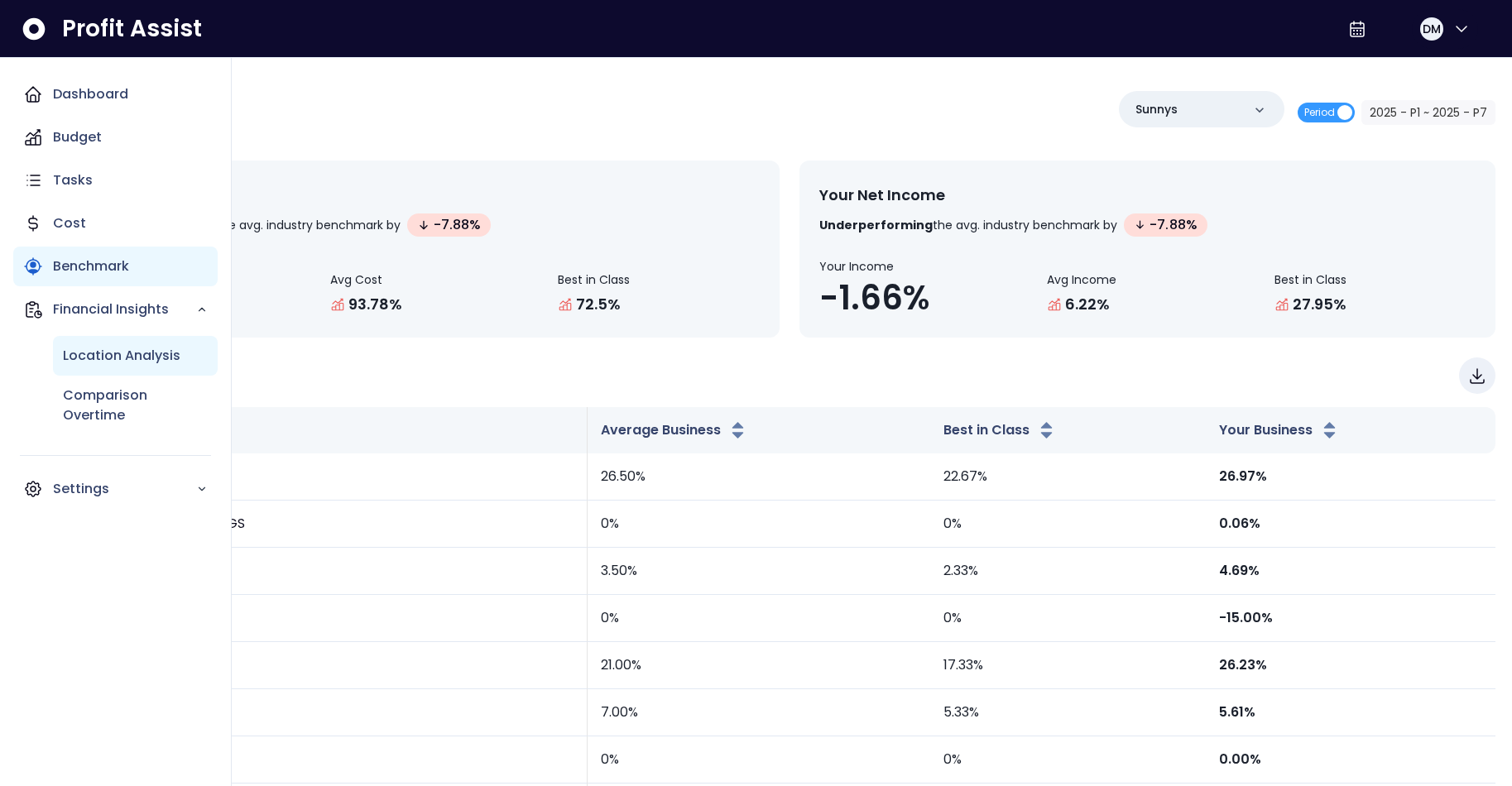
click at [126, 361] on p "Location Analysis" at bounding box center [122, 356] width 117 height 20
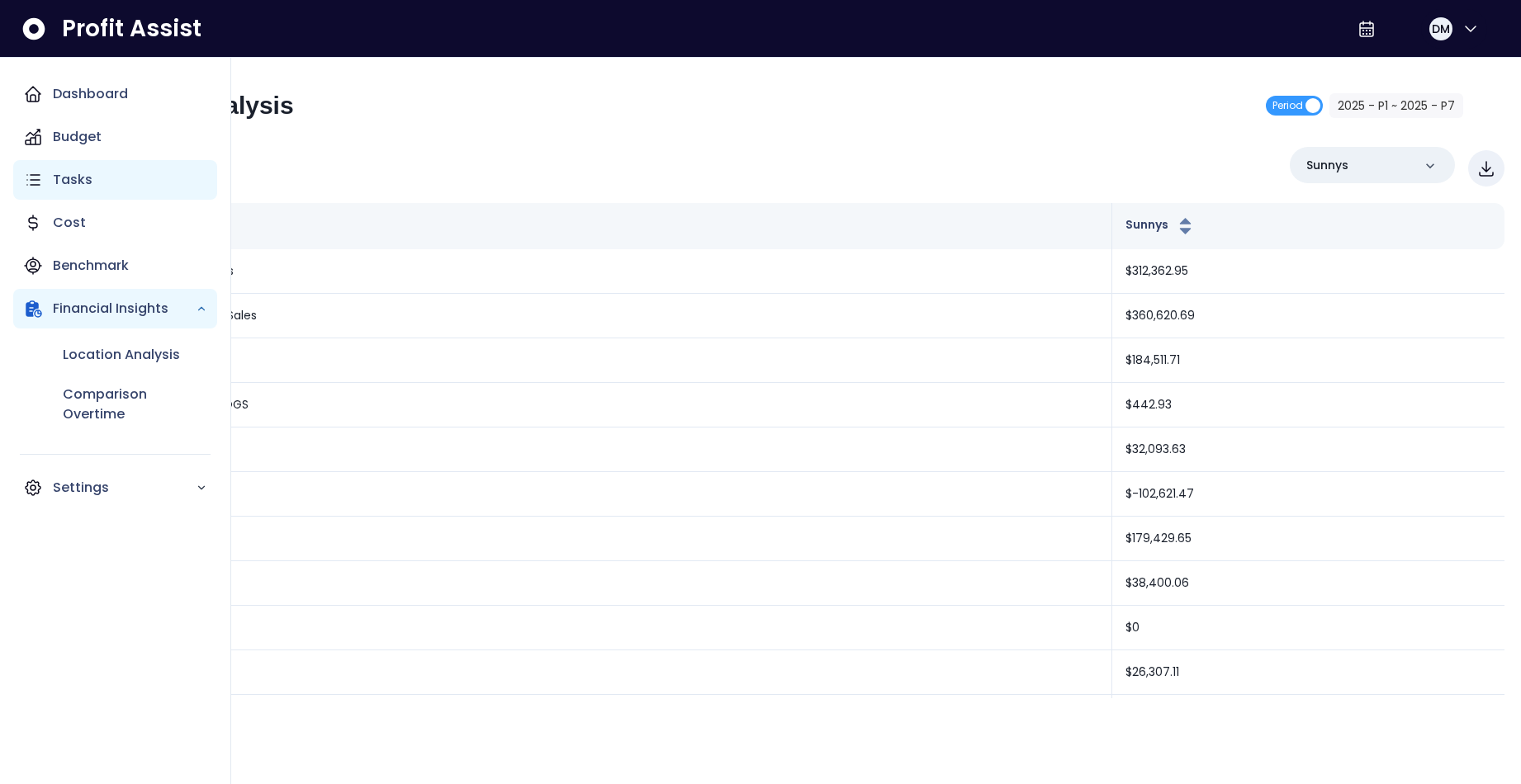
click at [106, 163] on div "Tasks" at bounding box center [115, 180] width 204 height 40
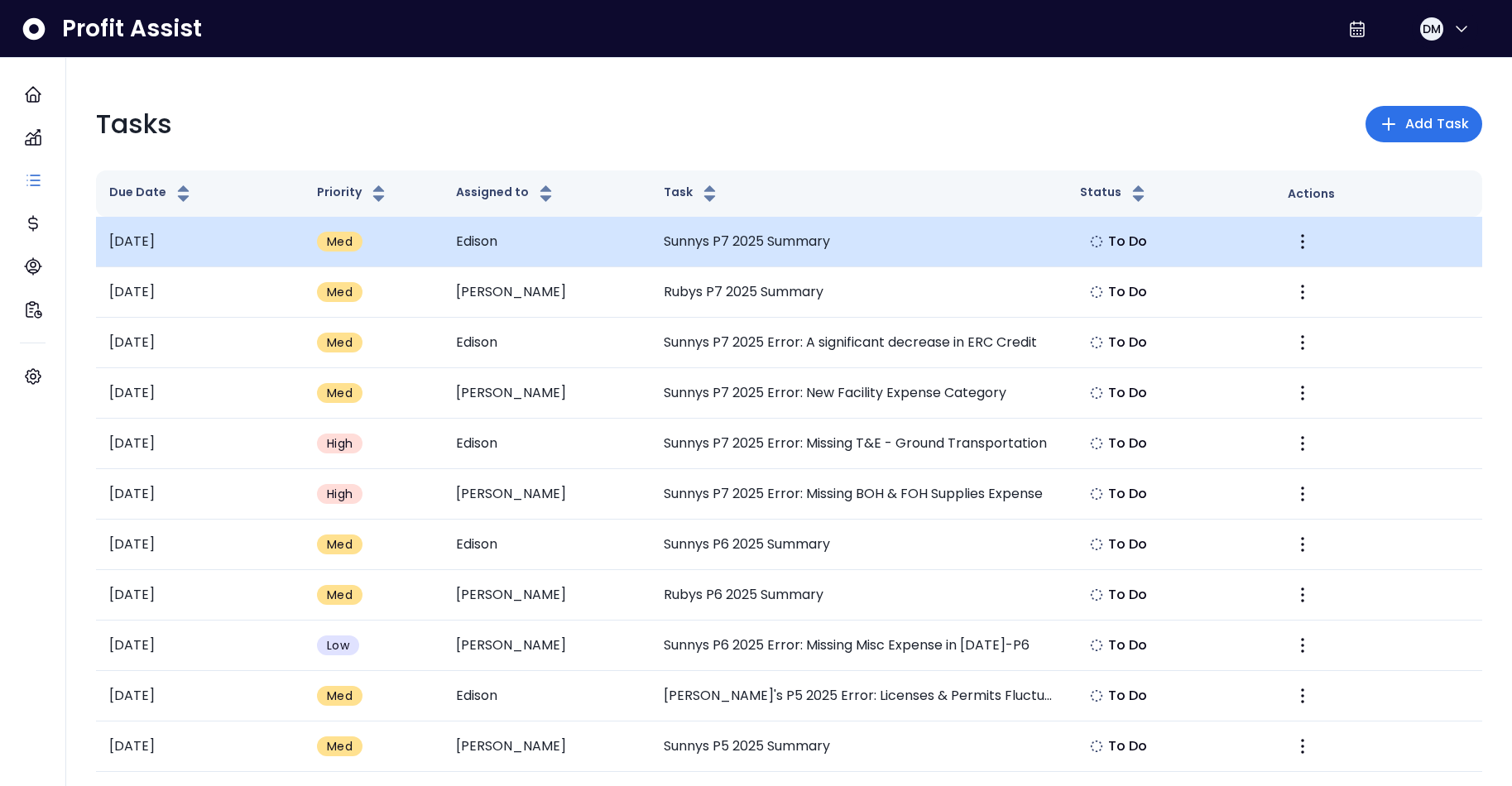
click at [1133, 233] on span "To Do" at bounding box center [1128, 241] width 40 height 20
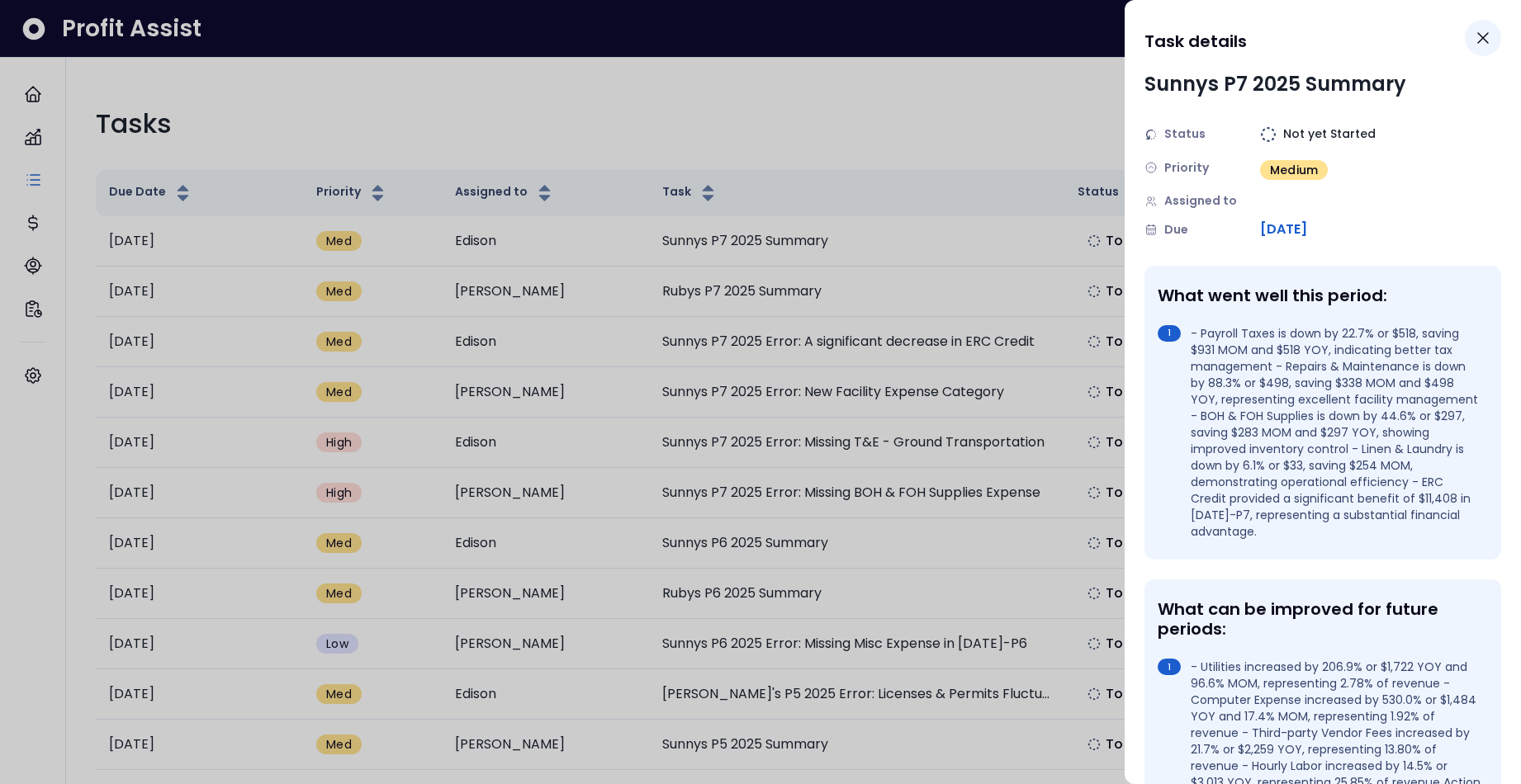
click at [1222, 39] on icon "Close" at bounding box center [1482, 37] width 20 height 20
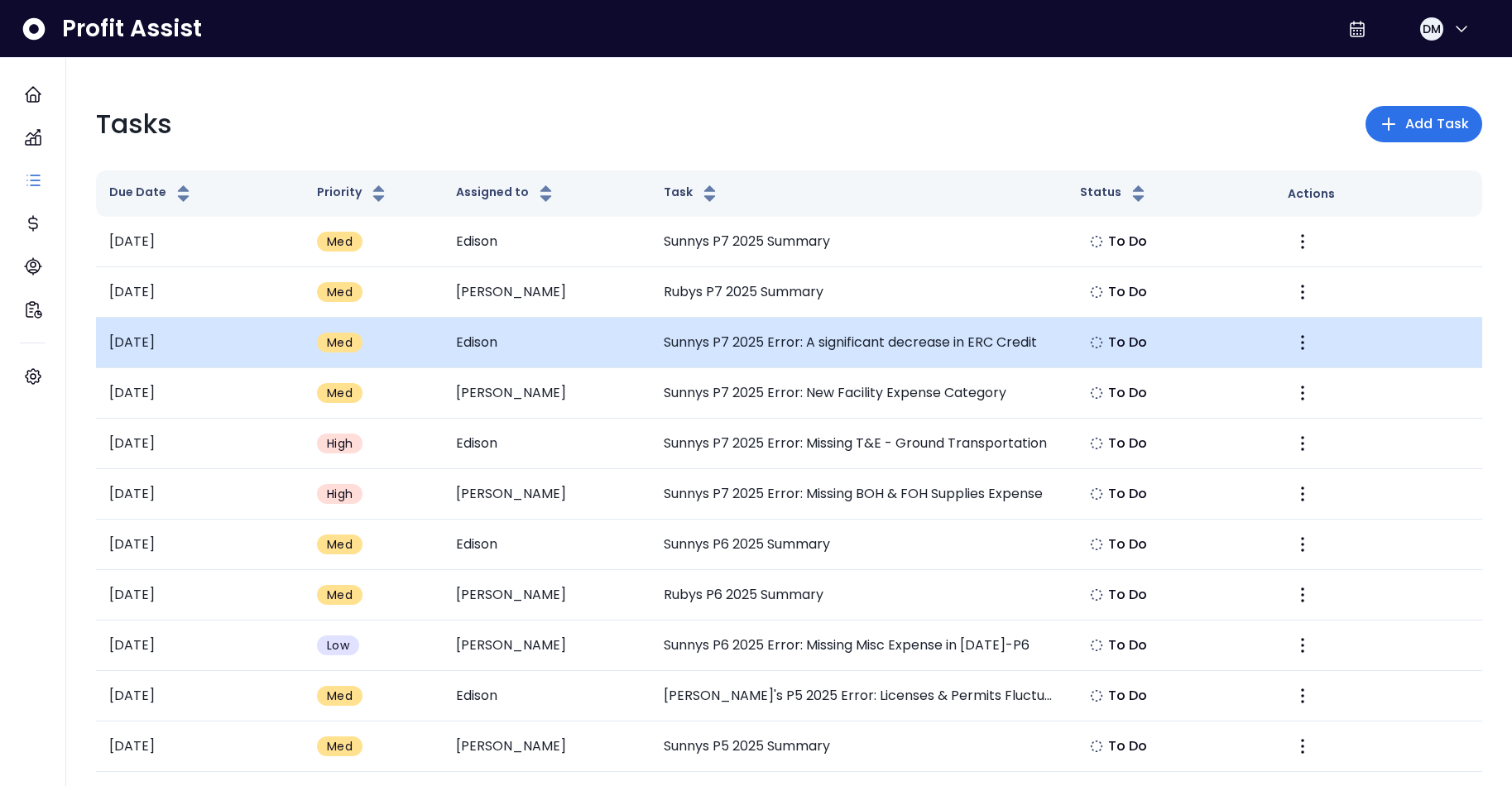
click at [949, 341] on td "Sunnys P7 2025 Error: A significant decrease in ERC Credit" at bounding box center [859, 343] width 416 height 50
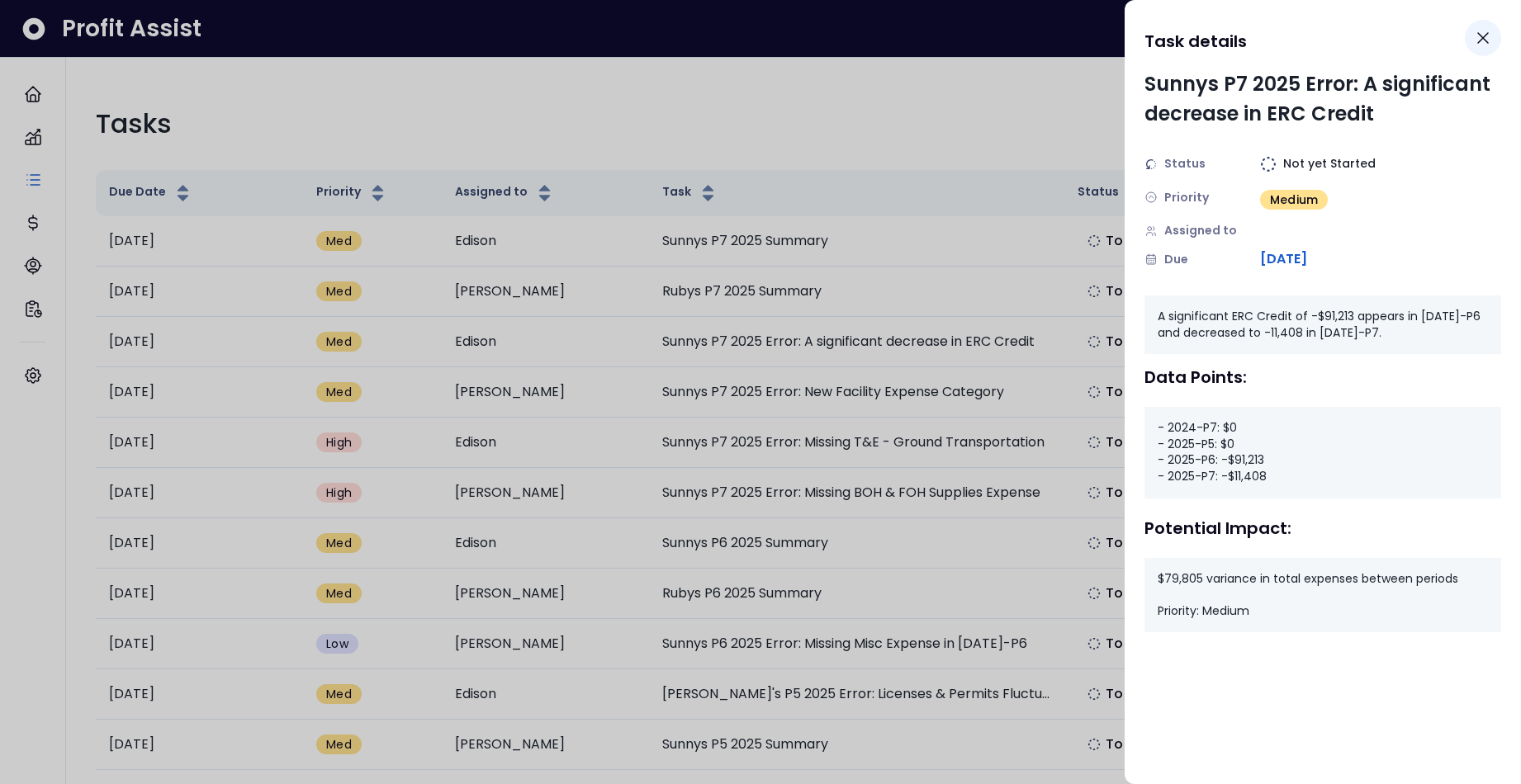
click at [1222, 36] on icon "Close" at bounding box center [1483, 38] width 10 height 10
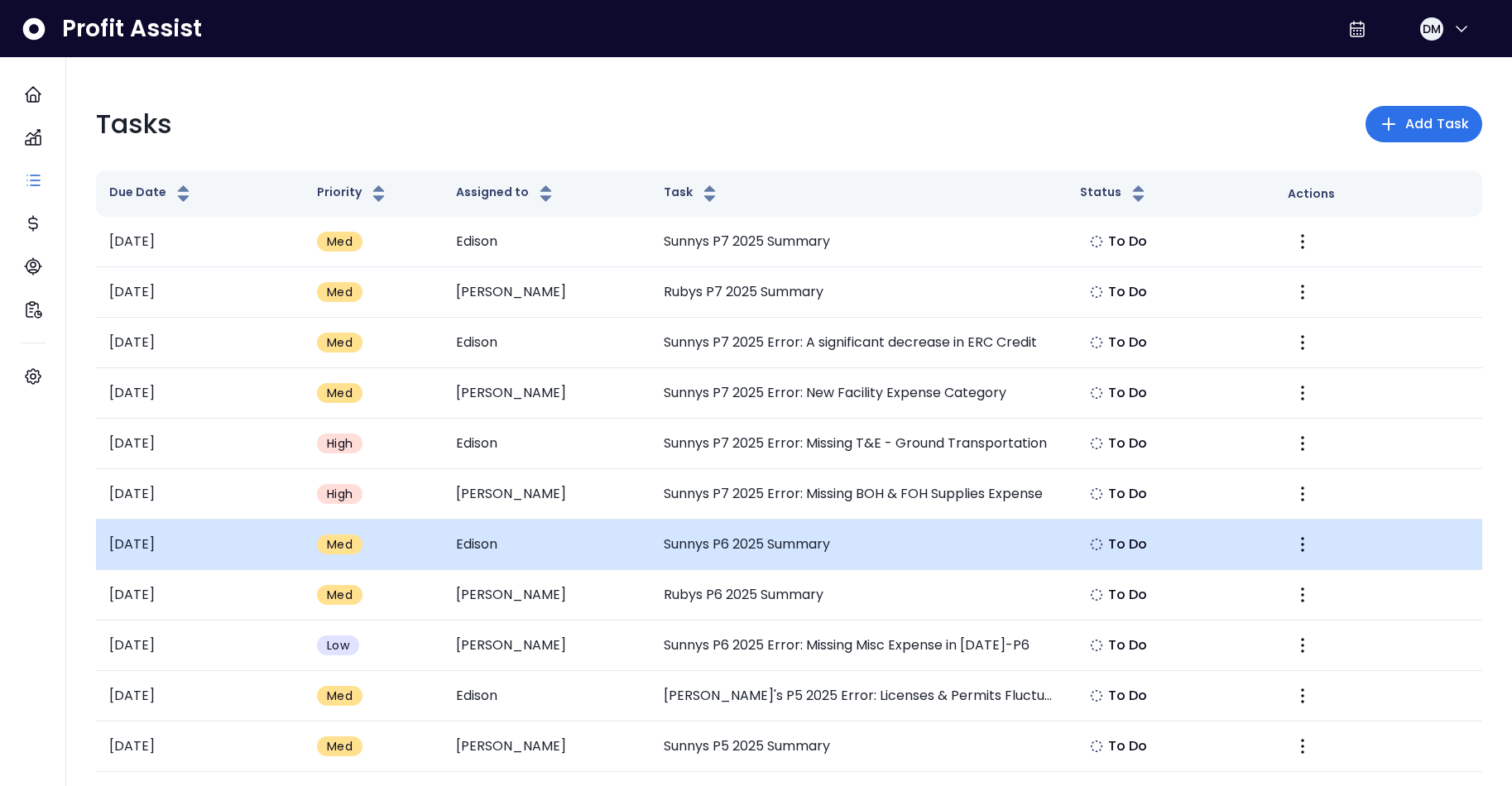
click at [843, 553] on td "Sunnys P6 2025 Summary" at bounding box center [859, 544] width 416 height 50
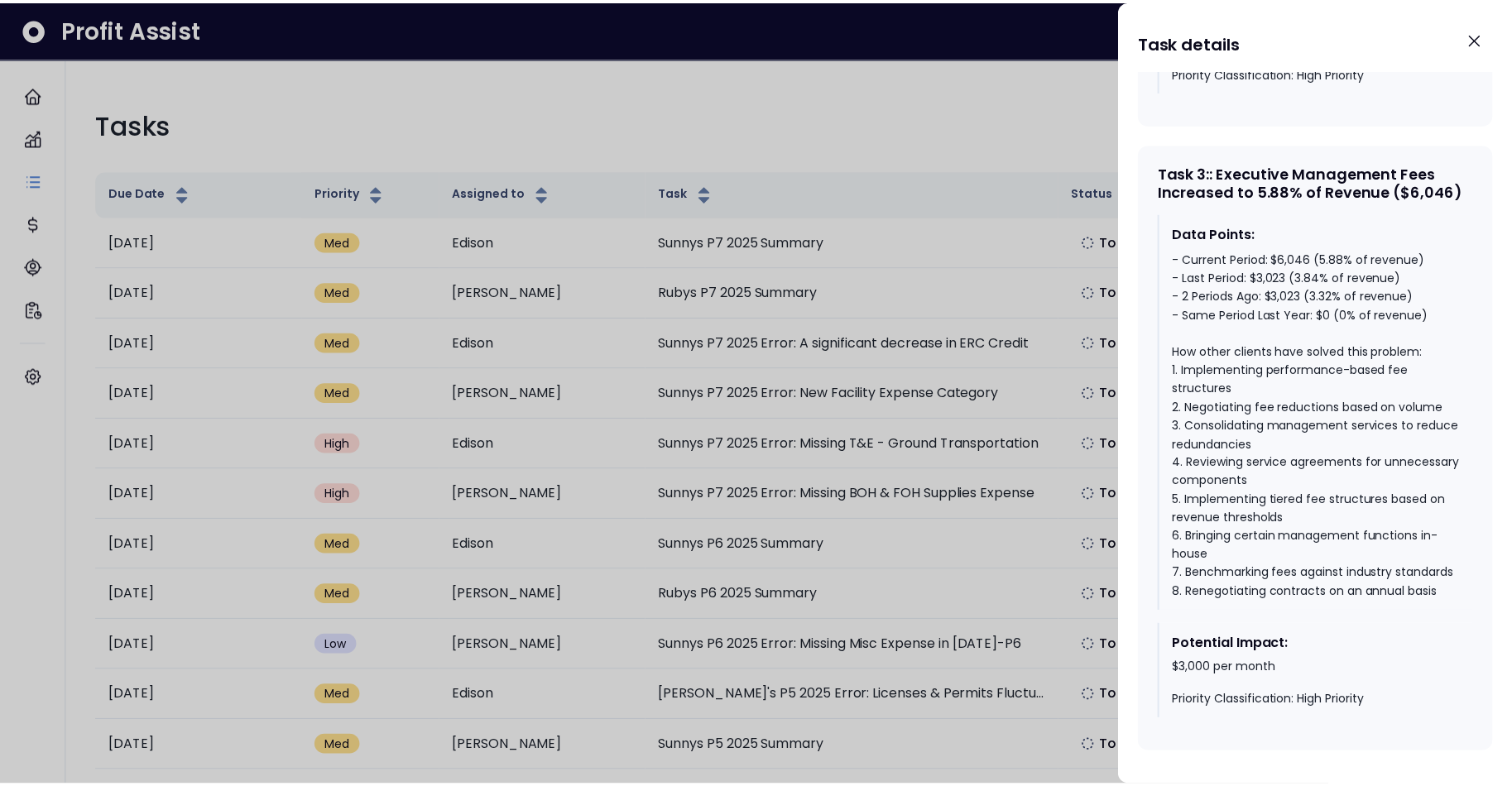
scroll to position [2150, 0]
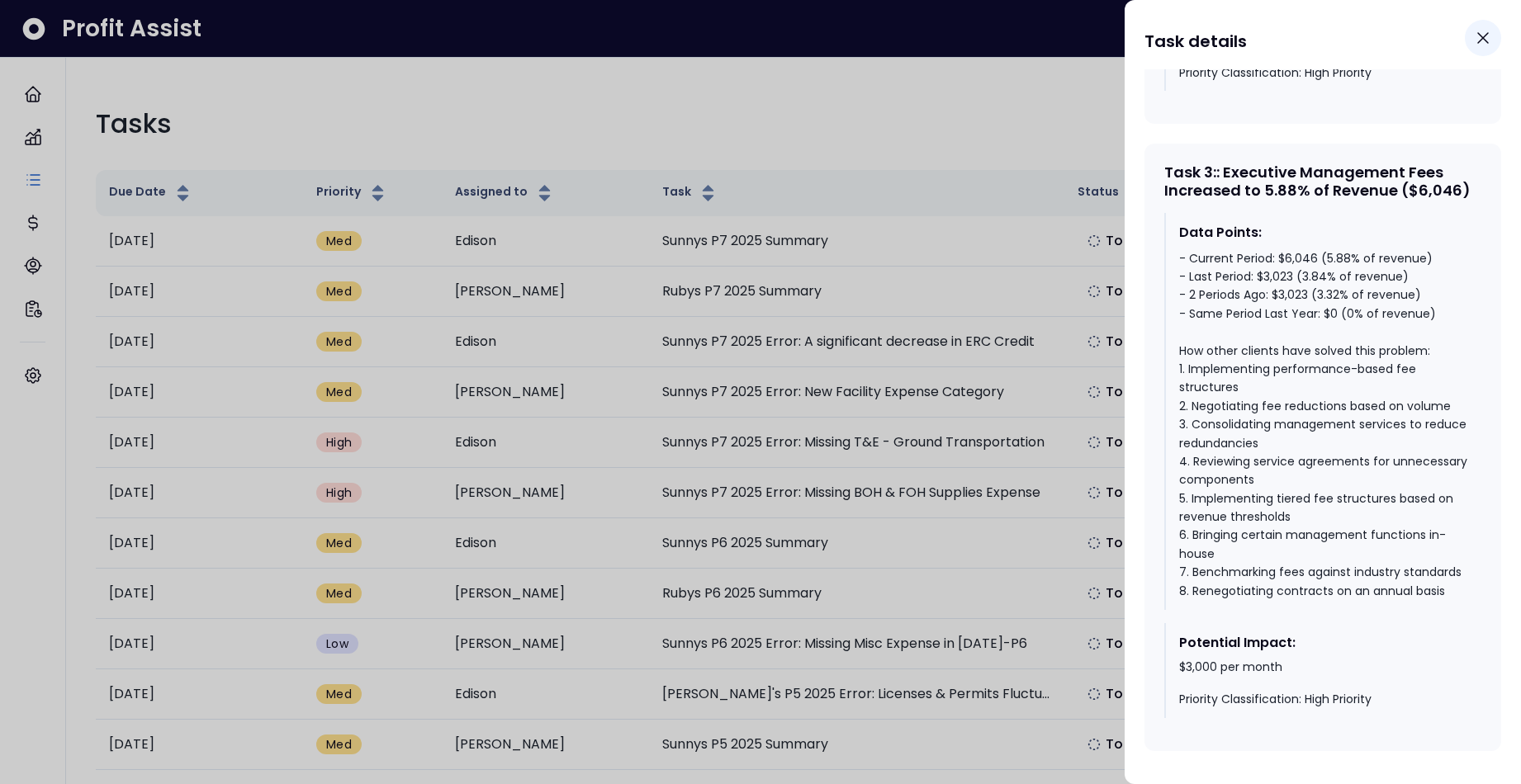
click at [1222, 39] on icon "Close" at bounding box center [1482, 37] width 20 height 20
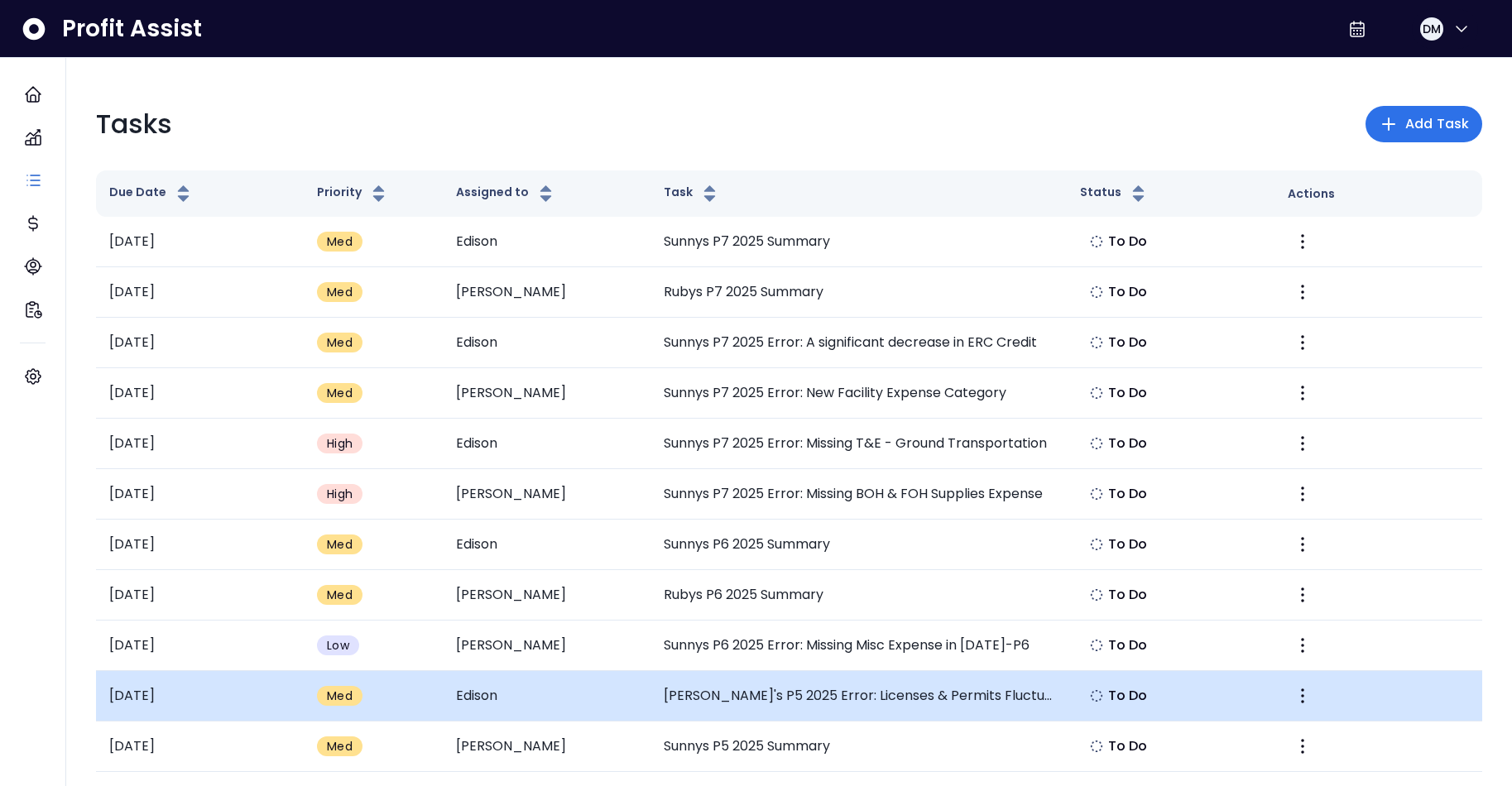
click at [904, 694] on td "[PERSON_NAME]'s P5 2025 Error: Licenses & Permits Fluctuation" at bounding box center [859, 696] width 416 height 50
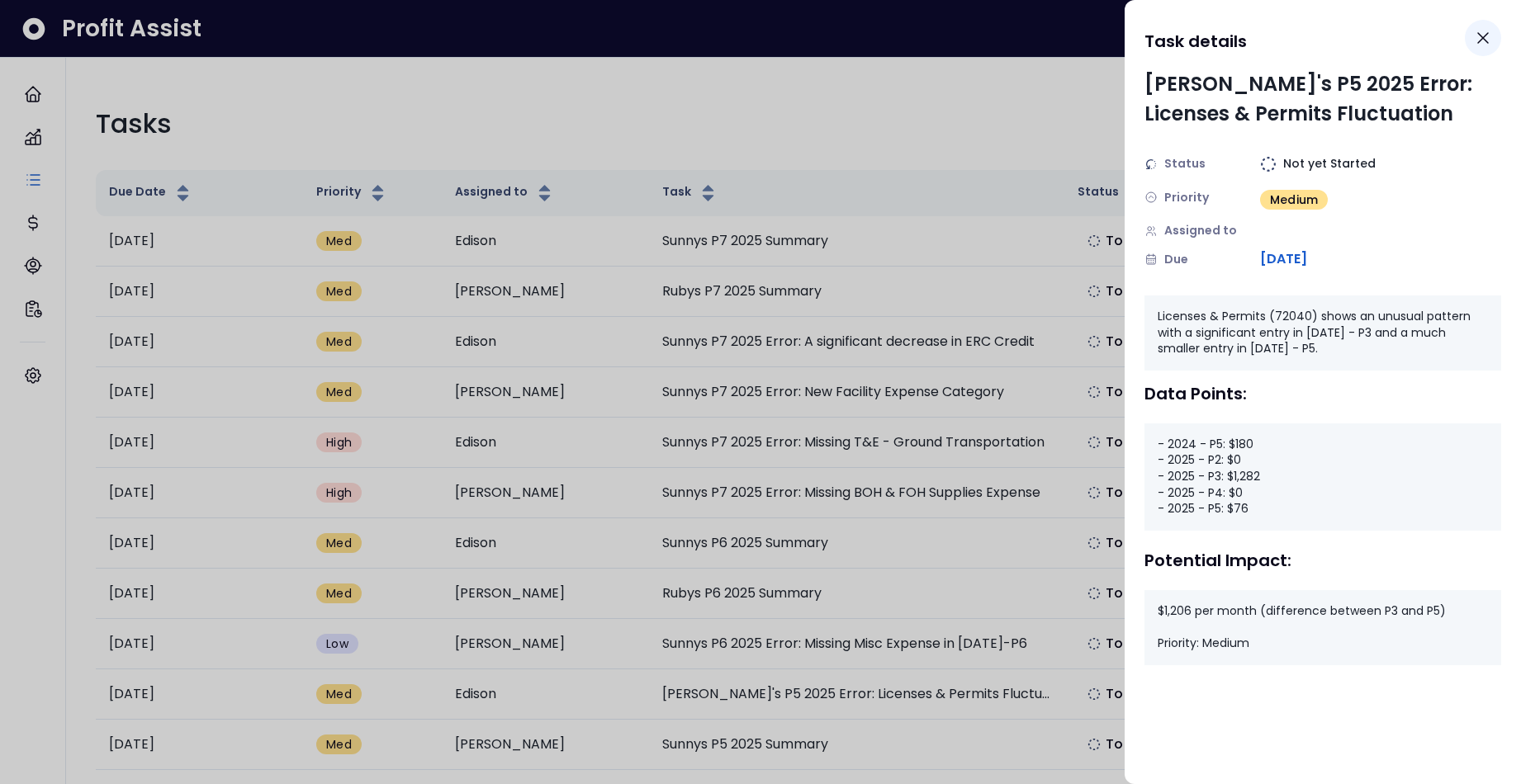
click at [1222, 33] on icon "Close" at bounding box center [1482, 37] width 20 height 20
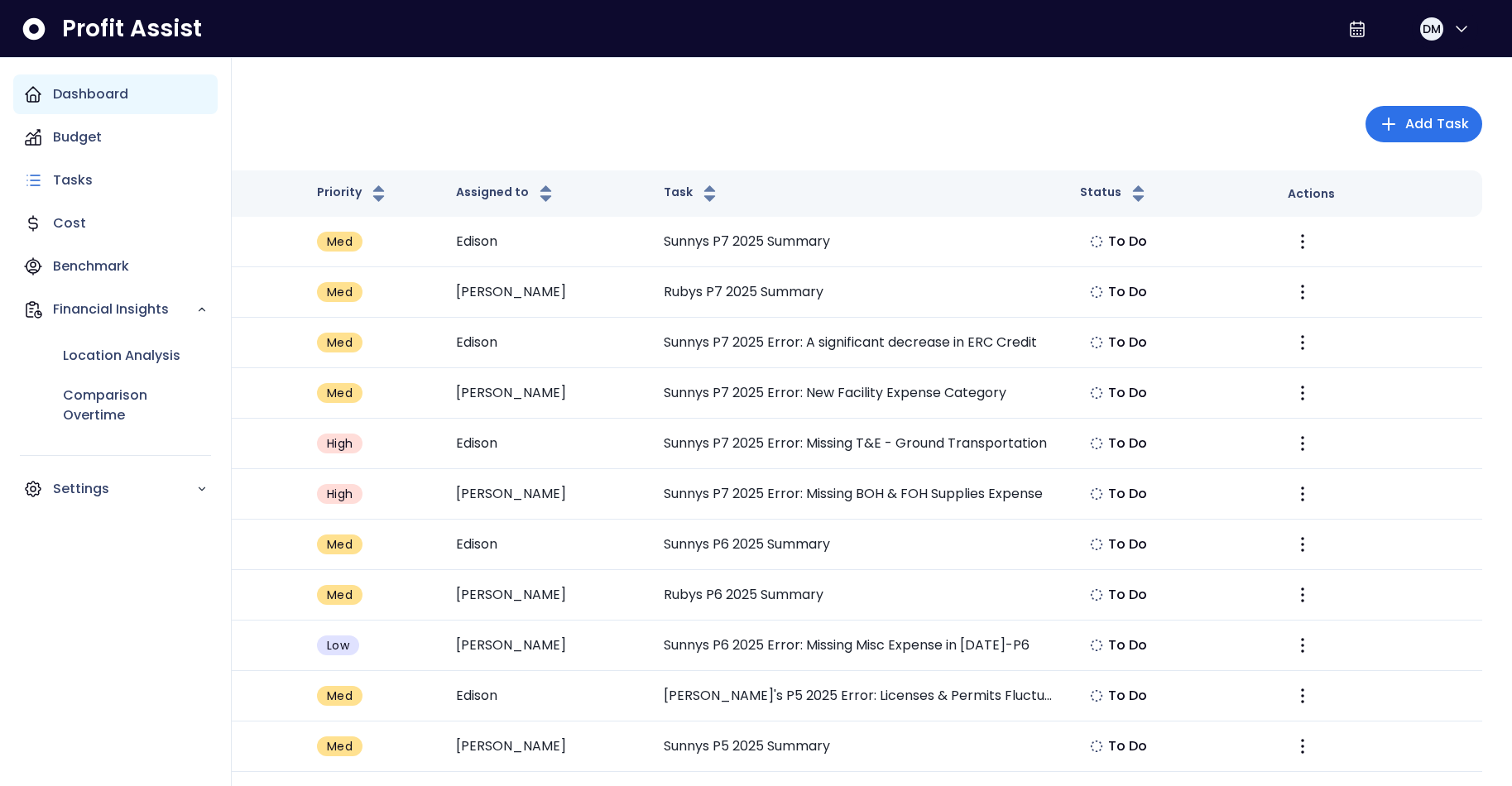
click at [48, 89] on div "Dashboard" at bounding box center [116, 94] width 204 height 40
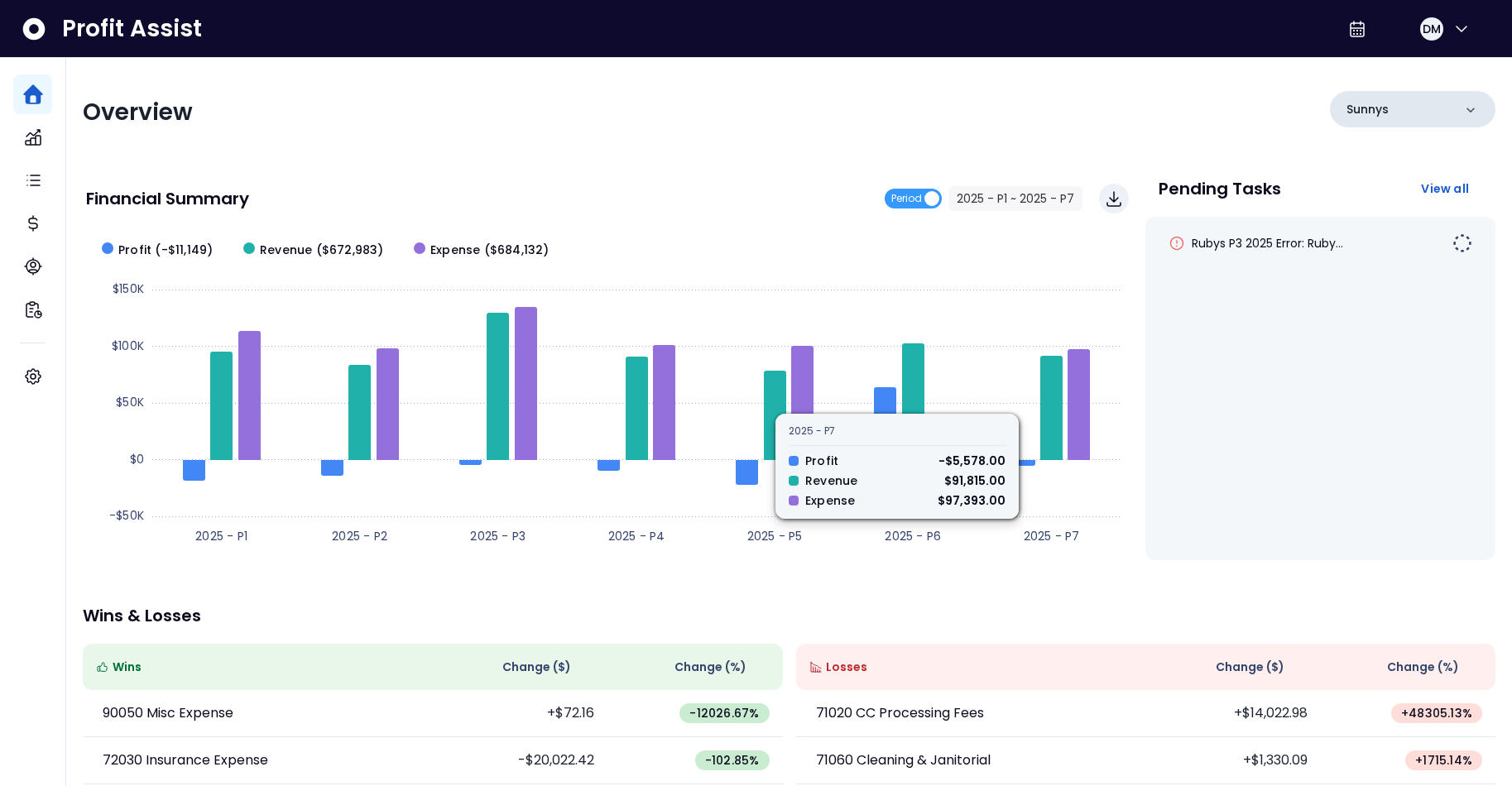
click at [1225, 99] on div "Sunnys" at bounding box center [1412, 109] width 166 height 37
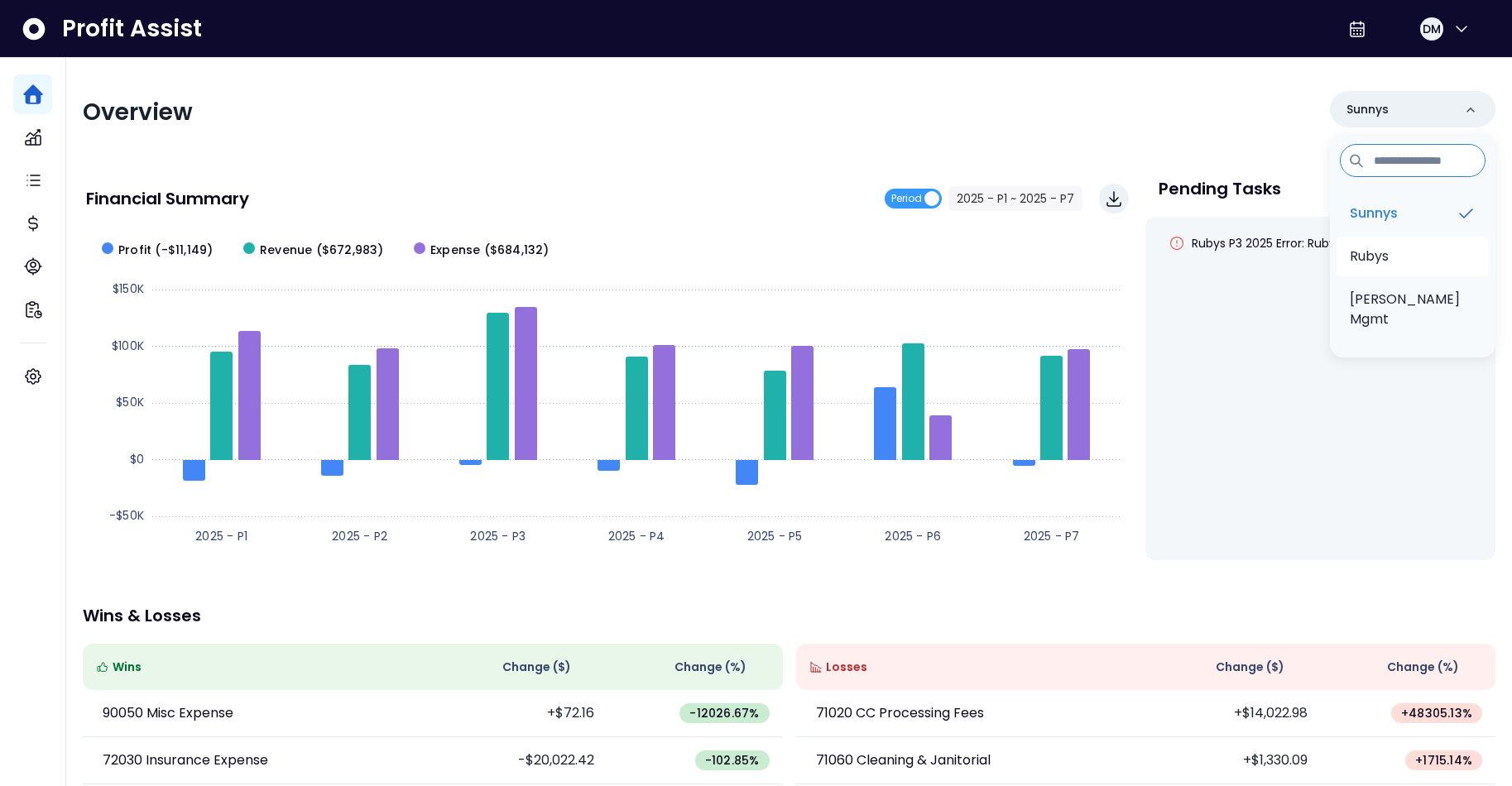
click at [1225, 256] on p "Rubys" at bounding box center [1370, 256] width 39 height 20
